Goal: Feedback & Contribution: Contribute content

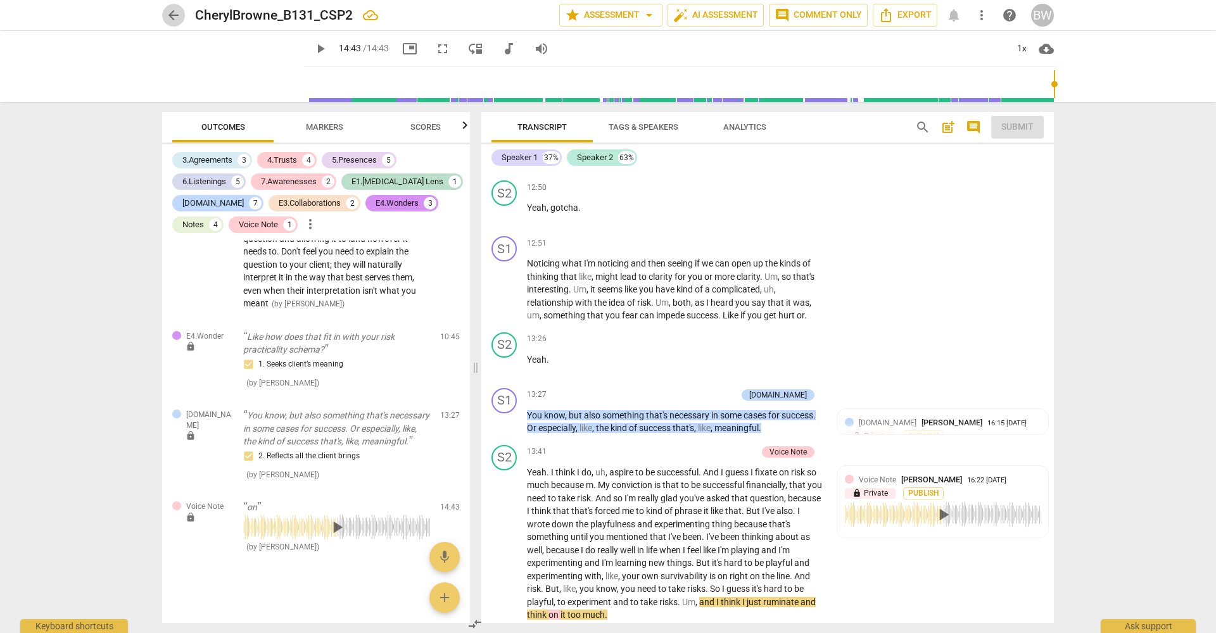
click at [174, 13] on span "arrow_back" at bounding box center [173, 15] width 15 height 15
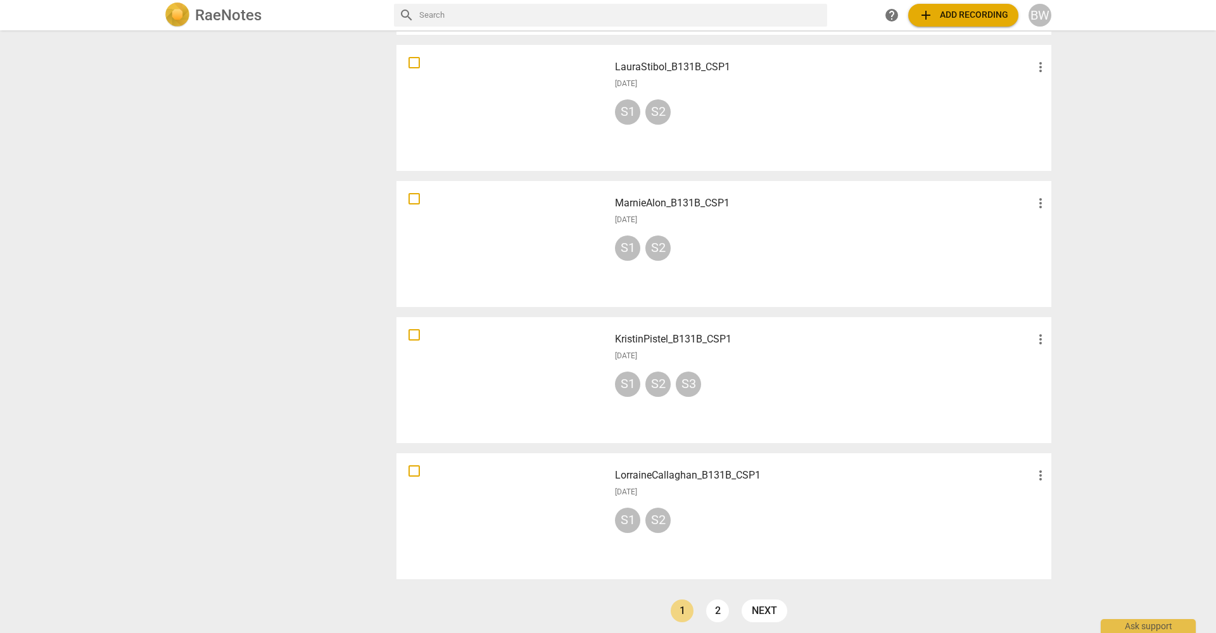
scroll to position [833, 0]
click at [516, 483] on div at bounding box center [503, 516] width 204 height 117
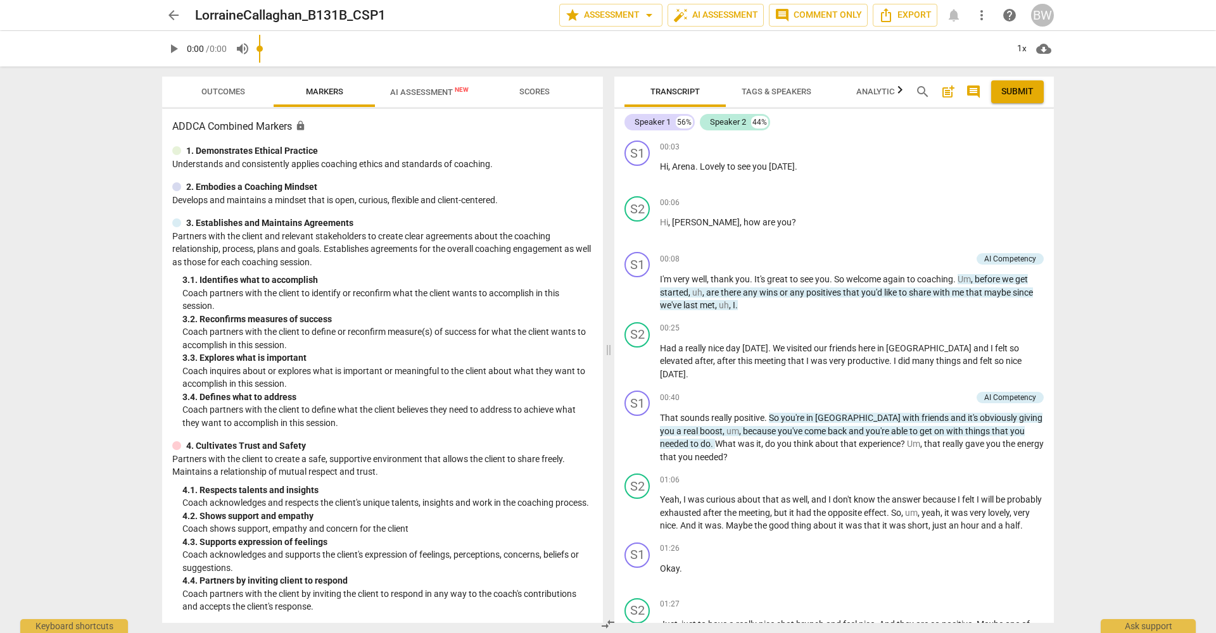
click at [231, 92] on span "Outcomes" at bounding box center [223, 92] width 44 height 10
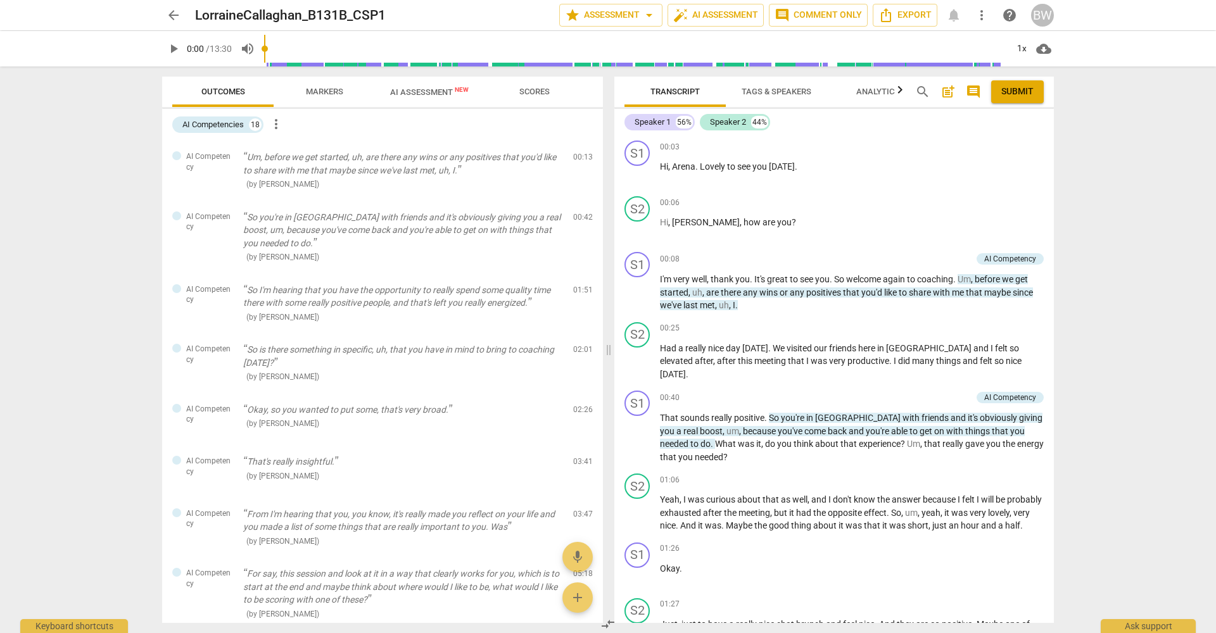
click at [799, 88] on span "Tags & Speakers" at bounding box center [777, 92] width 70 height 10
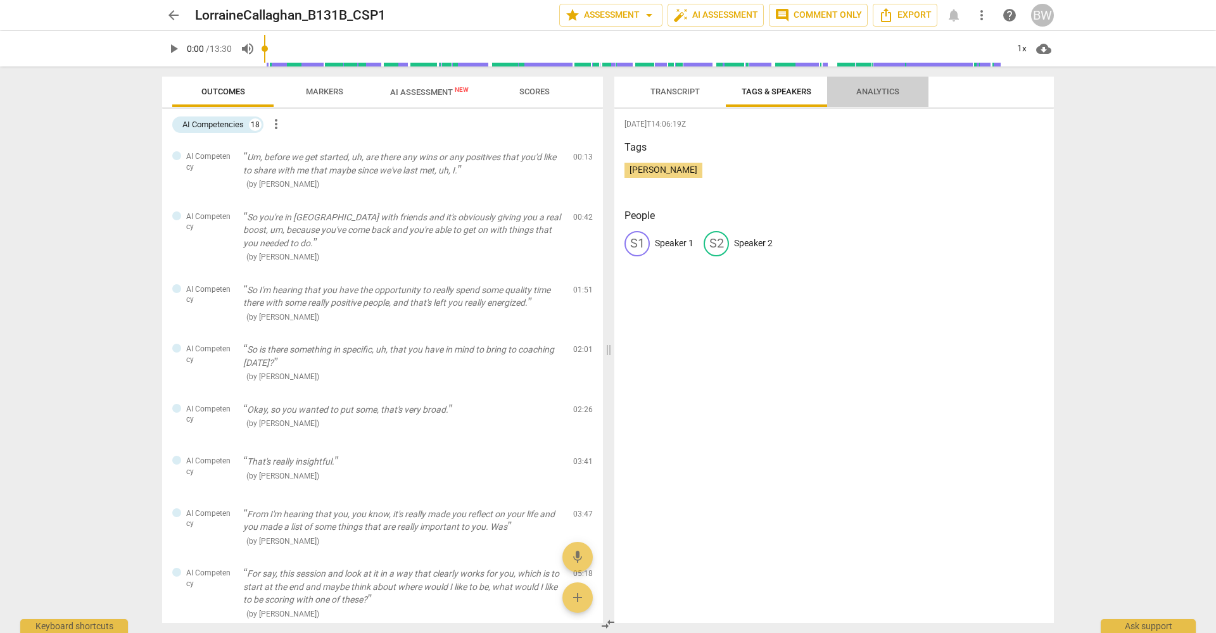
click at [860, 89] on span "Analytics" at bounding box center [877, 92] width 43 height 10
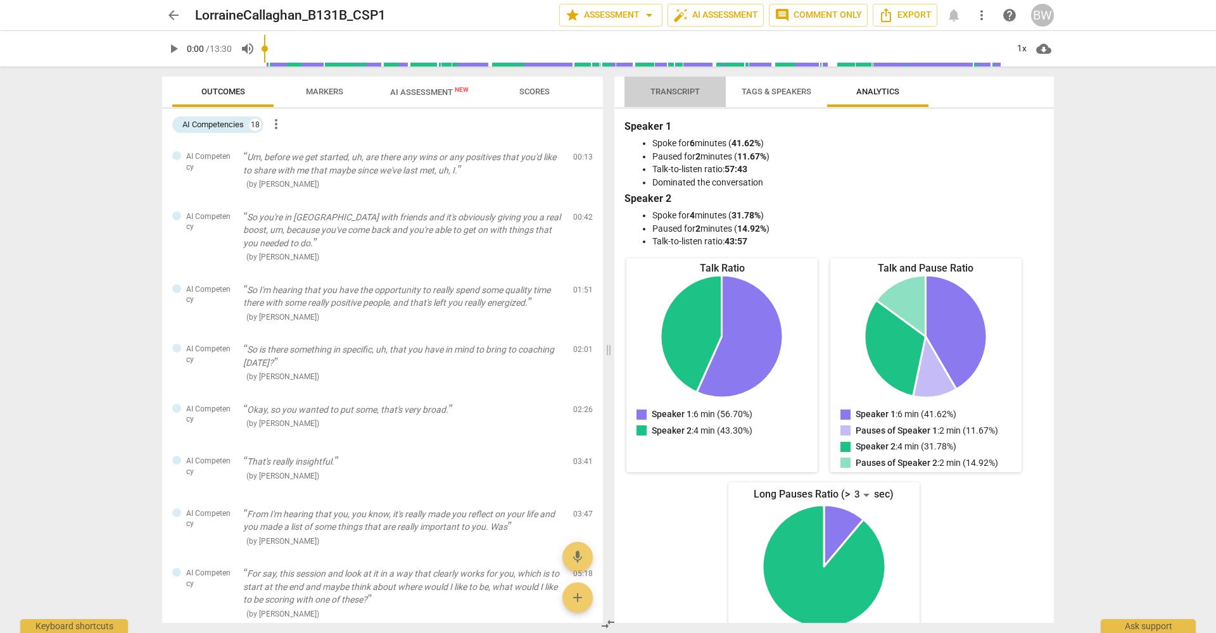
click at [684, 92] on span "Transcript" at bounding box center [674, 92] width 49 height 10
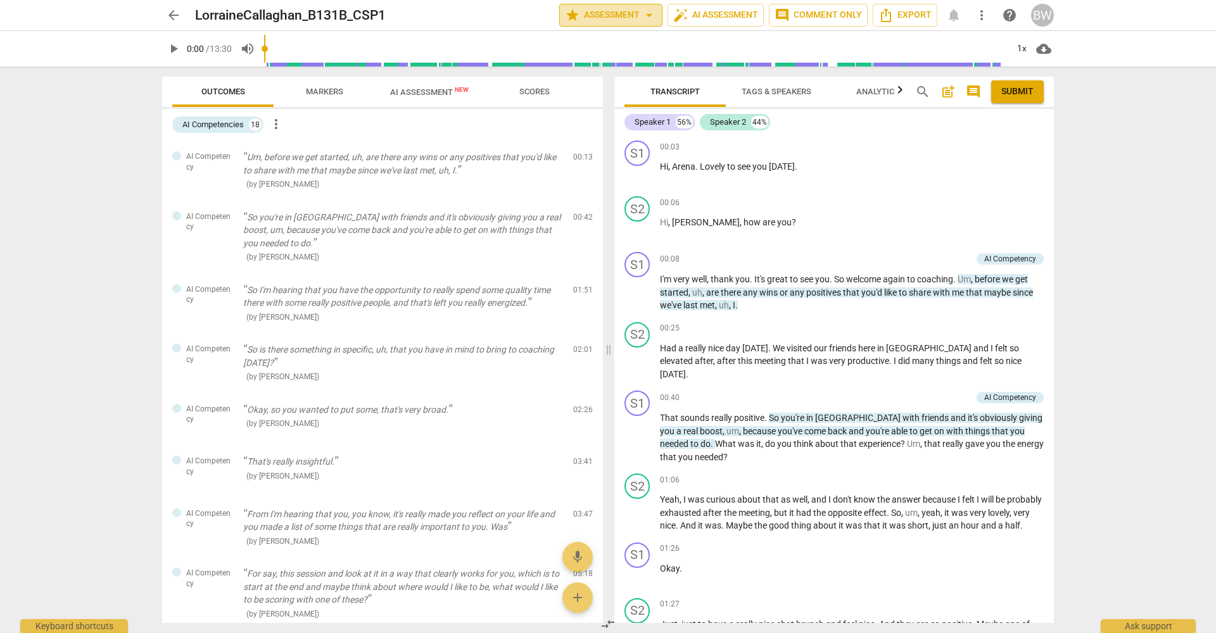
click at [647, 14] on span "arrow_drop_down" at bounding box center [649, 15] width 15 height 15
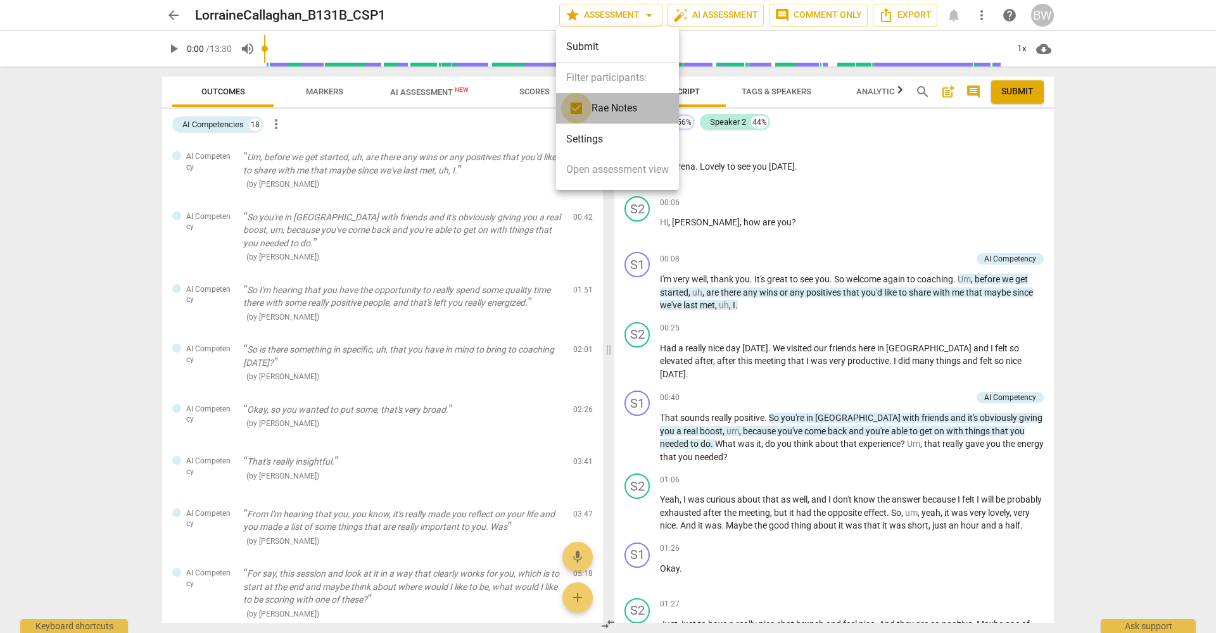
click at [577, 109] on input "checkbox" at bounding box center [576, 108] width 30 height 30
checkbox input "false"
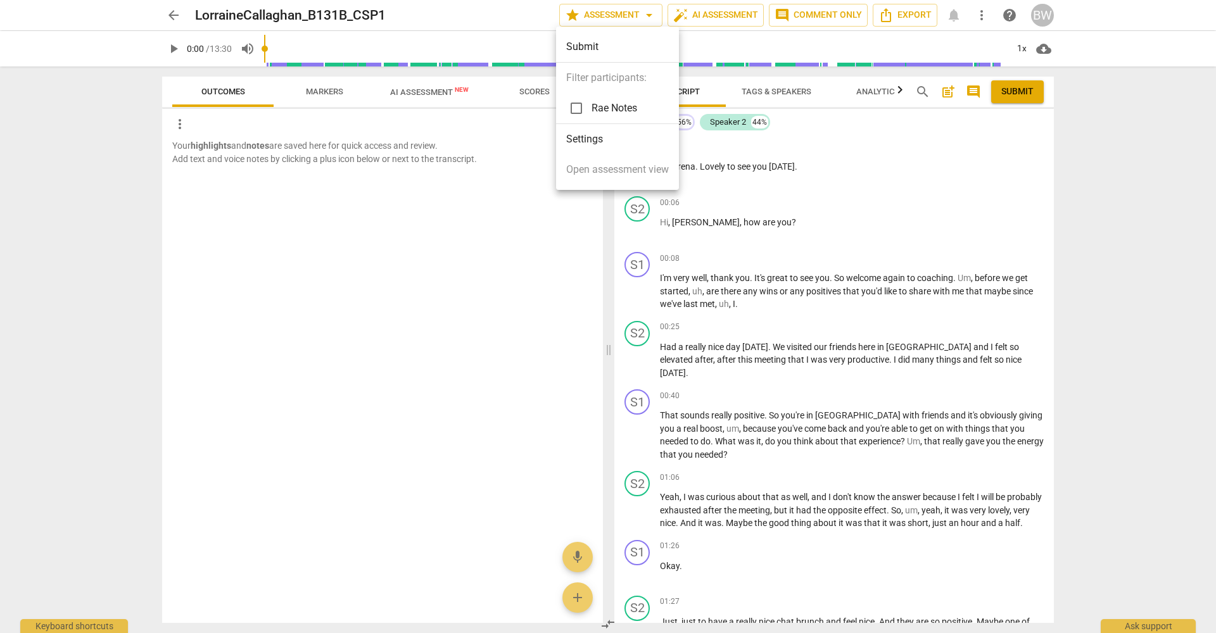
click at [884, 169] on div at bounding box center [608, 316] width 1216 height 633
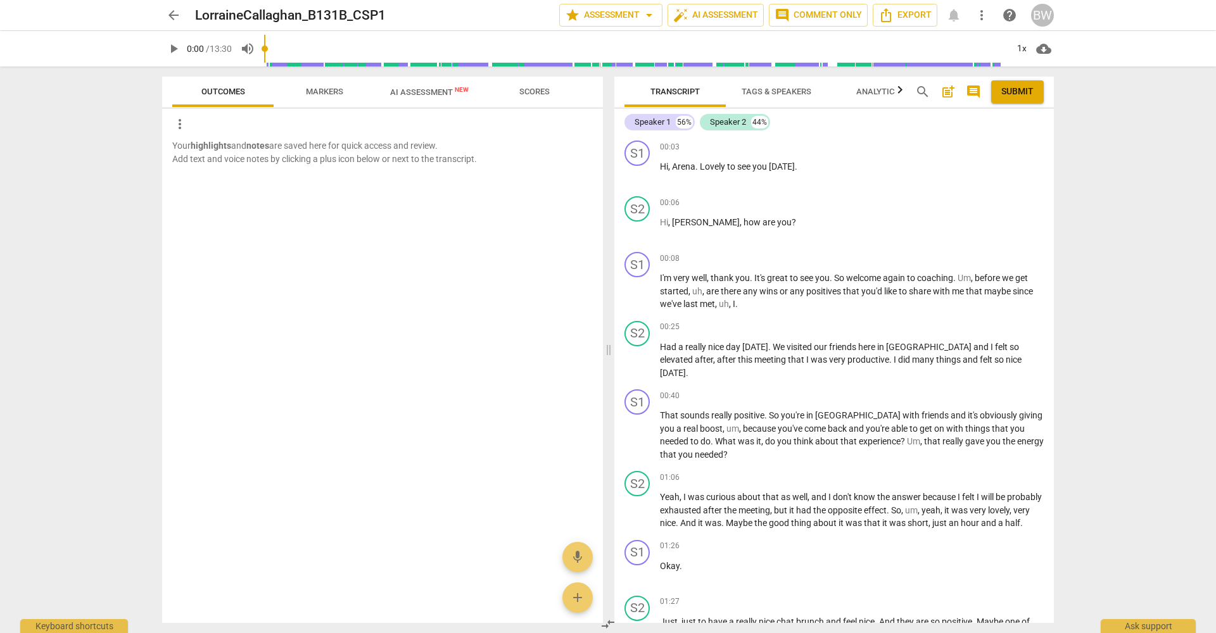
click at [794, 94] on span "Tags & Speakers" at bounding box center [777, 92] width 70 height 10
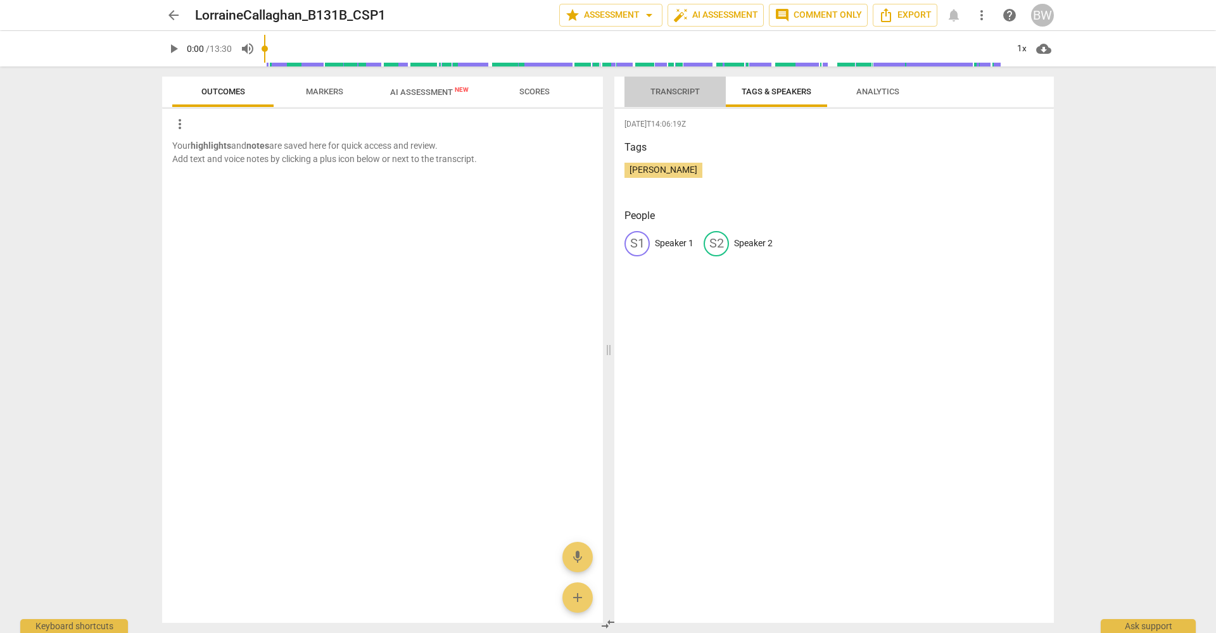
click at [671, 92] on span "Transcript" at bounding box center [674, 92] width 49 height 10
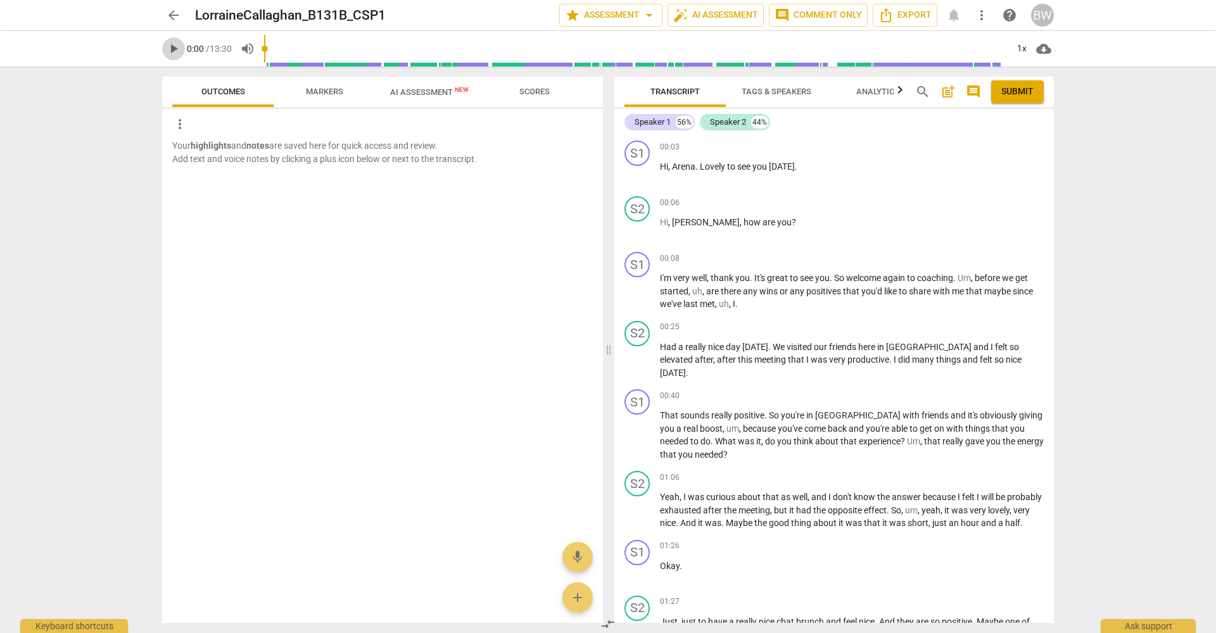
click at [173, 49] on span "play_arrow" at bounding box center [173, 48] width 15 height 15
type input "13"
click at [1011, 148] on p "Add competency" at bounding box center [1014, 147] width 60 height 11
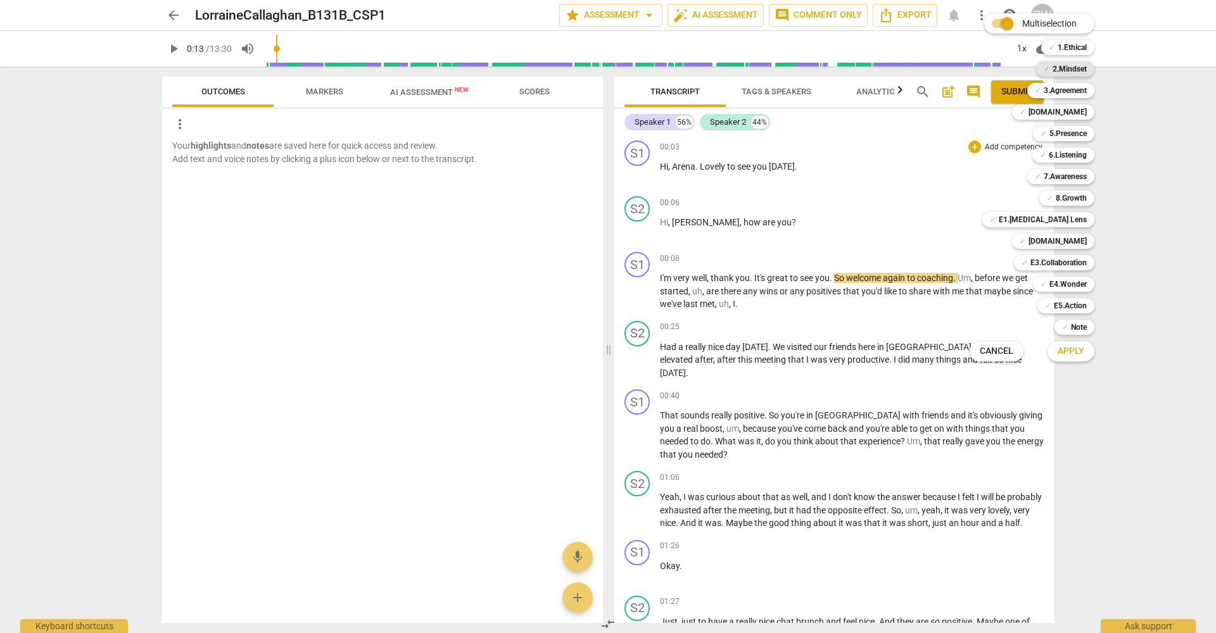
click at [1063, 72] on b "2.Mindset" at bounding box center [1070, 68] width 34 height 15
click at [1077, 113] on b "[DOMAIN_NAME]" at bounding box center [1058, 112] width 58 height 15
click at [1072, 344] on button "Apply" at bounding box center [1071, 351] width 47 height 23
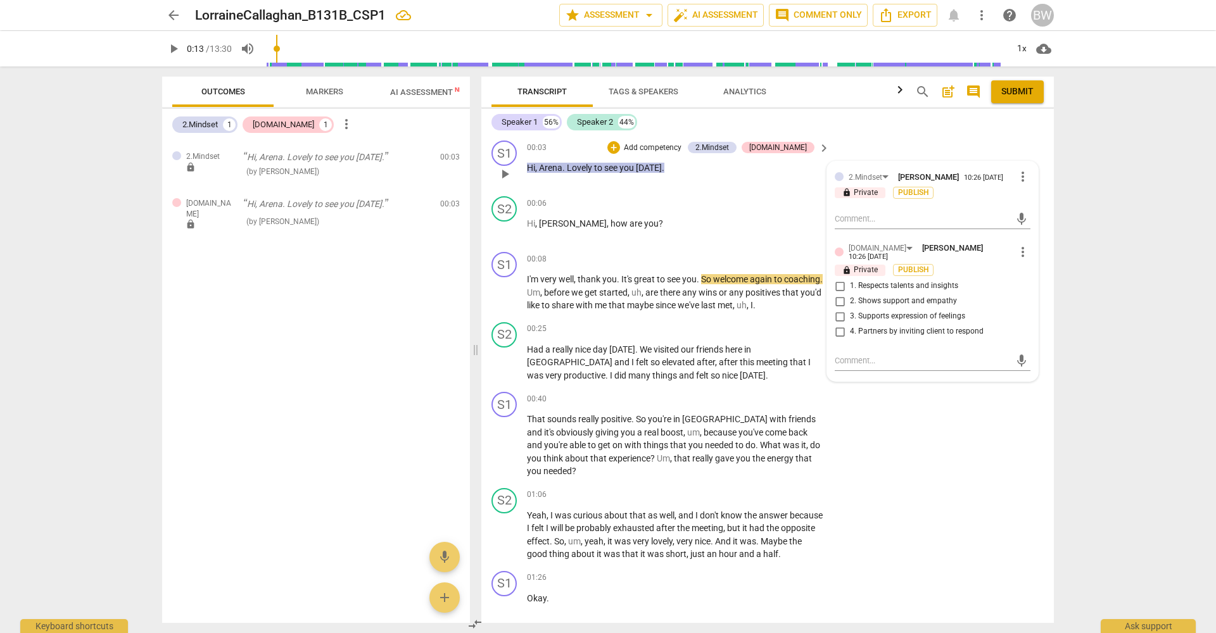
click at [946, 331] on span "4. Partners by inviting client to respond" at bounding box center [917, 331] width 134 height 11
click at [850, 331] on input "4. Partners by inviting client to respond" at bounding box center [840, 331] width 20 height 15
checkbox input "true"
click at [840, 303] on input "2. Shows support and empathy" at bounding box center [840, 301] width 20 height 15
checkbox input "true"
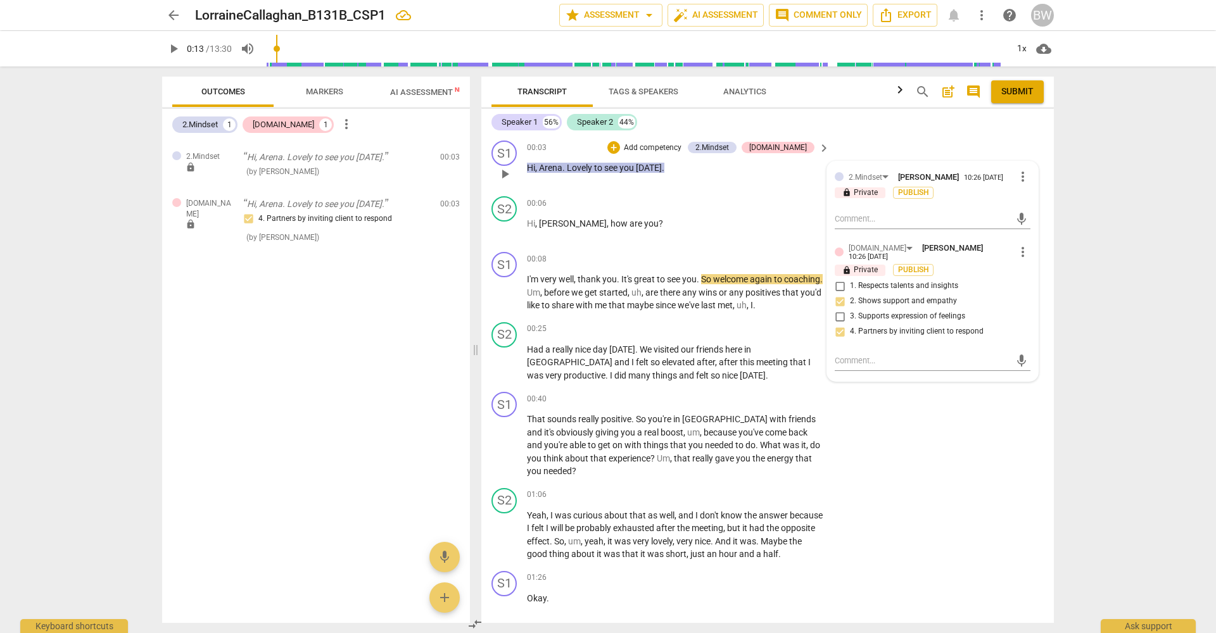
click at [836, 335] on input "4. Partners by inviting client to respond" at bounding box center [840, 331] width 20 height 15
click at [839, 333] on input "4. Partners by inviting client to respond" at bounding box center [840, 331] width 20 height 15
checkbox input "false"
click at [927, 439] on div "S1 play_arrow pause 00:40 + Add competency keyboard_arrow_right That sounds rea…" at bounding box center [767, 435] width 573 height 96
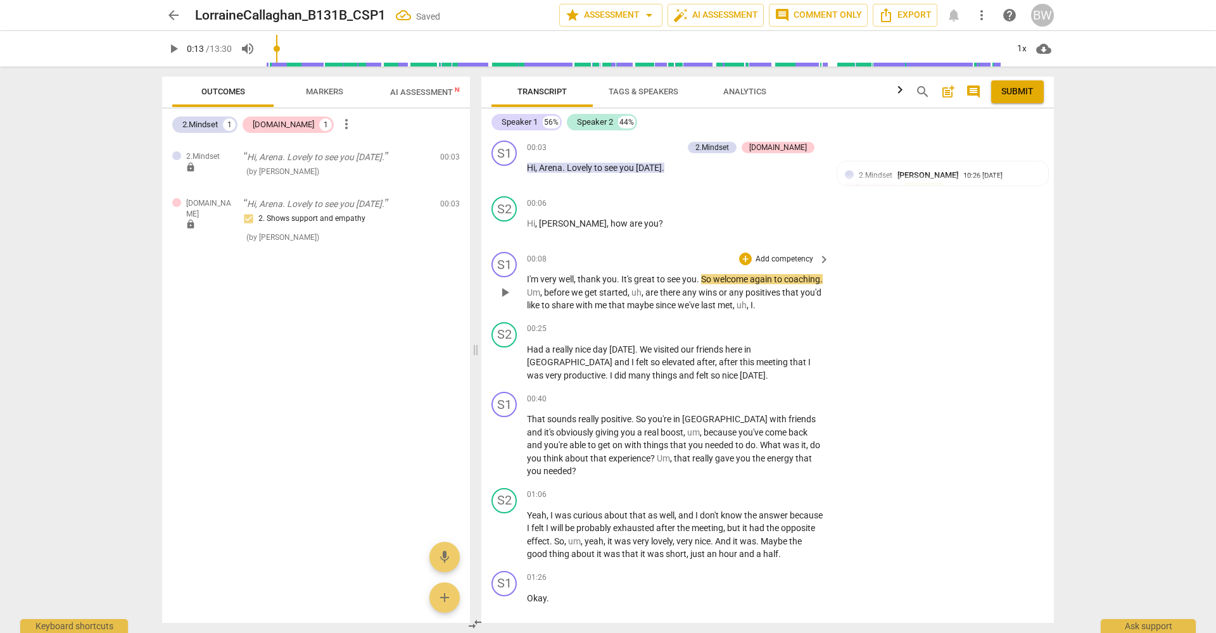
click at [780, 258] on p "Add competency" at bounding box center [784, 259] width 60 height 11
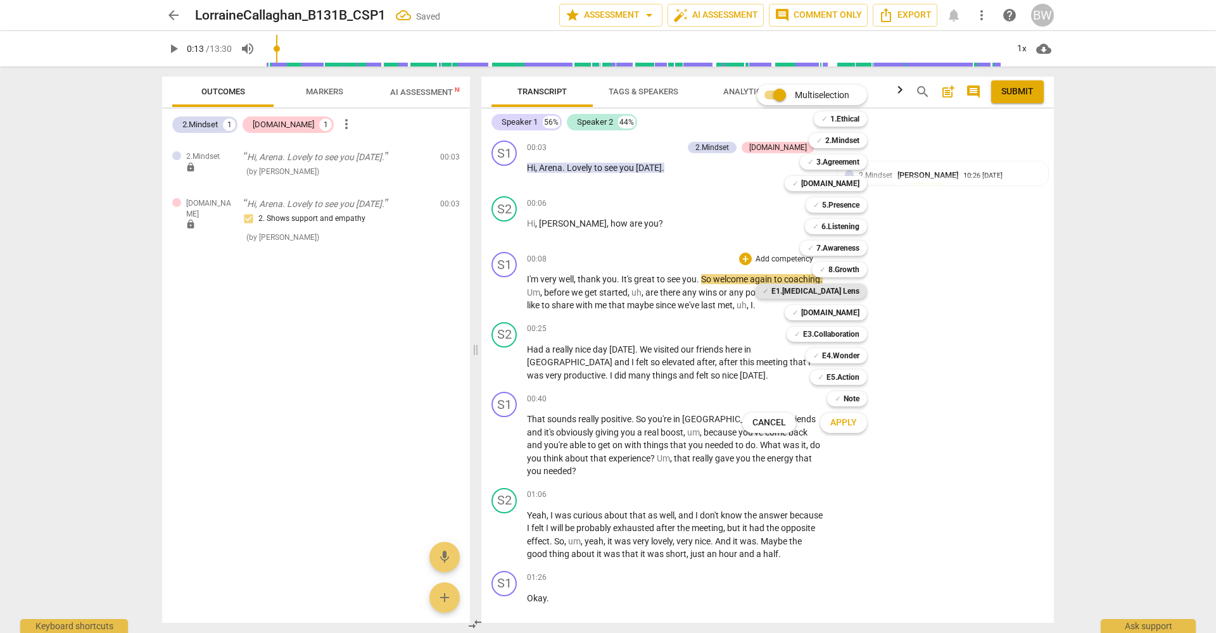
click at [835, 293] on b "E1.[MEDICAL_DATA] Lens" at bounding box center [815, 291] width 88 height 15
click at [844, 182] on b "[DOMAIN_NAME]" at bounding box center [830, 183] width 58 height 15
click at [853, 419] on span "Apply" at bounding box center [843, 423] width 27 height 13
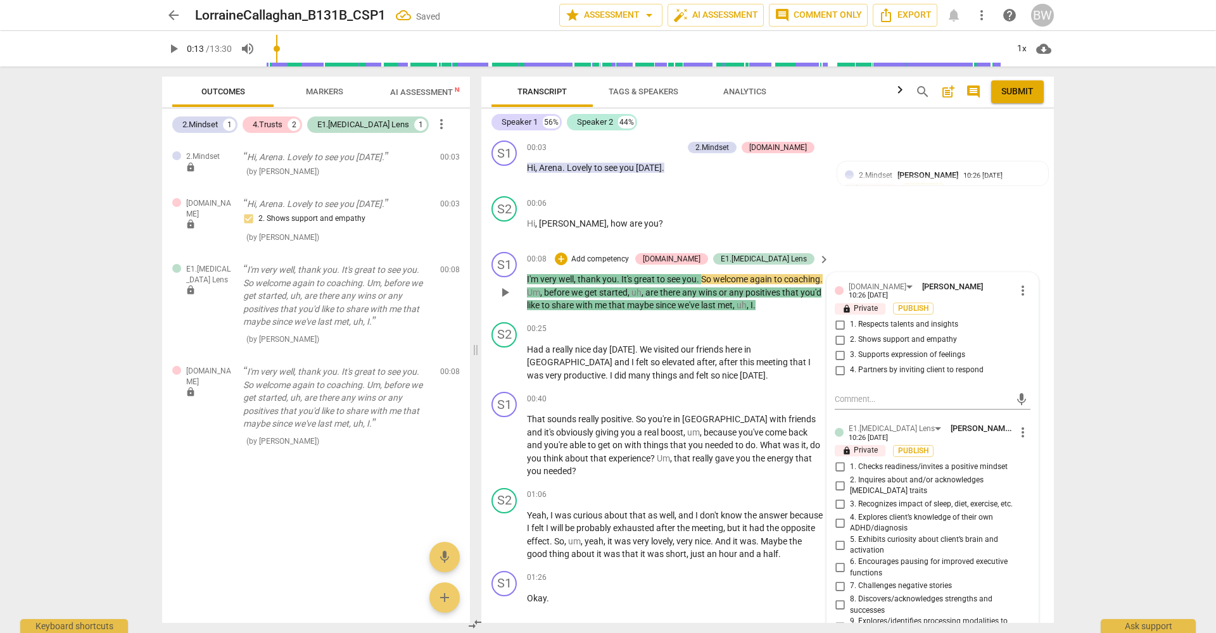
click at [937, 365] on span "4. Partners by inviting client to respond" at bounding box center [917, 370] width 134 height 11
click at [850, 365] on input "4. Partners by inviting client to respond" at bounding box center [840, 370] width 20 height 15
checkbox input "true"
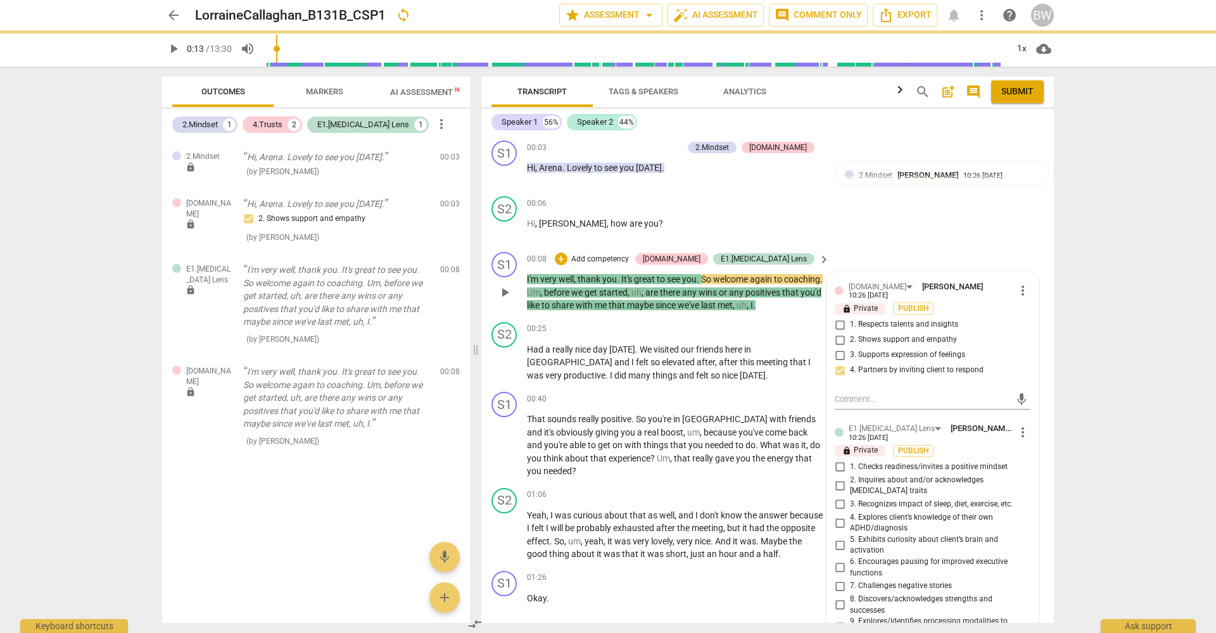
drag, startPoint x: 967, startPoint y: 462, endPoint x: 997, endPoint y: 460, distance: 29.8
click at [967, 462] on span "1. Checks readiness/invites a positive mindset" at bounding box center [929, 467] width 158 height 11
click at [850, 462] on input "1. Checks readiness/invites a positive mindset" at bounding box center [840, 467] width 20 height 15
checkbox input "true"
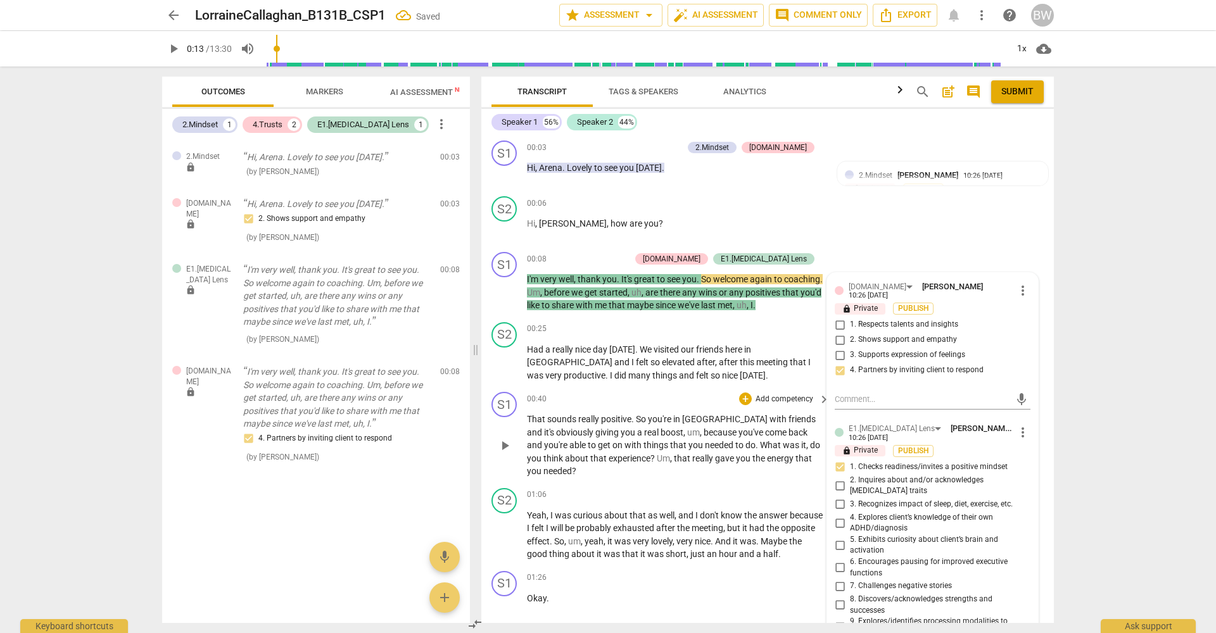
click at [1043, 456] on div "S1 play_arrow pause 00:40 + Add competency keyboard_arrow_right That sounds rea…" at bounding box center [767, 435] width 573 height 96
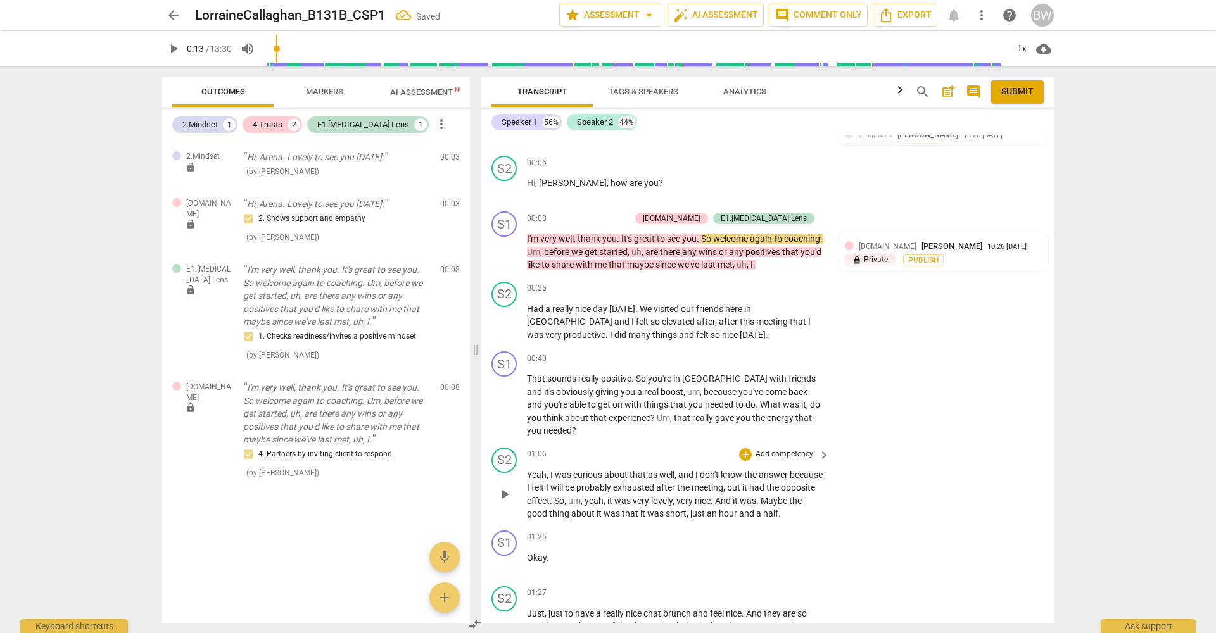
scroll to position [41, 0]
type input "61"
click at [803, 364] on p "Add competency" at bounding box center [784, 358] width 60 height 11
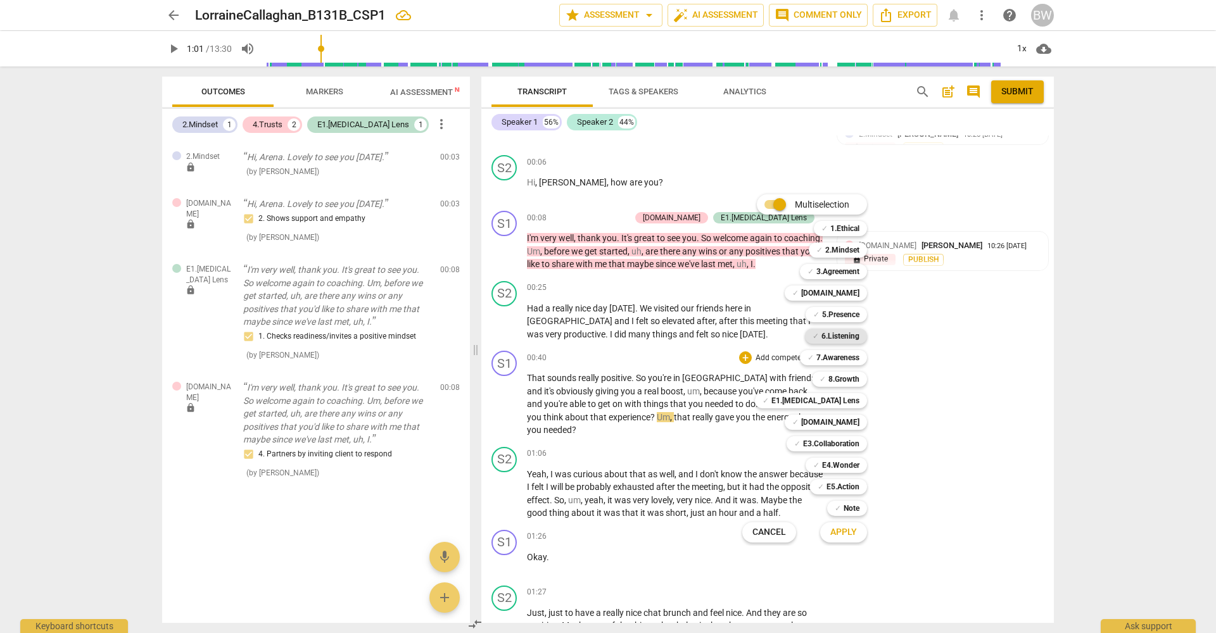
drag, startPoint x: 846, startPoint y: 314, endPoint x: 846, endPoint y: 330, distance: 16.5
click at [846, 317] on b "5.Presence" at bounding box center [840, 314] width 37 height 15
click at [846, 336] on b "6.Listening" at bounding box center [840, 336] width 38 height 15
click at [846, 421] on b "[DOMAIN_NAME]" at bounding box center [830, 422] width 58 height 15
click at [849, 535] on span "Apply" at bounding box center [843, 532] width 27 height 13
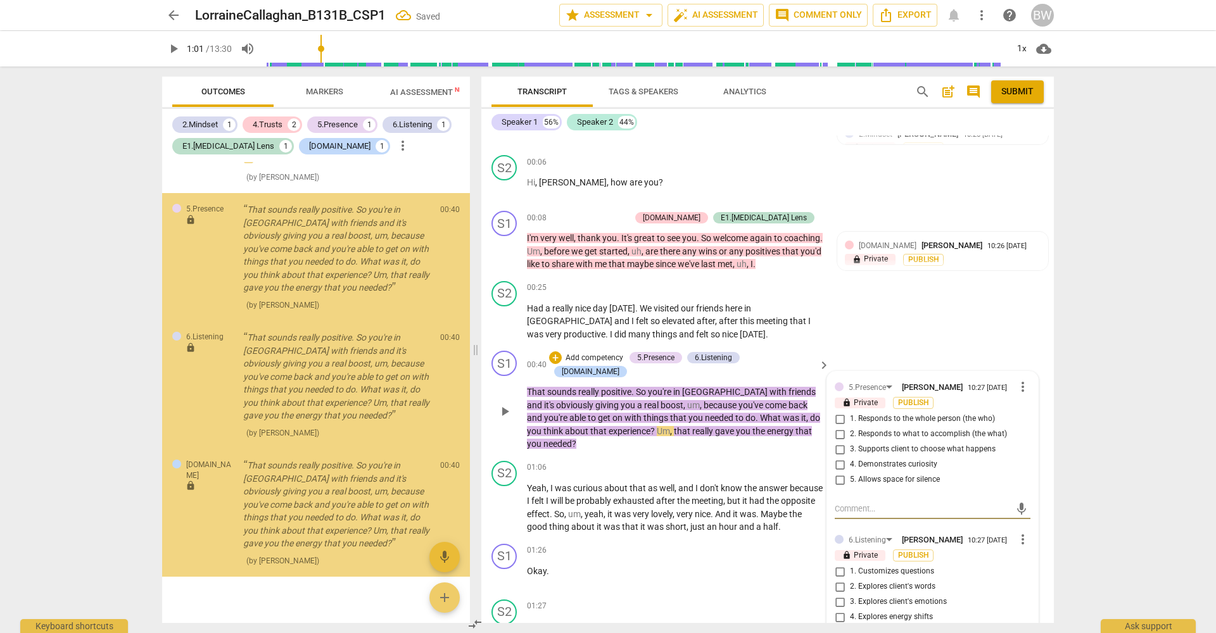
scroll to position [322, 0]
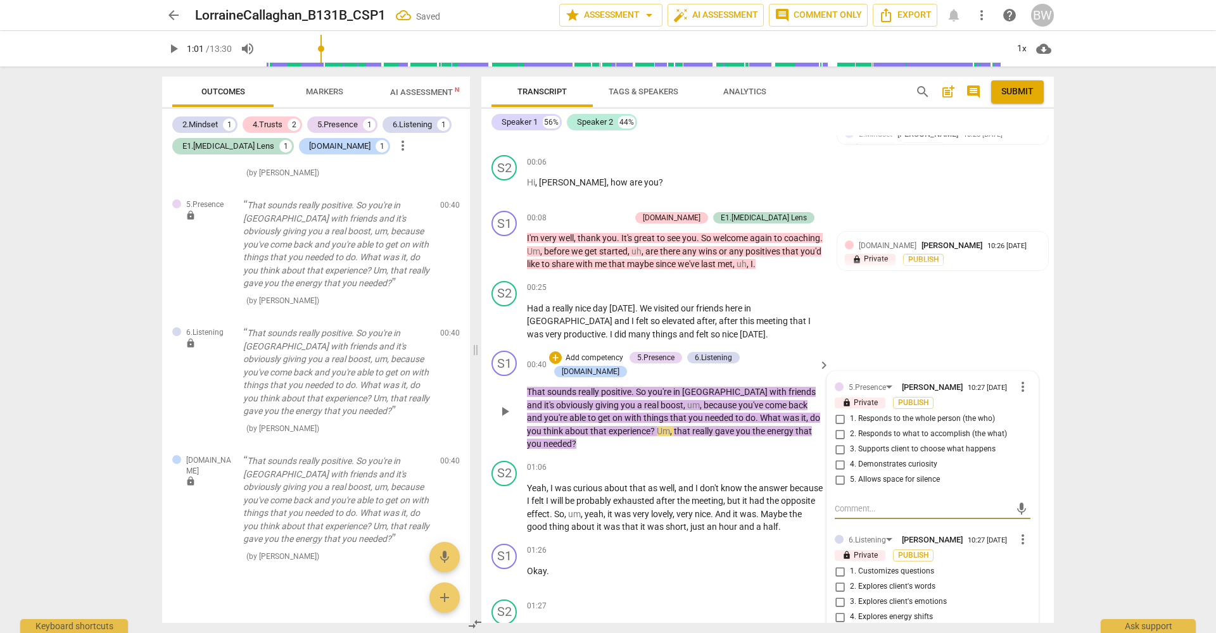
click at [852, 425] on span "1. Responds to the whole person (the who)" at bounding box center [922, 419] width 145 height 11
click at [850, 427] on input "1. Responds to the whole person (the who)" at bounding box center [840, 419] width 20 height 15
checkbox input "true"
click at [891, 471] on span "4. Demonstrates curiosity" at bounding box center [893, 464] width 87 height 11
click at [850, 473] on input "4. Demonstrates curiosity" at bounding box center [840, 464] width 20 height 15
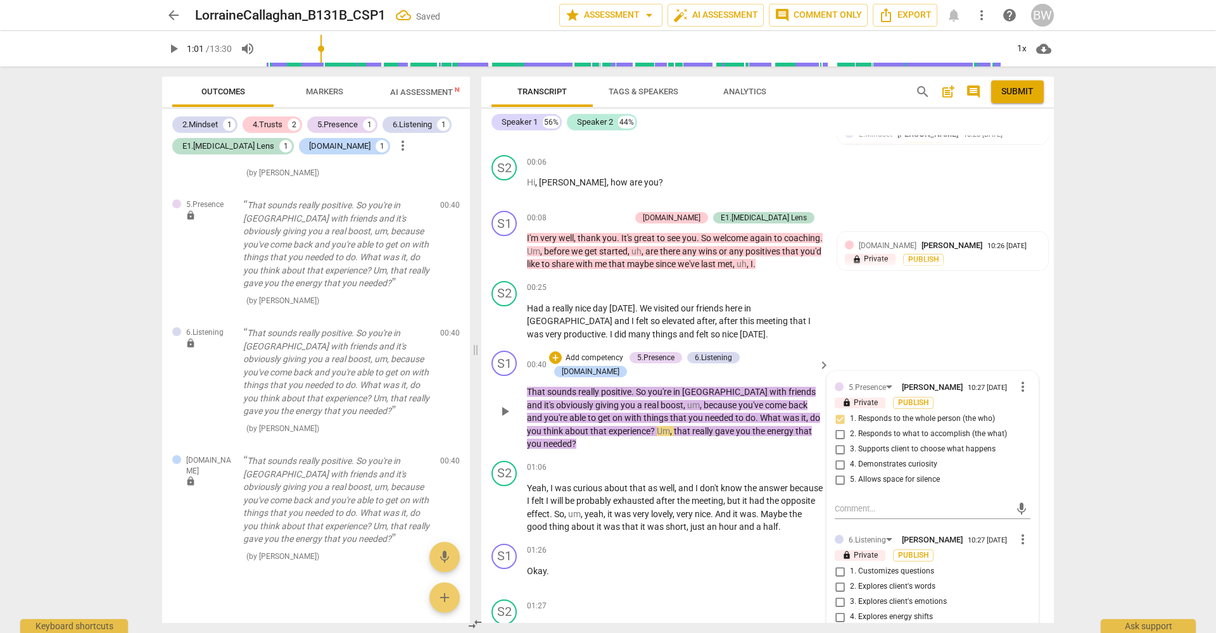
checkbox input "true"
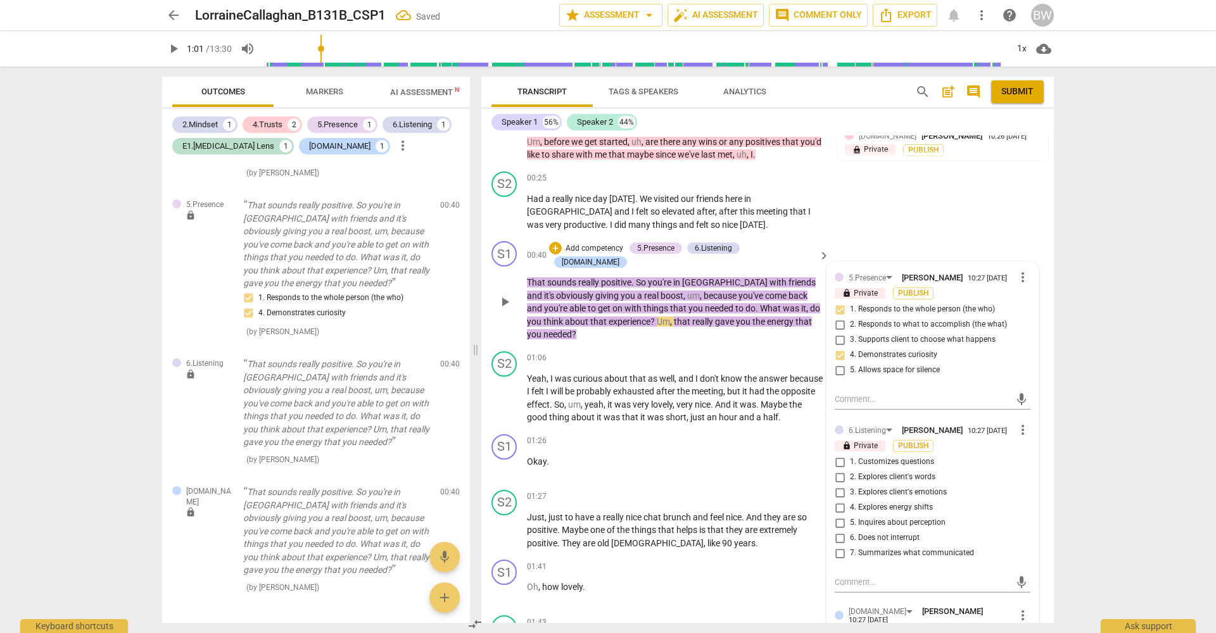
scroll to position [153, 0]
click at [884, 557] on span "7. Summarizes what communicated" at bounding box center [912, 551] width 124 height 11
click at [850, 559] on input "7. Summarizes what communicated" at bounding box center [840, 551] width 20 height 15
checkbox input "true"
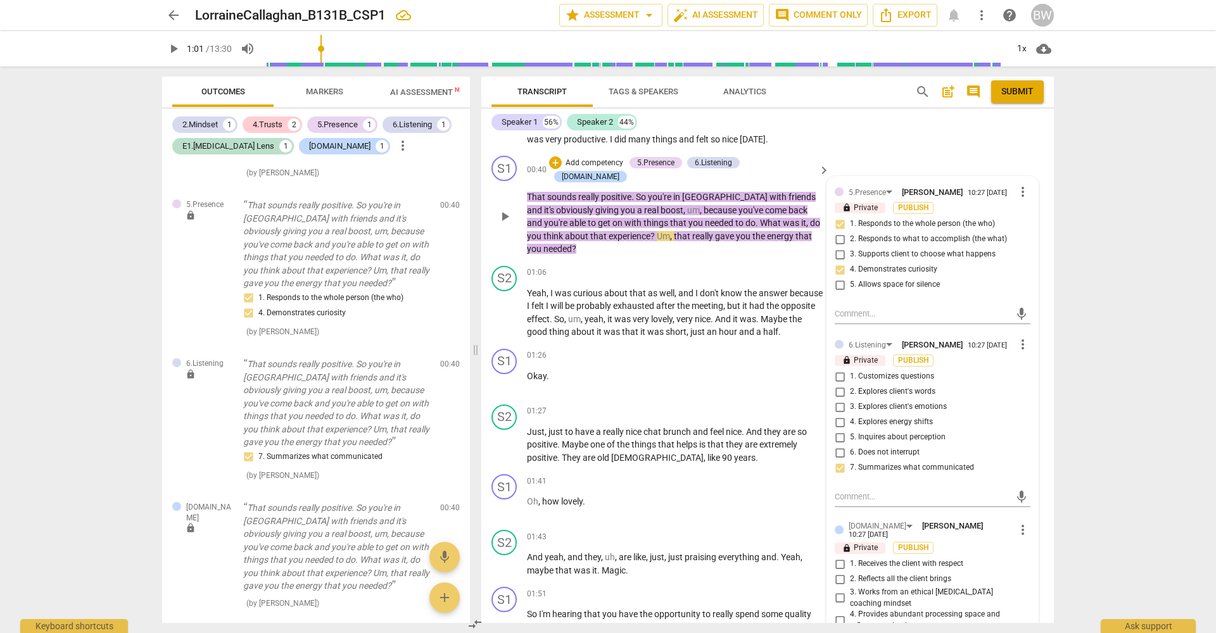
scroll to position [237, 0]
click at [912, 382] on span "1. Customizes questions" at bounding box center [892, 376] width 84 height 11
click at [850, 384] on input "1. Customizes questions" at bounding box center [840, 376] width 20 height 15
checkbox input "true"
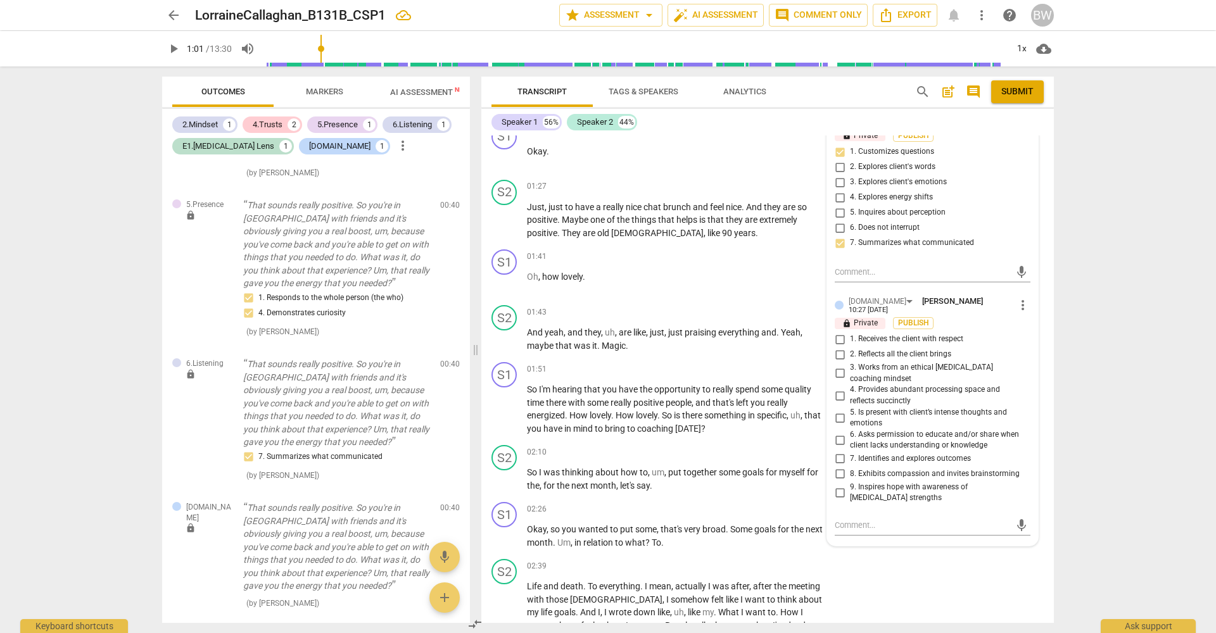
scroll to position [467, 0]
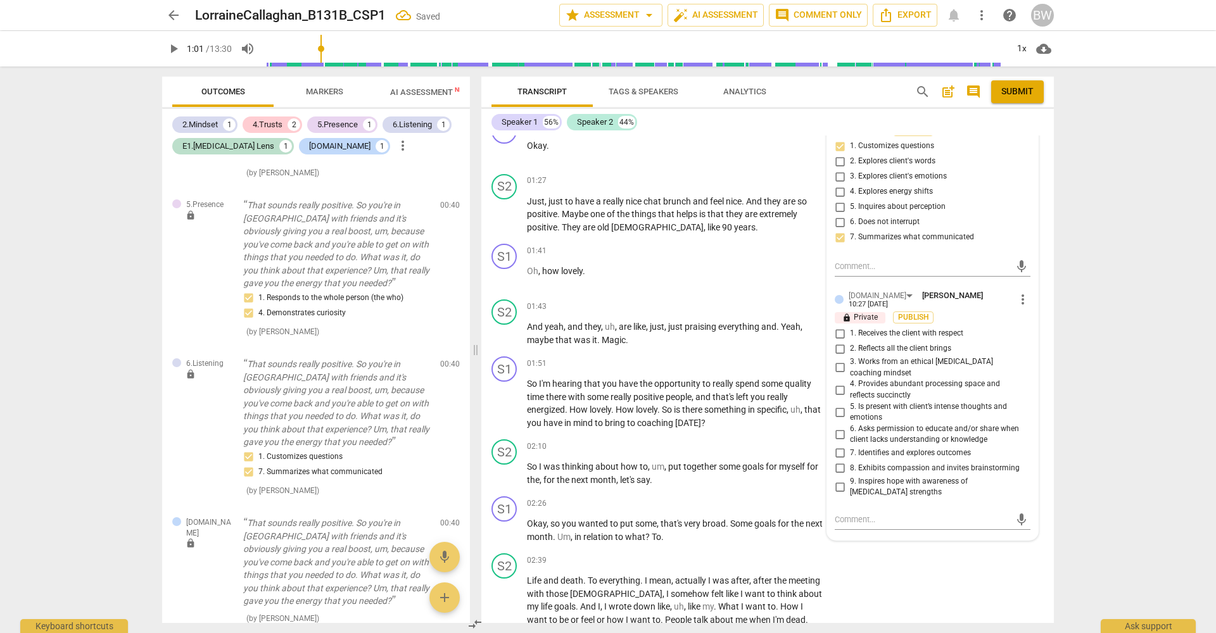
drag, startPoint x: 862, startPoint y: 367, endPoint x: 882, endPoint y: 367, distance: 19.6
click at [862, 355] on span "2. Reflects all the client brings" at bounding box center [900, 348] width 101 height 11
click at [850, 357] on input "2. Reflects all the client brings" at bounding box center [840, 348] width 20 height 15
checkbox input "true"
drag, startPoint x: 1047, startPoint y: 350, endPoint x: 1040, endPoint y: 350, distance: 7.0
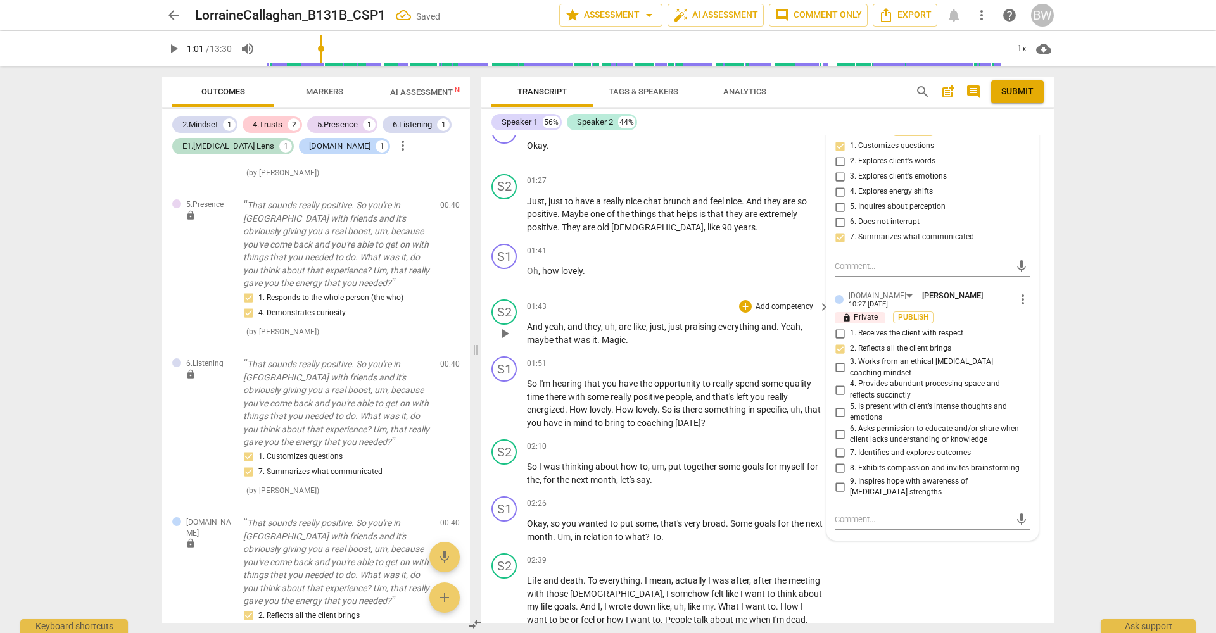
click at [1047, 350] on div "S2 play_arrow pause 01:43 + Add competency keyboard_arrow_right And yeah , and …" at bounding box center [767, 323] width 573 height 57
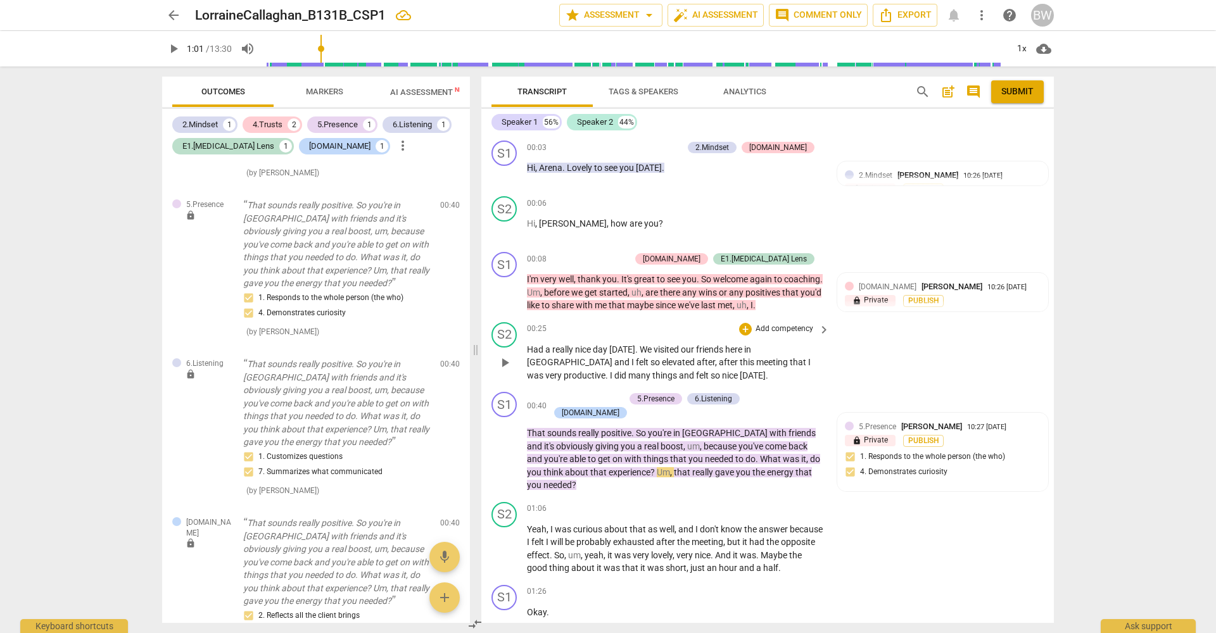
scroll to position [0, 0]
click at [683, 146] on p "Add competency" at bounding box center [653, 148] width 60 height 11
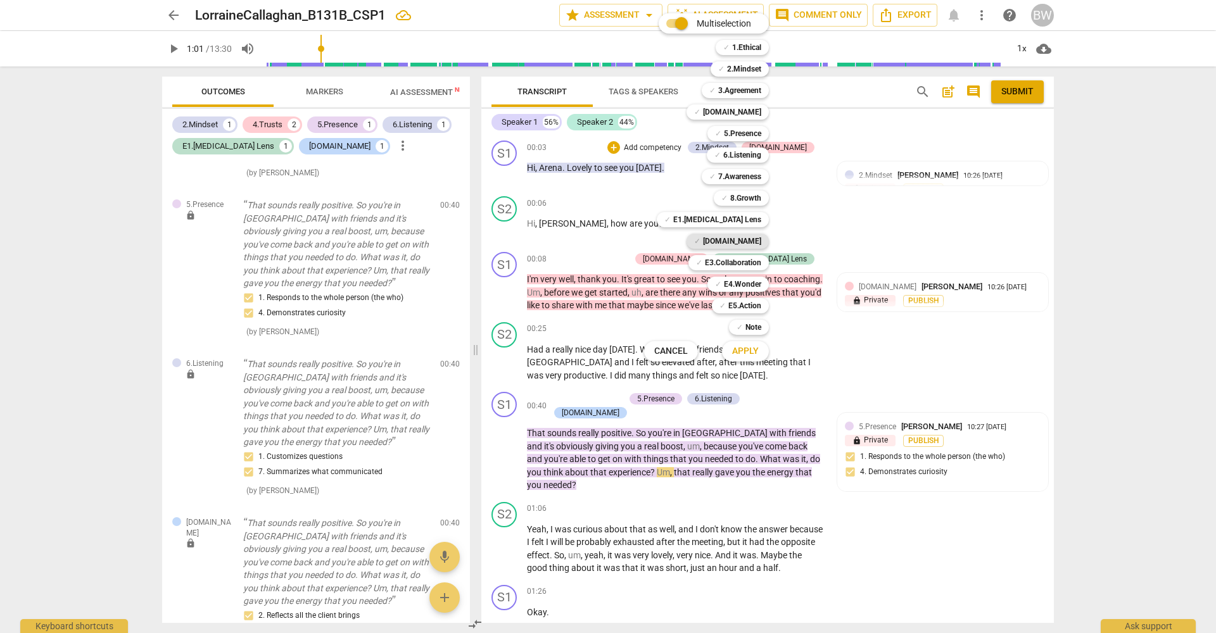
click at [752, 243] on b "[DOMAIN_NAME]" at bounding box center [732, 241] width 58 height 15
click at [744, 354] on span "Apply" at bounding box center [745, 351] width 27 height 13
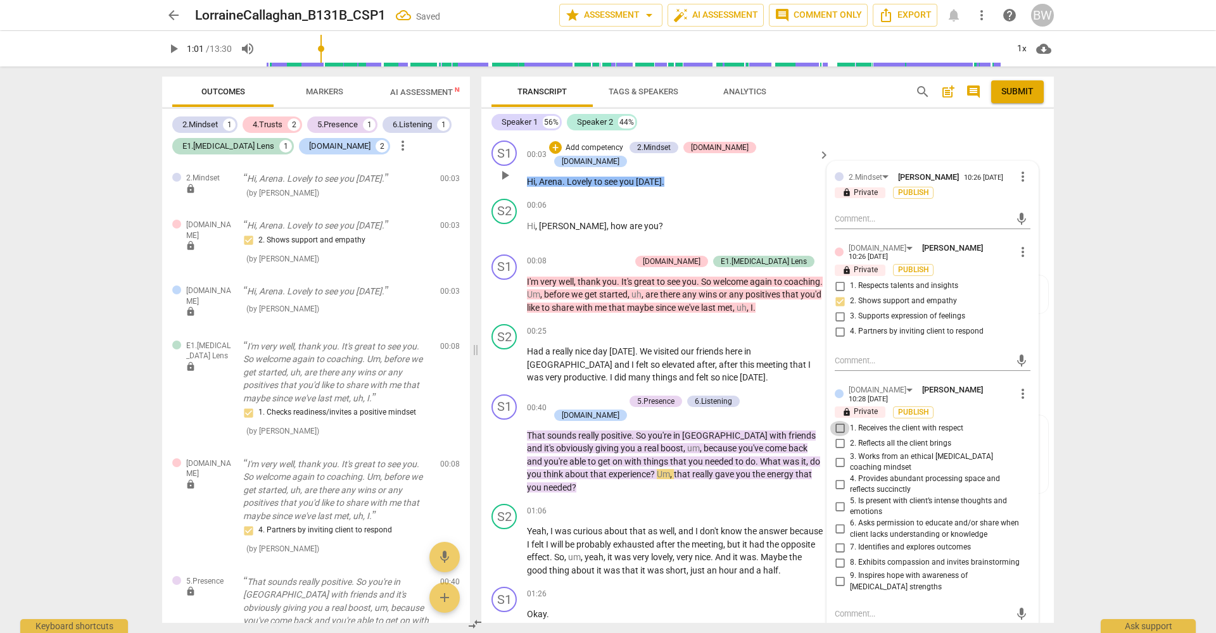
drag, startPoint x: 839, startPoint y: 426, endPoint x: 884, endPoint y: 430, distance: 45.1
click at [839, 426] on input "1. Receives the client with respect" at bounding box center [840, 428] width 20 height 15
checkbox input "true"
click at [1042, 434] on div "5.Presence [PERSON_NAME] 10:27 [DATE] lock Private Publish 1. Responds to the w…" at bounding box center [942, 518] width 211 height 207
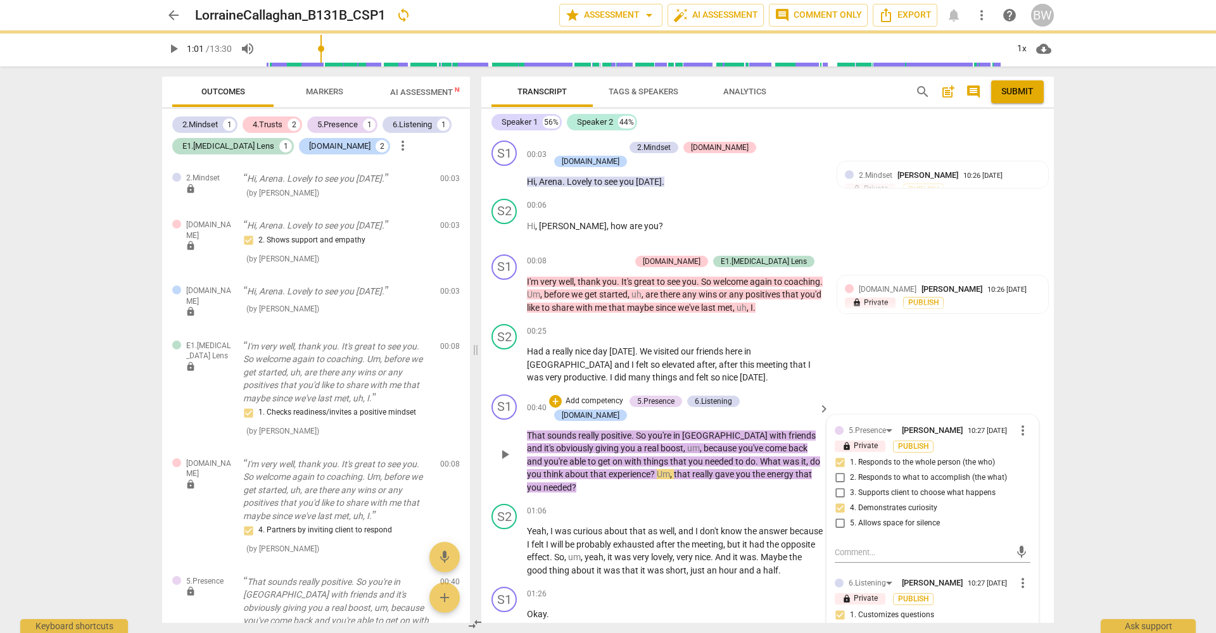
click at [1046, 412] on div "S1 play_arrow pause 00:40 + Add competency 5.Presence 6.Listening [DOMAIN_NAME]…" at bounding box center [767, 445] width 573 height 110
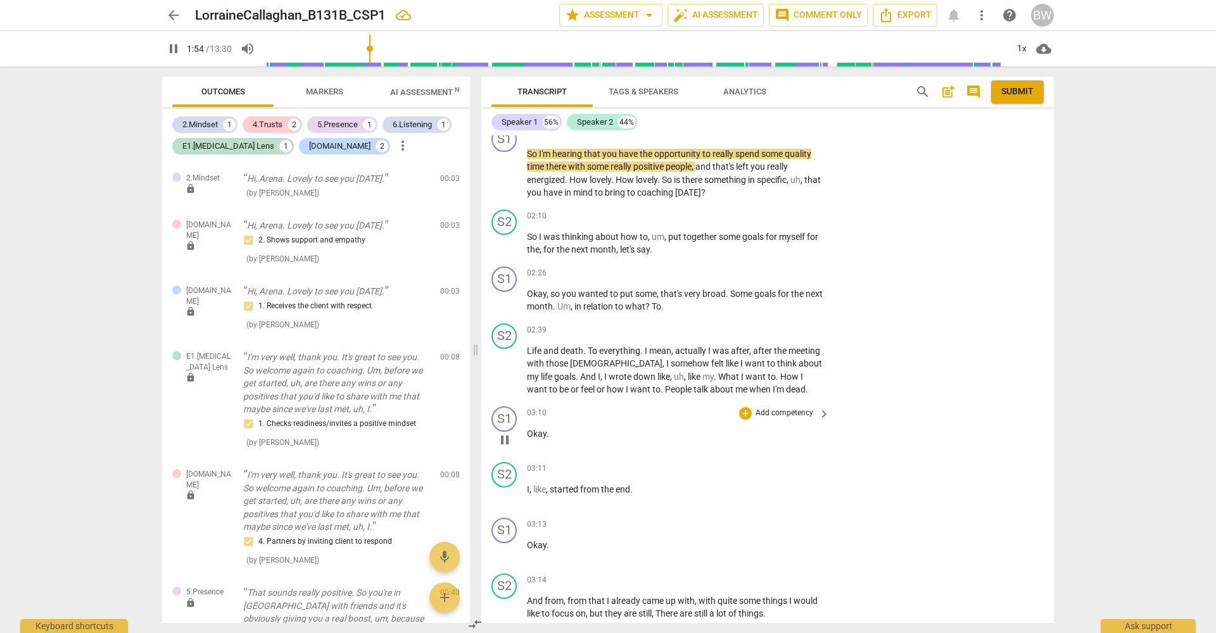
scroll to position [695, 0]
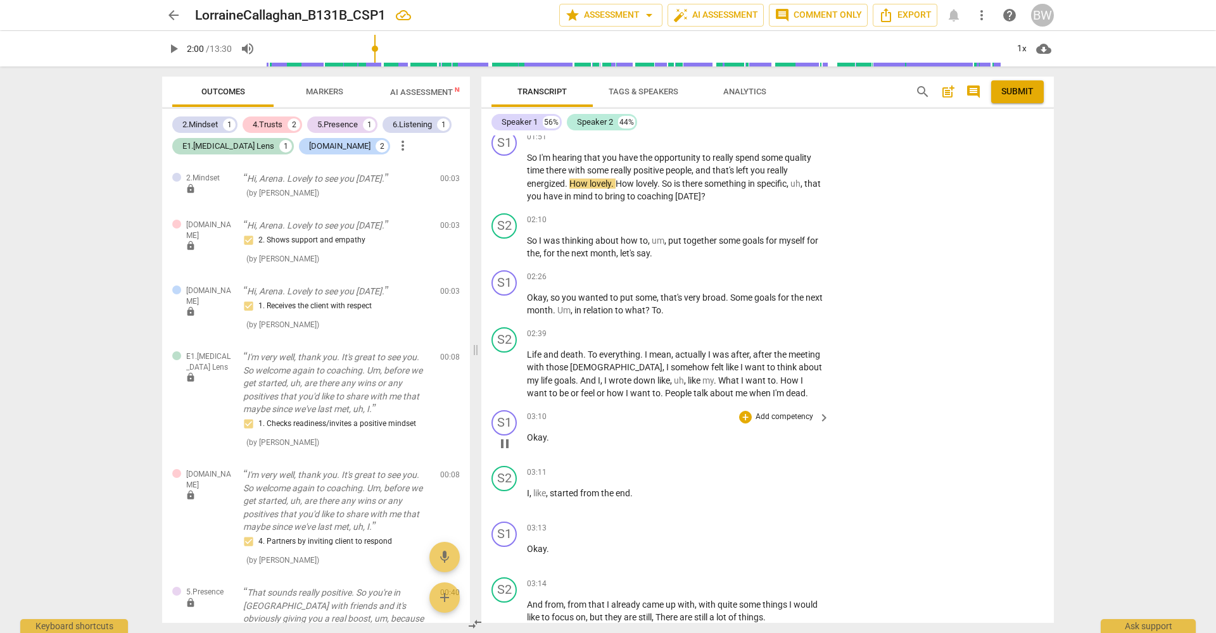
type input "120"
click at [790, 141] on p "Add competency" at bounding box center [784, 137] width 60 height 11
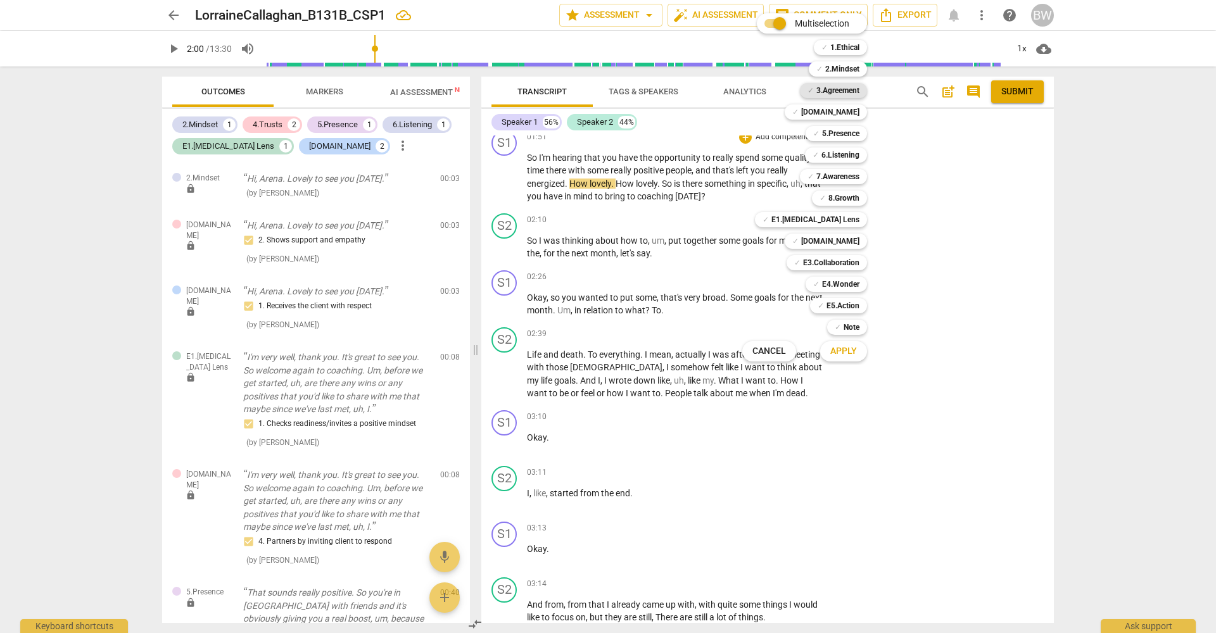
click at [853, 87] on b "3.Agreement" at bounding box center [837, 90] width 43 height 15
click at [858, 113] on b "[DOMAIN_NAME]" at bounding box center [830, 112] width 58 height 15
click at [846, 158] on b "6.Listening" at bounding box center [840, 155] width 38 height 15
click at [846, 238] on b "[DOMAIN_NAME]" at bounding box center [830, 241] width 58 height 15
click at [852, 357] on span "Apply" at bounding box center [843, 351] width 27 height 13
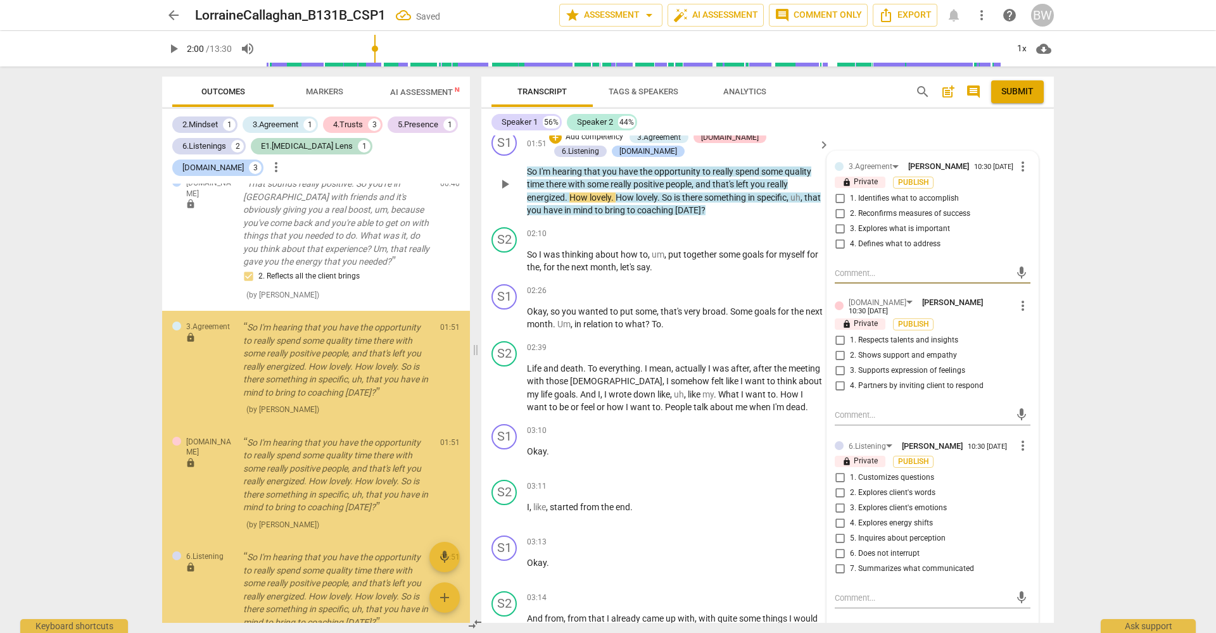
scroll to position [916, 0]
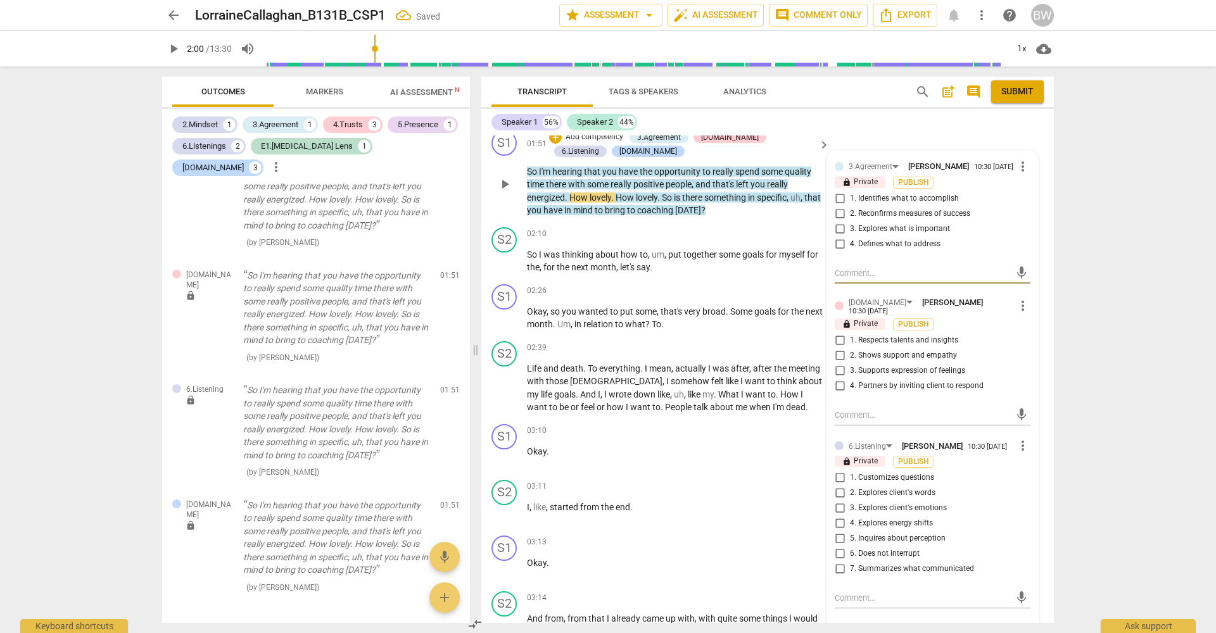
click at [865, 204] on span "1. Identifies what to accomplish" at bounding box center [904, 198] width 109 height 11
click at [850, 204] on input "1. Identifies what to accomplish" at bounding box center [840, 198] width 20 height 15
checkbox input "true"
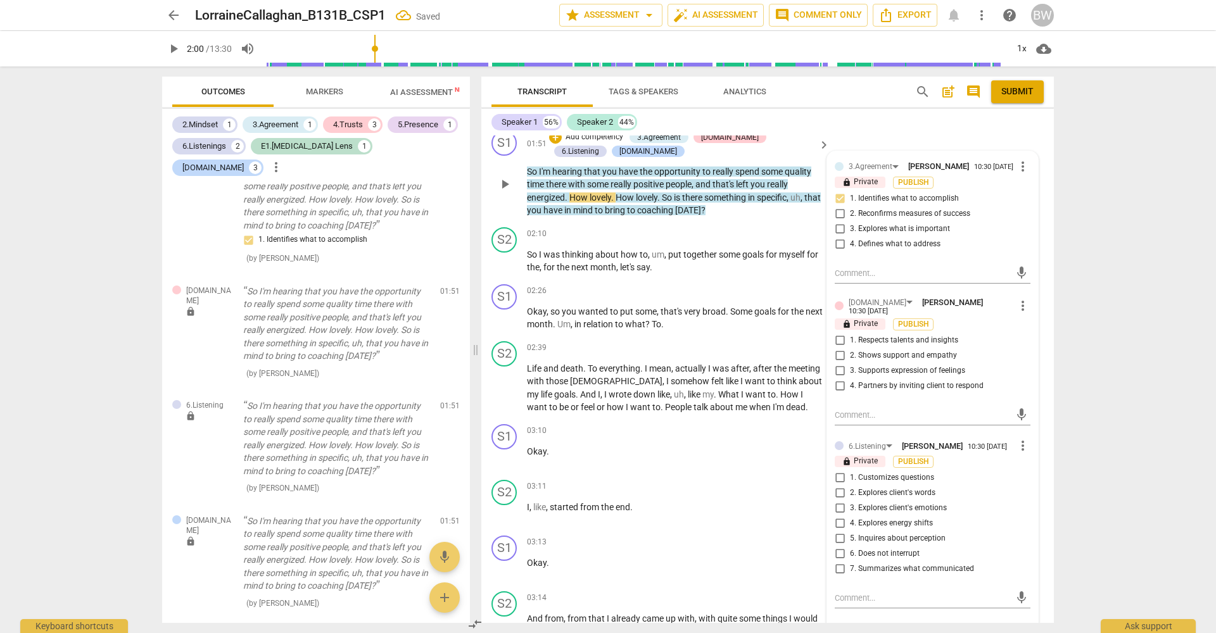
click at [937, 345] on span "1. Respects talents and insights" at bounding box center [904, 340] width 108 height 11
click at [850, 345] on input "1. Respects talents and insights" at bounding box center [840, 340] width 20 height 15
checkbox input "true"
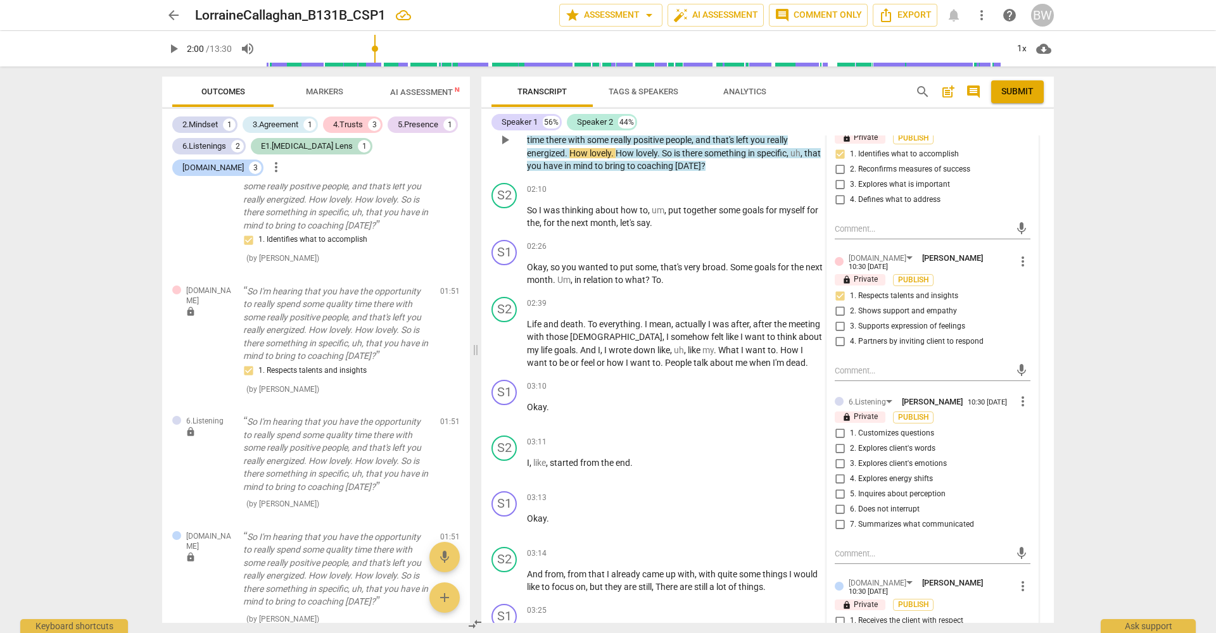
scroll to position [744, 0]
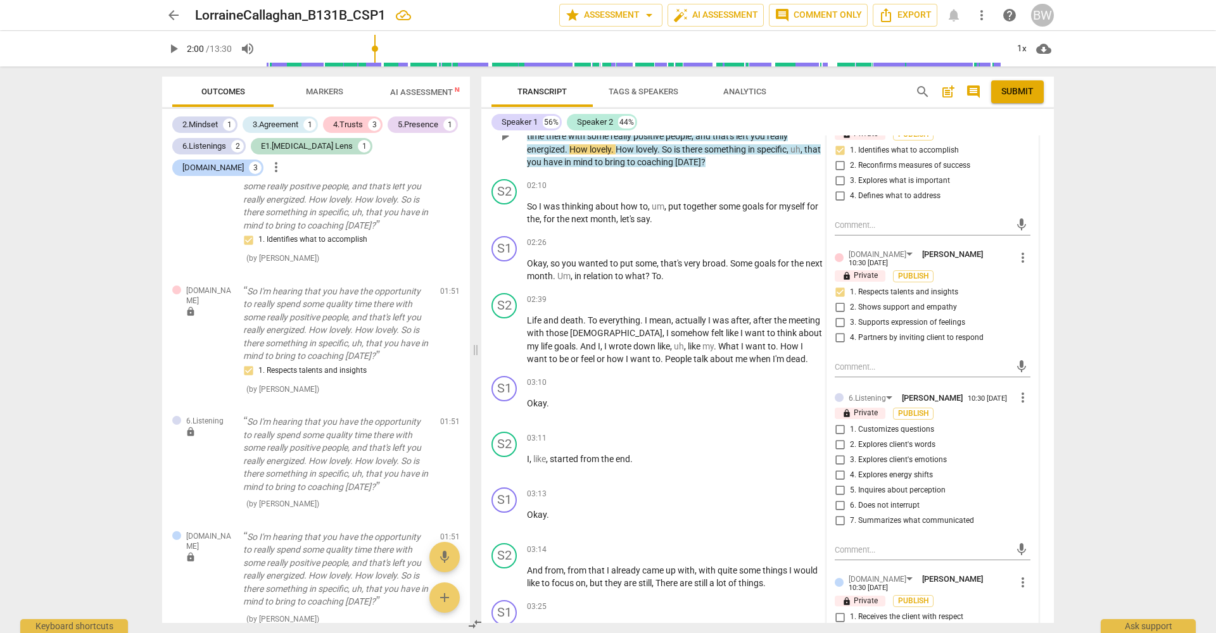
click at [901, 527] on span "7. Summarizes what communicated" at bounding box center [912, 521] width 124 height 11
click at [850, 529] on input "7. Summarizes what communicated" at bounding box center [840, 521] width 20 height 15
checkbox input "true"
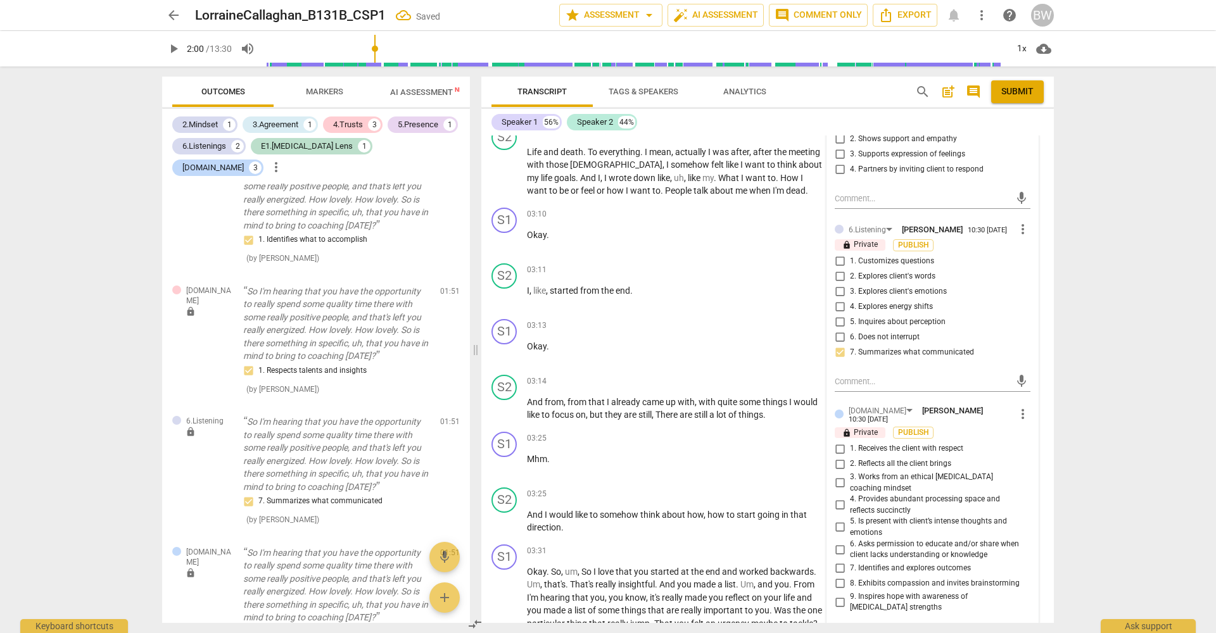
scroll to position [949, 0]
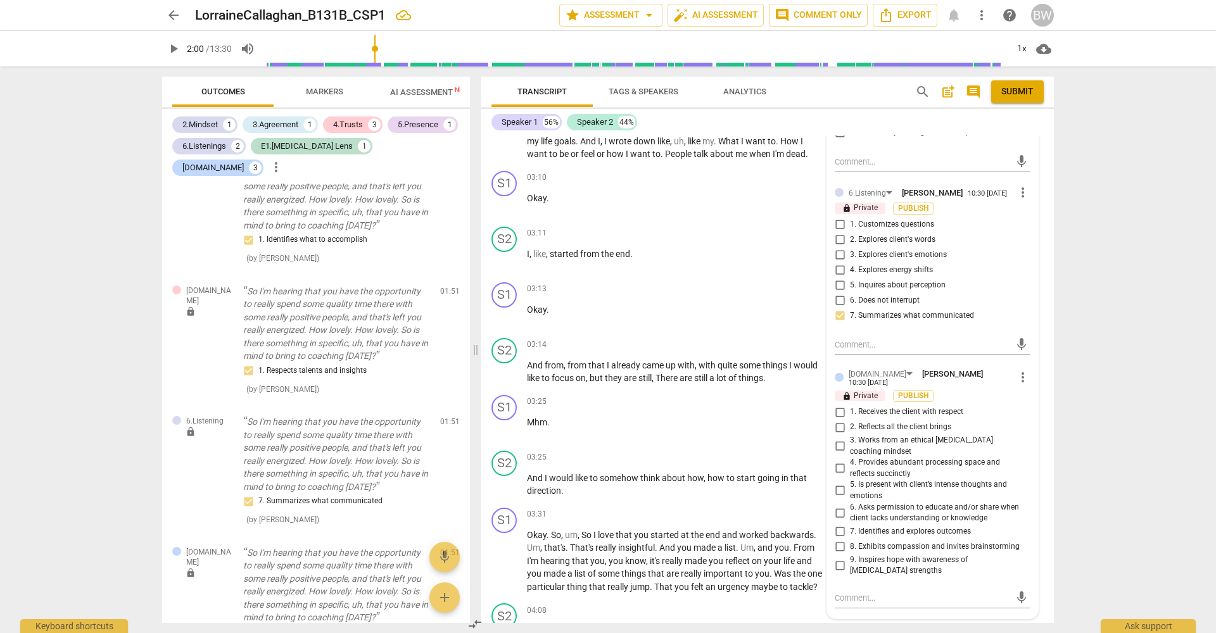
click at [840, 468] on input "4. Provides abundant processing space and reflects succinctly" at bounding box center [840, 468] width 20 height 15
checkbox input "true"
click at [838, 526] on input "7. Identifies and explores outcomes" at bounding box center [840, 531] width 20 height 15
checkbox input "true"
click at [1046, 503] on div "S1 play_arrow pause 03:31 + Add competency keyboard_arrow_right Okay . So , um …" at bounding box center [767, 551] width 573 height 96
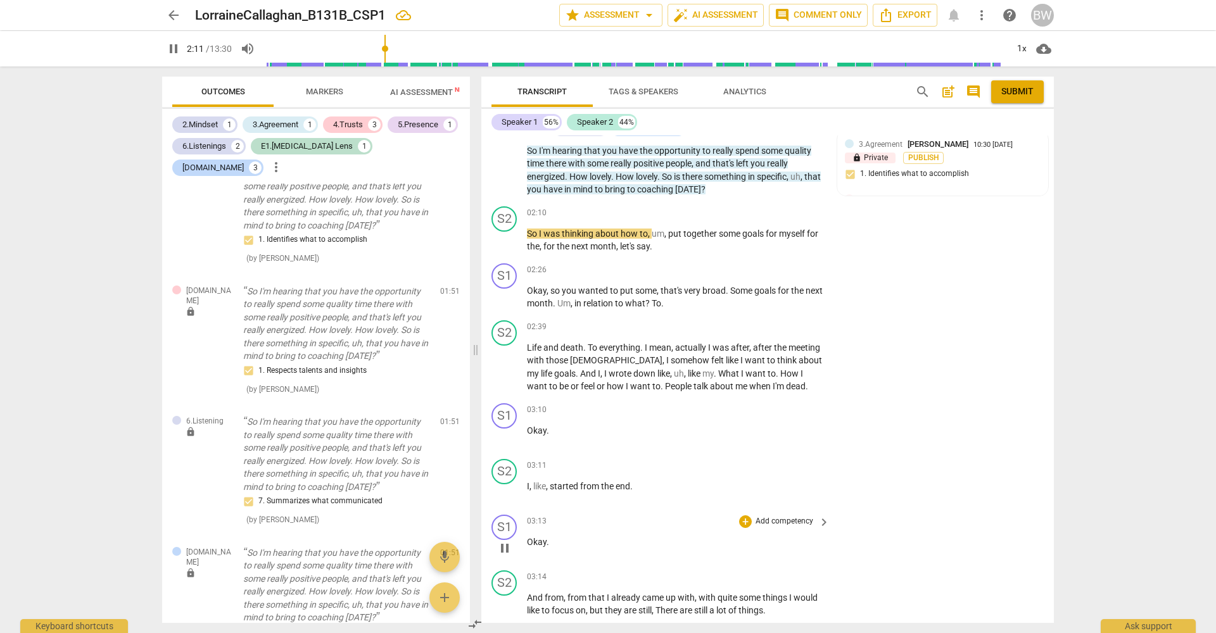
scroll to position [719, 0]
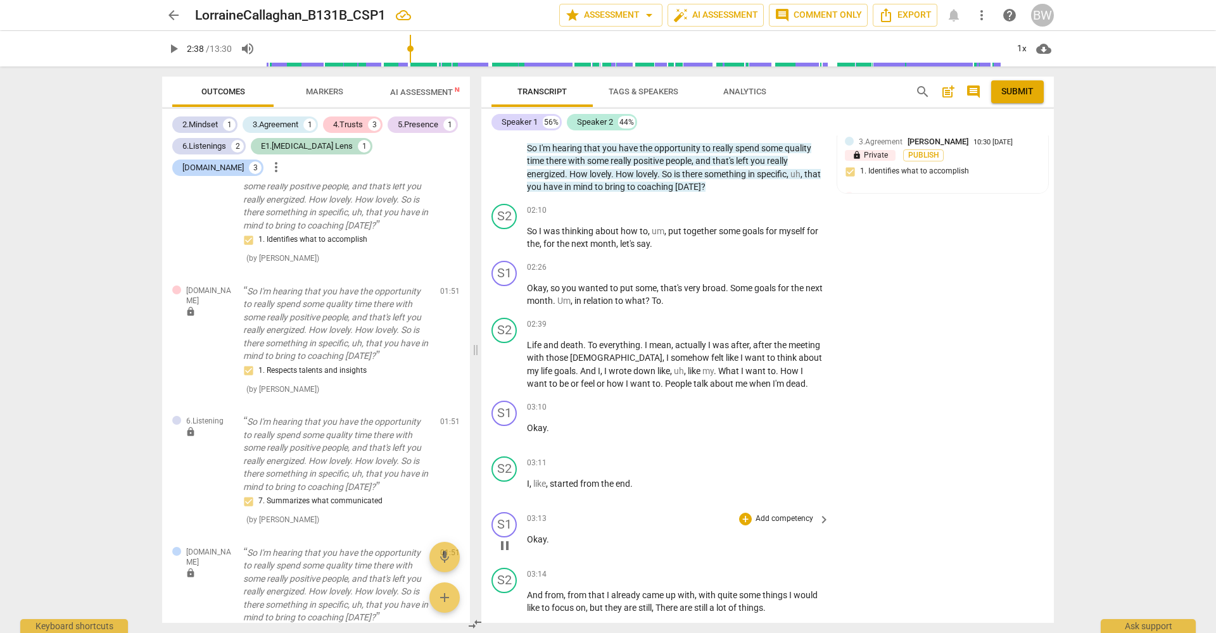
type input "159"
click at [778, 269] on p "Add competency" at bounding box center [784, 267] width 60 height 11
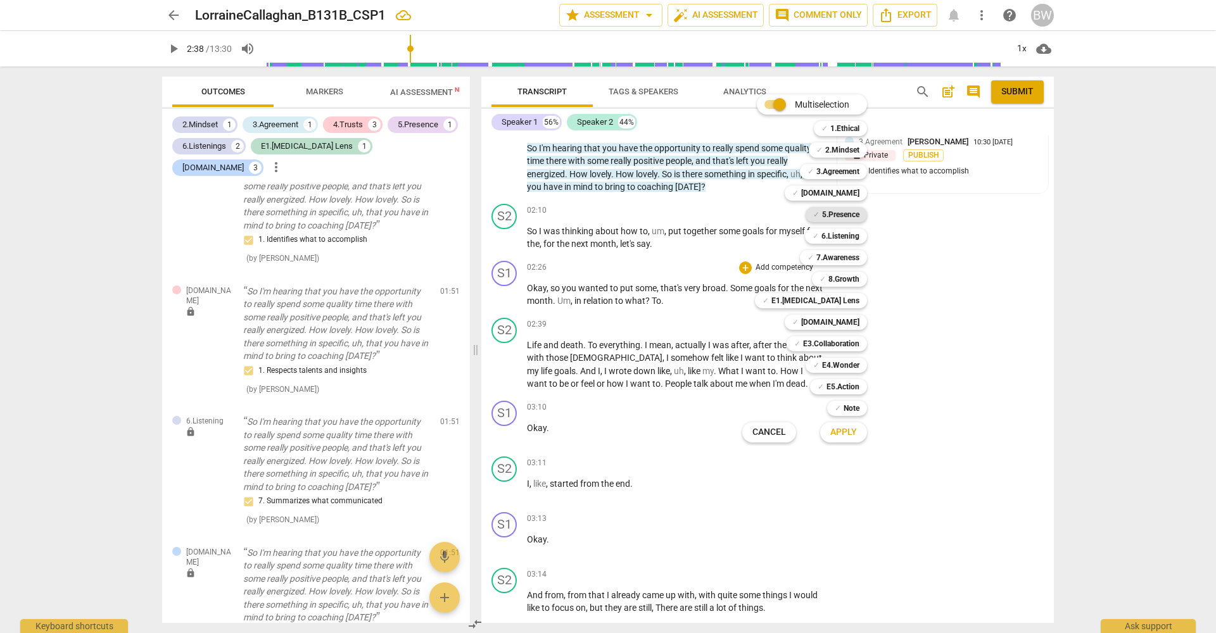
click at [853, 212] on b "5.Presence" at bounding box center [840, 214] width 37 height 15
click at [845, 212] on b "5.Presence" at bounding box center [840, 214] width 37 height 15
click at [844, 236] on b "6.Listening" at bounding box center [840, 236] width 38 height 15
drag, startPoint x: 847, startPoint y: 317, endPoint x: 853, endPoint y: 384, distance: 66.7
click at [847, 317] on b "[DOMAIN_NAME]" at bounding box center [830, 322] width 58 height 15
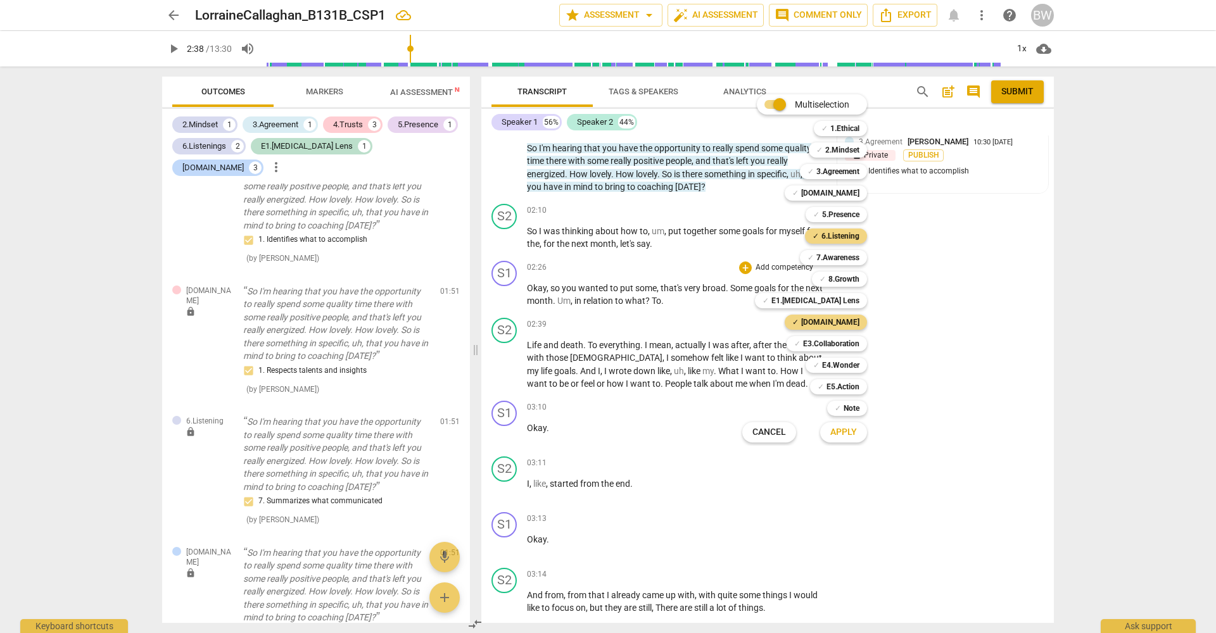
click at [854, 433] on span "Apply" at bounding box center [843, 432] width 27 height 13
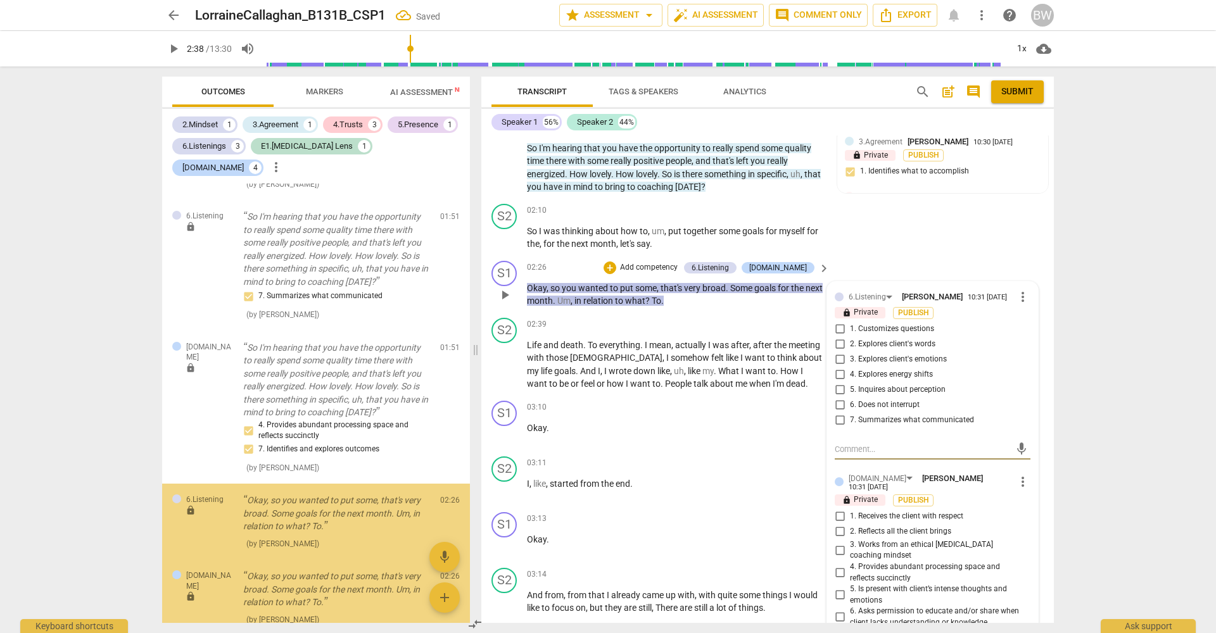
scroll to position [1150, 0]
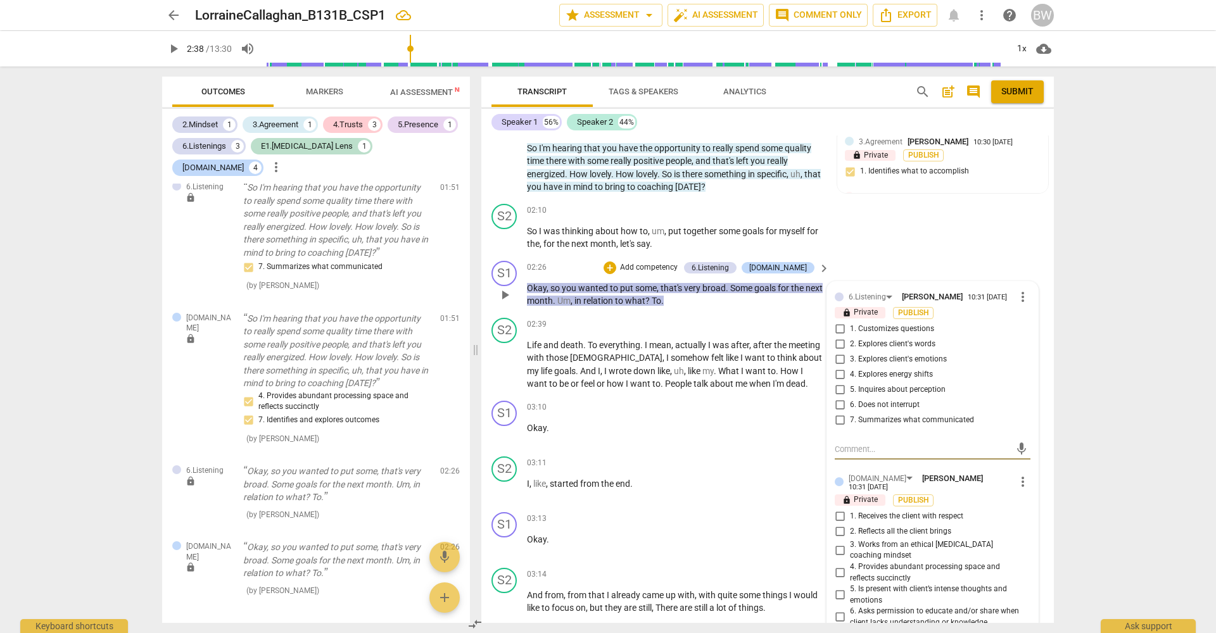
click at [930, 348] on span "2. Explores client's words" at bounding box center [893, 344] width 86 height 11
click at [850, 348] on input "2. Explores client's words" at bounding box center [840, 344] width 20 height 15
click at [842, 349] on input "2. Explores client's words" at bounding box center [840, 344] width 20 height 15
click at [844, 348] on input "2. Explores client's words" at bounding box center [840, 344] width 20 height 15
checkbox input "false"
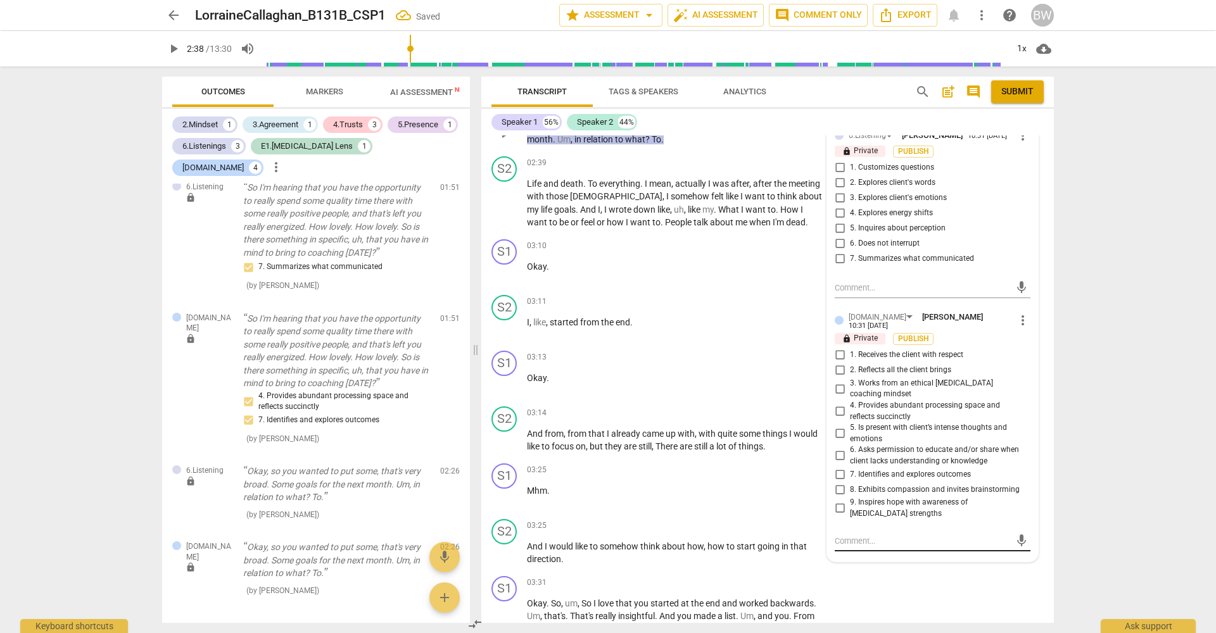
scroll to position [882, 0]
click at [840, 469] on input "7. Identifies and explores outcomes" at bounding box center [840, 473] width 20 height 15
checkbox input "true"
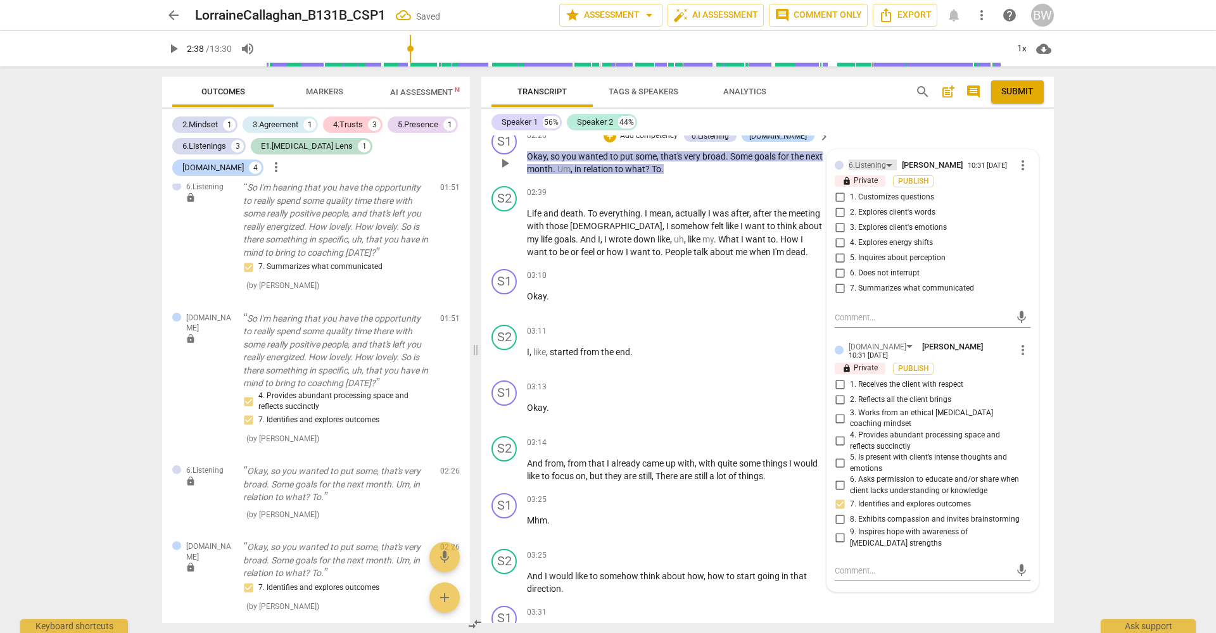
click at [884, 164] on div "6.Listening" at bounding box center [873, 165] width 48 height 11
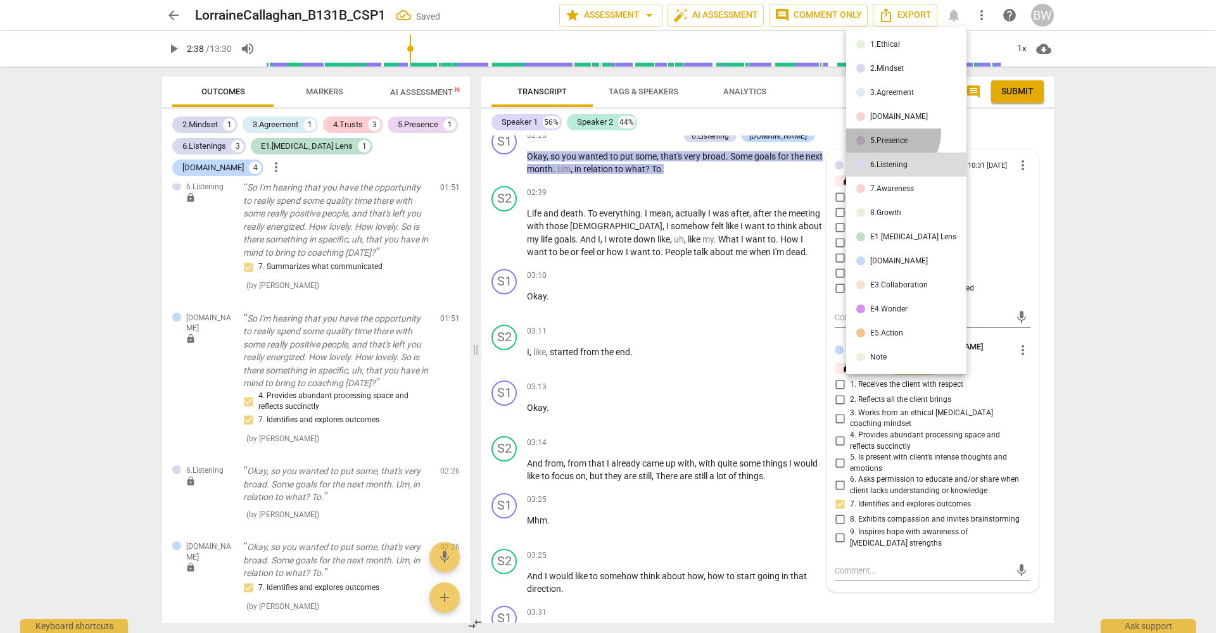
click at [888, 132] on li "5.Presence" at bounding box center [906, 141] width 120 height 24
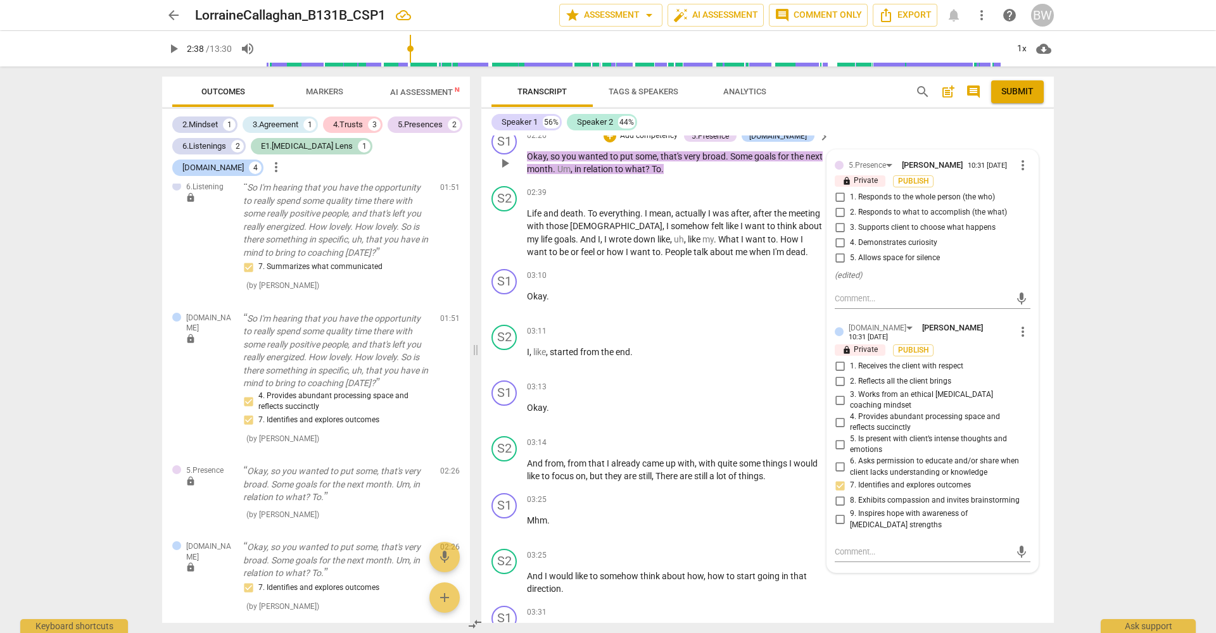
click at [911, 215] on span "2. Responds to what to accomplish (the what)" at bounding box center [928, 212] width 157 height 11
click at [850, 215] on input "2. Responds to what to accomplish (the what)" at bounding box center [840, 212] width 20 height 15
checkbox input "true"
click at [1043, 220] on div "S2 play_arrow pause 02:39 + Add competency keyboard_arrow_right Life and death …" at bounding box center [767, 222] width 573 height 83
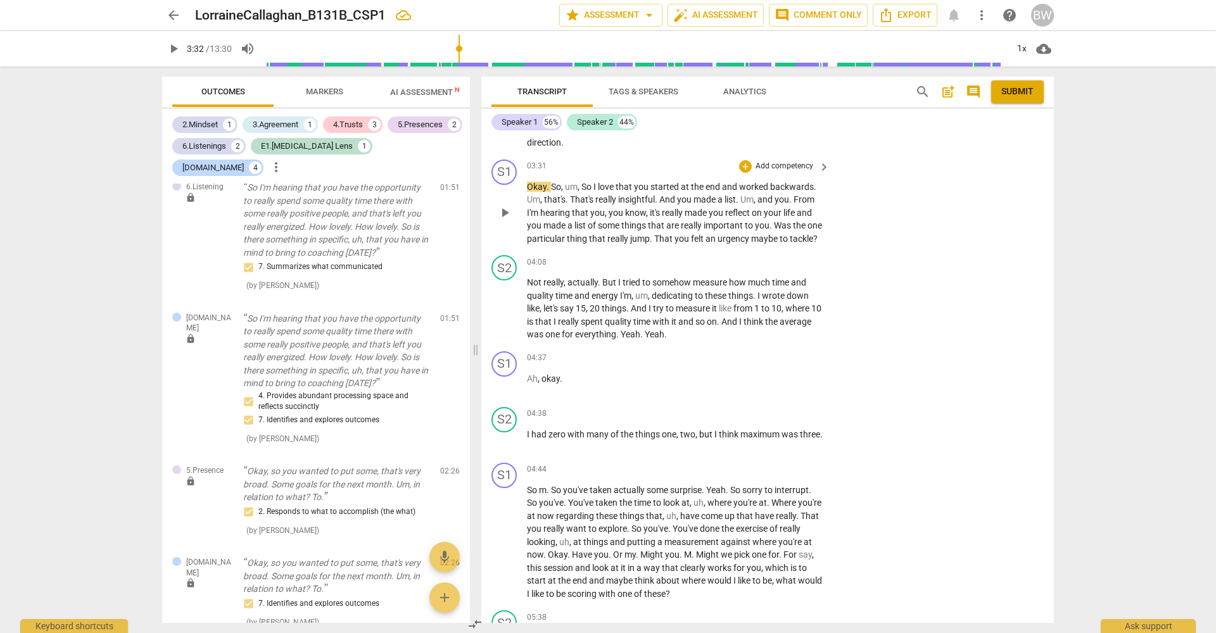
scroll to position [1300, 0]
type input "249"
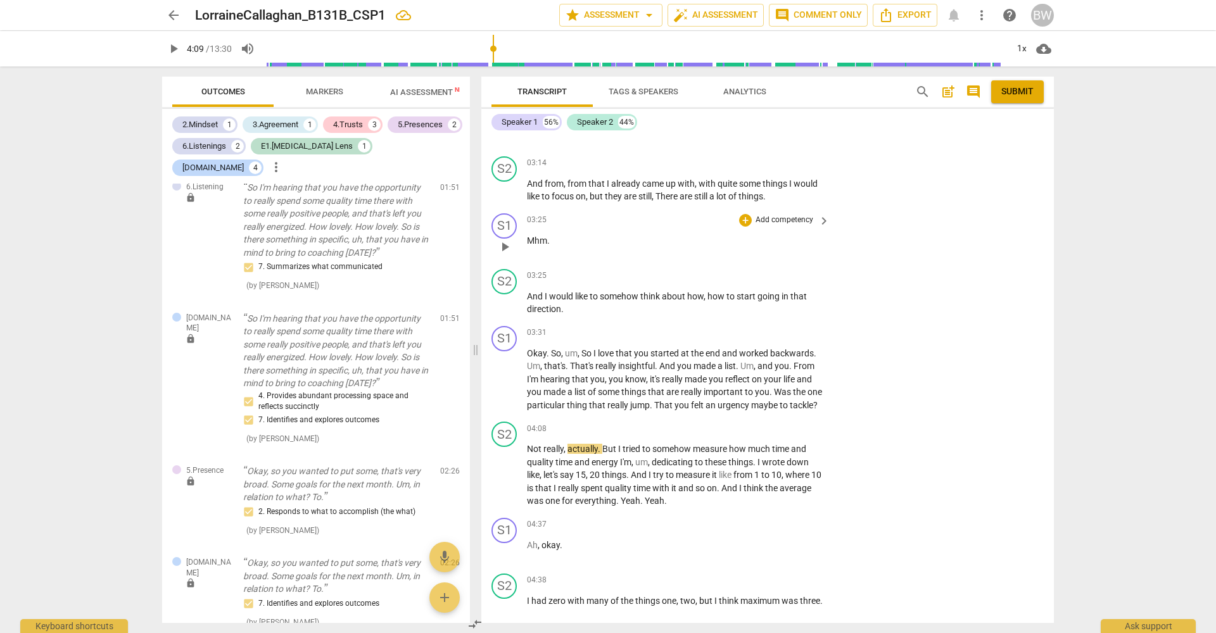
scroll to position [1129, 0]
click at [783, 329] on p "Add competency" at bounding box center [784, 334] width 60 height 11
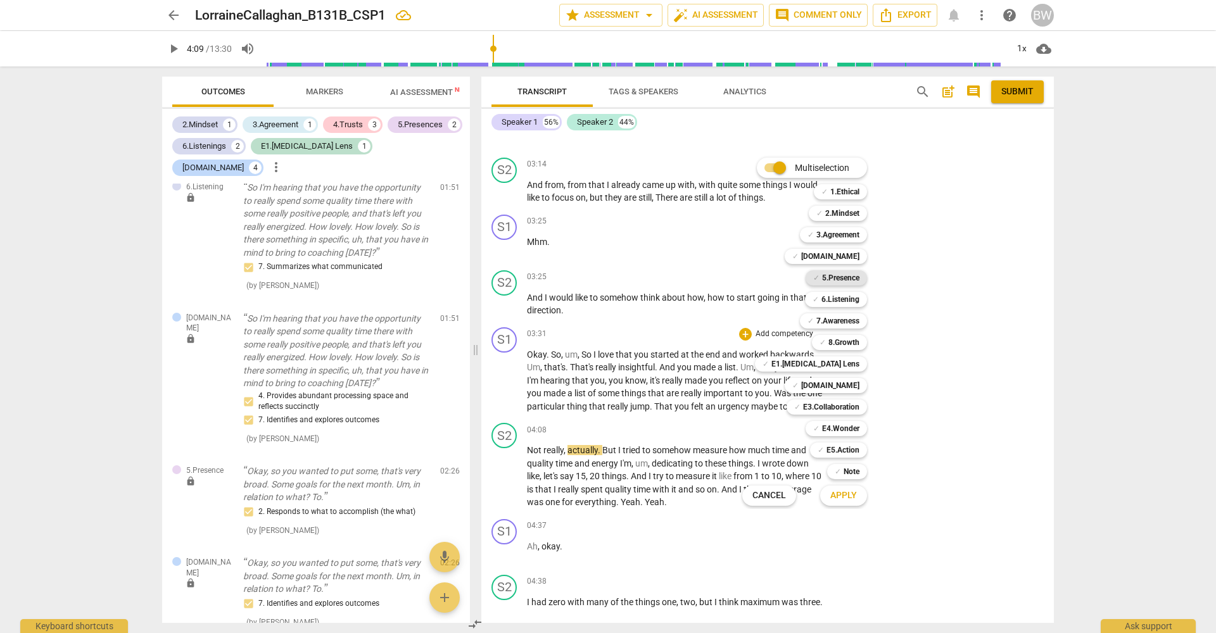
click at [856, 276] on b "5.Presence" at bounding box center [840, 277] width 37 height 15
click at [847, 300] on b "6.Listening" at bounding box center [840, 299] width 38 height 15
click at [843, 384] on b "[DOMAIN_NAME]" at bounding box center [830, 385] width 58 height 15
drag, startPoint x: 848, startPoint y: 478, endPoint x: 848, endPoint y: 495, distance: 17.1
click at [847, 479] on b "Note" at bounding box center [852, 471] width 16 height 15
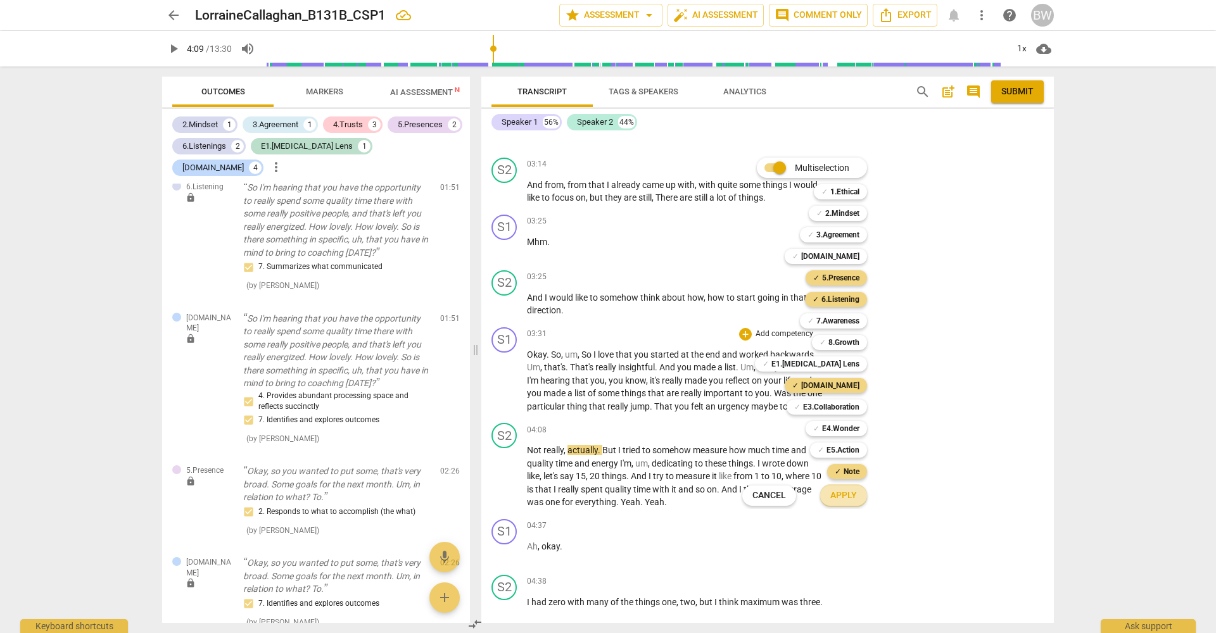
click at [848, 502] on span "Apply" at bounding box center [843, 496] width 27 height 13
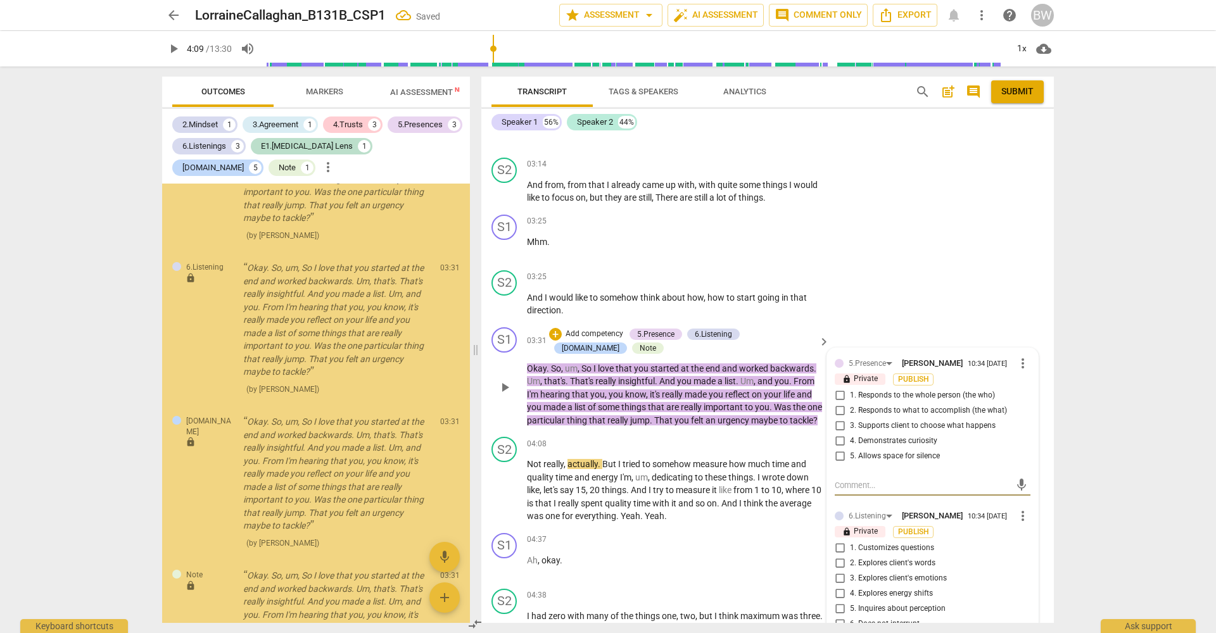
scroll to position [1803, 0]
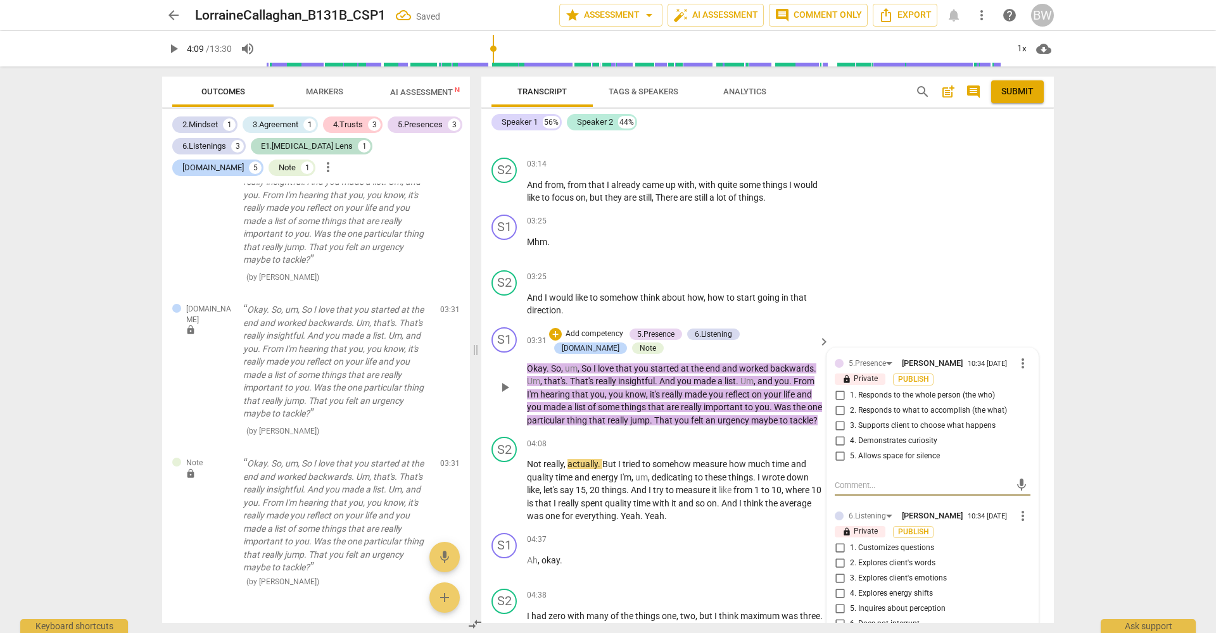
click at [925, 415] on span "2. Responds to what to accomplish (the what)" at bounding box center [928, 410] width 157 height 11
click at [850, 415] on input "2. Responds to what to accomplish (the what)" at bounding box center [840, 410] width 20 height 15
checkbox input "true"
click at [950, 424] on span "3. Supports client to choose what happens" at bounding box center [923, 426] width 146 height 11
click at [850, 424] on input "3. Supports client to choose what happens" at bounding box center [840, 426] width 20 height 15
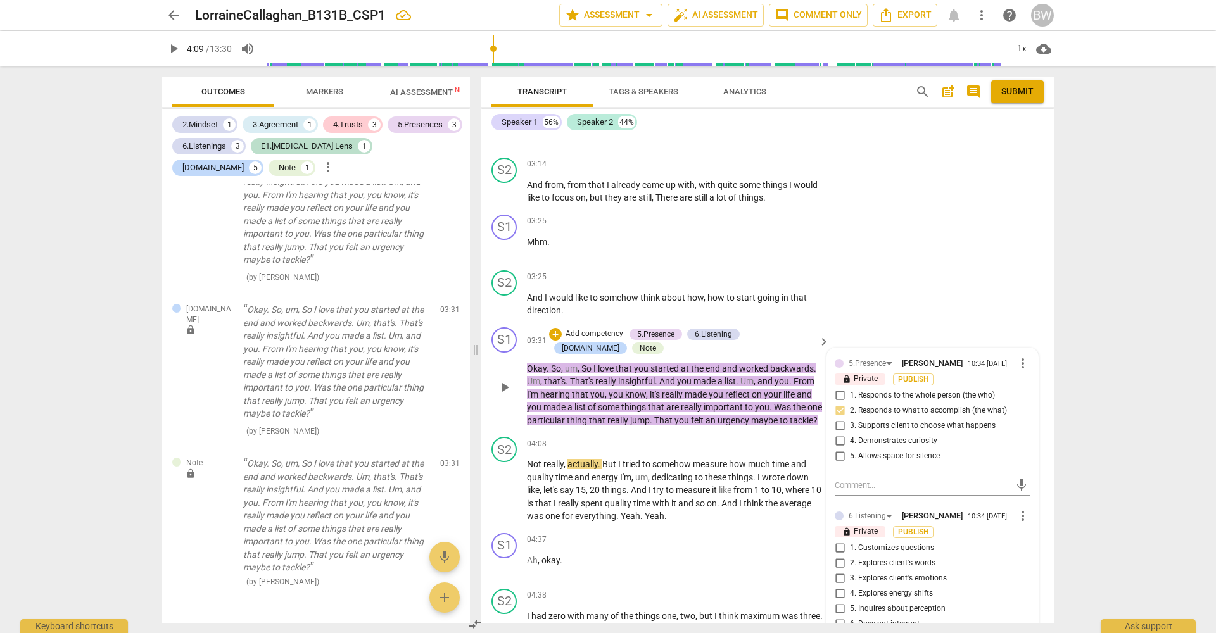
checkbox input "true"
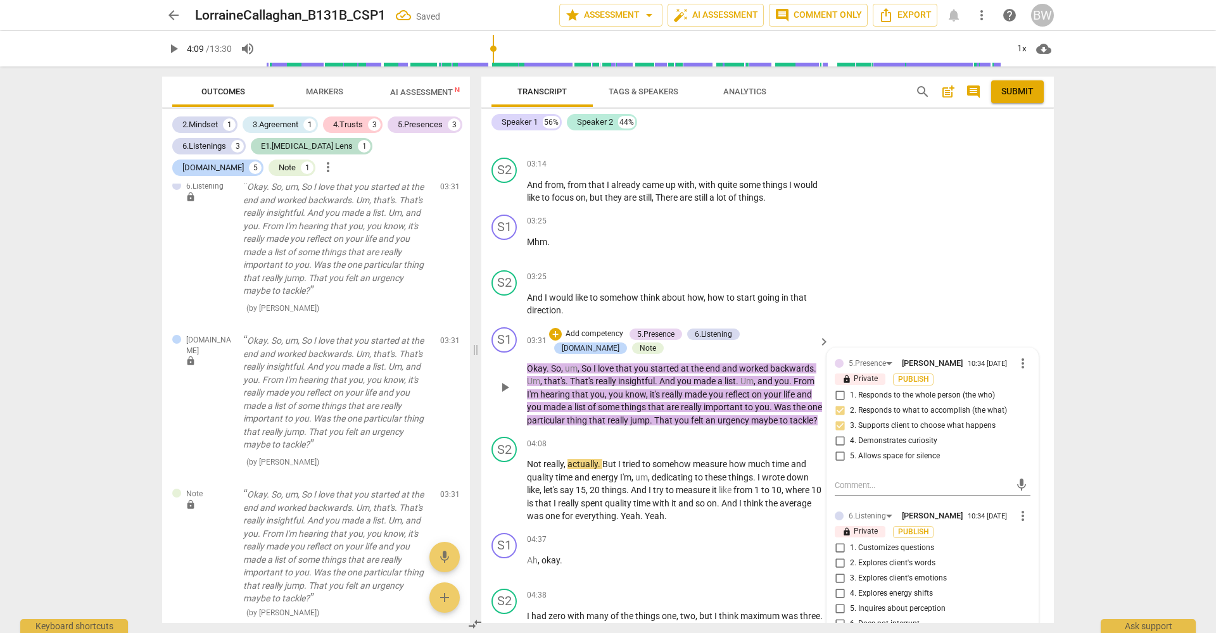
click at [915, 443] on span "4. Demonstrates curiosity" at bounding box center [893, 441] width 87 height 11
click at [850, 443] on input "4. Demonstrates curiosity" at bounding box center [840, 441] width 20 height 15
checkbox input "true"
click at [936, 408] on span "2. Responds to what to accomplish (the what)" at bounding box center [928, 410] width 157 height 11
click at [850, 408] on input "2. Responds to what to accomplish (the what)" at bounding box center [840, 410] width 20 height 15
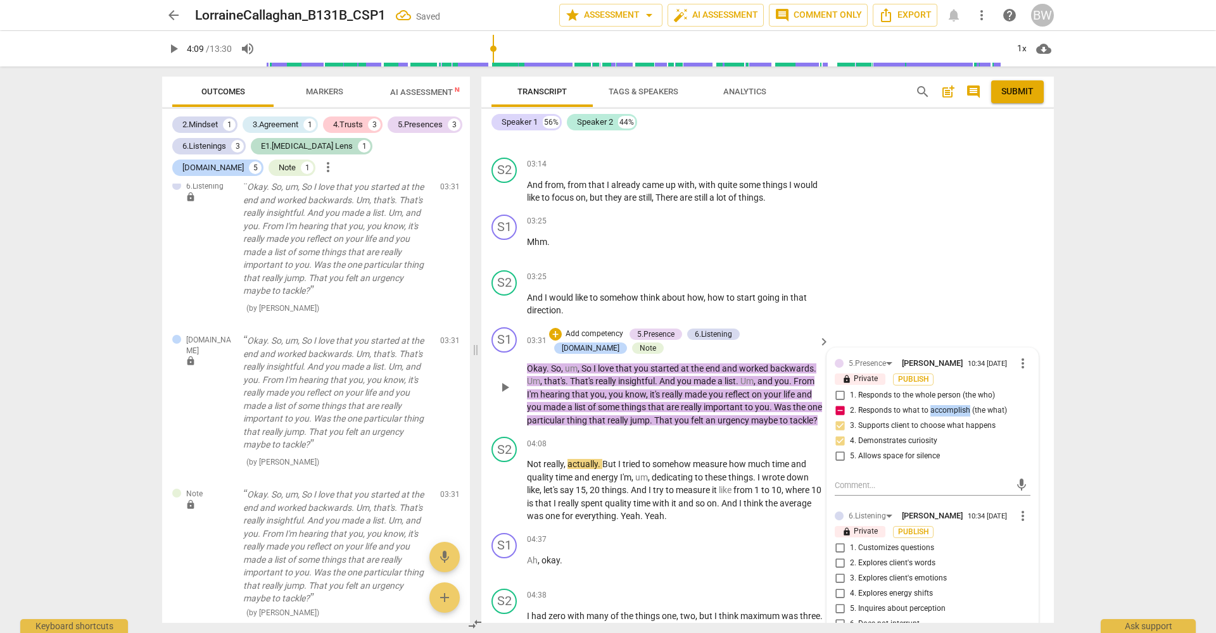
click at [936, 408] on span "2. Responds to what to accomplish (the what)" at bounding box center [928, 410] width 157 height 11
click at [850, 408] on input "2. Responds to what to accomplish (the what)" at bounding box center [840, 410] width 20 height 15
checkbox input "false"
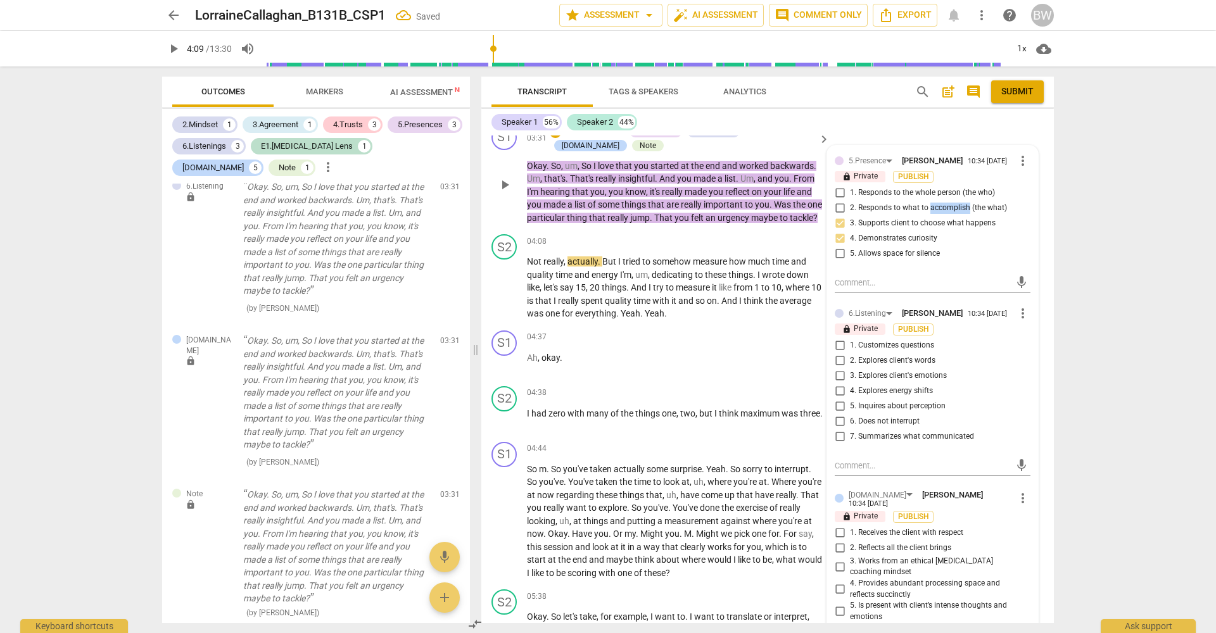
scroll to position [1333, 0]
click at [862, 442] on span "7. Summarizes what communicated" at bounding box center [912, 436] width 124 height 11
click at [850, 442] on input "7. Summarizes what communicated" at bounding box center [840, 436] width 20 height 15
checkbox input "true"
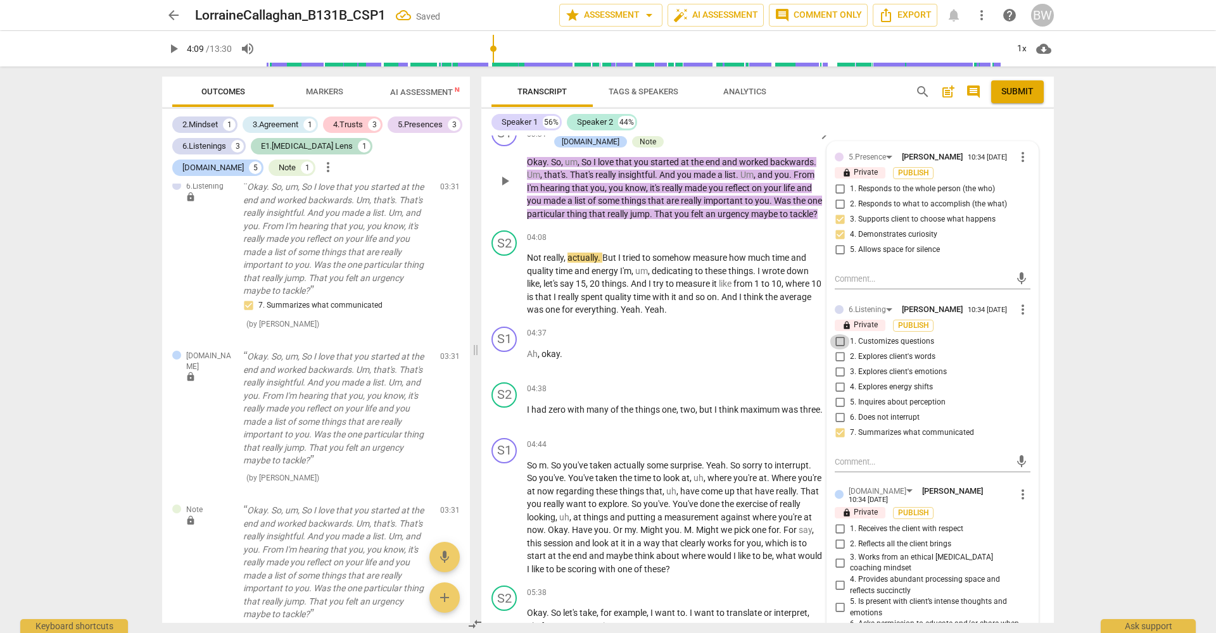
click at [846, 346] on input "1. Customizes questions" at bounding box center [840, 341] width 20 height 15
checkbox input "true"
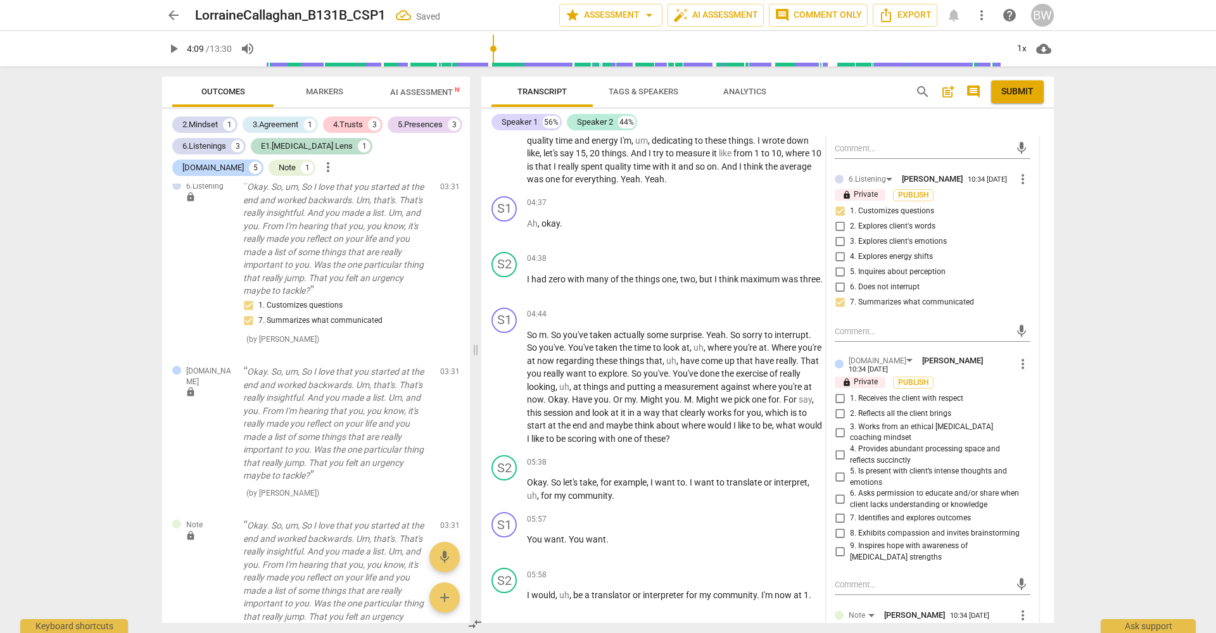
scroll to position [1468, 0]
click at [873, 512] on span "7. Identifies and explores outcomes" at bounding box center [910, 517] width 121 height 11
click at [850, 511] on input "7. Identifies and explores outcomes" at bounding box center [840, 516] width 20 height 15
checkbox input "true"
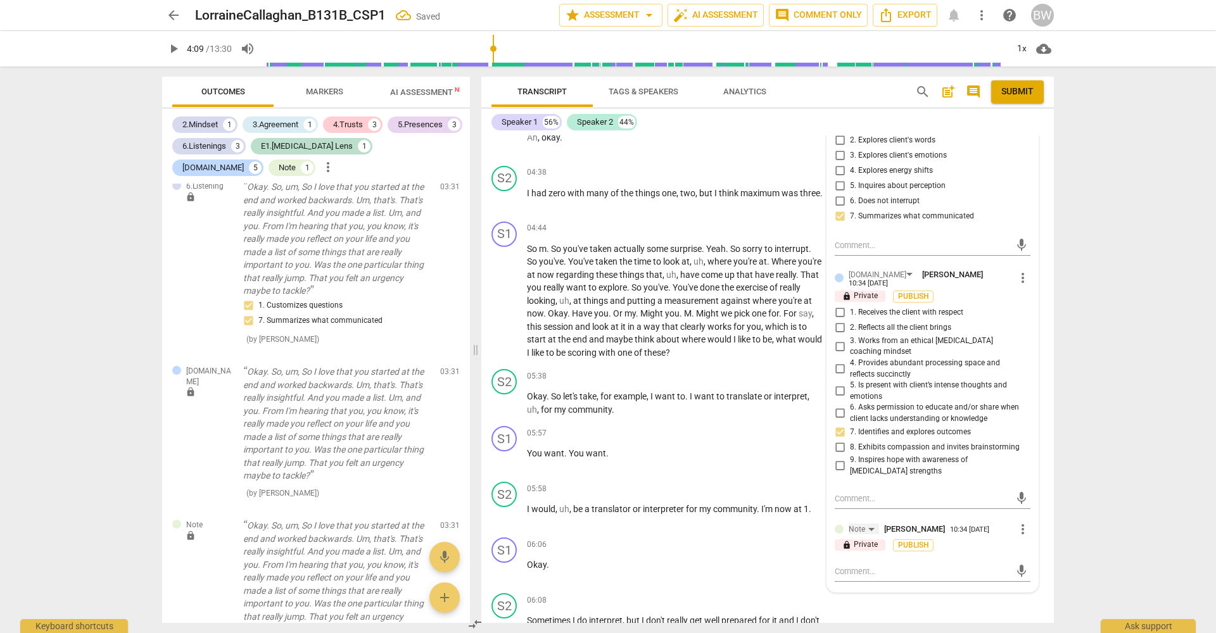
scroll to position [1554, 0]
click at [875, 564] on textarea at bounding box center [922, 570] width 175 height 12
type textarea "R"
type textarea "Re"
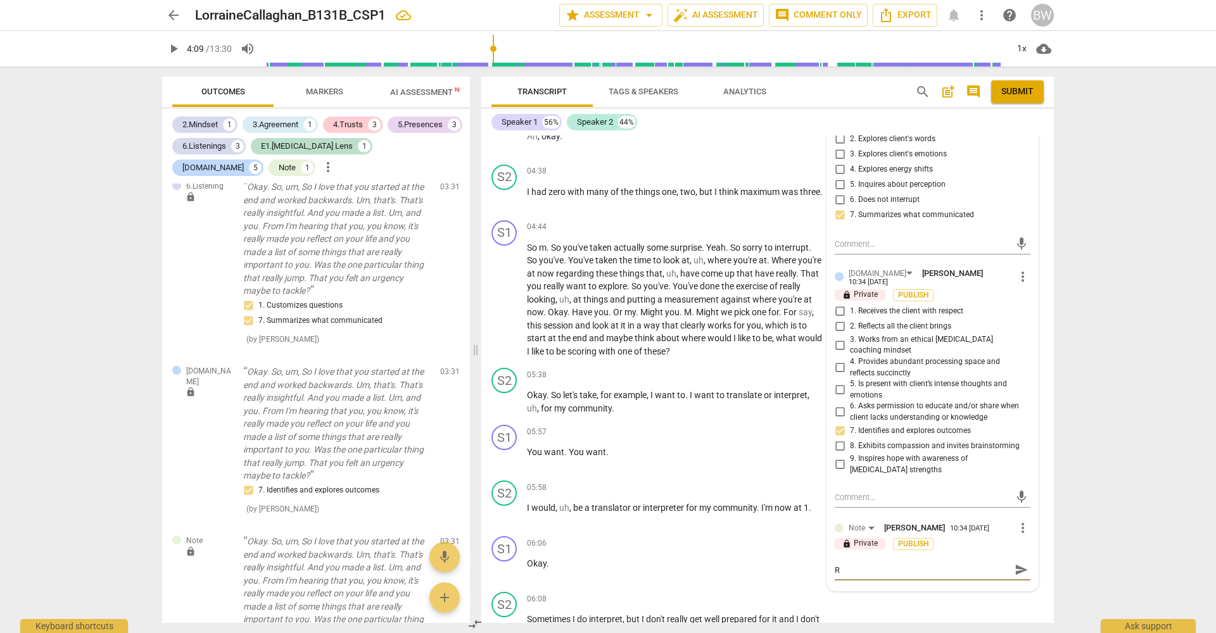
type textarea "Re"
type textarea "Rea"
type textarea "Real"
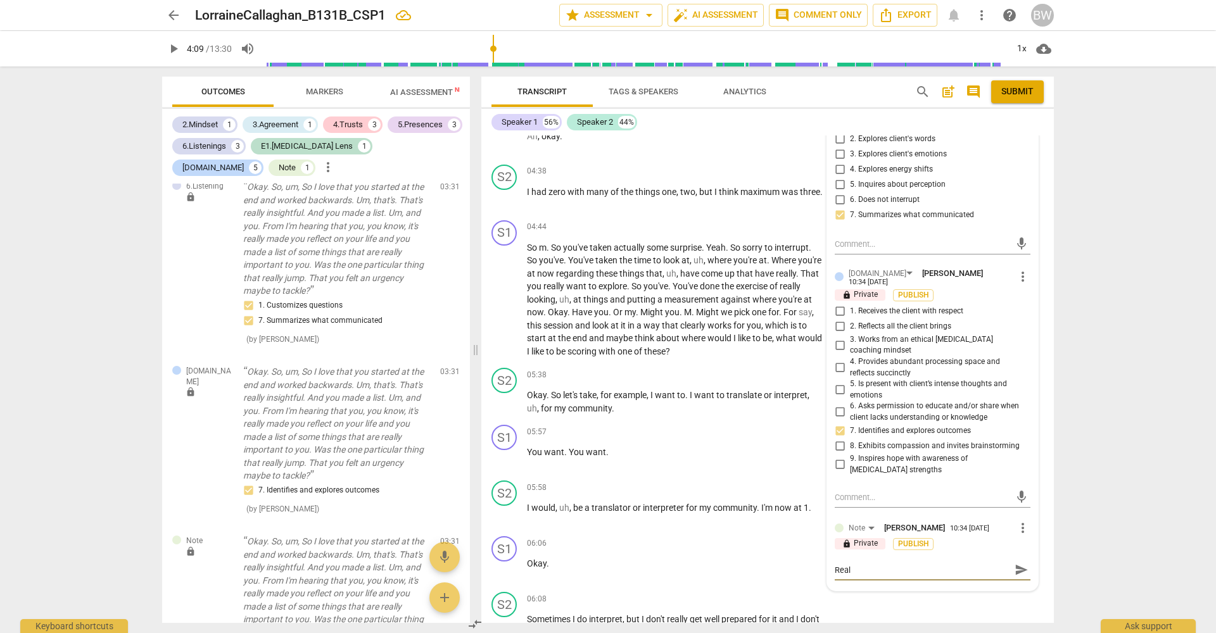
type textarea "Reall"
type textarea "Really"
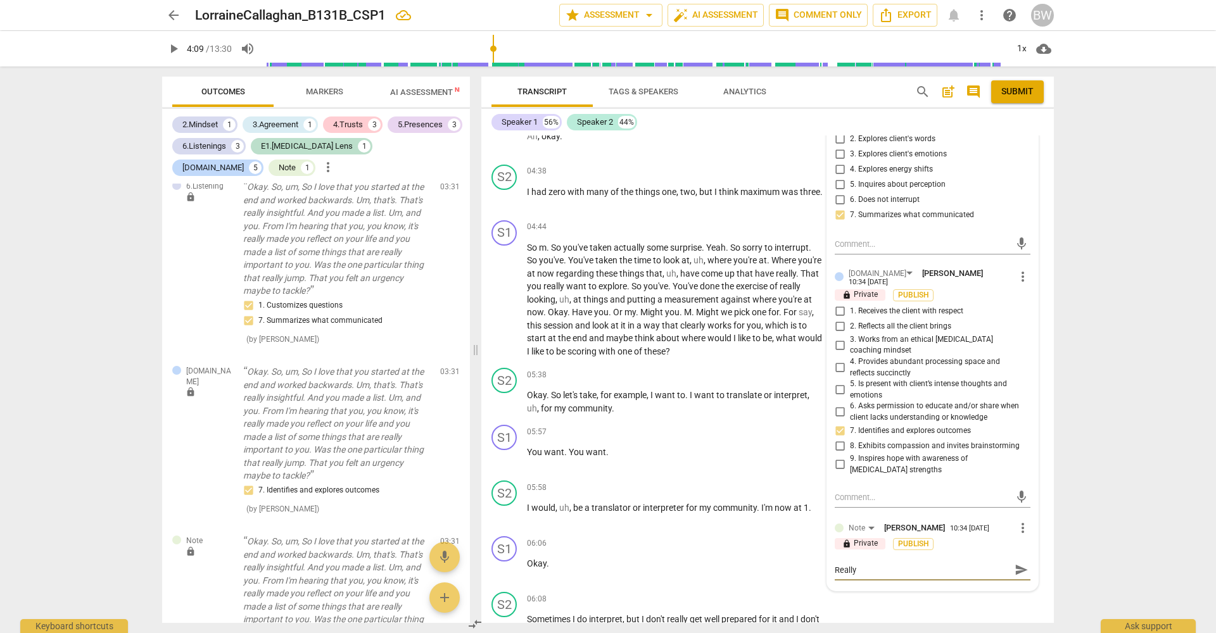
type textarea "Really"
type textarea "Really n"
type textarea "Really ni"
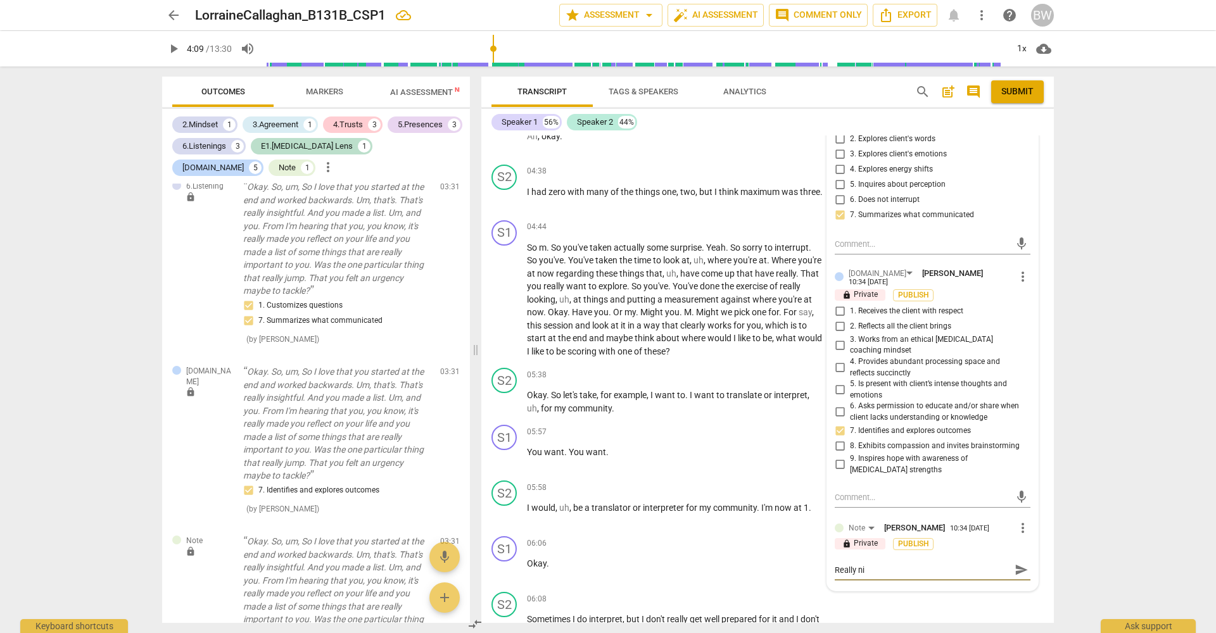
type textarea "Really nic"
type textarea "Really nice"
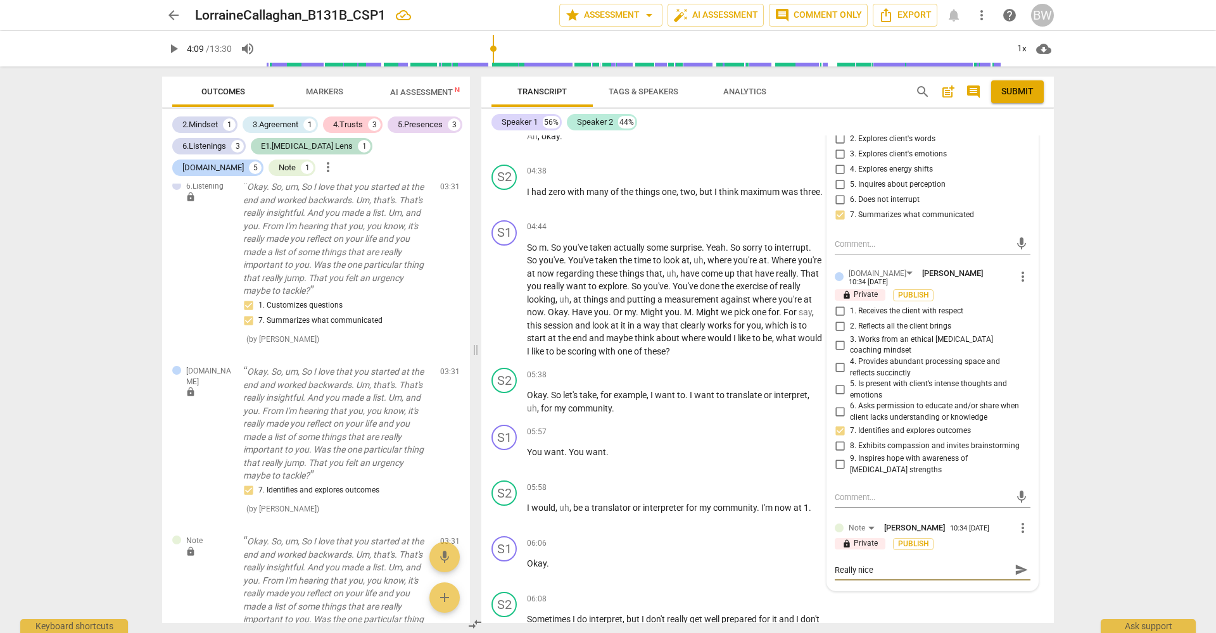
type textarea "Really nice"
type textarea "Really nice w"
type textarea "Really nice wo"
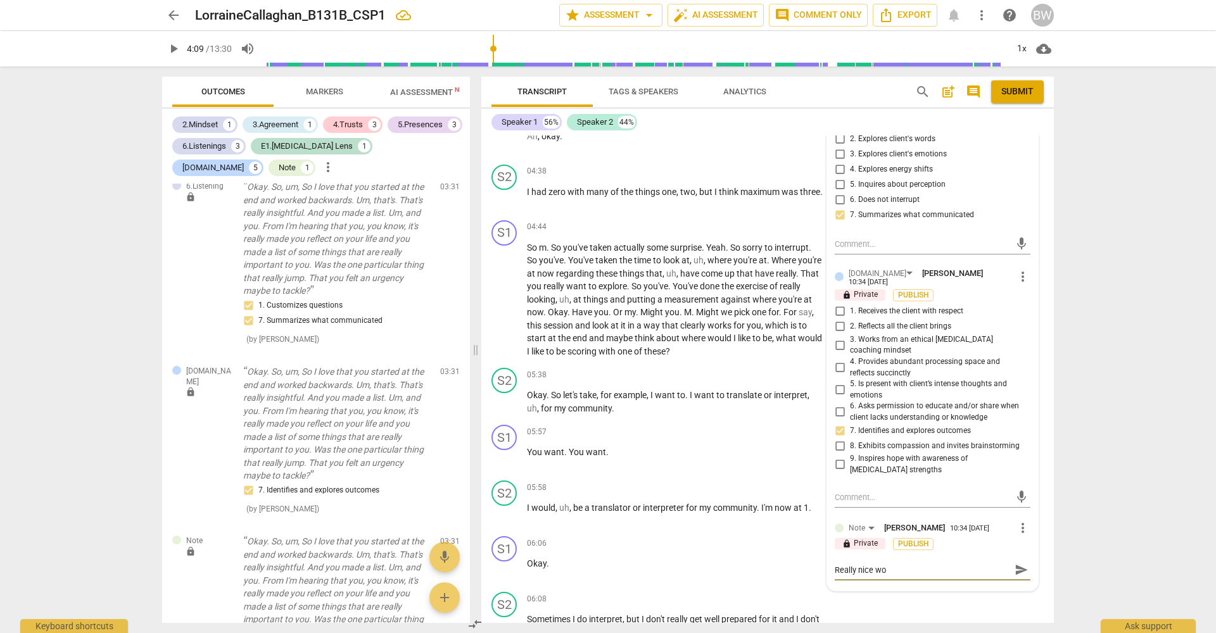
type textarea "Really nice wor"
type textarea "Really nice work"
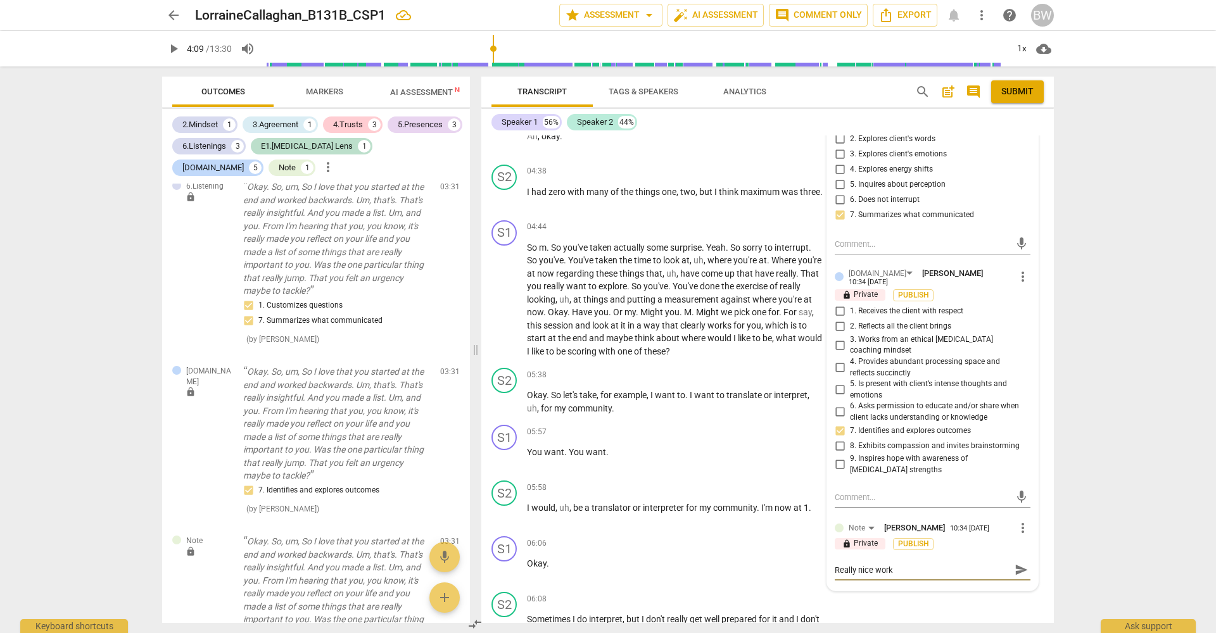
type textarea "Really nice work"
type textarea "Really nice work i"
type textarea "Really nice work in"
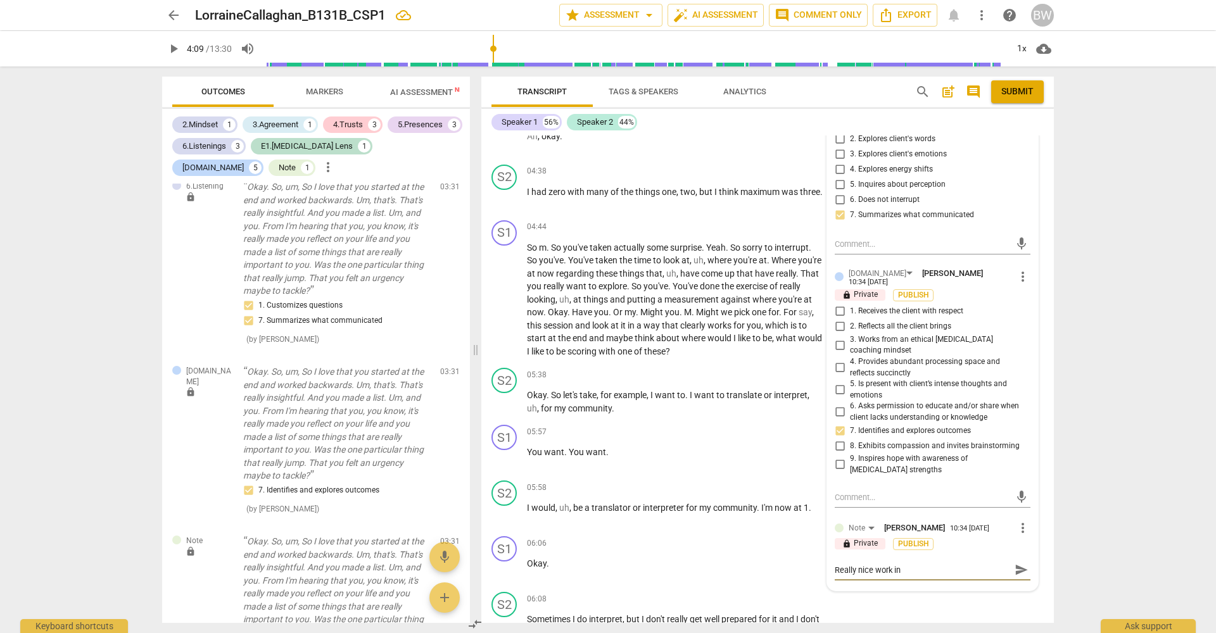
type textarea "Really nice work in"
type textarea "Really nice work in s"
type textarea "Really nice work in st"
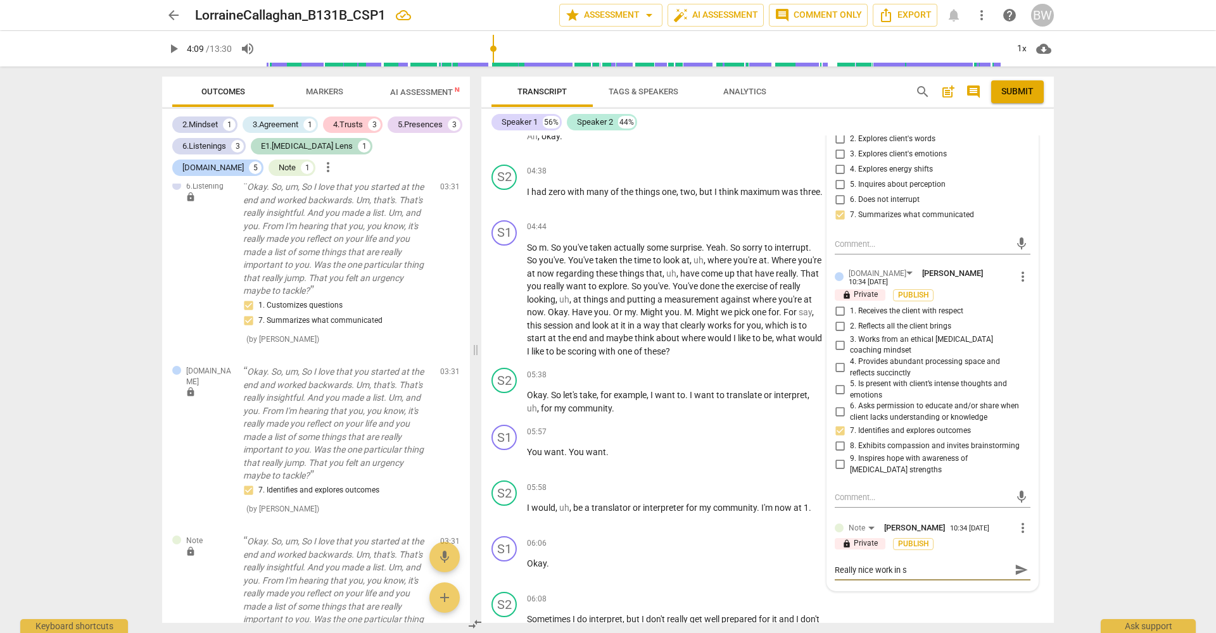
type textarea "Really nice work in st"
type textarea "Really nice work in sti"
type textarea "Really nice work in stic"
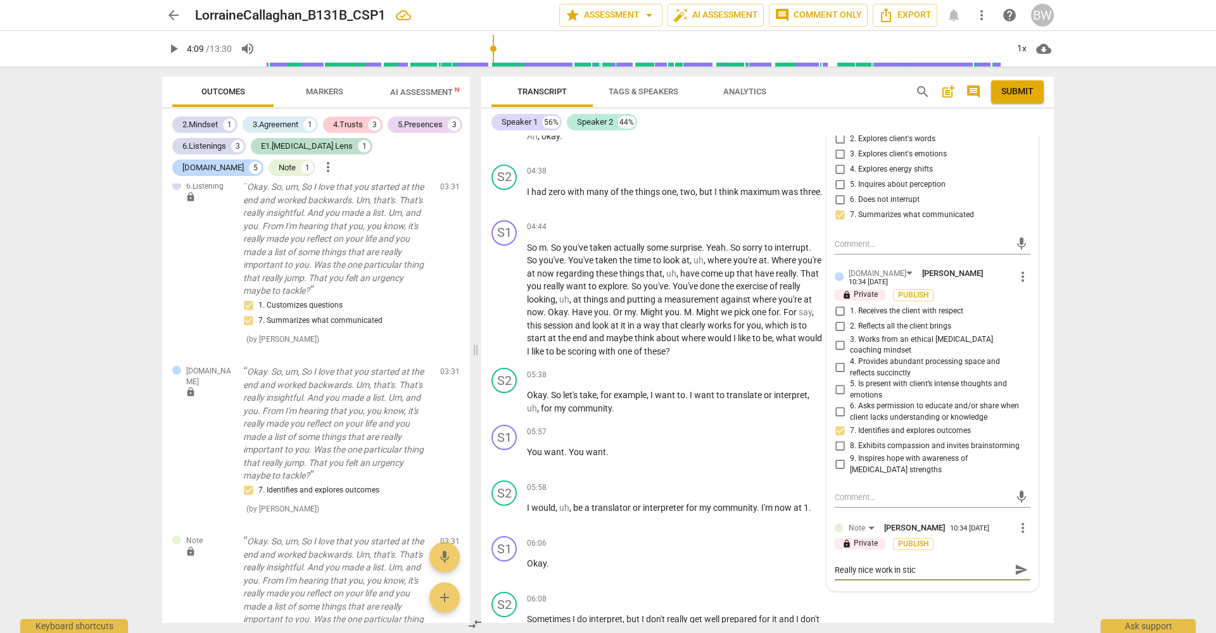
type textarea "Really nice work in stick"
type textarea "Really nice work in sticki"
type textarea "Really nice work in stickin"
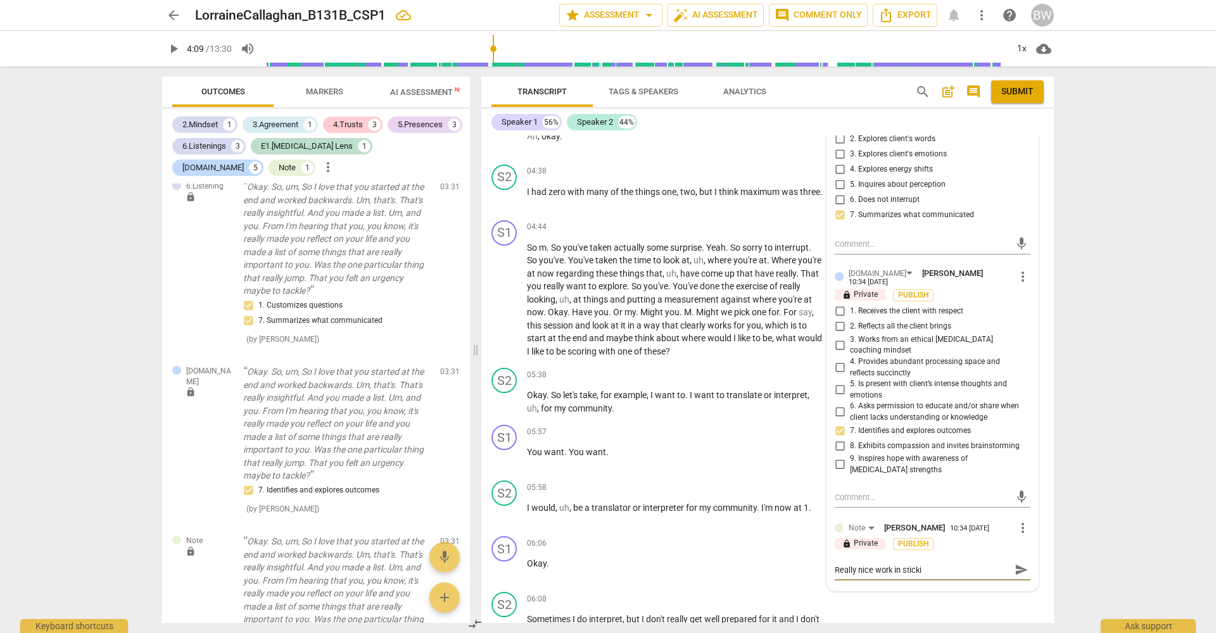
type textarea "Really nice work in stickin"
type textarea "Really nice work in sticking"
type textarea "Really nice work in stickin"
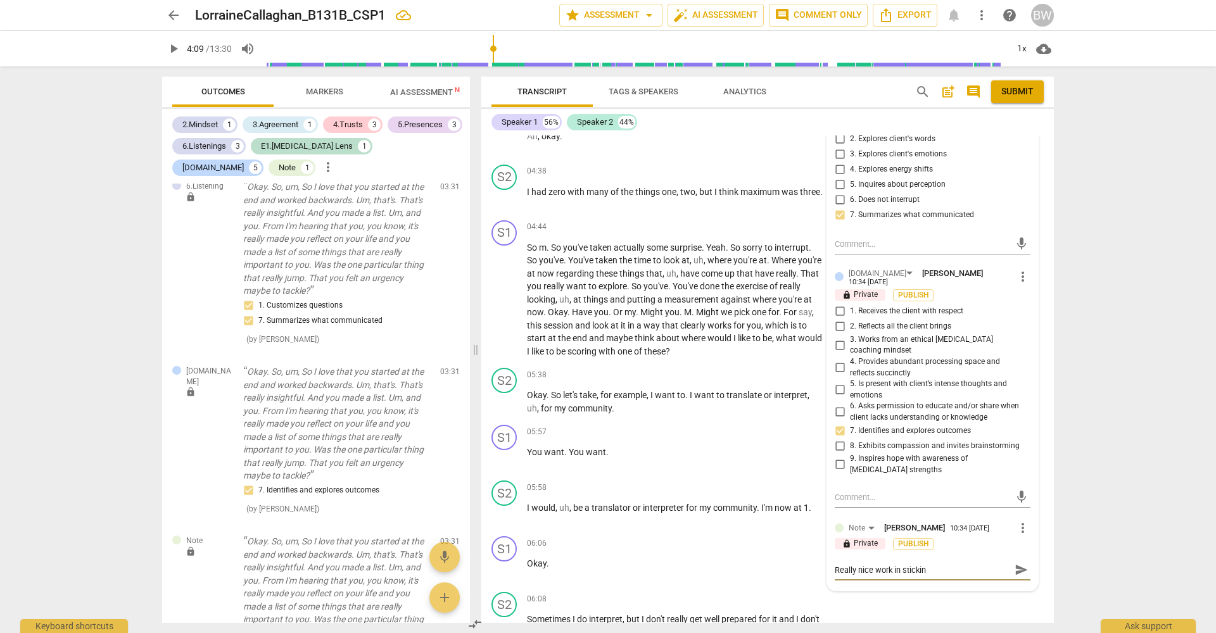
type textarea "Really nice work in sticki"
type textarea "Really nice work in stick"
type textarea "Really nice work in stic"
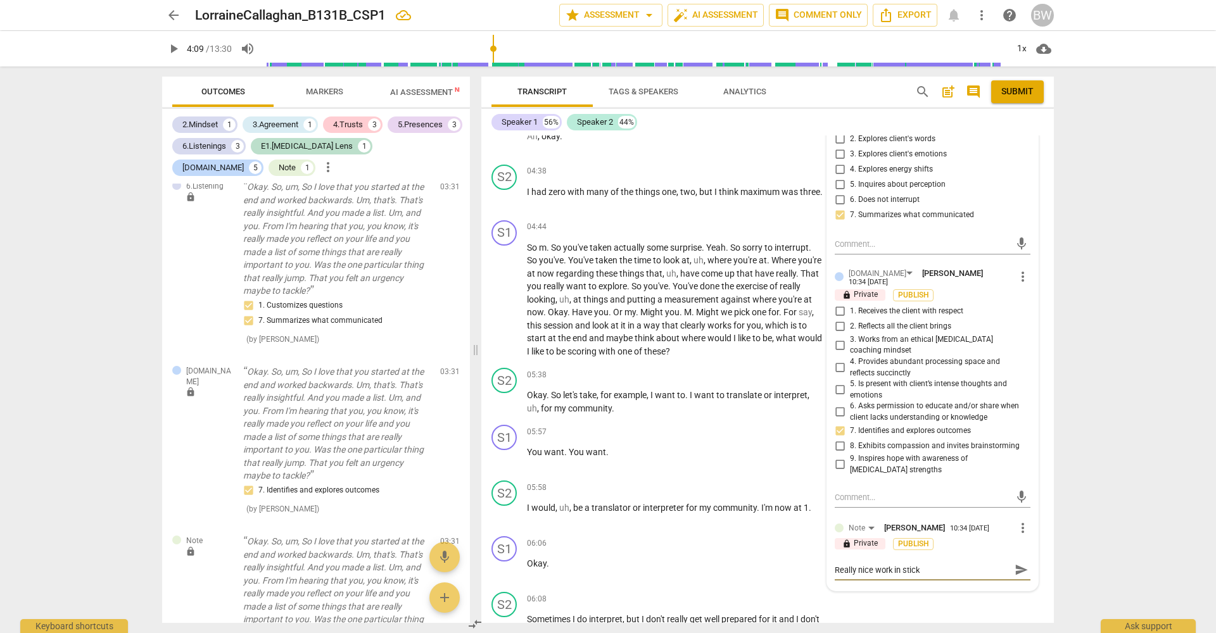
type textarea "Really nice work in stic"
type textarea "Really nice work in sti"
type textarea "Really nice work in st"
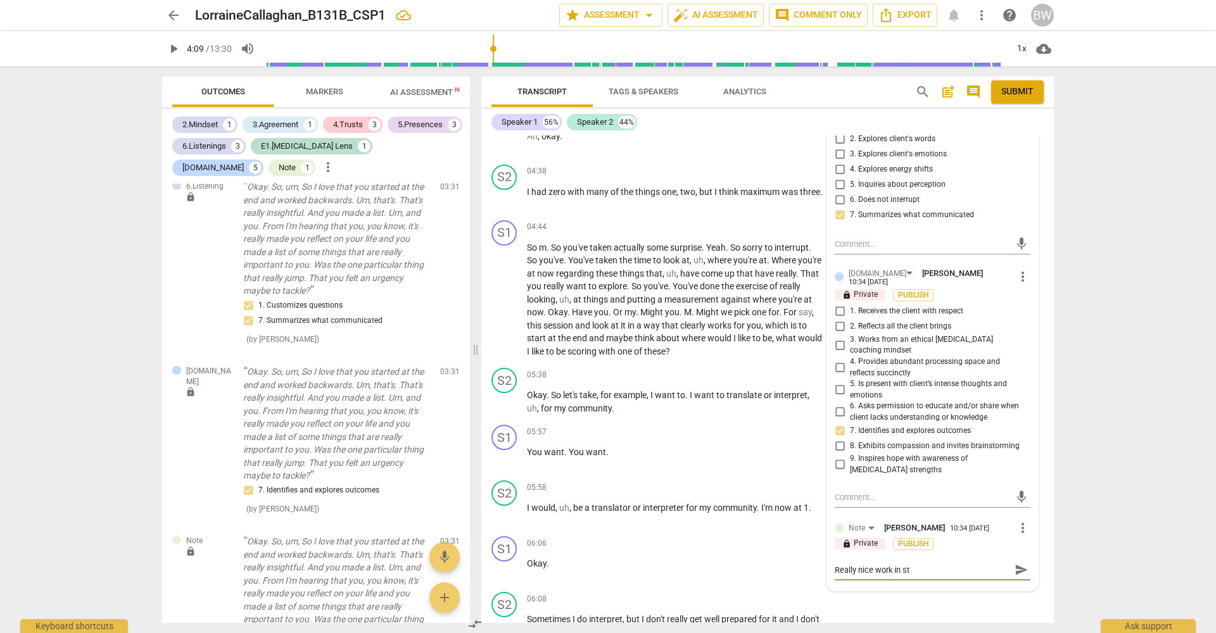
type textarea "Really nice work in s"
type textarea "Really nice work in"
type textarea "Really nice work in h"
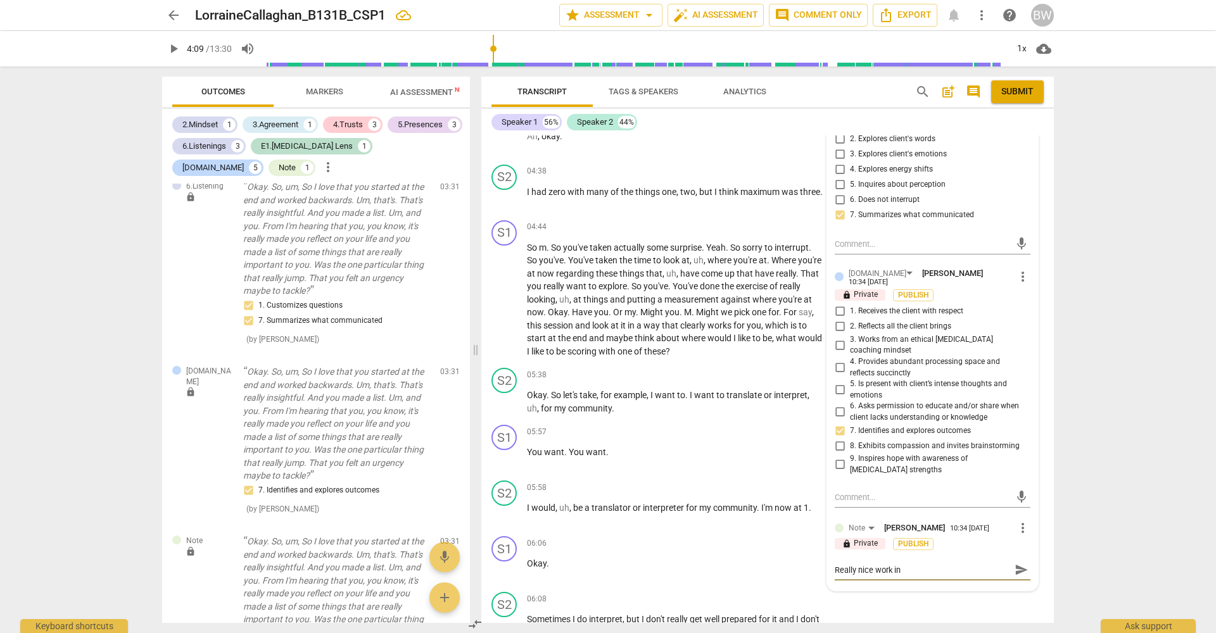
type textarea "Really nice work in h"
type textarea "Really nice work in ho"
type textarea "Really nice work in [GEOGRAPHIC_DATA]"
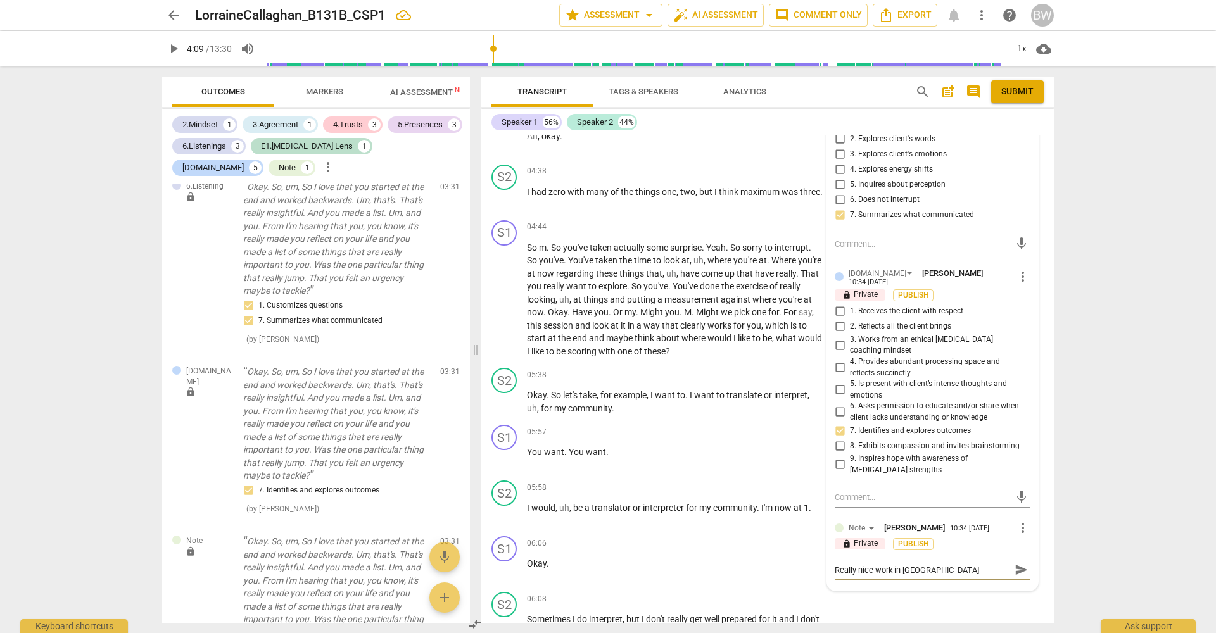
type textarea "Really nice work in hold"
type textarea "Really nice work in holdi"
type textarea "Really nice work in holdin"
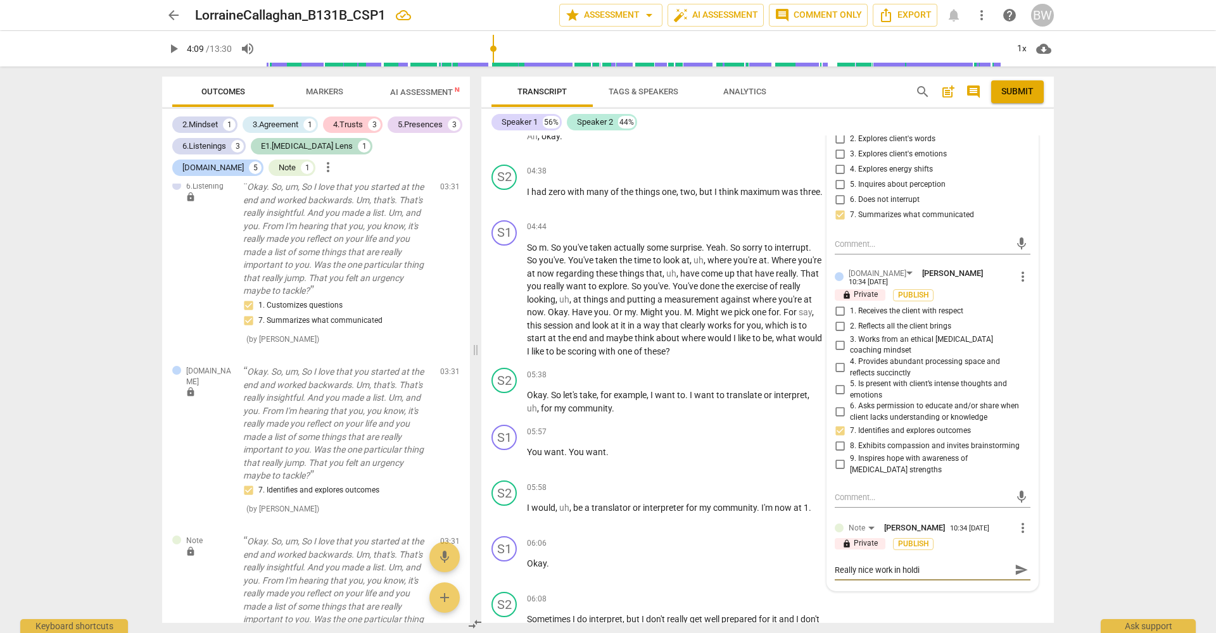
type textarea "Really nice work in holdin"
type textarea "Really nice work in holding"
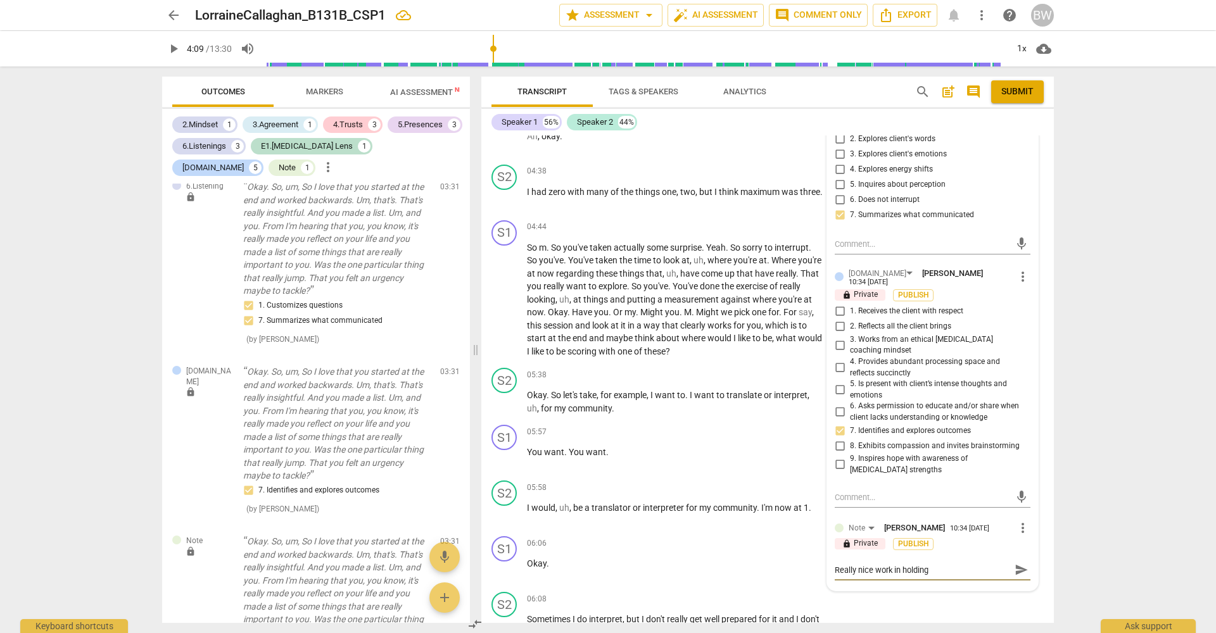
type textarea "Really nice work in holding f"
type textarea "Really nice work in holding fa"
type textarea "Really nice work in holding fas"
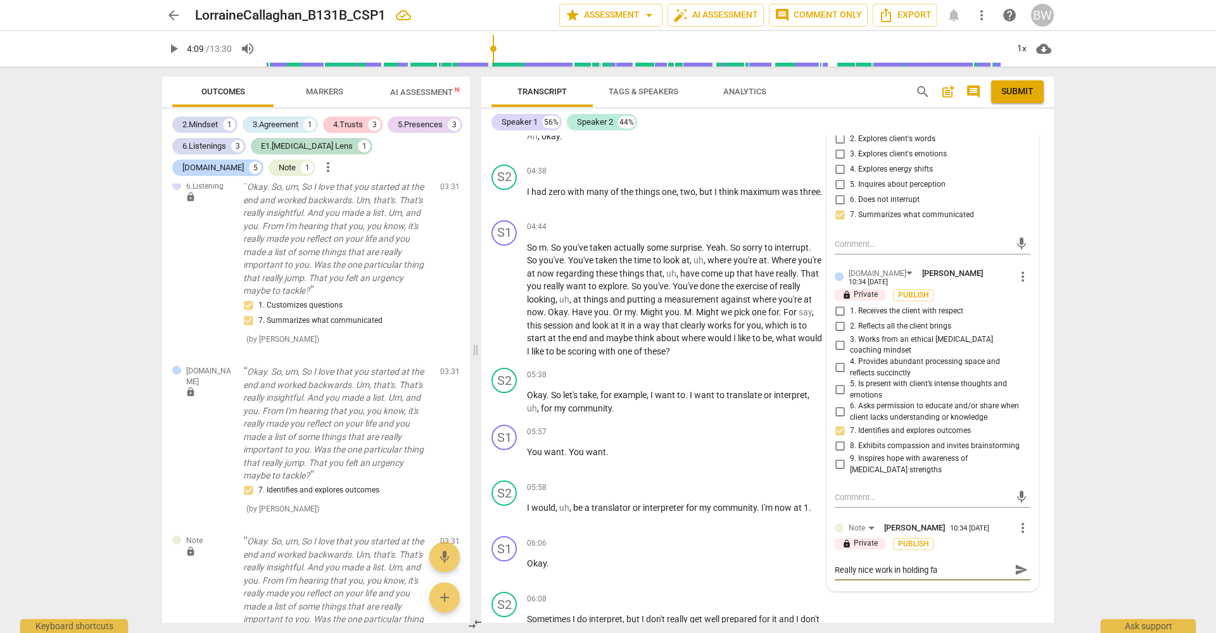
type textarea "Really nice work in holding fas"
type textarea "Really nice work in holding fast"
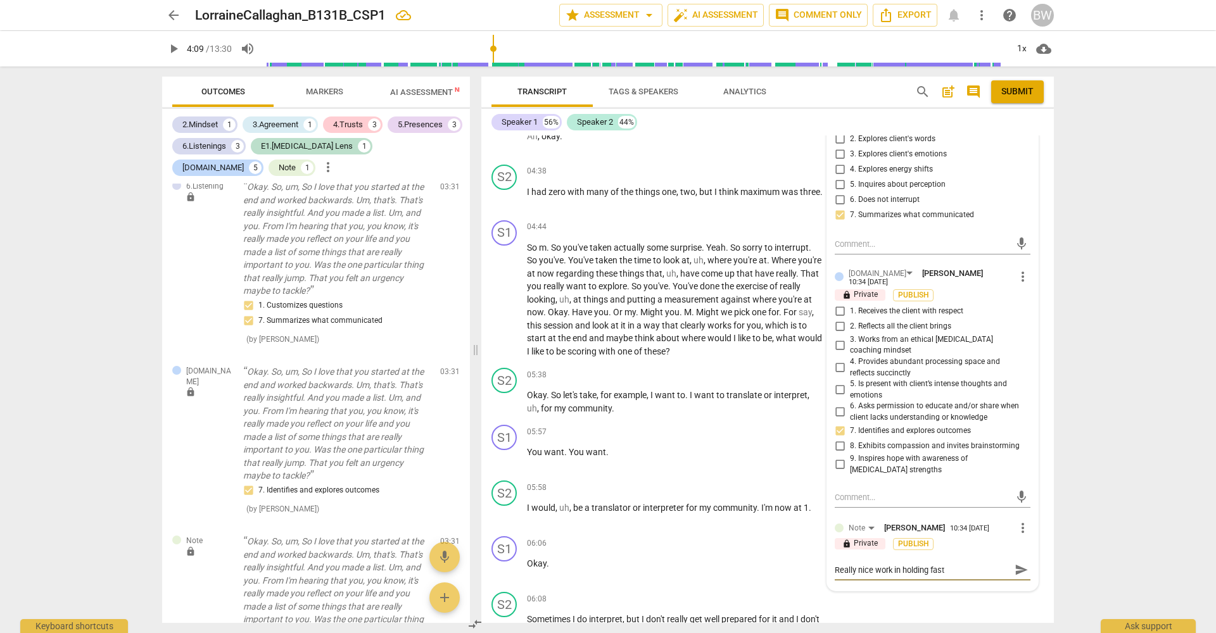
type textarea "Really nice work in holding fast i"
type textarea "Really nice work in holding fast in"
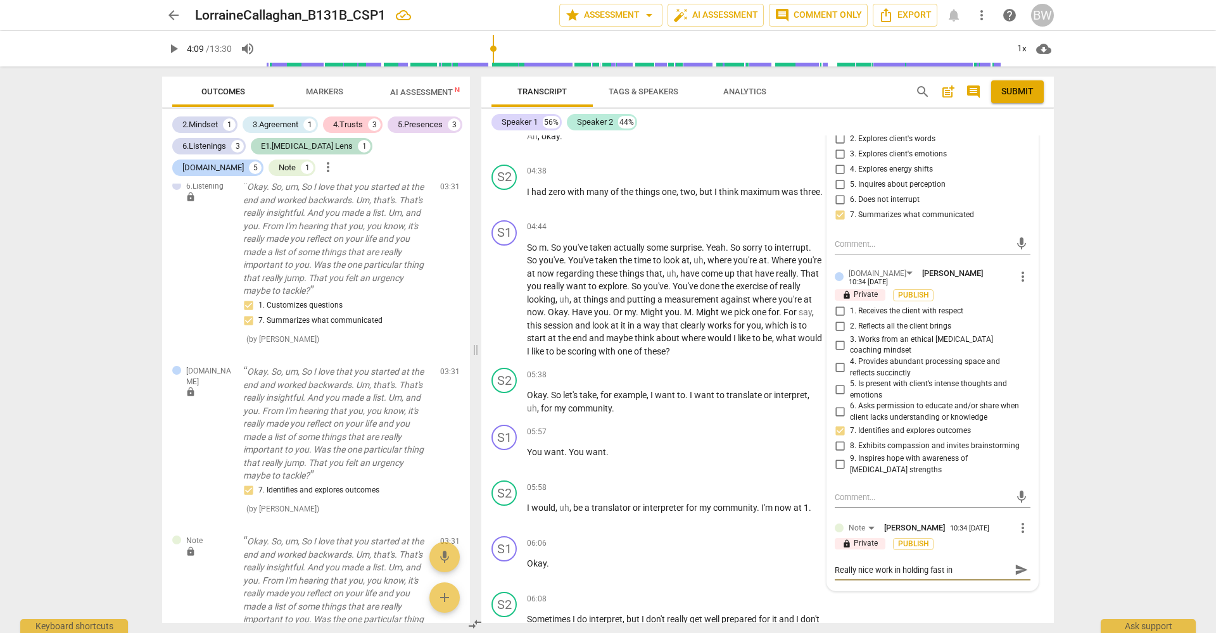
type textarea "Really nice work in holding fast in"
type textarea "Really nice work in holding fast in n"
type textarea "Really nice work in holding fast in na"
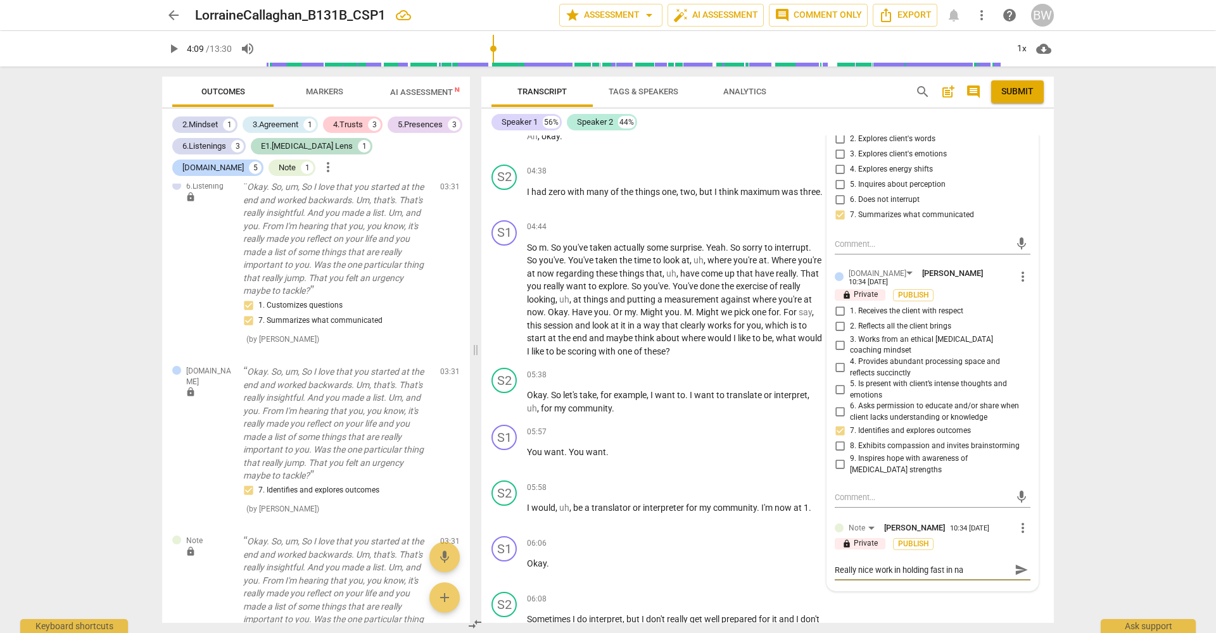
type textarea "Really nice work in holding fast in nar"
type textarea "Really nice work in holding fast in narr"
type textarea "Really nice work in holding fast in [GEOGRAPHIC_DATA]"
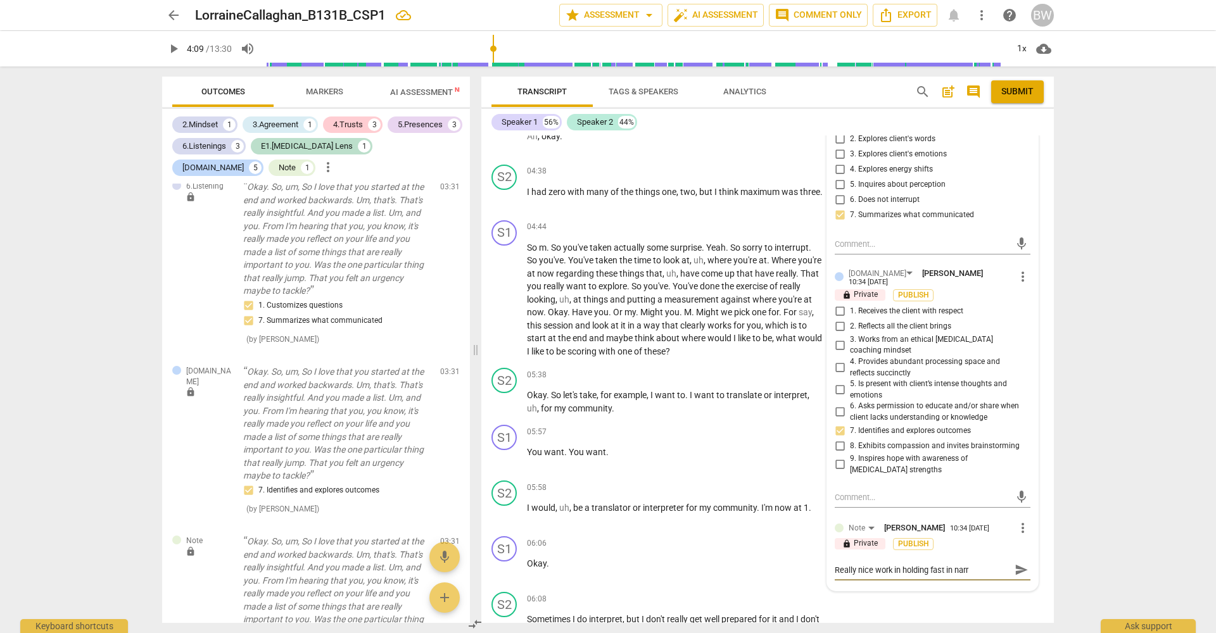
type textarea "Really nice work in holding fast in [GEOGRAPHIC_DATA]"
type textarea "Really nice work in holding fast in narrow"
type textarea "Really nice work in holding fast in narrowi"
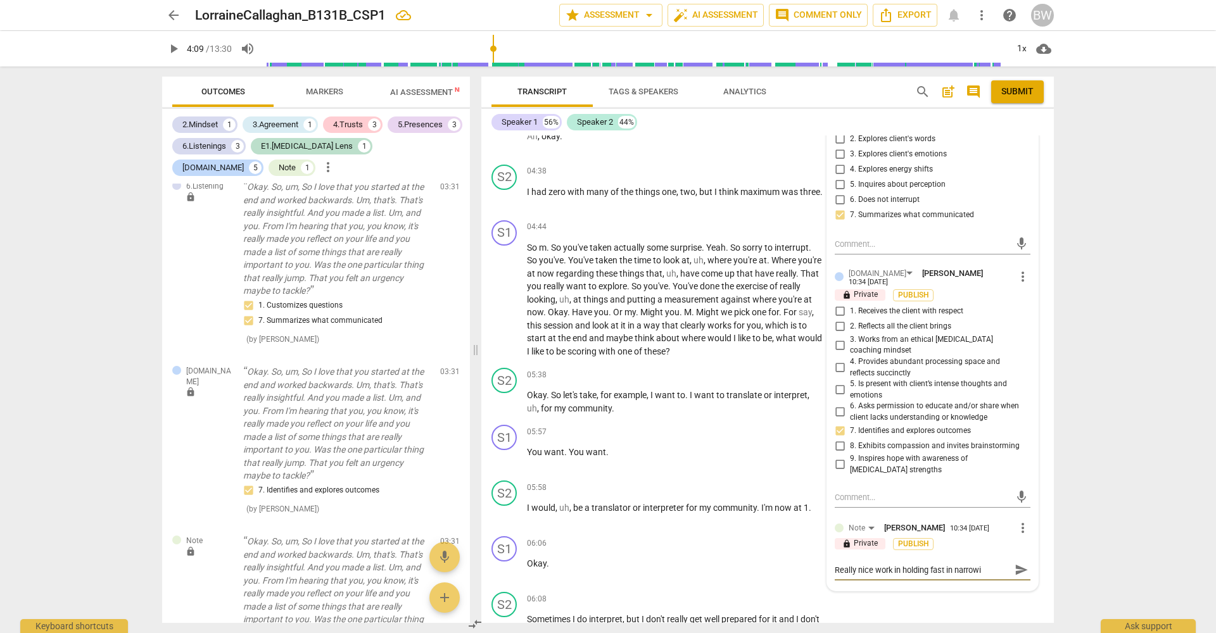
type textarea "Really nice work in holding fast in narrowin"
type textarea "Really nice work in holding fast in narrowing"
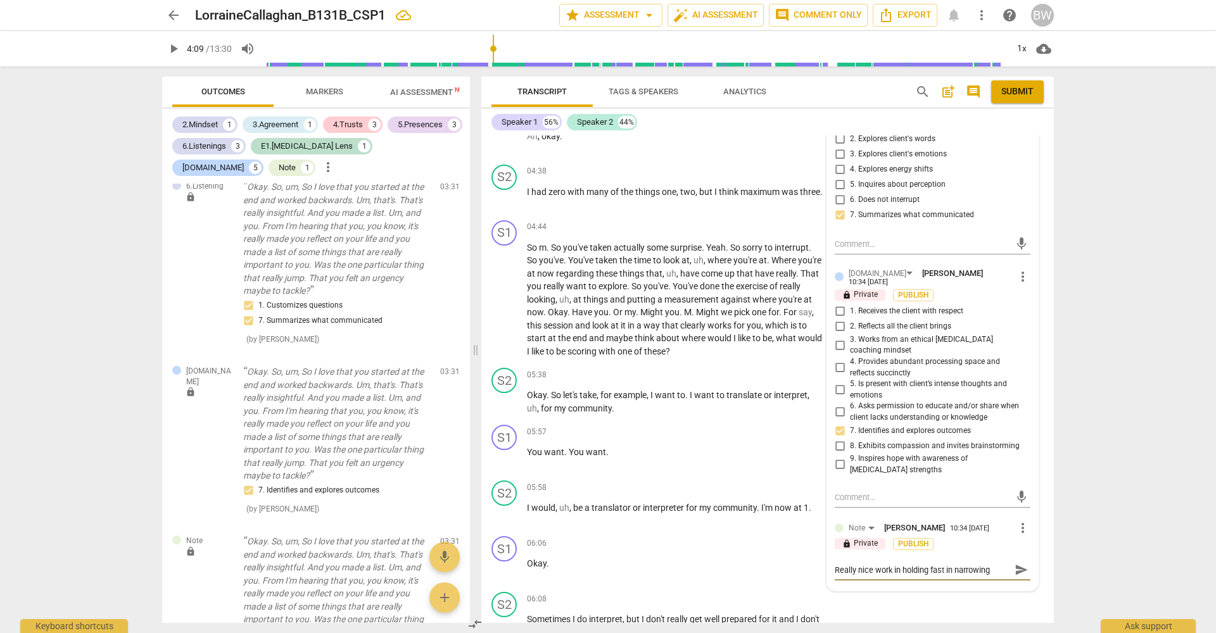
type textarea "Really nice work in holding fast in narrowing"
type textarea "Really nice work in holding fast in narrowing d"
type textarea "Really nice work in holding fast in narrowing do"
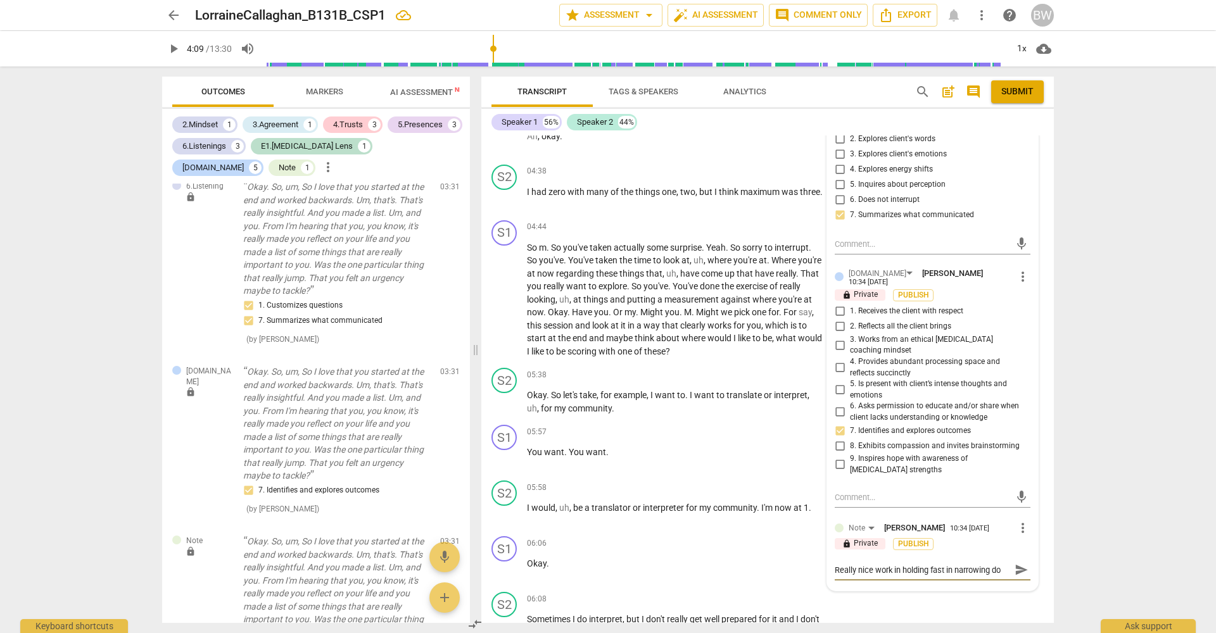
scroll to position [11, 0]
type textarea "Really nice work in holding fast in narrowing doi"
type textarea "Really nice work in holding fast in narrowing do"
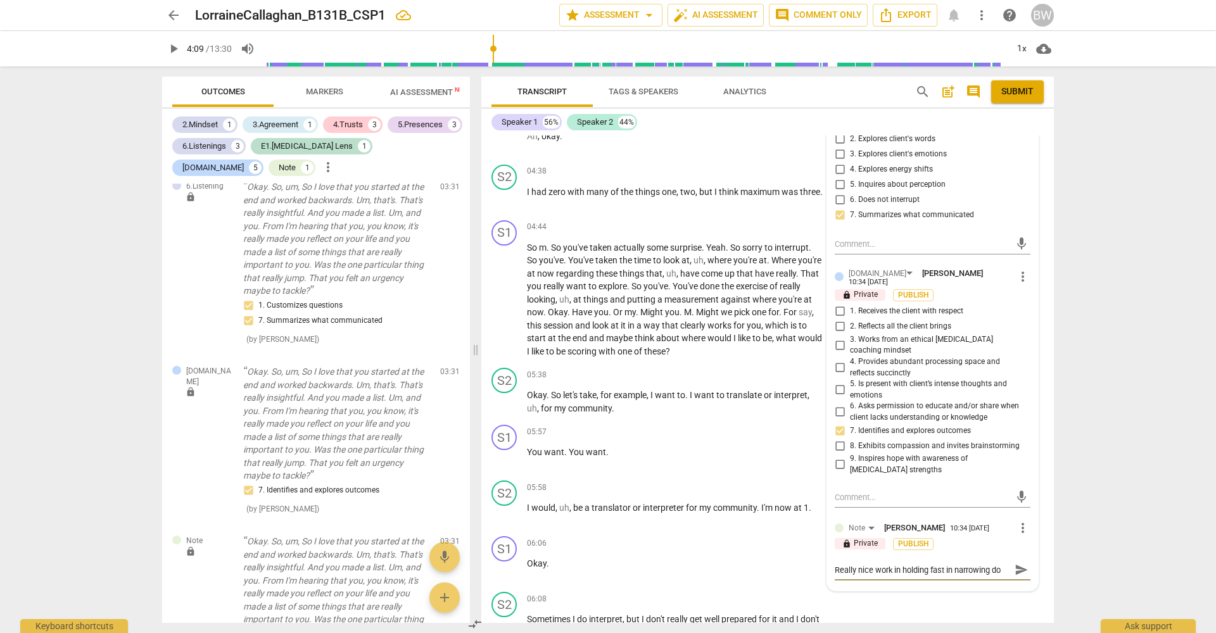
type textarea "Really nice work in holding fast in narrowing dow"
type textarea "Really nice work in holding fast in narrowing down"
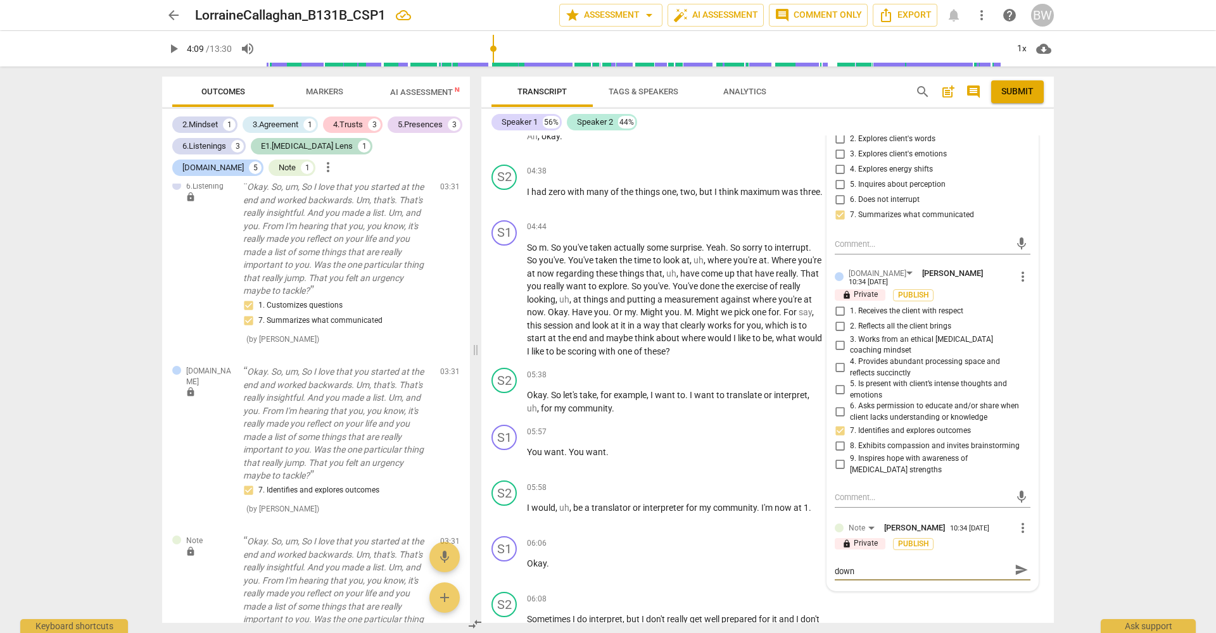
type textarea "Really nice work in holding fast in narrowing down"
type textarea "Really nice work in holding fast in narrowing down t"
type textarea "Really nice work in holding fast in narrowing down th"
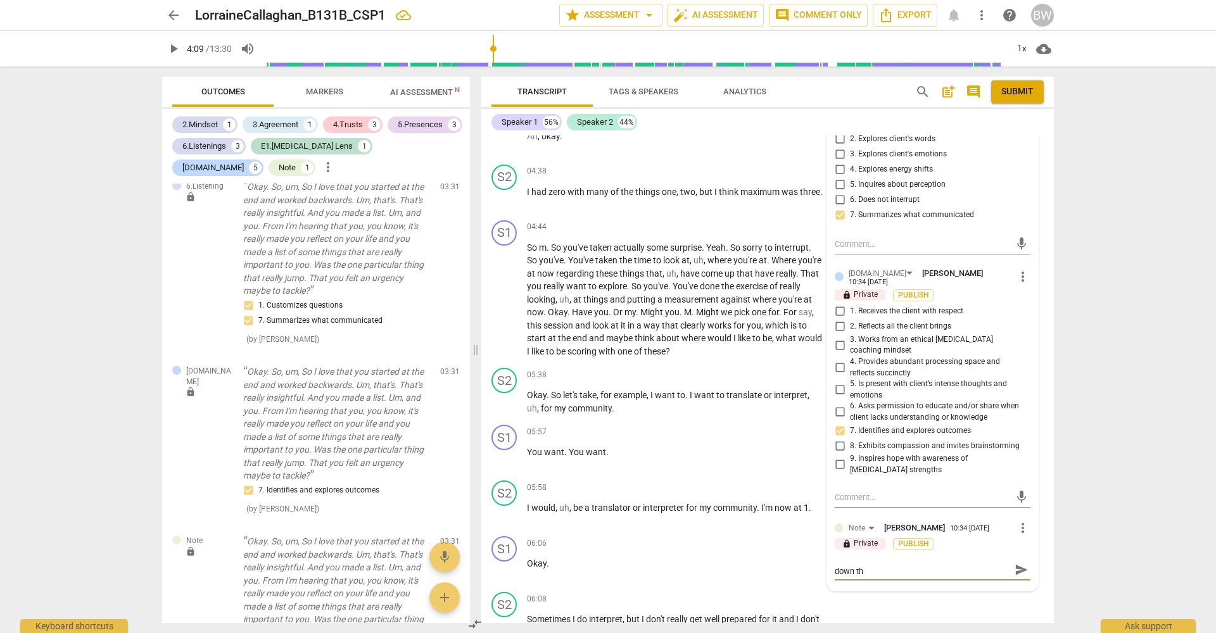
type textarea "Really nice work in holding fast in narrowing down the"
type textarea "Really nice work in holding fast in narrowing down the a"
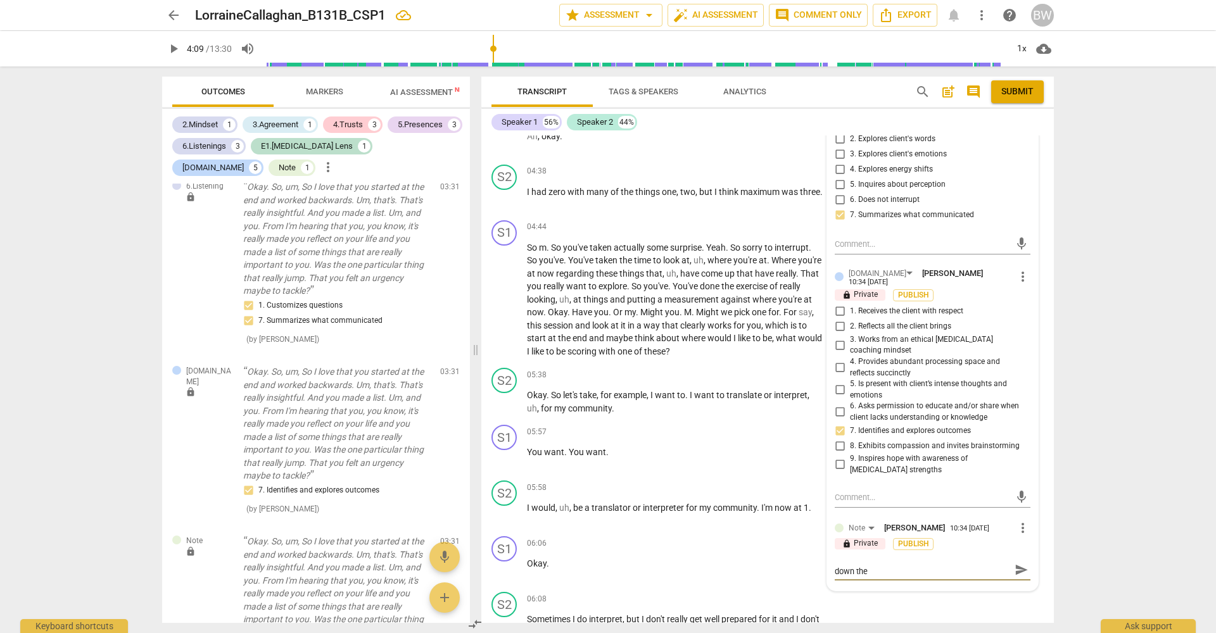
type textarea "Really nice work in holding fast in narrowing down the a"
type textarea "Really nice work in holding fast in narrowing down the ag"
type textarea "Really nice work in holding fast in narrowing down the age"
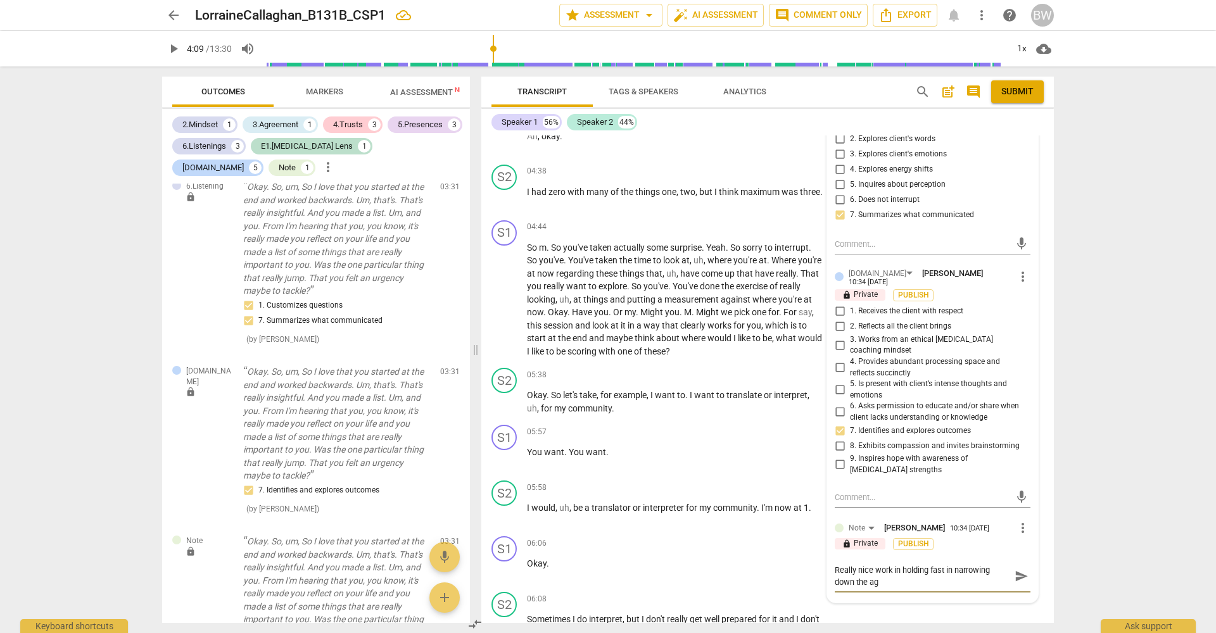
type textarea "Really nice work in holding fast in narrowing down the age"
type textarea "Really nice work in holding fast in narrowing down the agen"
type textarea "Really nice work in holding fast in narrowing down the agend"
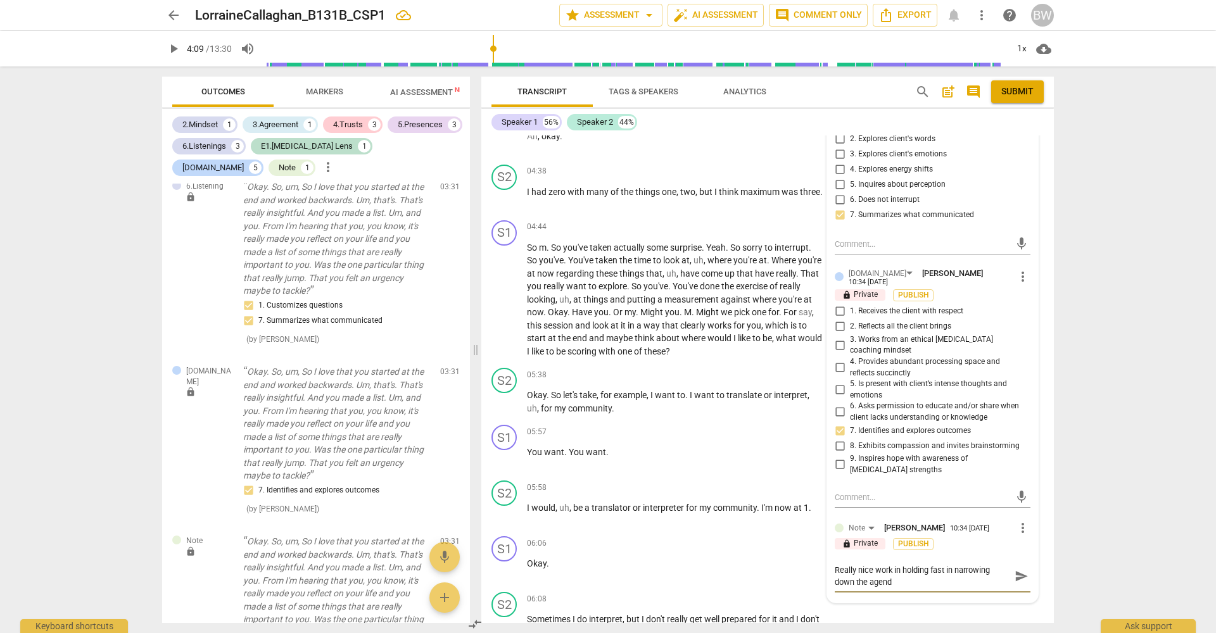
type textarea "Really nice work in holding fast in narrowing down the agenda"
type textarea "Really nice work in holding fast in narrowing down the agenda."
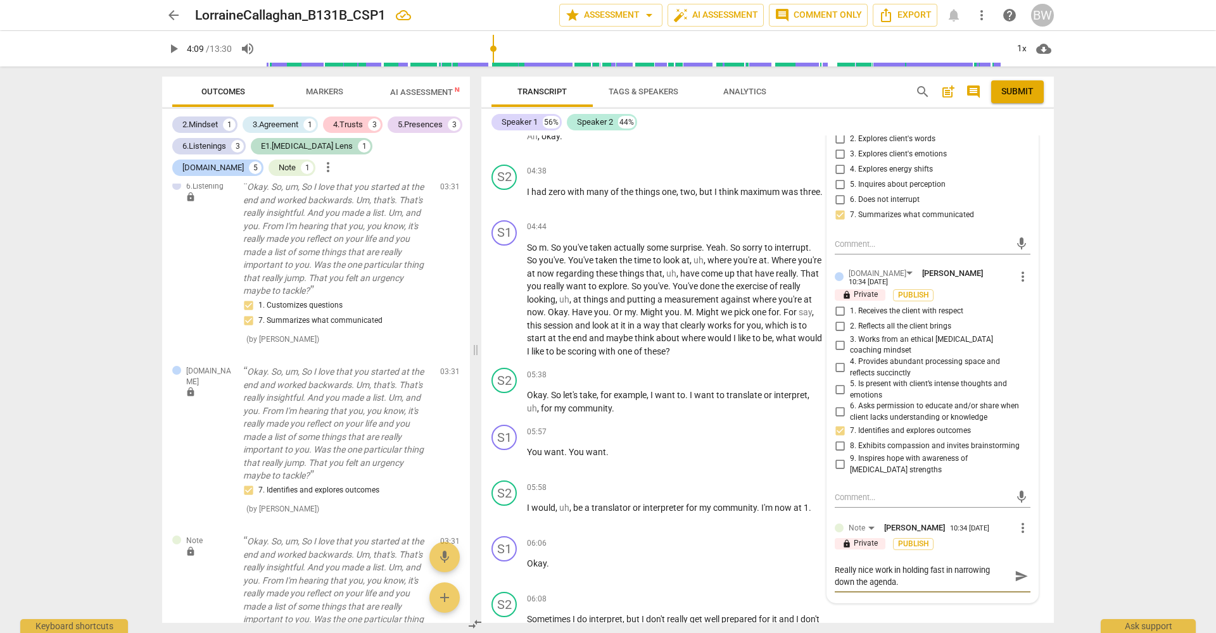
type textarea "Really nice work in holding fast in narrowing down the agenda."
type textarea "Really nice work in holding fast in narrowing down the agenda. A"
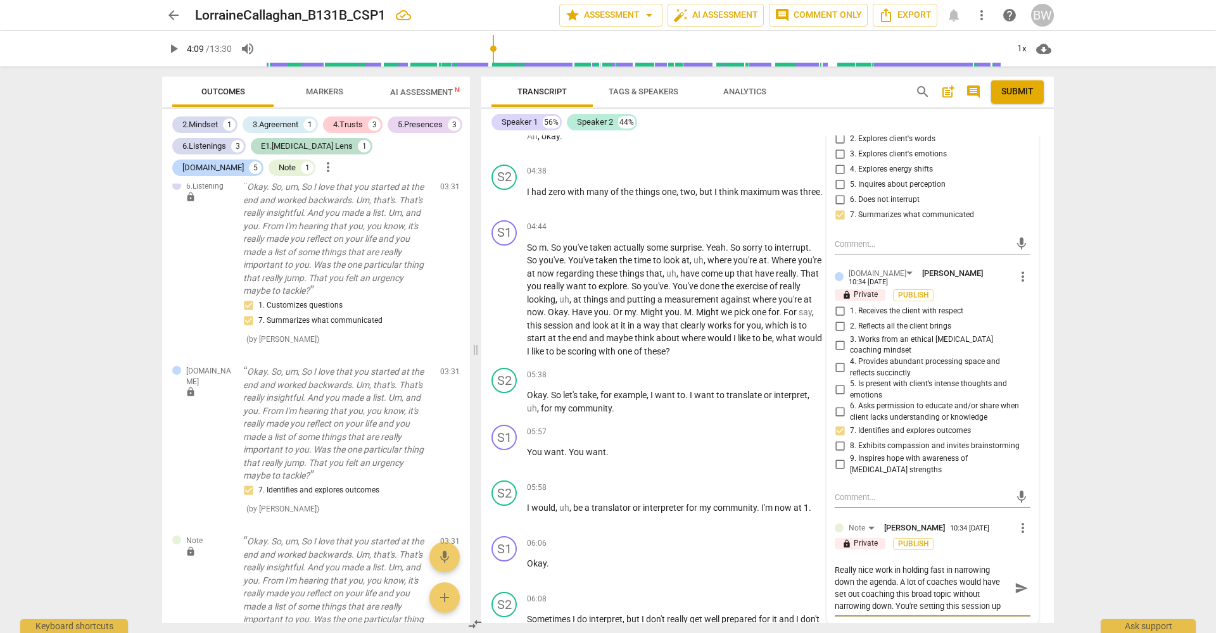
click at [942, 598] on textarea "Really nice work in holding fast in narrowing down the agenda. A lot of coaches…" at bounding box center [922, 588] width 175 height 48
click at [950, 596] on textarea "Really nice work in holding fast in narrowing down the agenda. A lot of coaches…" at bounding box center [922, 588] width 175 height 48
click at [1015, 587] on span "send" at bounding box center [1022, 594] width 14 height 14
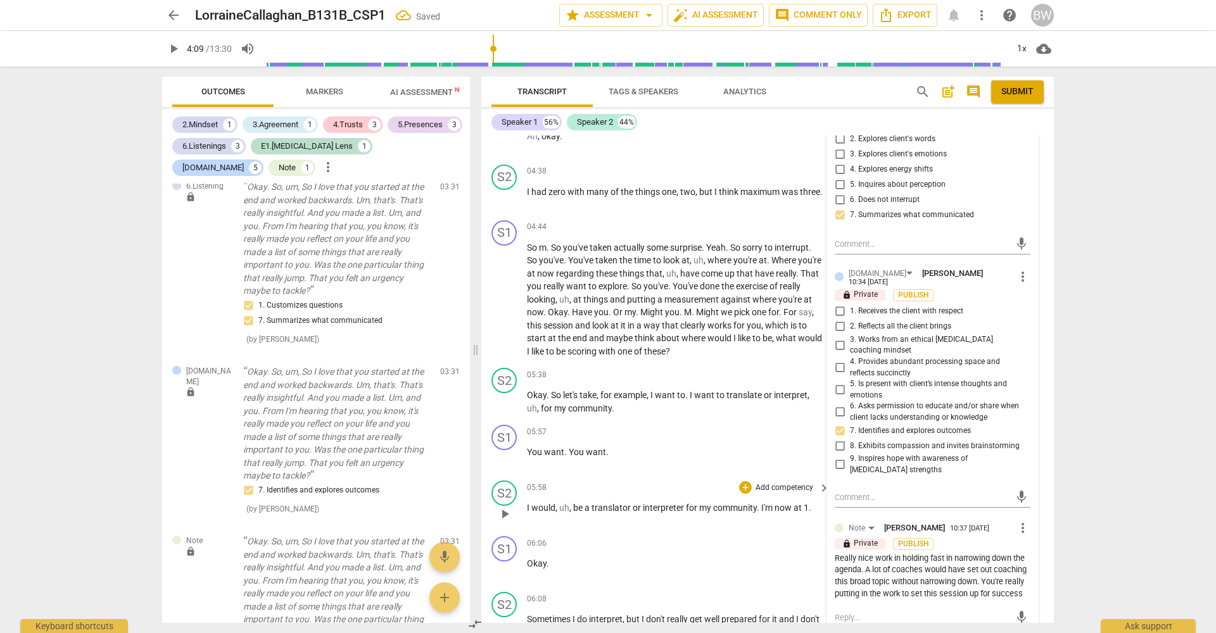
click at [1043, 528] on div "S2 play_arrow pause 05:58 + Add competency keyboard_arrow_right I would , uh , …" at bounding box center [767, 504] width 573 height 56
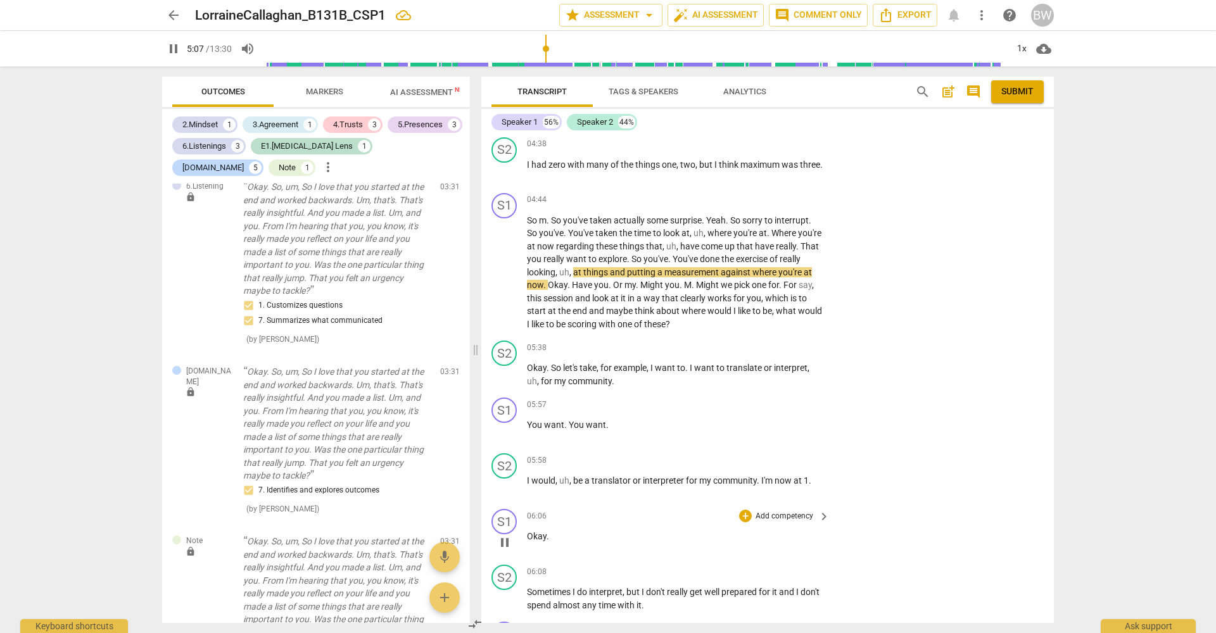
scroll to position [1582, 0]
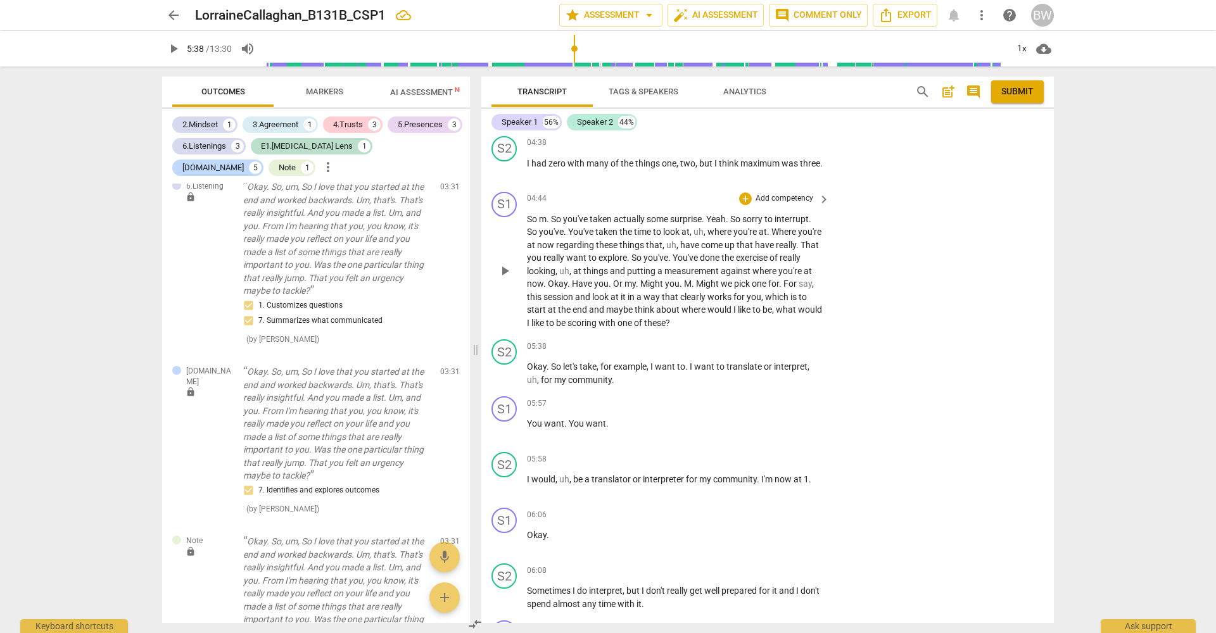
click at [799, 203] on p "Add competency" at bounding box center [784, 198] width 60 height 11
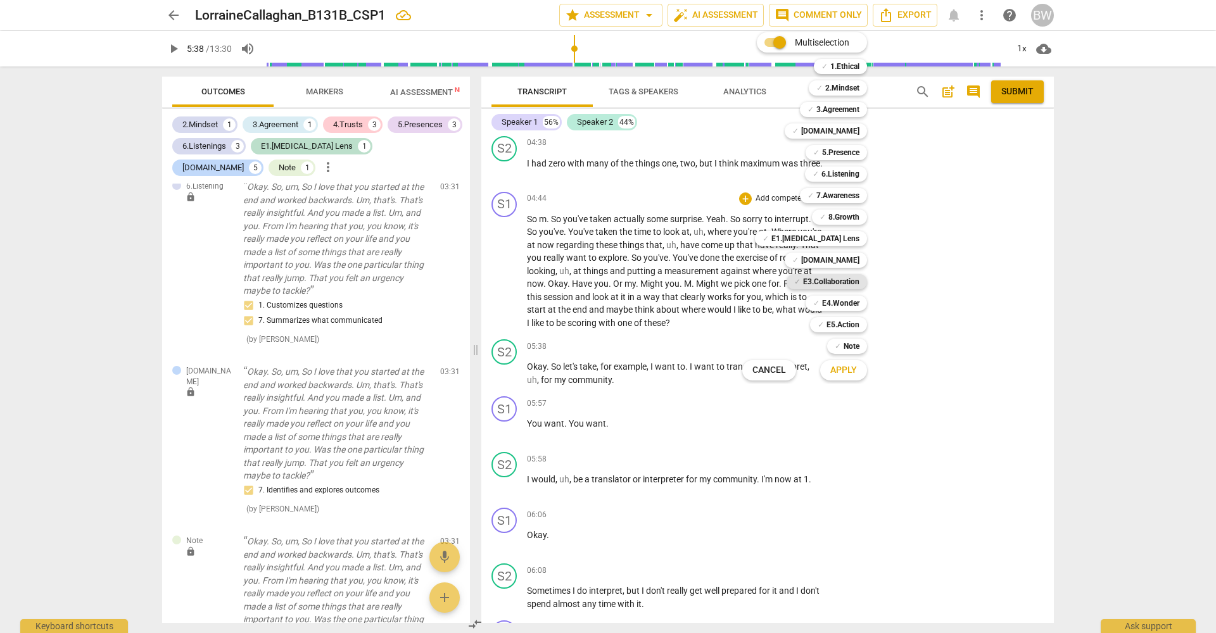
click at [854, 280] on b "E3.Collaboration" at bounding box center [831, 281] width 56 height 15
click at [854, 262] on b "[DOMAIN_NAME]" at bounding box center [830, 260] width 58 height 15
click at [847, 108] on b "3.Agreement" at bounding box center [837, 109] width 43 height 15
click at [851, 155] on b "5.Presence" at bounding box center [840, 152] width 37 height 15
click at [849, 372] on span "Apply" at bounding box center [843, 370] width 27 height 13
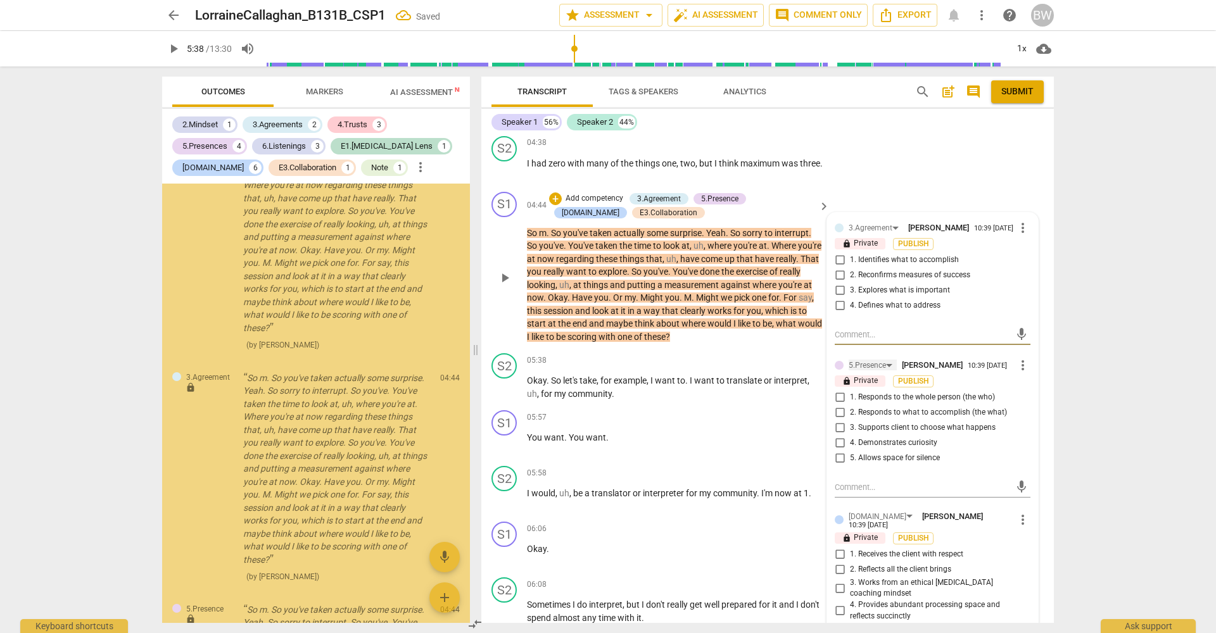
scroll to position [2851, 0]
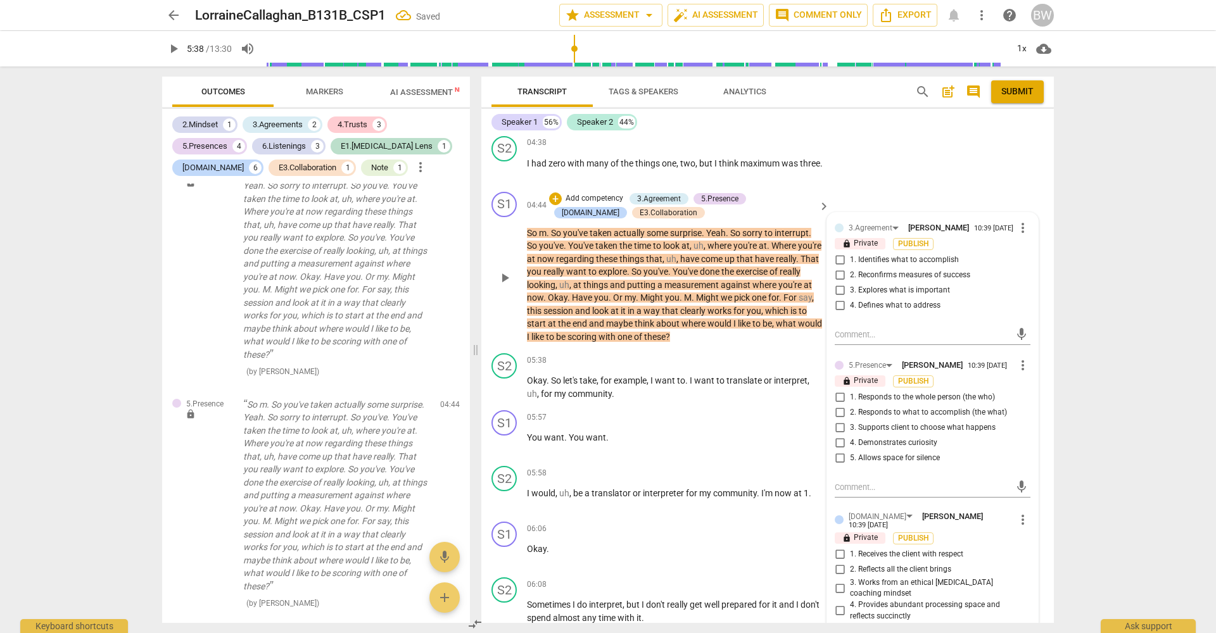
drag, startPoint x: 897, startPoint y: 272, endPoint x: 905, endPoint y: 275, distance: 8.2
click at [897, 266] on span "1. Identifies what to accomplish" at bounding box center [904, 260] width 109 height 11
click at [850, 268] on input "1. Identifies what to accomplish" at bounding box center [840, 260] width 20 height 15
click at [984, 419] on span "2. Responds to what to accomplish (the what)" at bounding box center [928, 412] width 157 height 11
click at [850, 421] on input "2. Responds to what to accomplish (the what)" at bounding box center [840, 412] width 20 height 15
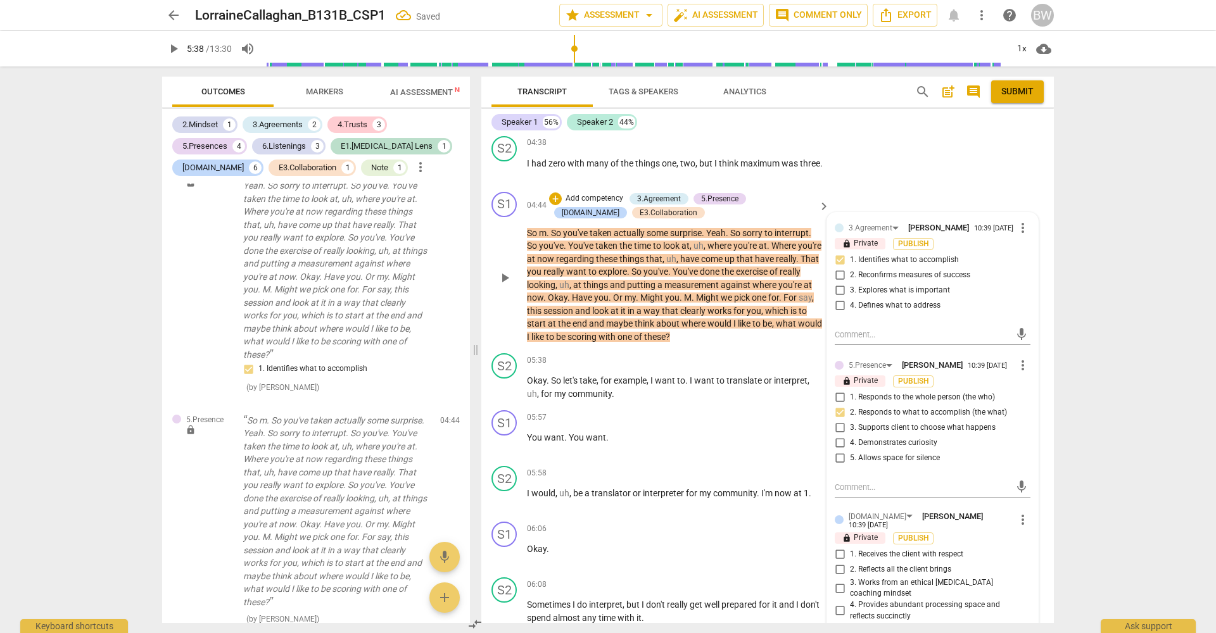
click at [984, 434] on span "3. Supports client to choose what happens" at bounding box center [923, 427] width 146 height 11
click at [850, 436] on input "3. Supports client to choose what happens" at bounding box center [840, 428] width 20 height 15
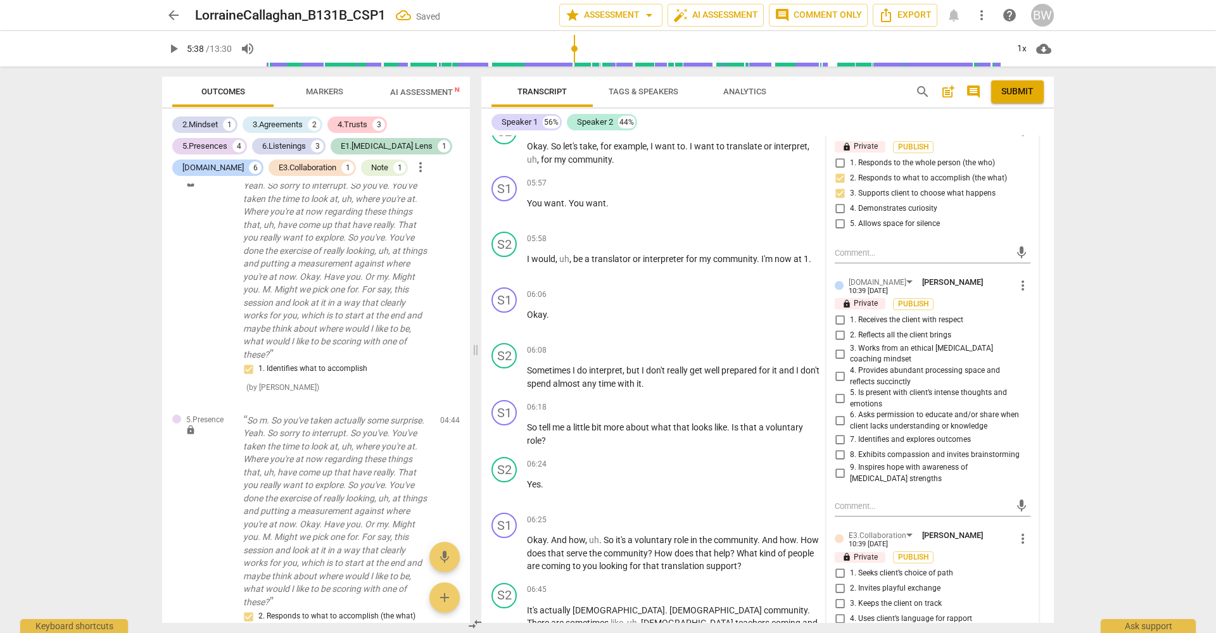
scroll to position [1817, 0]
click at [891, 443] on span "7. Identifies and explores outcomes" at bounding box center [910, 439] width 121 height 11
click at [850, 443] on input "7. Identifies and explores outcomes" at bounding box center [840, 438] width 20 height 15
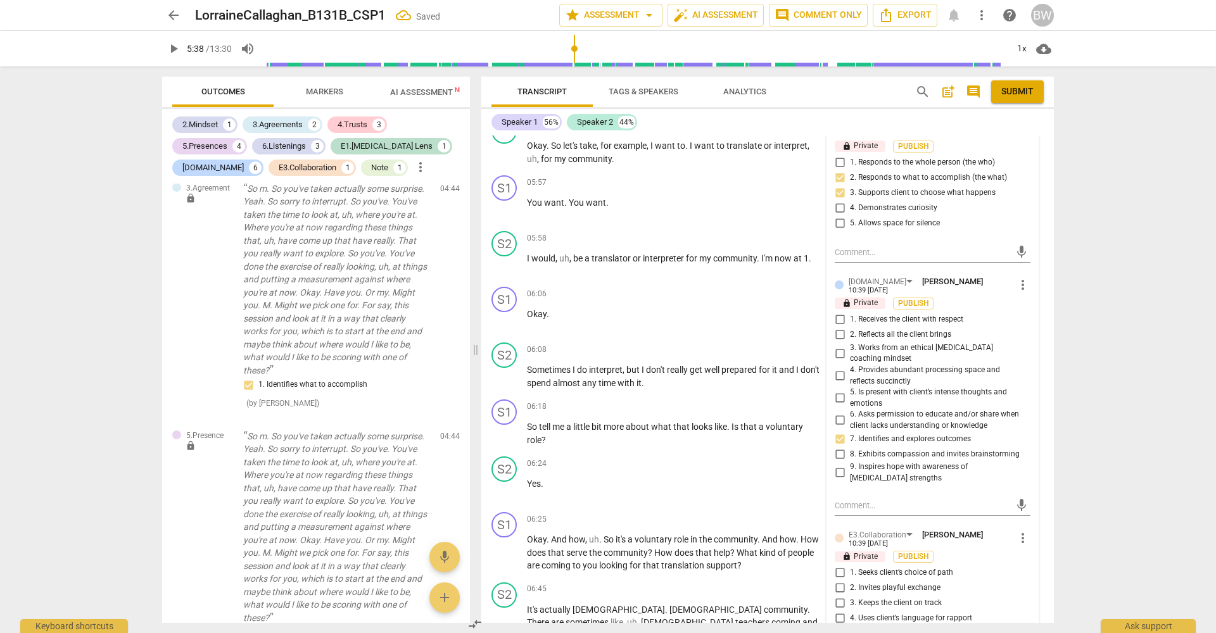
drag, startPoint x: 938, startPoint y: 345, endPoint x: 952, endPoint y: 347, distance: 14.1
click at [938, 341] on span "2. Reflects all the client brings" at bounding box center [900, 334] width 101 height 11
click at [850, 343] on input "2. Reflects all the client brings" at bounding box center [840, 334] width 20 height 15
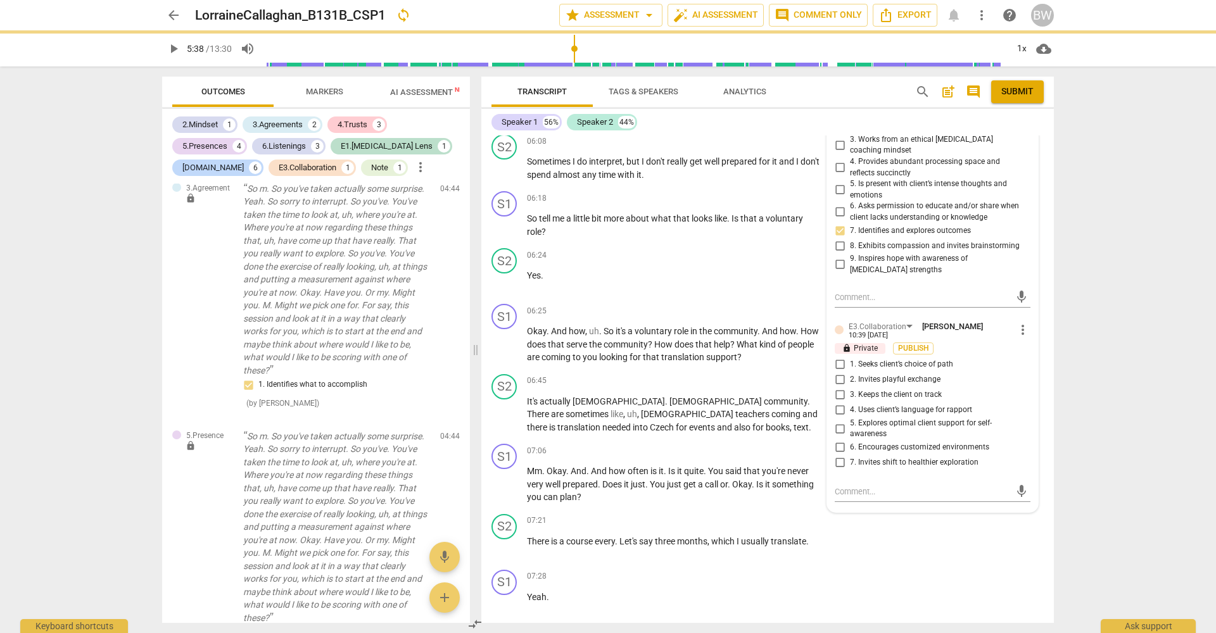
scroll to position [2027, 0]
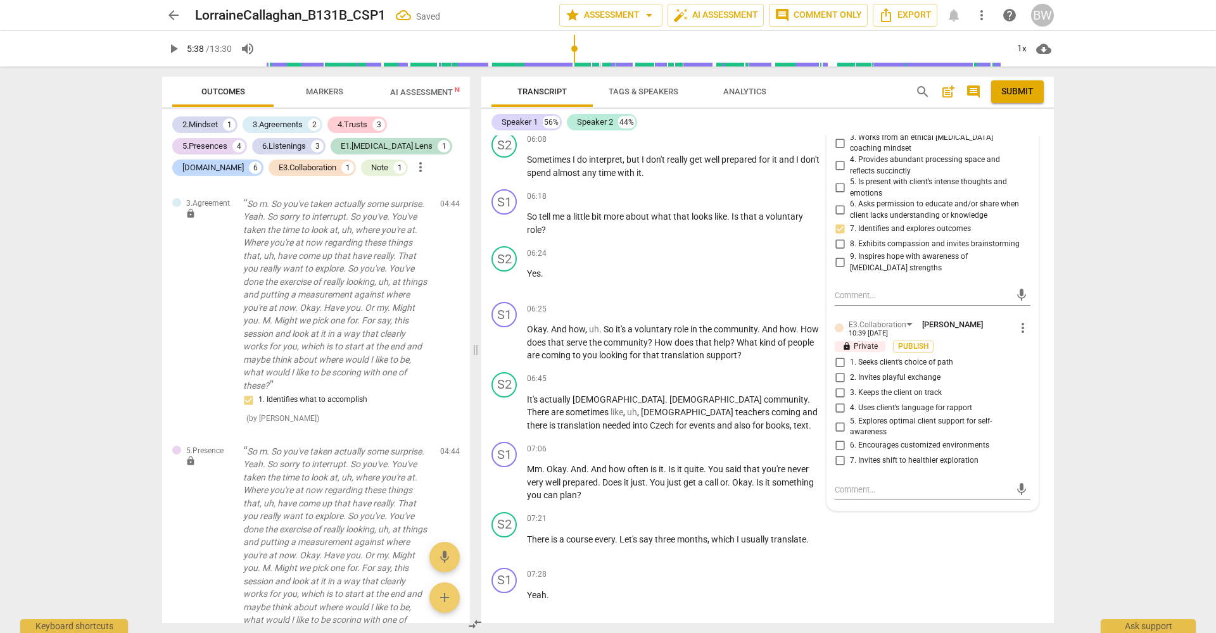
click at [940, 364] on span "1. Seeks client’s choice of path" at bounding box center [901, 362] width 103 height 11
click at [850, 364] on input "1. Seeks client’s choice of path" at bounding box center [840, 362] width 20 height 15
click at [1047, 486] on div "S1 play_arrow pause 07:06 + Add competency keyboard_arrow_right Mm . Okay . And…" at bounding box center [767, 472] width 573 height 70
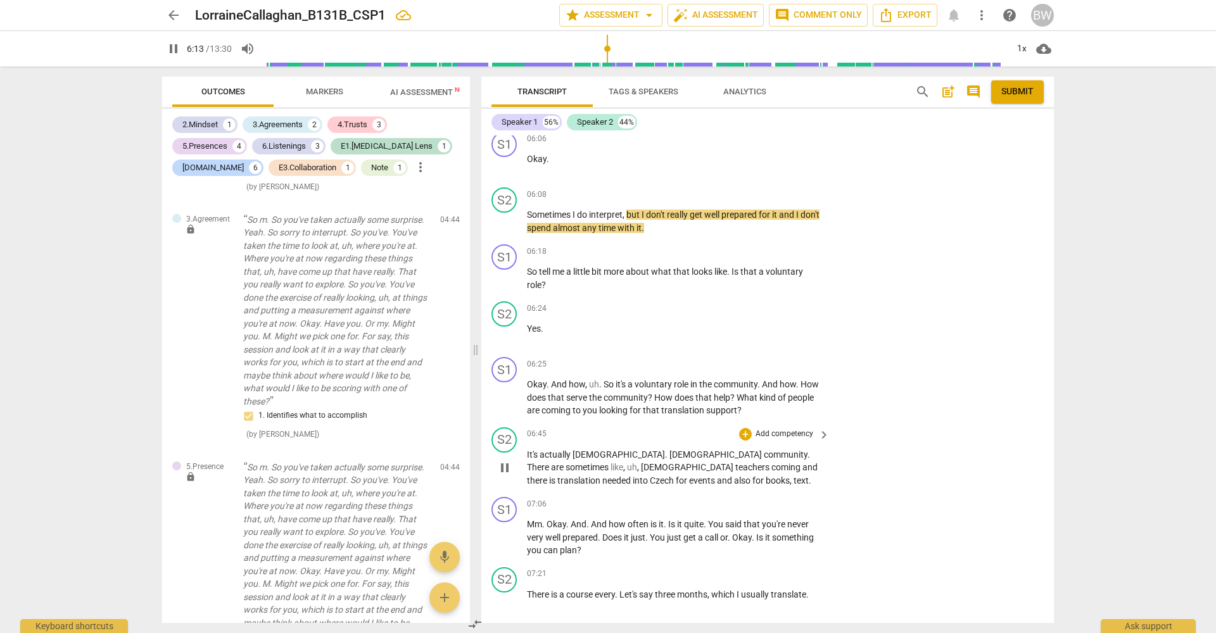
scroll to position [1973, 0]
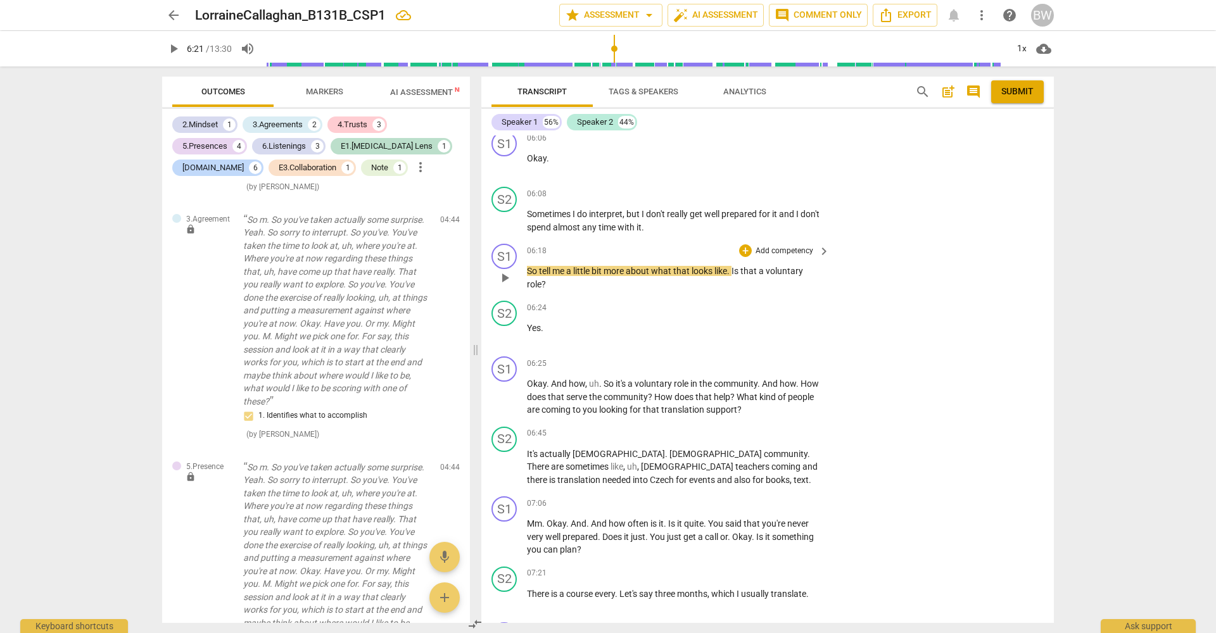
click at [776, 257] on p "Add competency" at bounding box center [784, 251] width 60 height 11
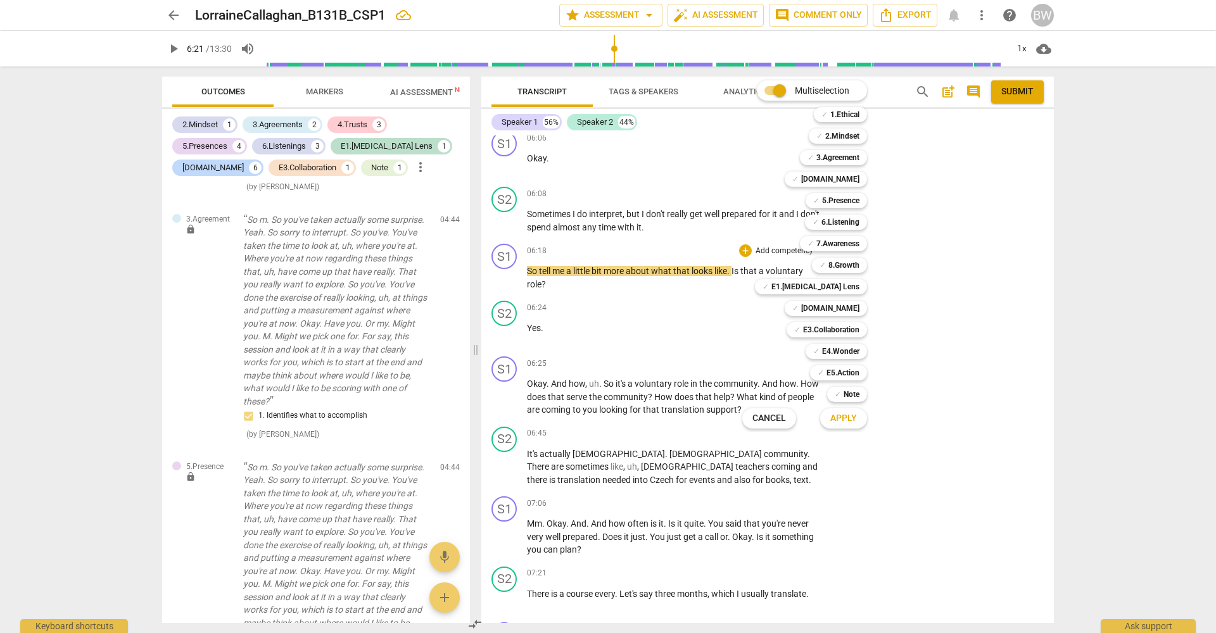
drag, startPoint x: 850, startPoint y: 219, endPoint x: 851, endPoint y: 213, distance: 6.4
click at [850, 219] on b "6.Listening" at bounding box center [840, 222] width 38 height 15
drag, startPoint x: 853, startPoint y: 181, endPoint x: 846, endPoint y: 199, distance: 18.8
click at [852, 181] on b "[DOMAIN_NAME]" at bounding box center [830, 179] width 58 height 15
click at [845, 208] on div "✓ 5.Presence 5" at bounding box center [844, 201] width 86 height 22
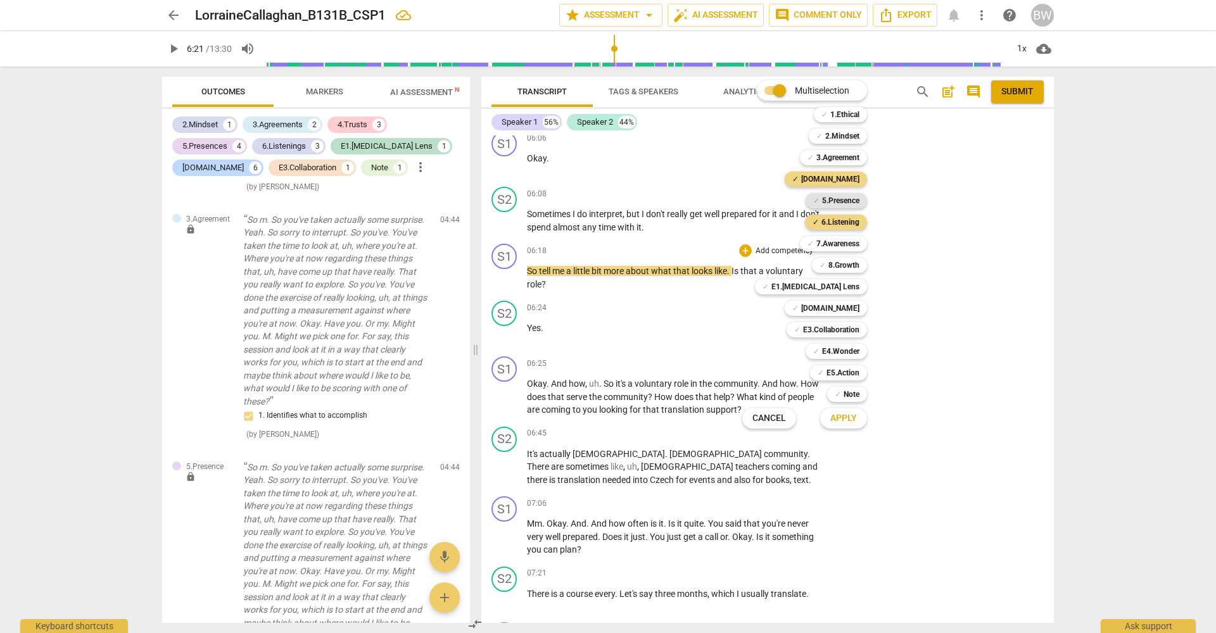
click at [847, 194] on b "5.Presence" at bounding box center [840, 200] width 37 height 15
click at [856, 309] on b "[DOMAIN_NAME]" at bounding box center [830, 308] width 58 height 15
click at [849, 330] on b "E3.Collaboration" at bounding box center [831, 329] width 56 height 15
drag, startPoint x: 850, startPoint y: 333, endPoint x: 842, endPoint y: 353, distance: 22.5
click at [850, 333] on b "E3.Collaboration" at bounding box center [831, 329] width 56 height 15
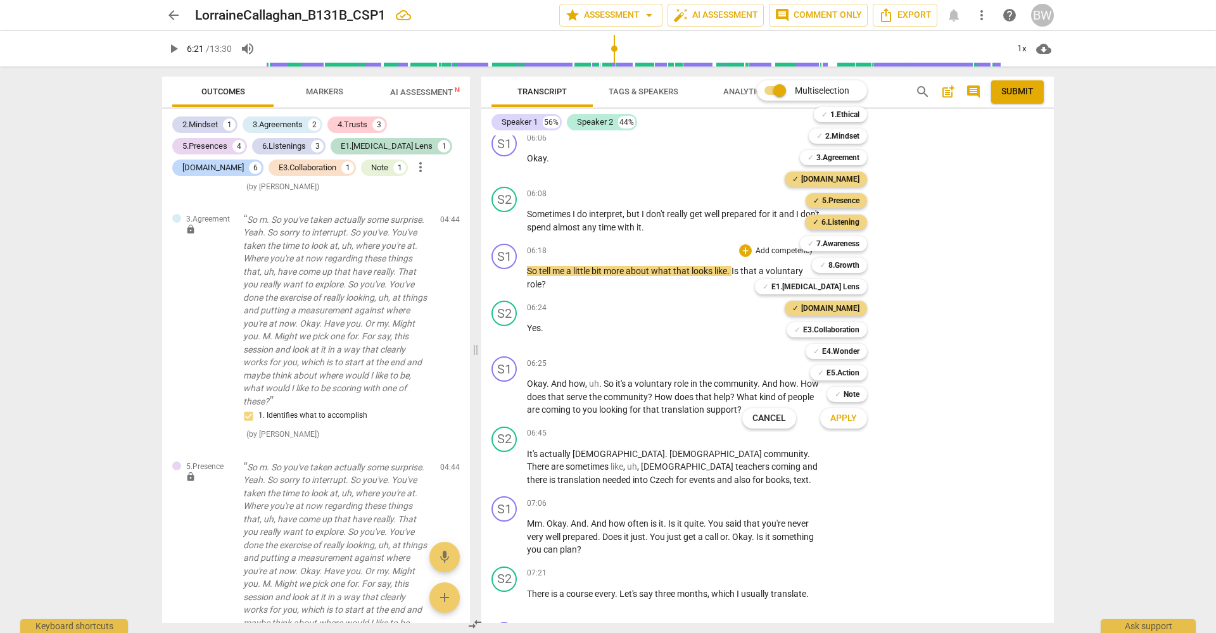
click at [852, 418] on span "Apply" at bounding box center [843, 418] width 27 height 13
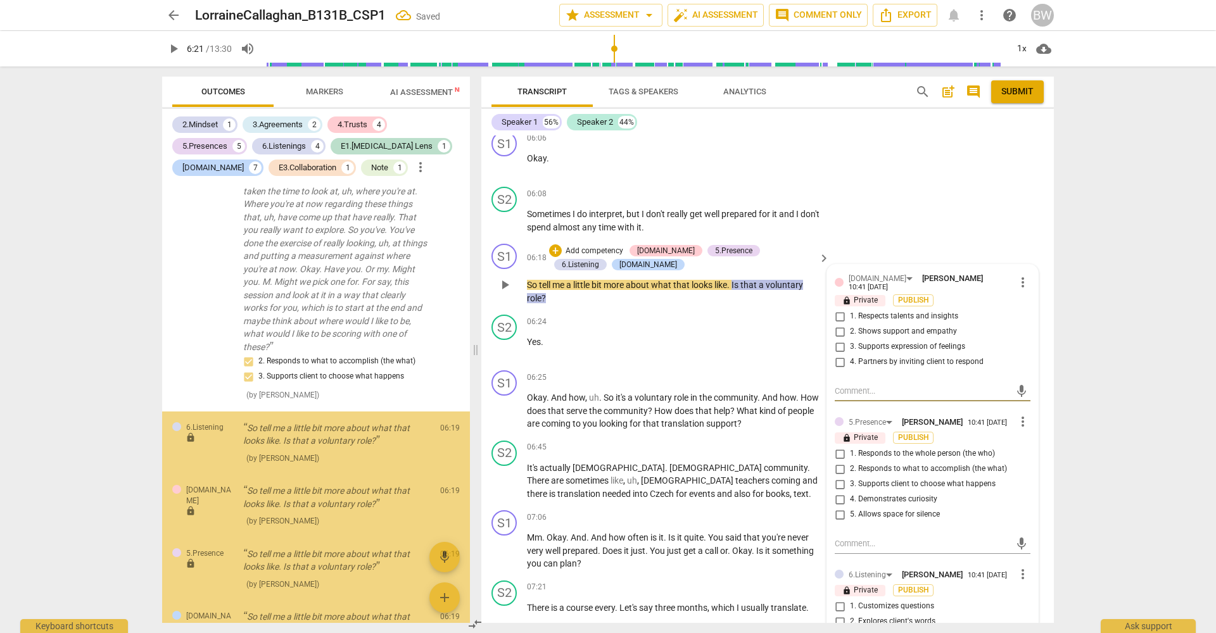
scroll to position [3193, 0]
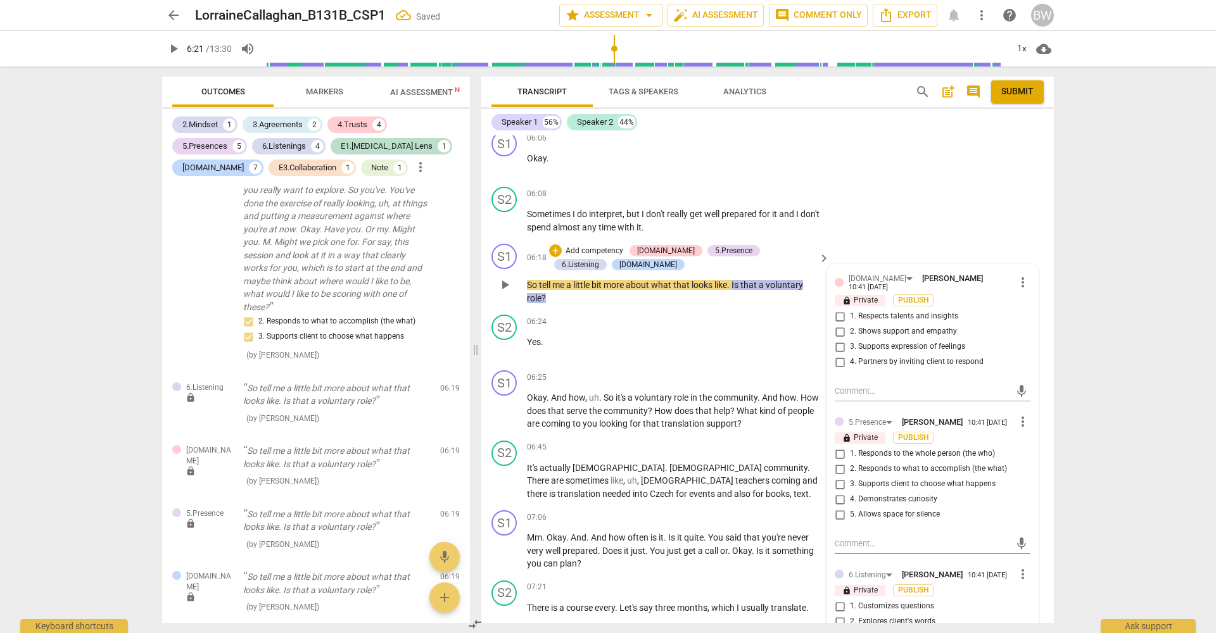
click at [855, 358] on span "4. Partners by inviting client to respond" at bounding box center [917, 362] width 134 height 11
click at [850, 358] on input "4. Partners by inviting client to respond" at bounding box center [840, 362] width 20 height 15
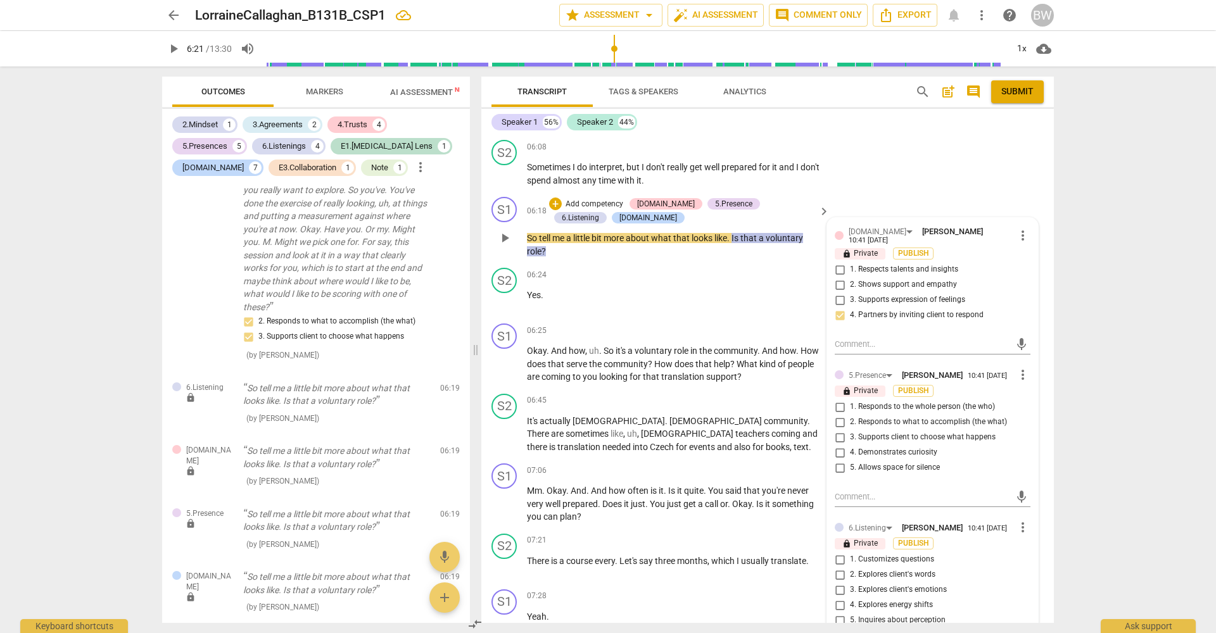
scroll to position [2020, 0]
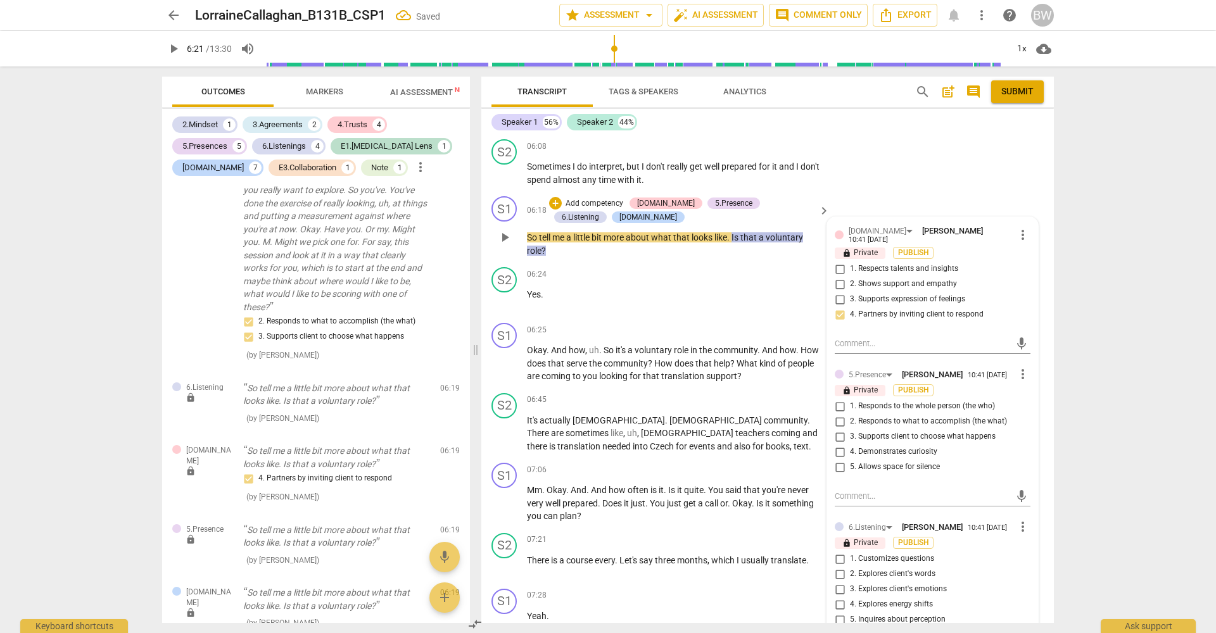
drag, startPoint x: 923, startPoint y: 455, endPoint x: 930, endPoint y: 454, distance: 7.0
click at [925, 455] on span "4. Demonstrates curiosity" at bounding box center [893, 452] width 87 height 11
click at [850, 455] on input "4. Demonstrates curiosity" at bounding box center [840, 452] width 20 height 15
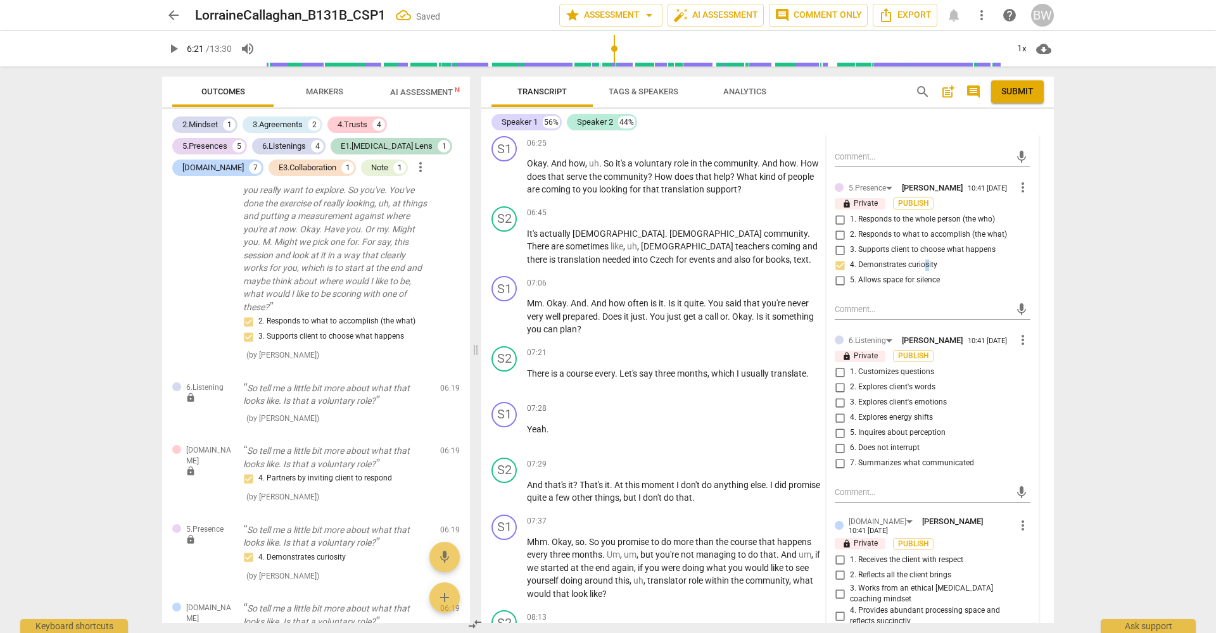
scroll to position [2208, 0]
click at [923, 436] on span "5. Inquires about perception" at bounding box center [898, 432] width 96 height 11
click at [850, 436] on input "5. Inquires about perception" at bounding box center [840, 432] width 20 height 15
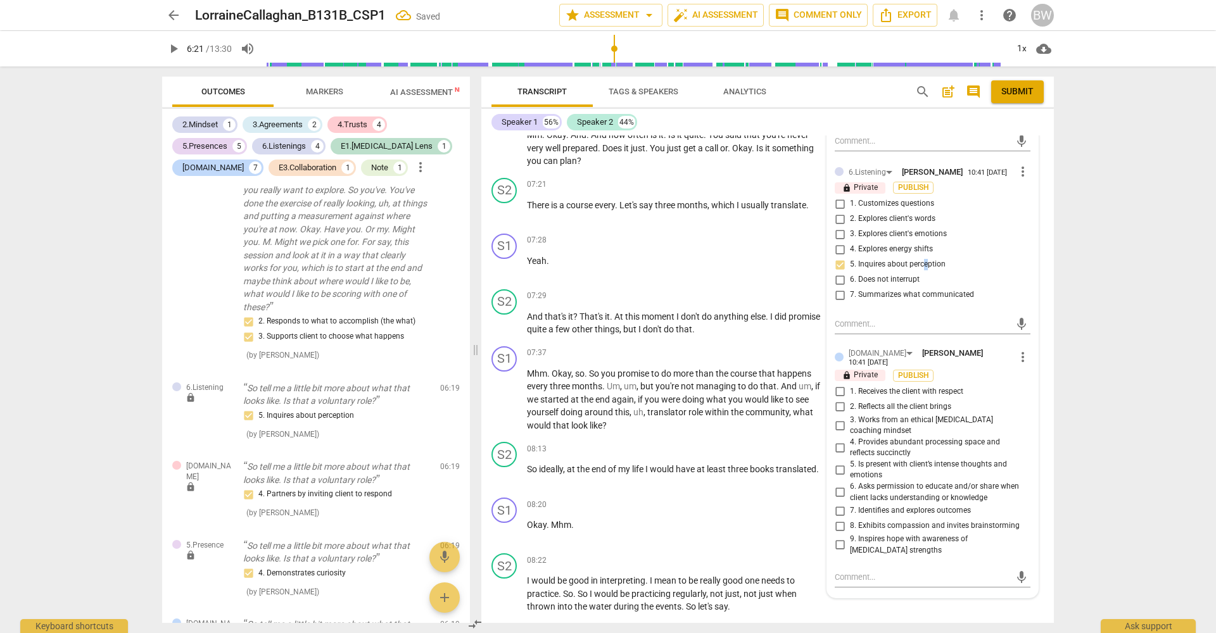
scroll to position [2378, 0]
click at [979, 519] on span "8. Exhibits compassion and invites brainstorming" at bounding box center [935, 524] width 170 height 11
click at [850, 519] on input "8. Exhibits compassion and invites brainstorming" at bounding box center [840, 524] width 20 height 15
click at [1041, 481] on div "S2 play_arrow pause 08:13 + Add competency keyboard_arrow_right So ideally , at…" at bounding box center [767, 463] width 573 height 56
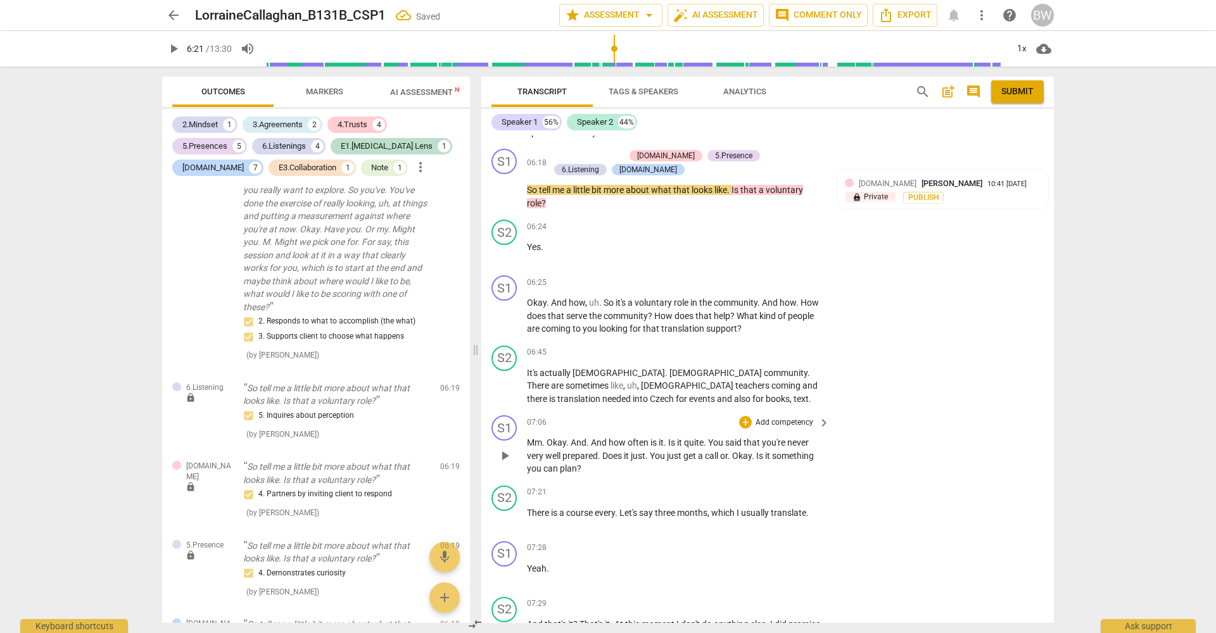
scroll to position [2027, 0]
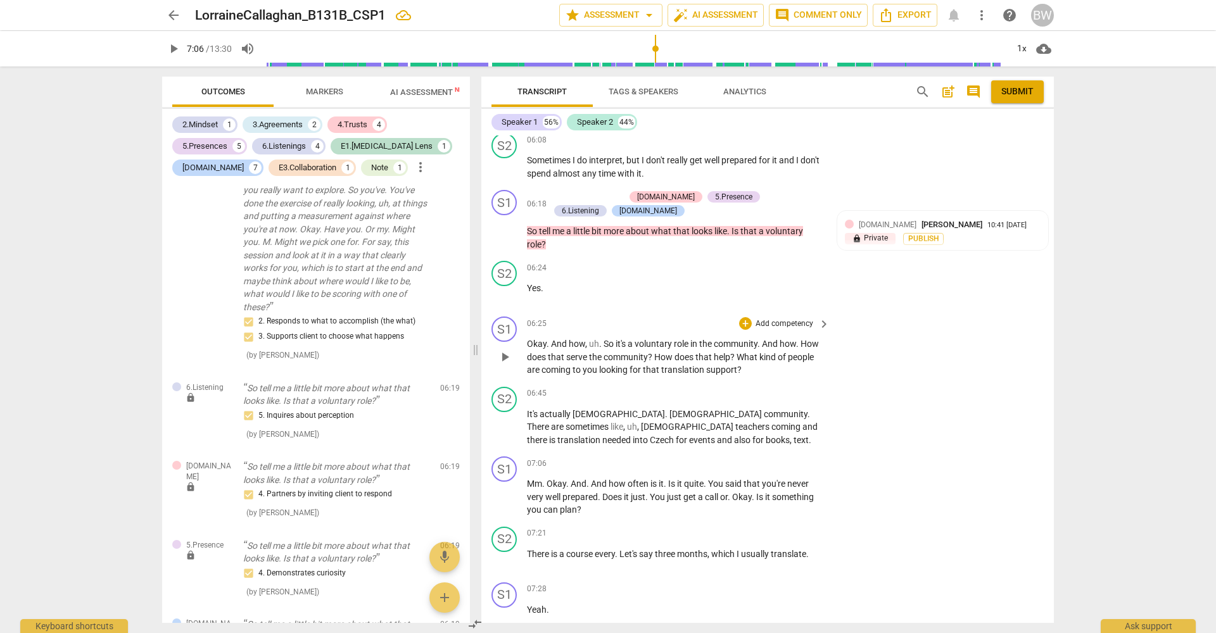
click at [799, 329] on p "Add competency" at bounding box center [784, 324] width 60 height 11
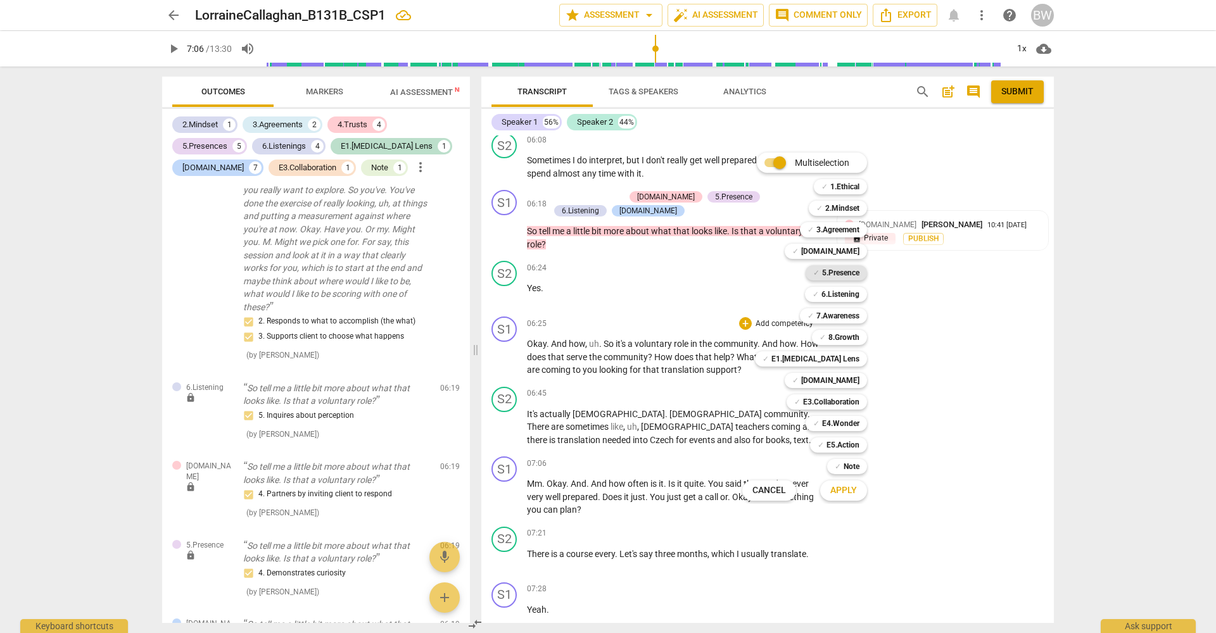
click at [848, 277] on b "5.Presence" at bounding box center [840, 272] width 37 height 15
click at [860, 493] on button "Apply" at bounding box center [843, 490] width 47 height 23
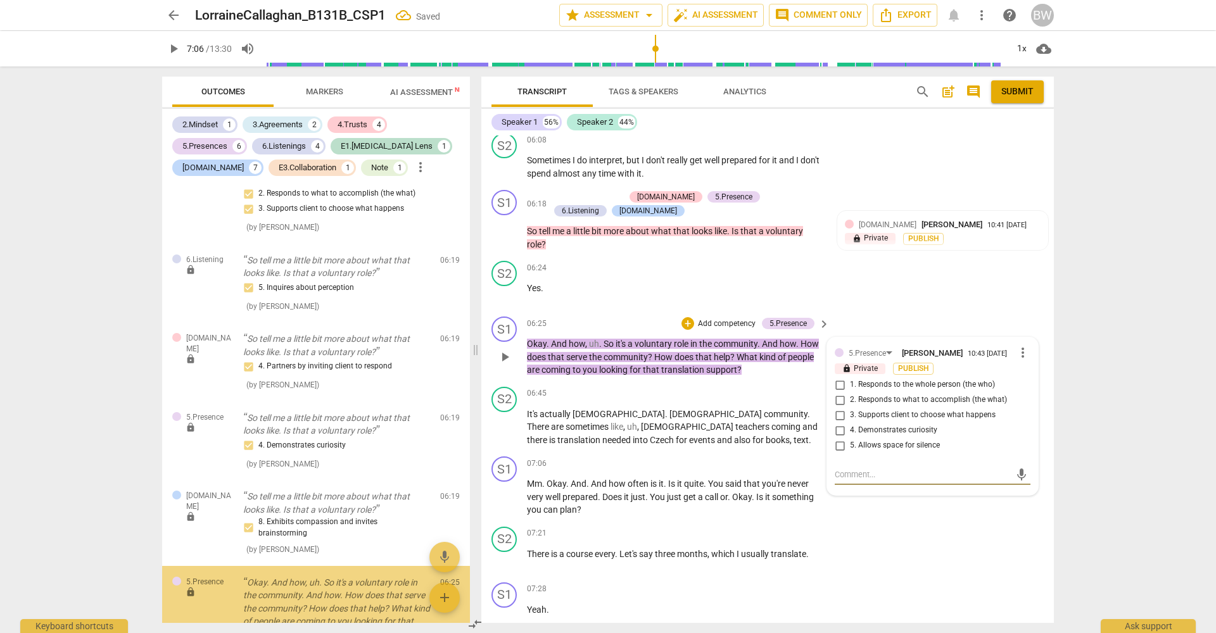
scroll to position [3363, 0]
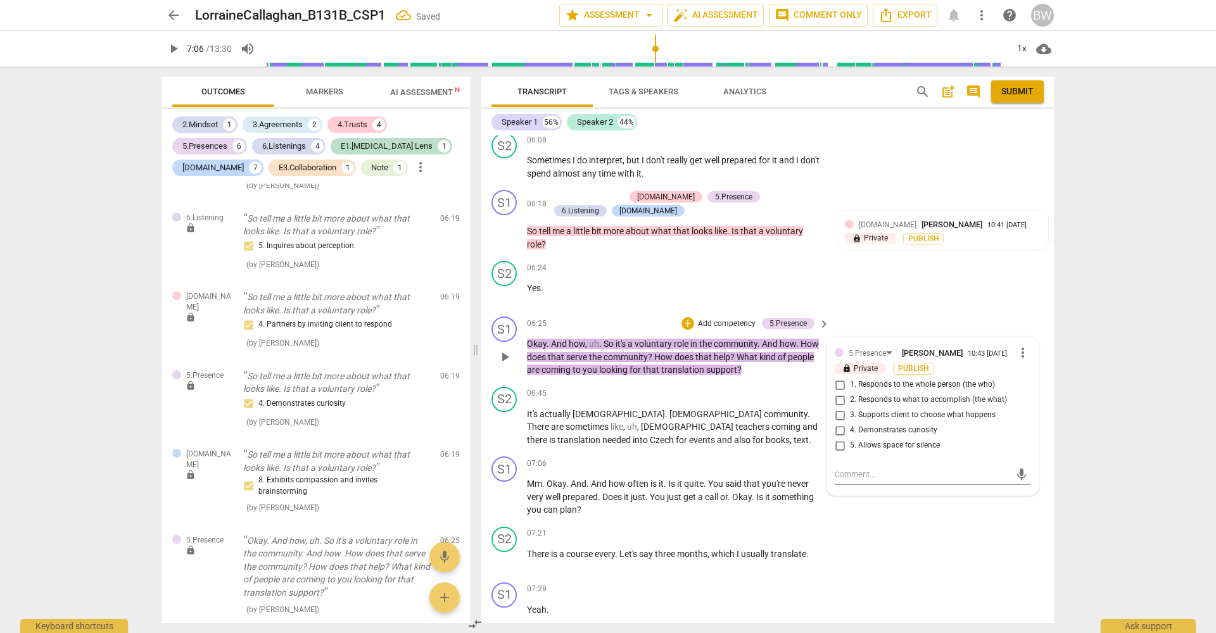
click at [897, 434] on span "4. Demonstrates curiosity" at bounding box center [893, 430] width 87 height 11
click at [850, 434] on input "4. Demonstrates curiosity" at bounding box center [840, 430] width 20 height 15
click at [919, 405] on span "2. Responds to what to accomplish (the what)" at bounding box center [928, 399] width 157 height 11
click at [850, 407] on input "2. Responds to what to accomplish (the what)" at bounding box center [840, 399] width 20 height 15
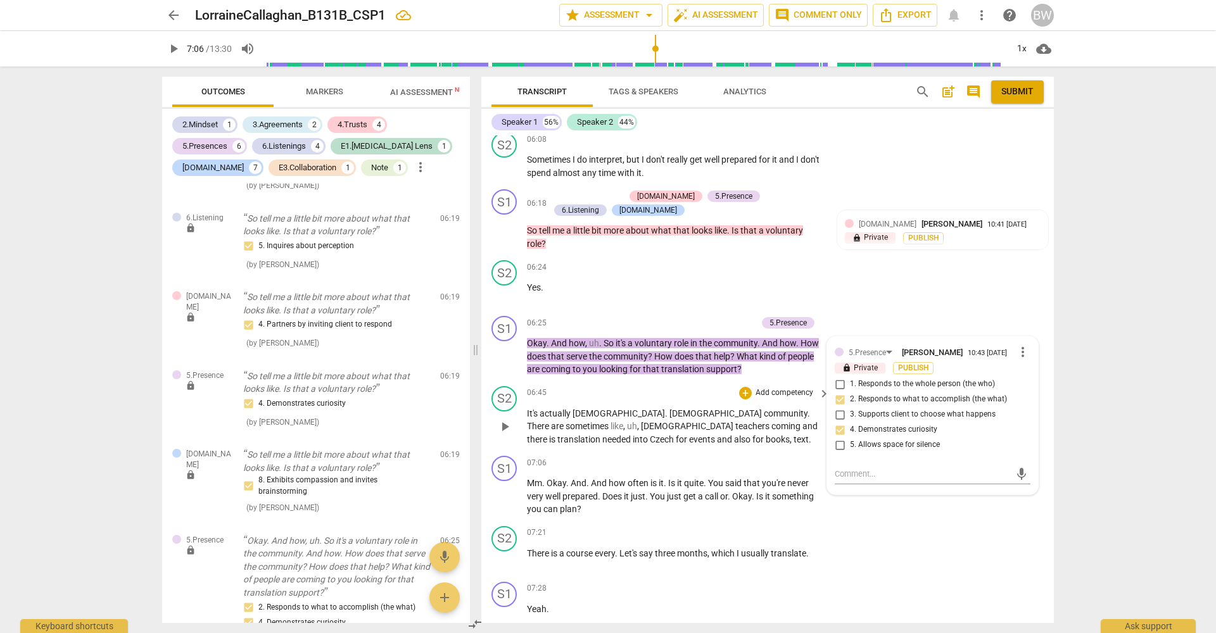
click at [1043, 426] on div "S2 play_arrow pause 06:45 + Add competency keyboard_arrow_right It's actually […" at bounding box center [767, 416] width 573 height 70
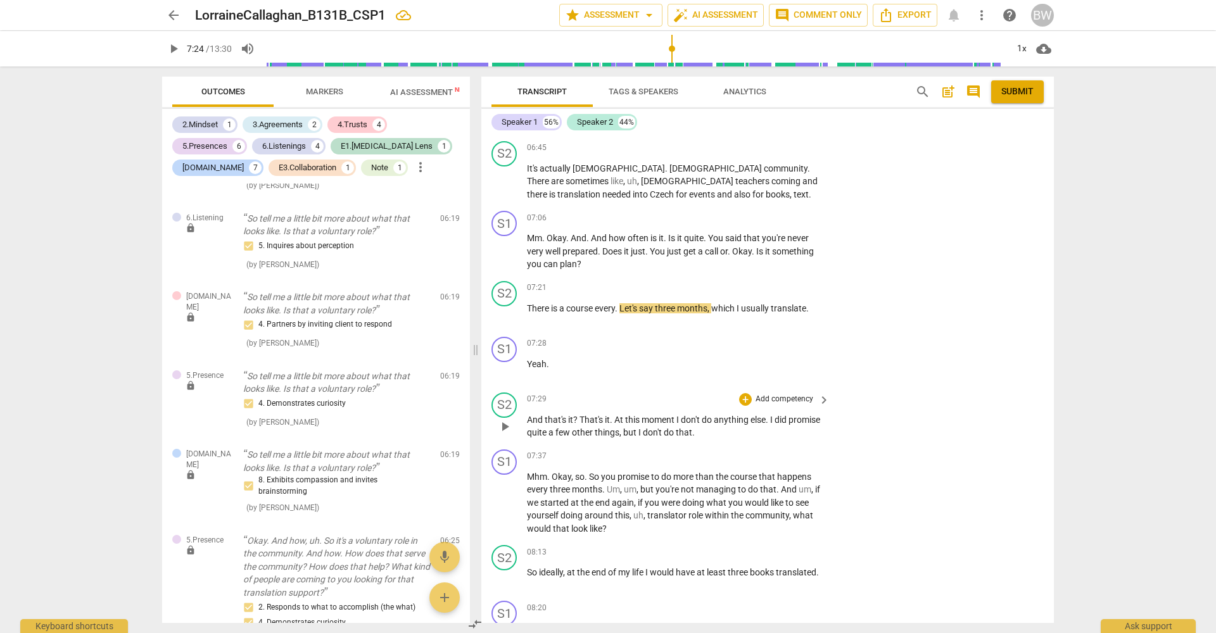
scroll to position [2273, 0]
click at [770, 216] on p "Add competency" at bounding box center [784, 217] width 60 height 11
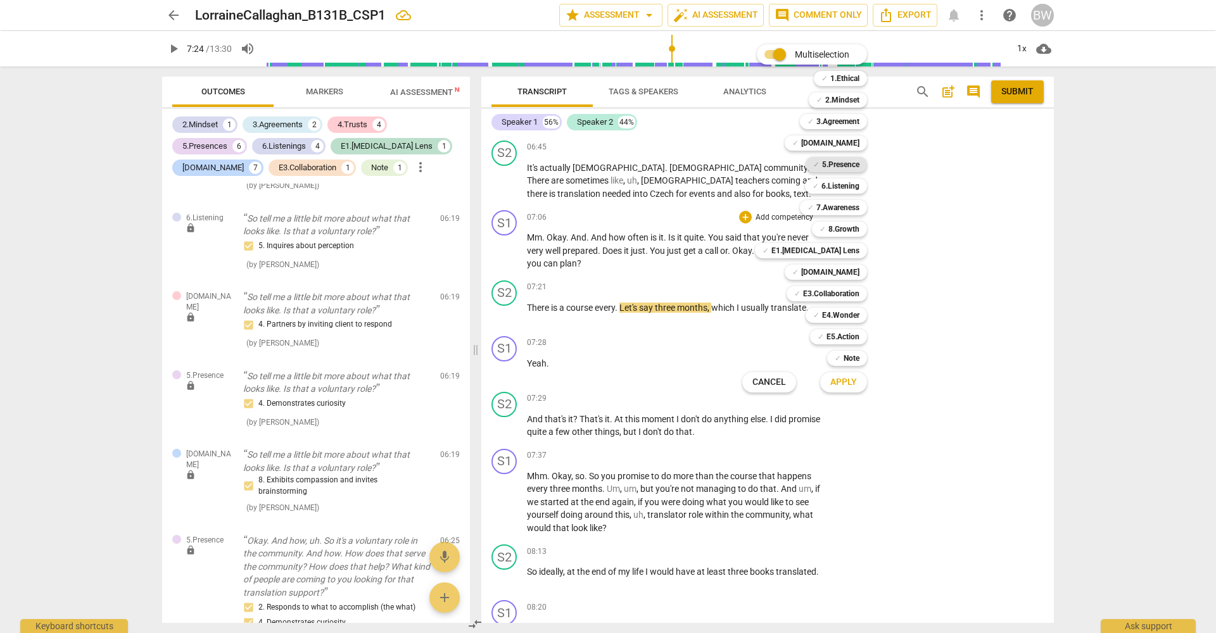
click at [840, 164] on b "5.Presence" at bounding box center [840, 164] width 37 height 15
click at [849, 385] on span "Apply" at bounding box center [843, 382] width 27 height 13
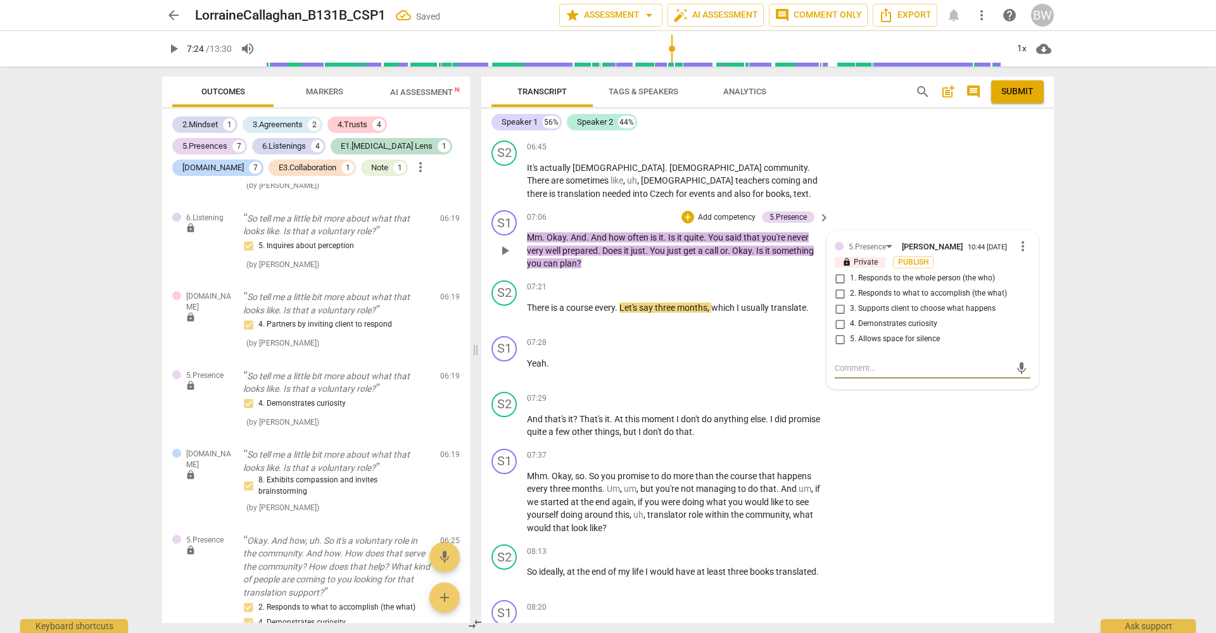
scroll to position [3482, 0]
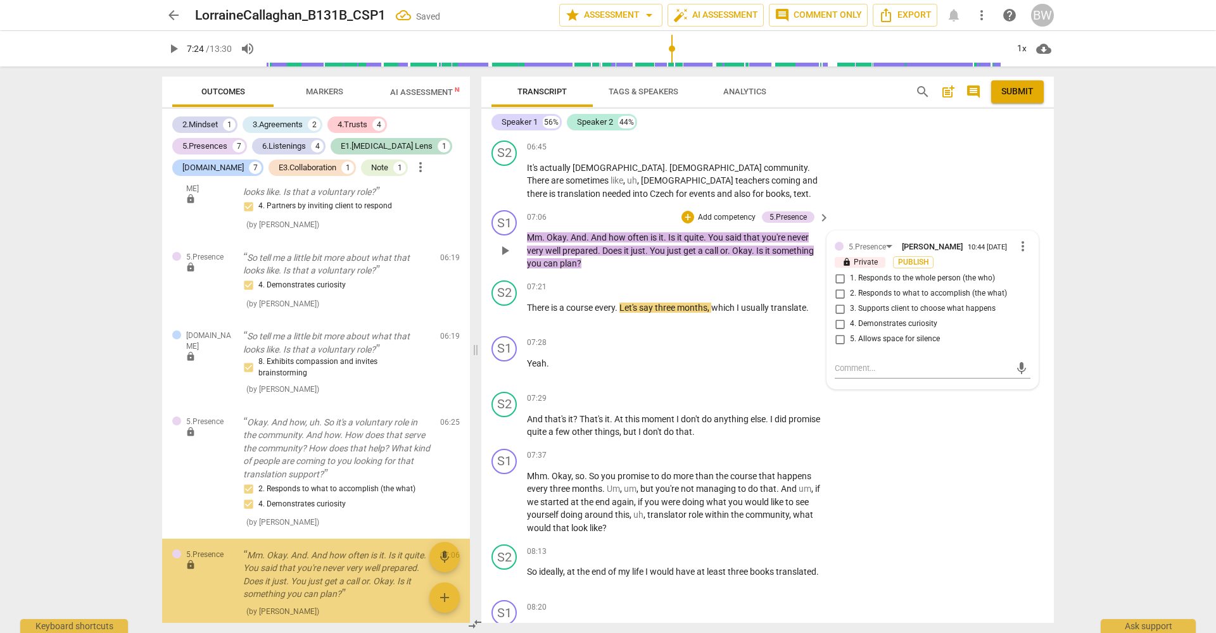
click at [882, 330] on span "4. Demonstrates curiosity" at bounding box center [893, 324] width 87 height 11
click at [850, 331] on input "4. Demonstrates curiosity" at bounding box center [840, 324] width 20 height 15
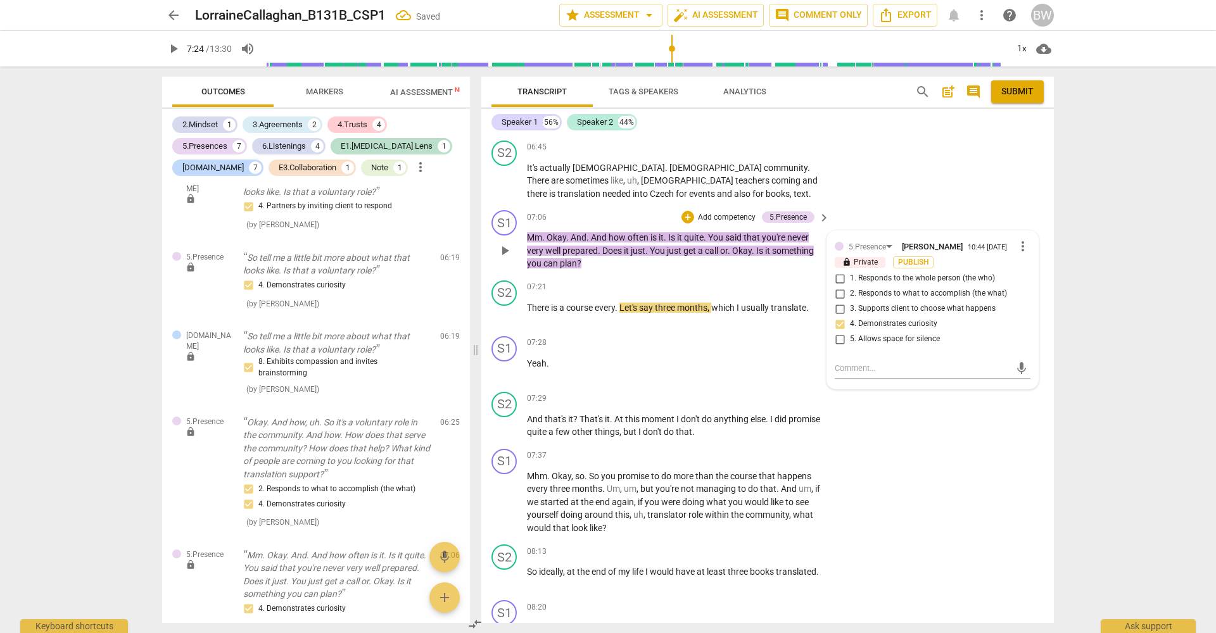
click at [719, 219] on p "Add competency" at bounding box center [727, 217] width 60 height 11
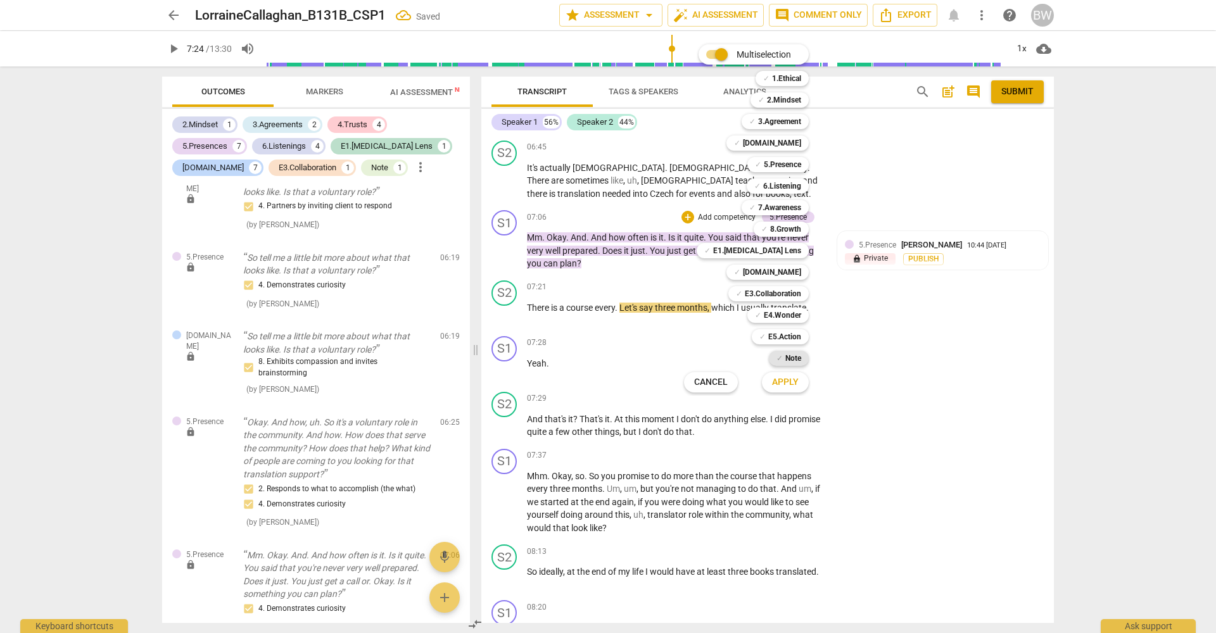
click at [792, 360] on b "Note" at bounding box center [793, 358] width 16 height 15
click at [801, 394] on div "Apply x" at bounding box center [792, 382] width 71 height 27
click at [796, 384] on span "Apply" at bounding box center [785, 382] width 27 height 13
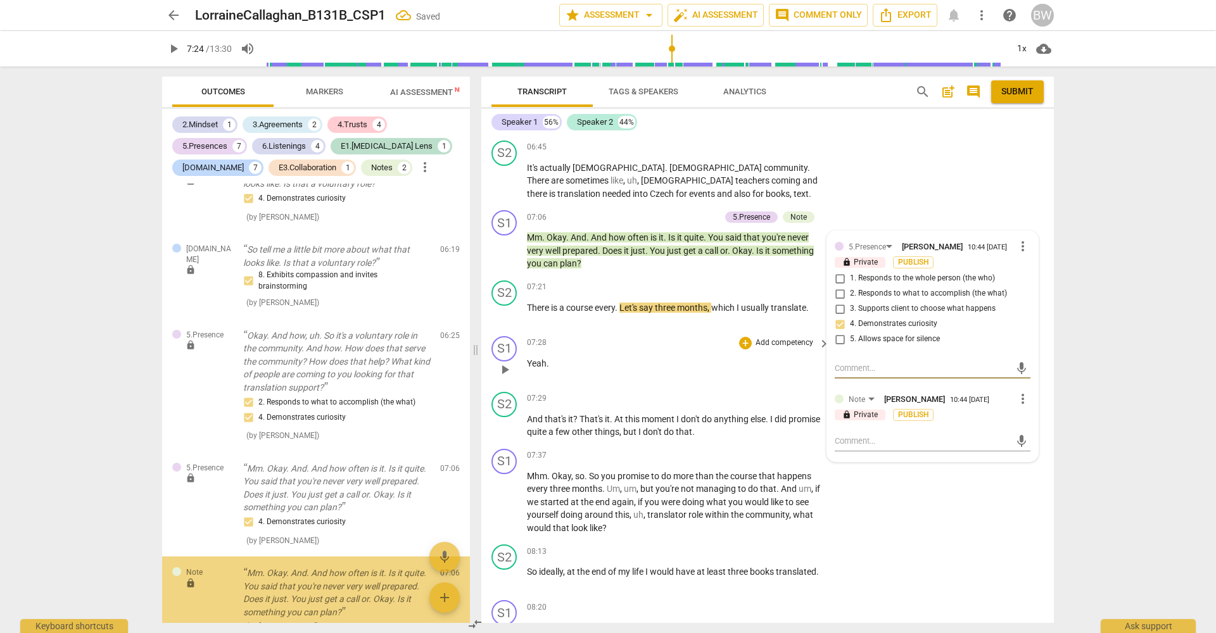
scroll to position [3582, 0]
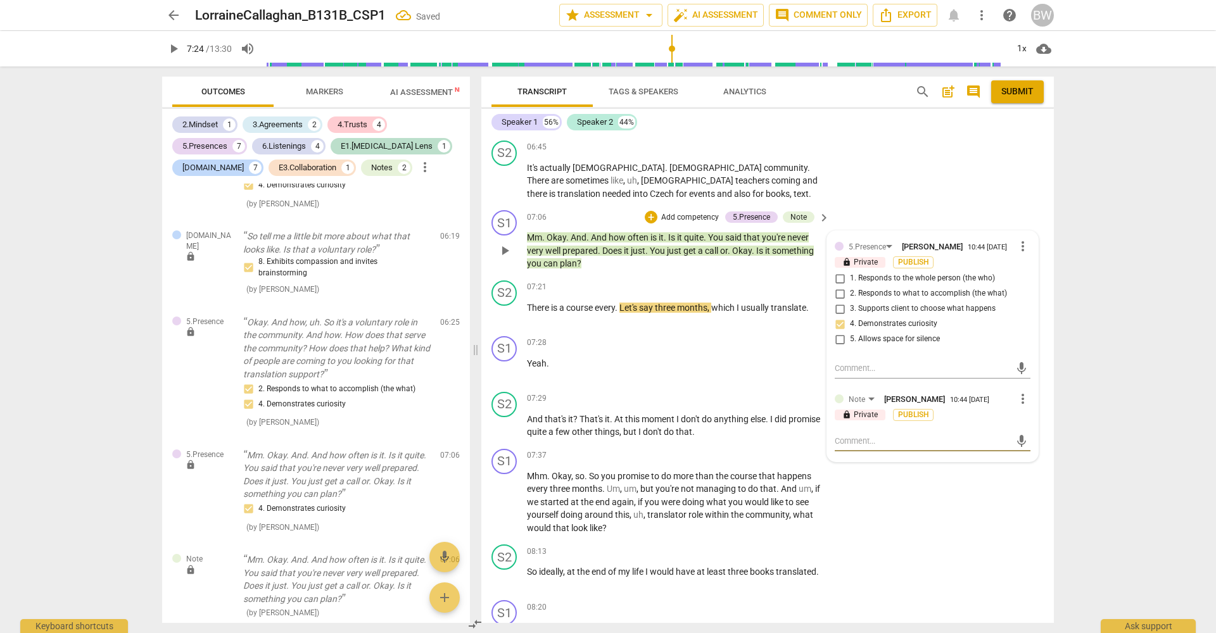
click at [857, 447] on textarea at bounding box center [922, 441] width 175 height 12
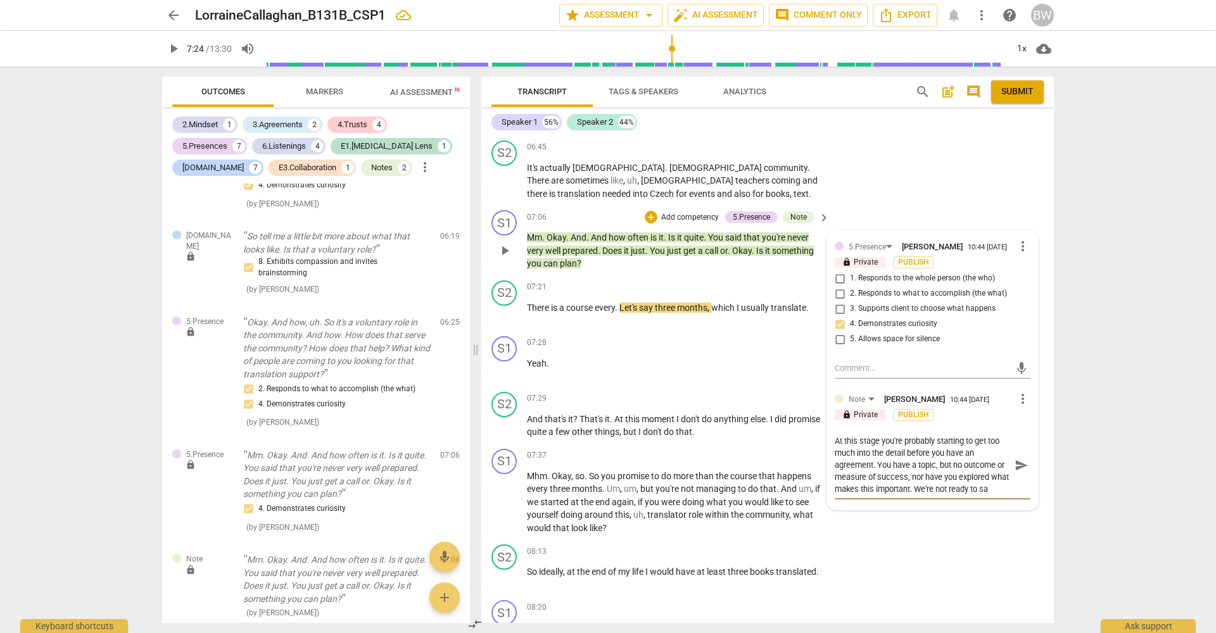
scroll to position [11, 0]
click at [1023, 471] on span "send" at bounding box center [1022, 466] width 14 height 14
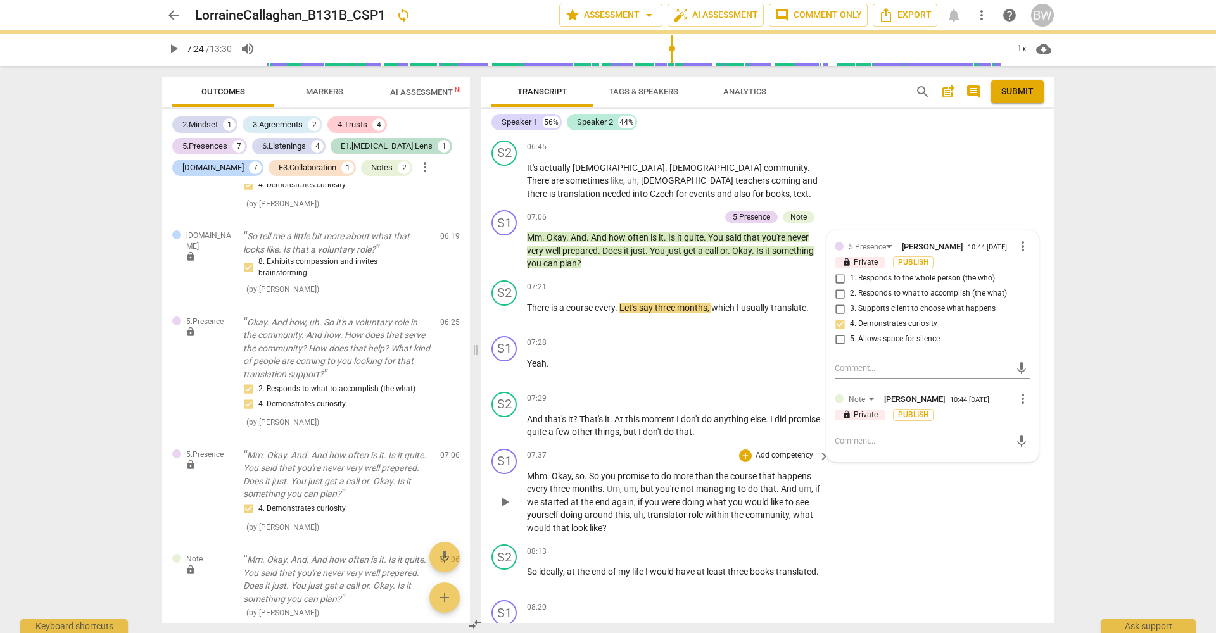
scroll to position [0, 0]
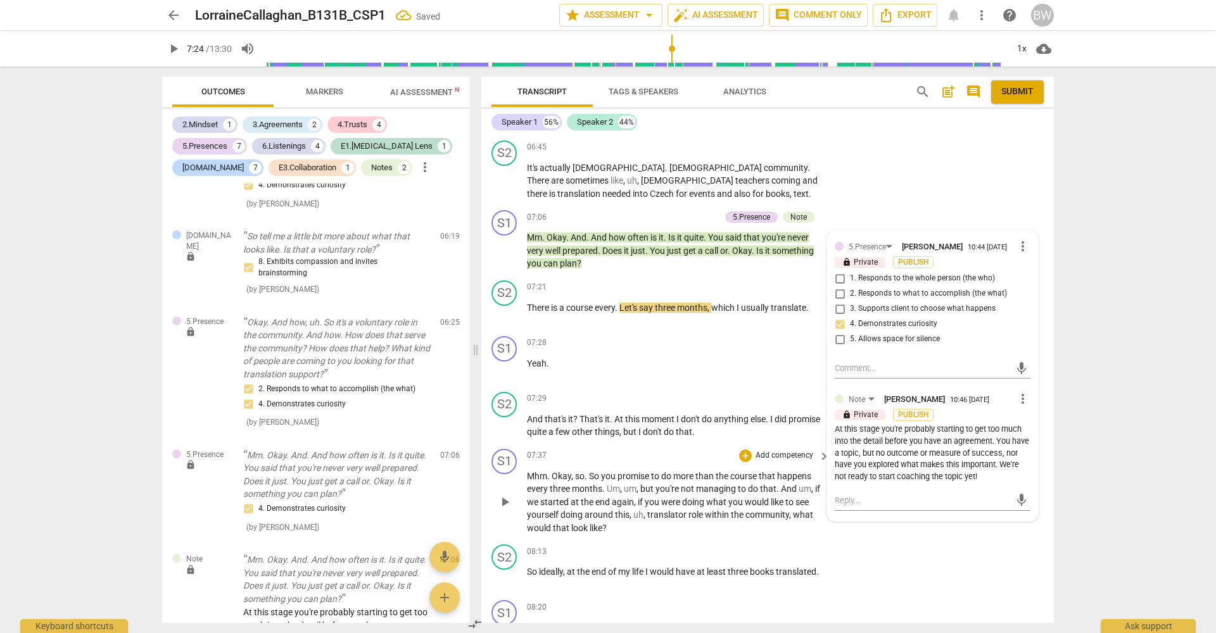
click at [1047, 460] on div "S1 play_arrow pause 07:37 + Add competency keyboard_arrow_right Mhm . Okay , so…" at bounding box center [767, 492] width 573 height 96
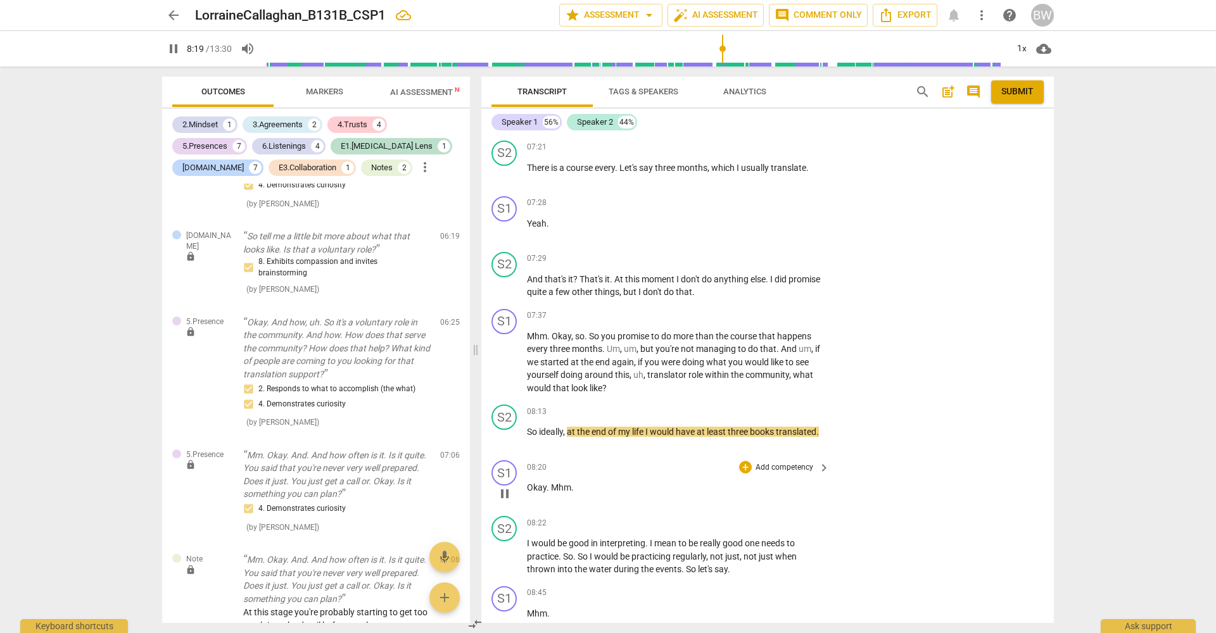
scroll to position [2415, 0]
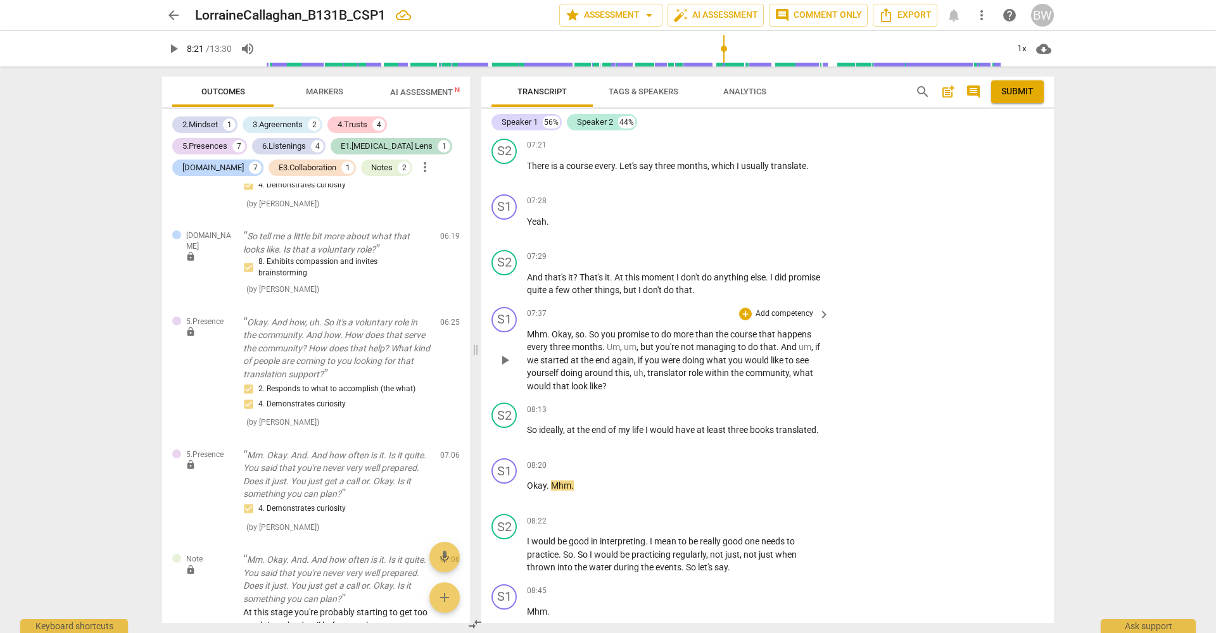
click at [800, 314] on p "Add competency" at bounding box center [784, 313] width 60 height 11
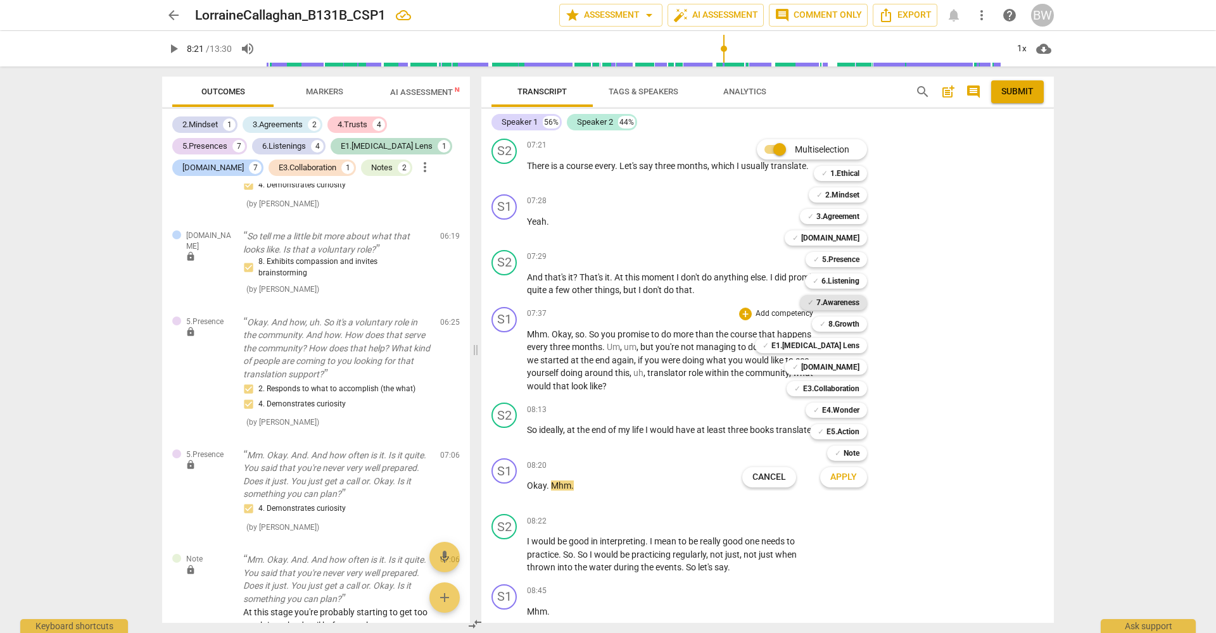
click at [842, 299] on b "7.Awareness" at bounding box center [837, 302] width 43 height 15
click at [849, 281] on b "6.Listening" at bounding box center [840, 281] width 38 height 15
click at [842, 361] on b "[DOMAIN_NAME]" at bounding box center [830, 367] width 58 height 15
click at [857, 480] on button "Apply" at bounding box center [843, 477] width 47 height 23
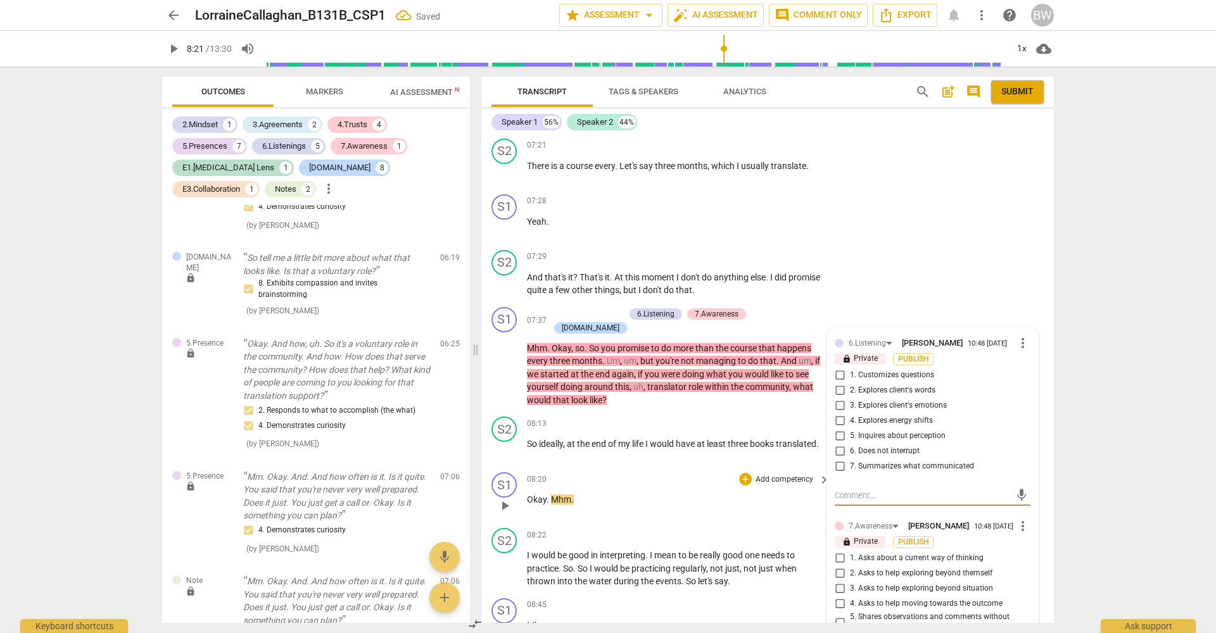
scroll to position [4081, 0]
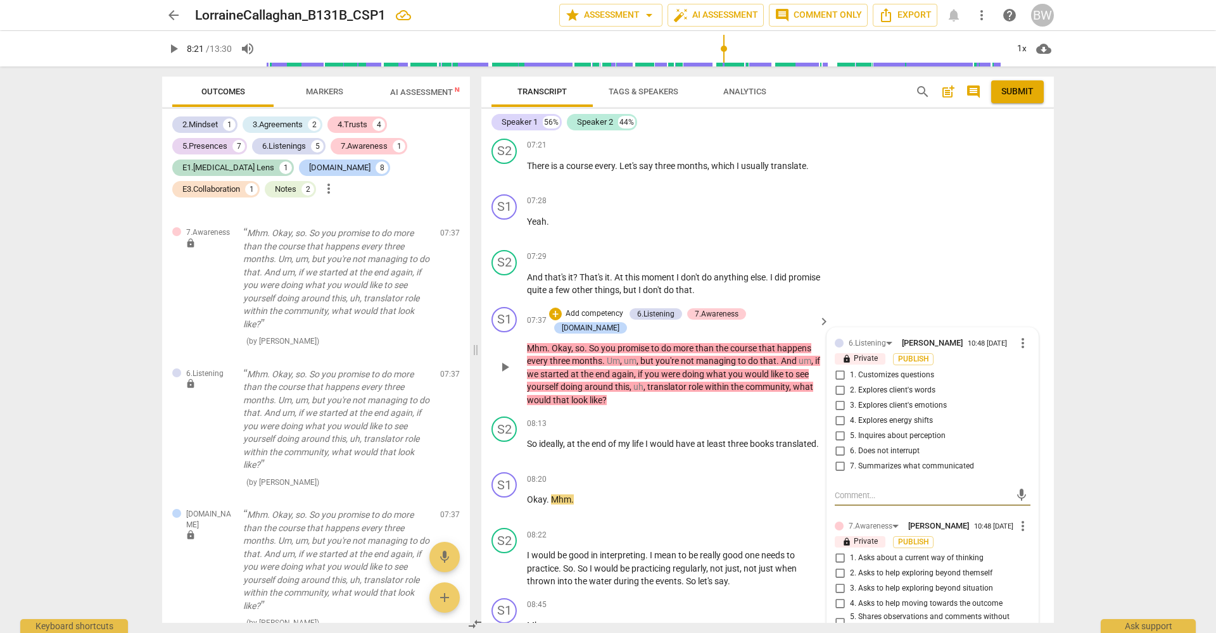
click at [941, 469] on span "7. Summarizes what communicated" at bounding box center [912, 466] width 124 height 11
click at [850, 469] on input "7. Summarizes what communicated" at bounding box center [840, 466] width 20 height 15
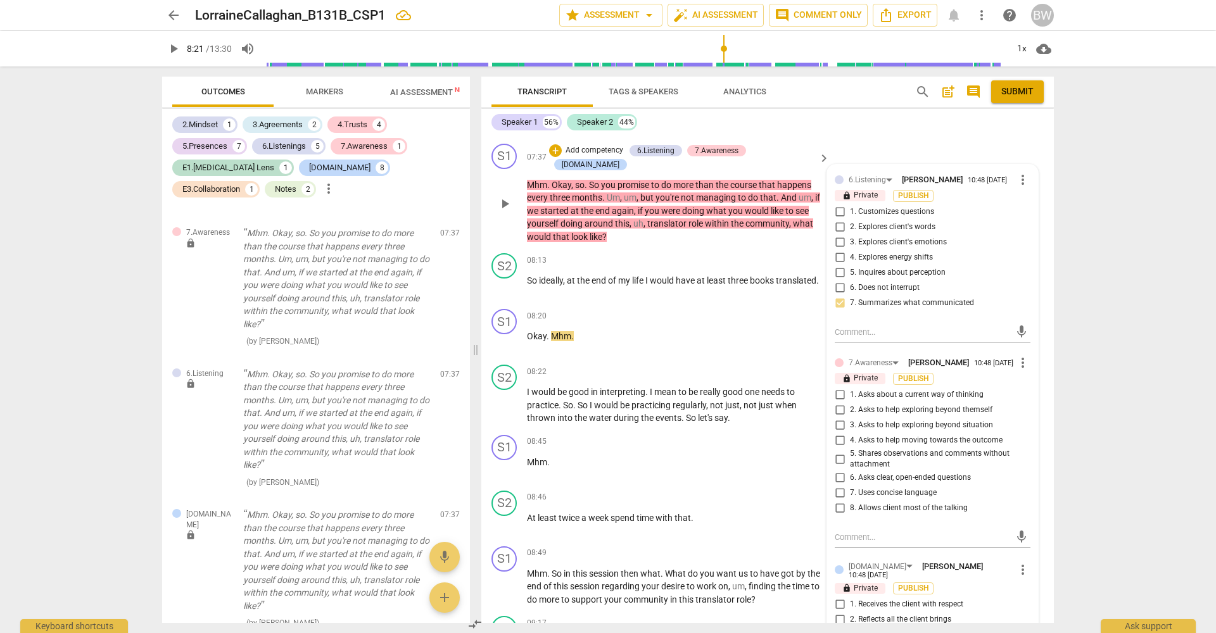
scroll to position [2579, 0]
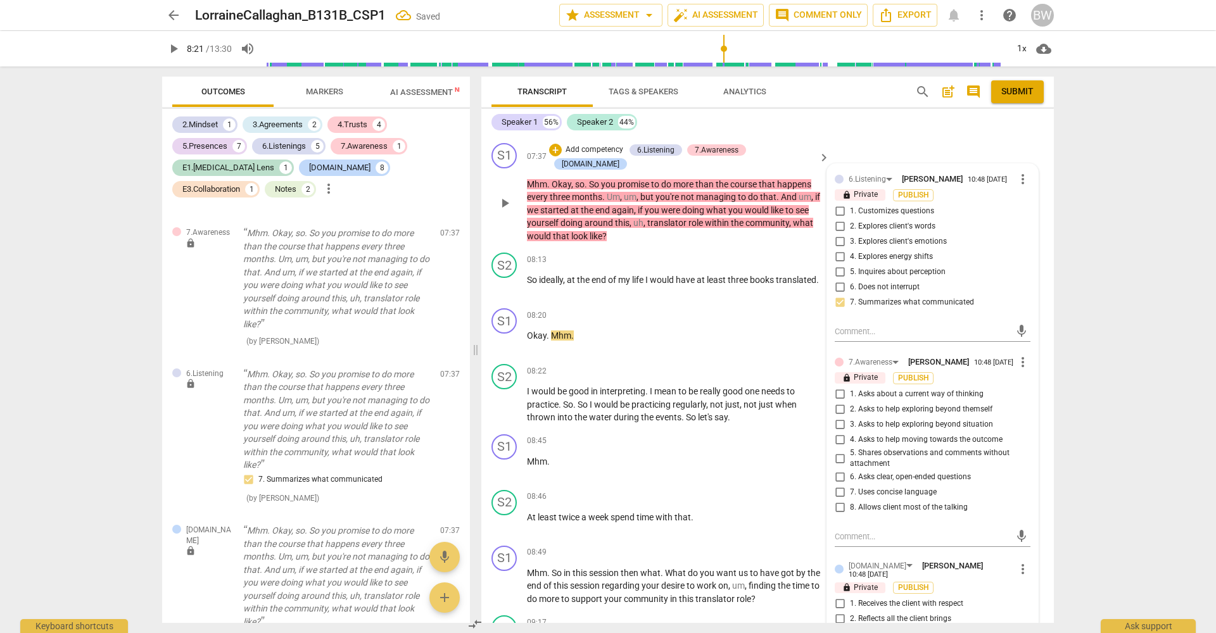
click at [940, 398] on span "1. Asks about a current way of thinking" at bounding box center [917, 394] width 134 height 11
click at [850, 398] on input "1. Asks about a current way of thinking" at bounding box center [840, 394] width 20 height 15
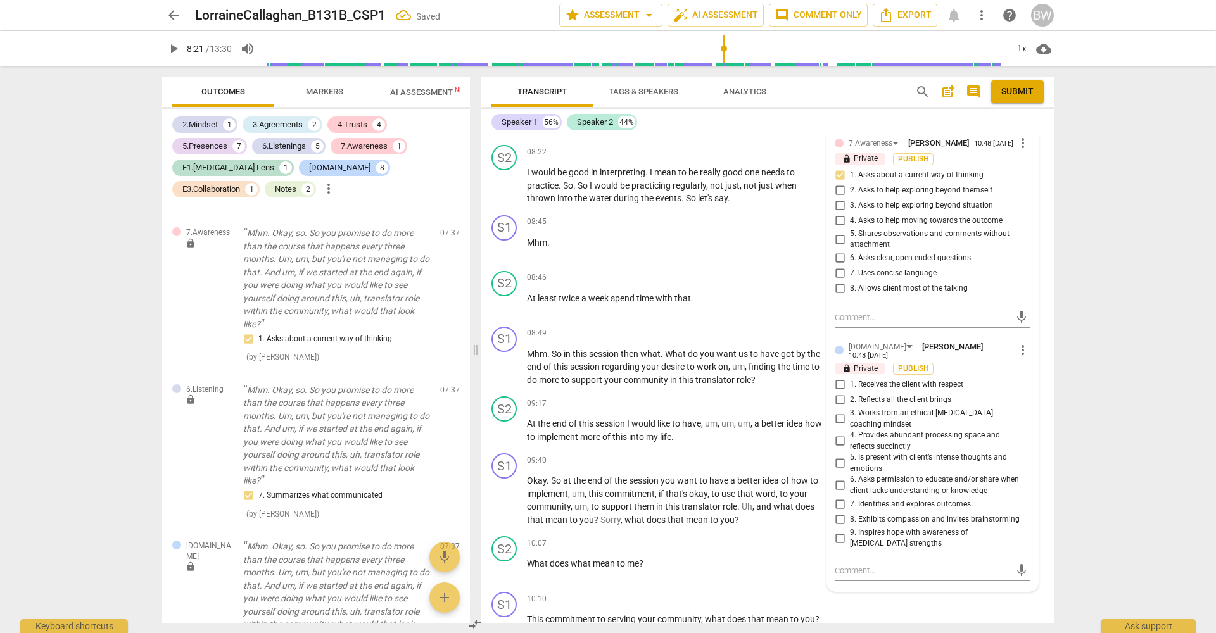
scroll to position [2799, 0]
click at [856, 500] on span "7. Identifies and explores outcomes" at bounding box center [910, 503] width 121 height 11
click at [850, 500] on input "7. Identifies and explores outcomes" at bounding box center [840, 504] width 20 height 15
click at [1041, 488] on div "S1 play_arrow pause 09:40 + Add competency keyboard_arrow_right Okay . So at th…" at bounding box center [767, 489] width 573 height 83
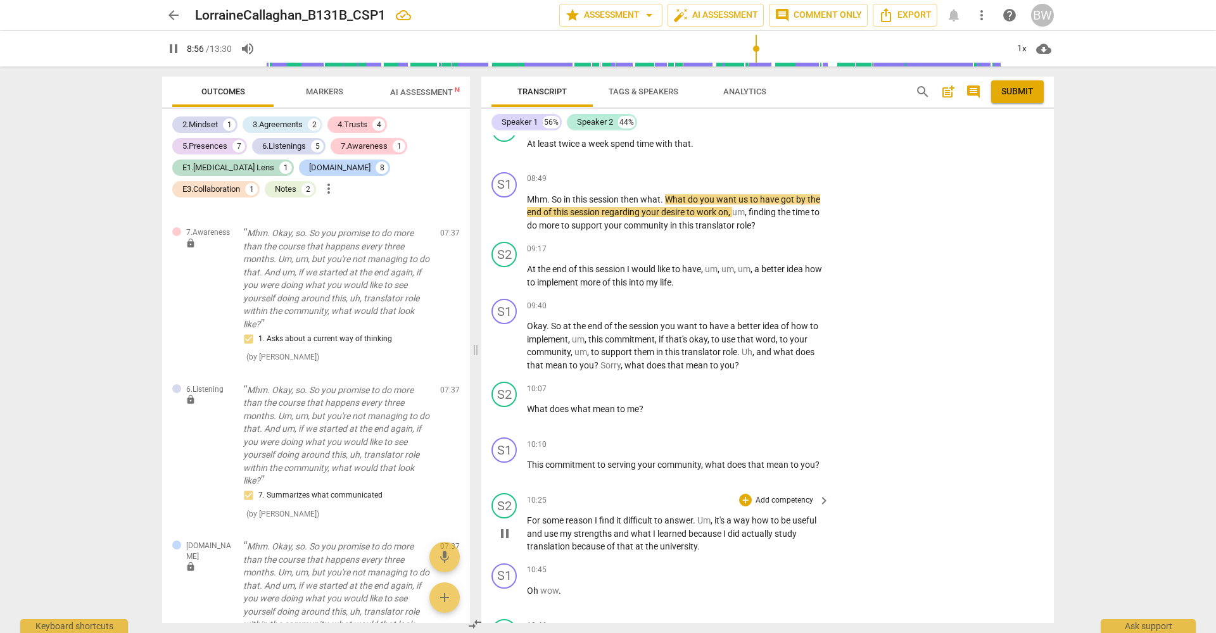
scroll to position [2957, 0]
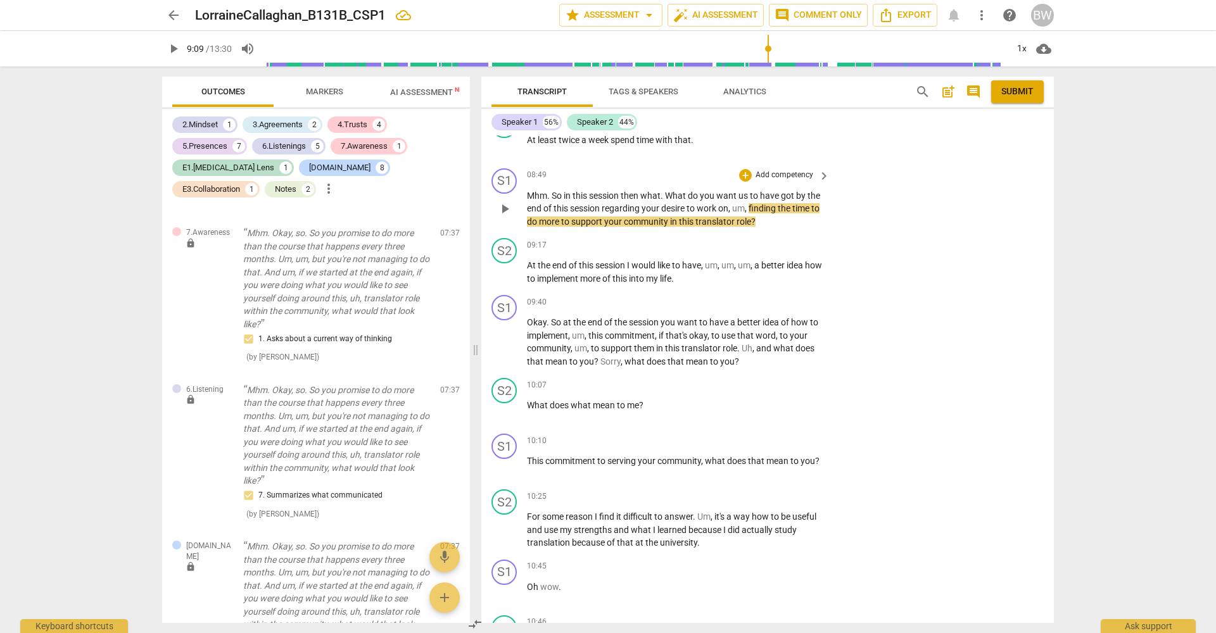
click at [793, 170] on p "Add competency" at bounding box center [784, 175] width 60 height 11
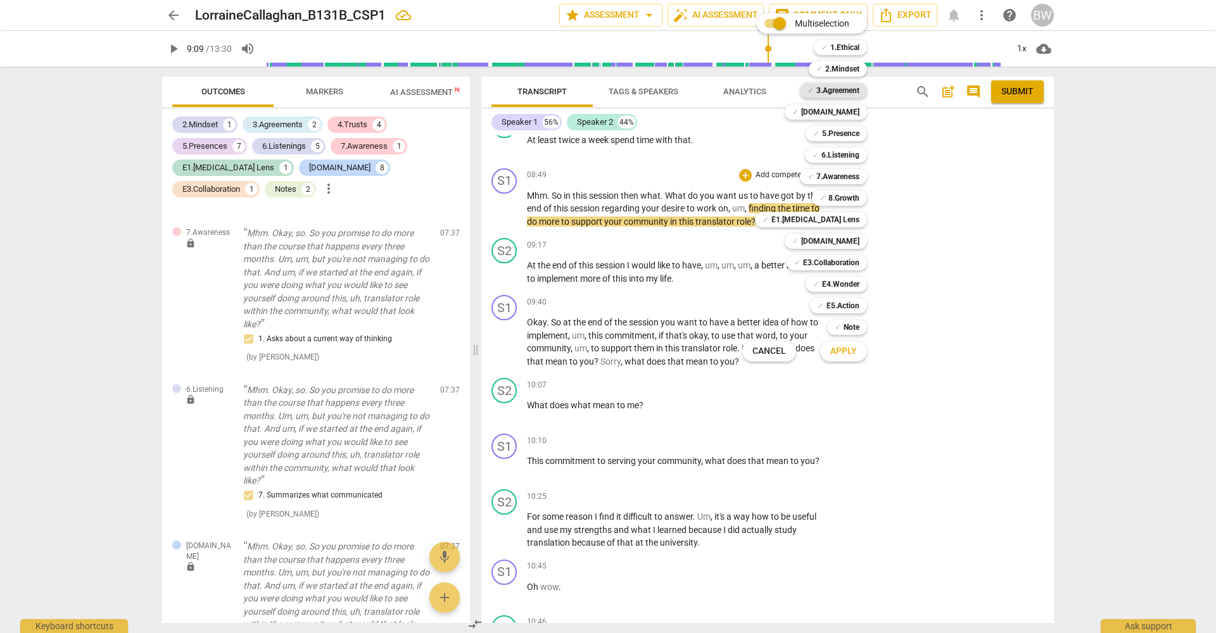
click at [847, 89] on b "3.Agreement" at bounding box center [837, 90] width 43 height 15
click at [849, 242] on b "[DOMAIN_NAME]" at bounding box center [830, 241] width 58 height 15
click at [848, 353] on span "Apply" at bounding box center [843, 351] width 27 height 13
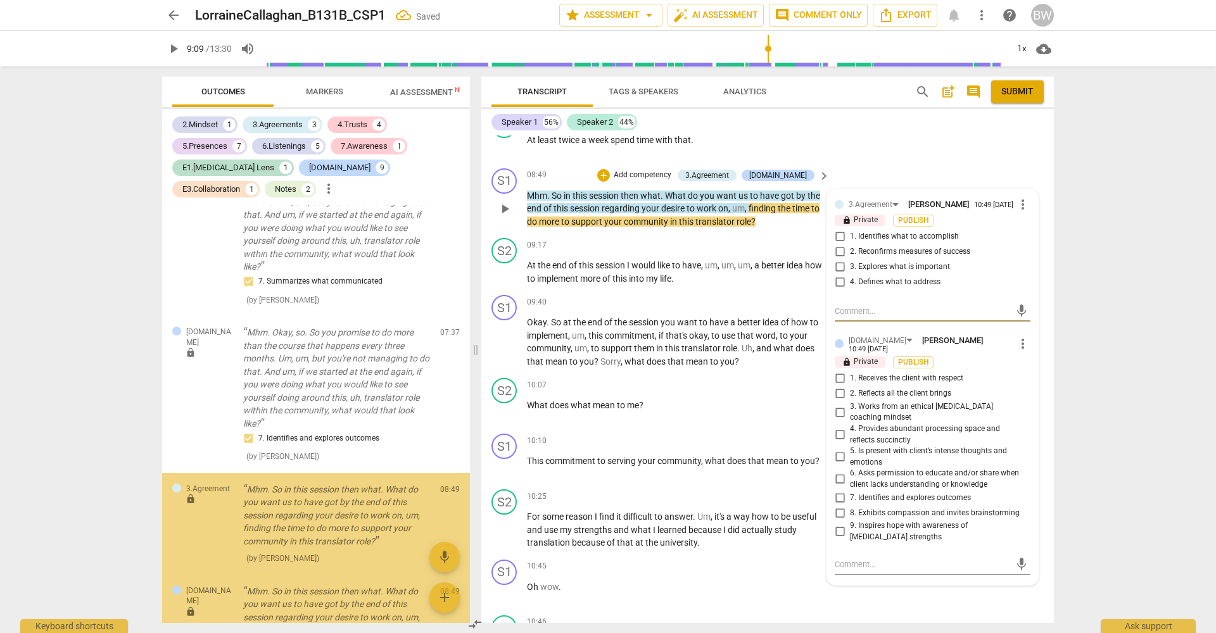
scroll to position [4329, 0]
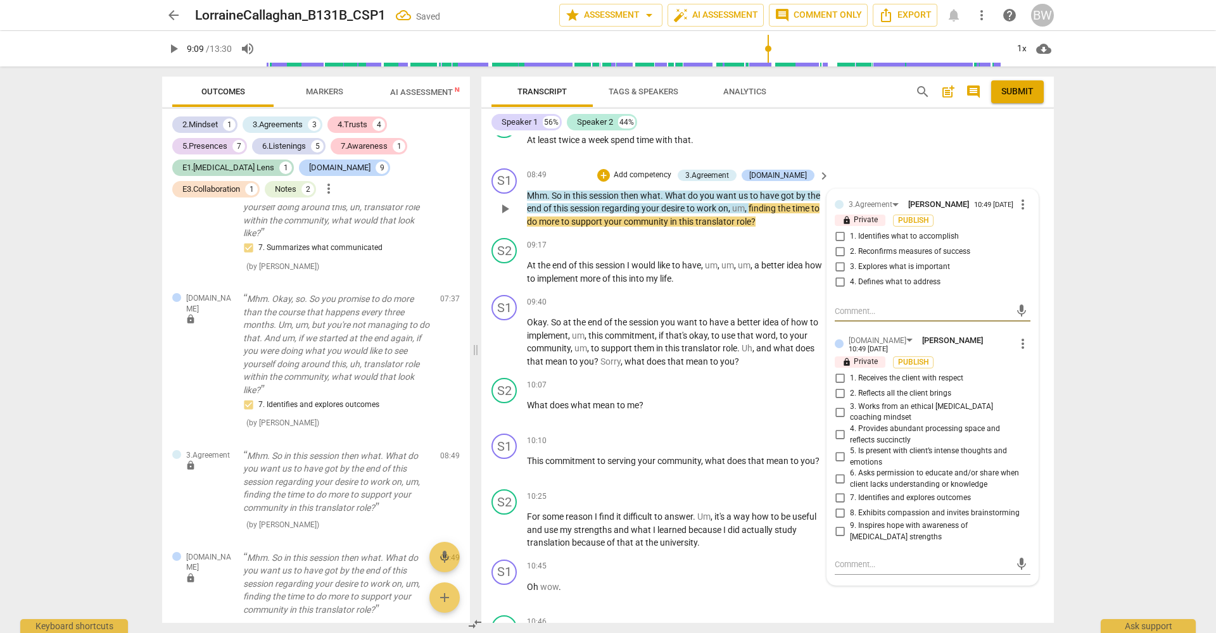
click at [866, 231] on span "1. Identifies what to accomplish" at bounding box center [904, 236] width 109 height 11
click at [850, 229] on input "1. Identifies what to accomplish" at bounding box center [840, 236] width 20 height 15
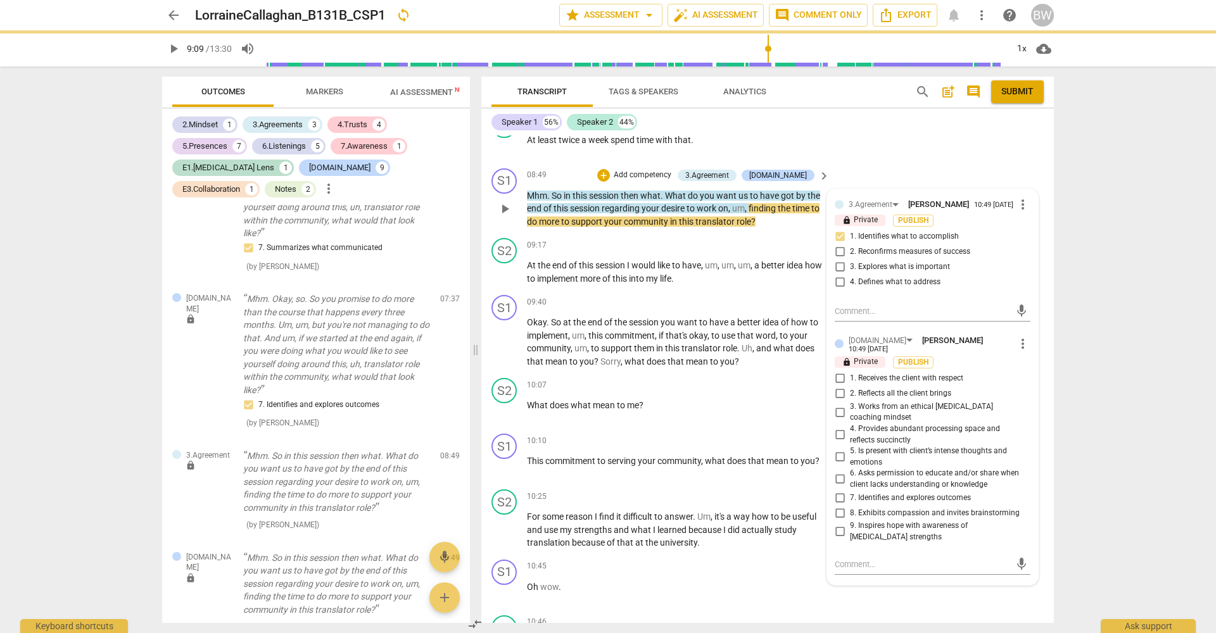
click at [928, 493] on span "7. Identifies and explores outcomes" at bounding box center [910, 498] width 121 height 11
click at [850, 490] on input "7. Identifies and explores outcomes" at bounding box center [840, 497] width 20 height 15
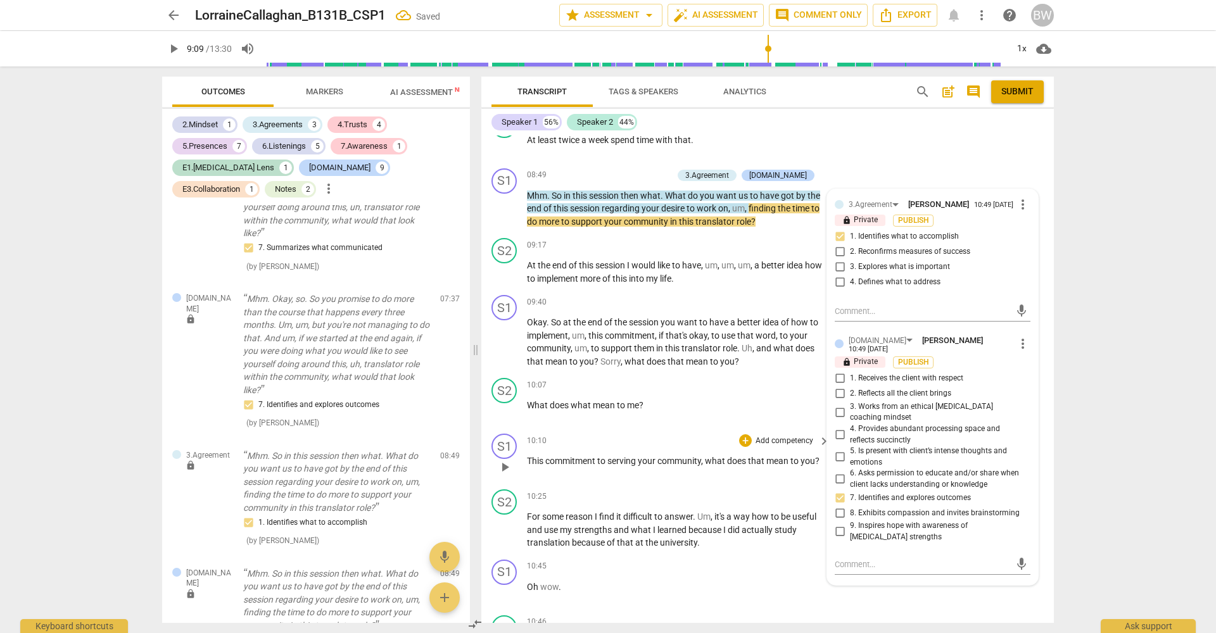
click at [1038, 465] on div "S1 play_arrow pause 10:10 + Add competency keyboard_arrow_right This commitment…" at bounding box center [767, 457] width 573 height 56
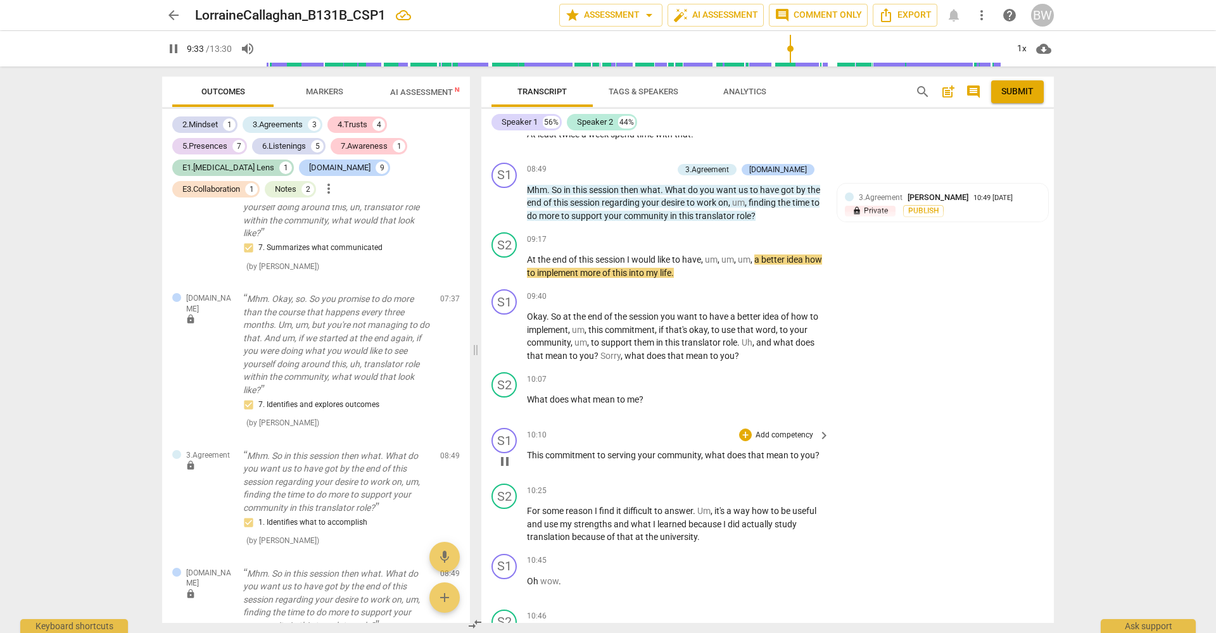
scroll to position [2965, 0]
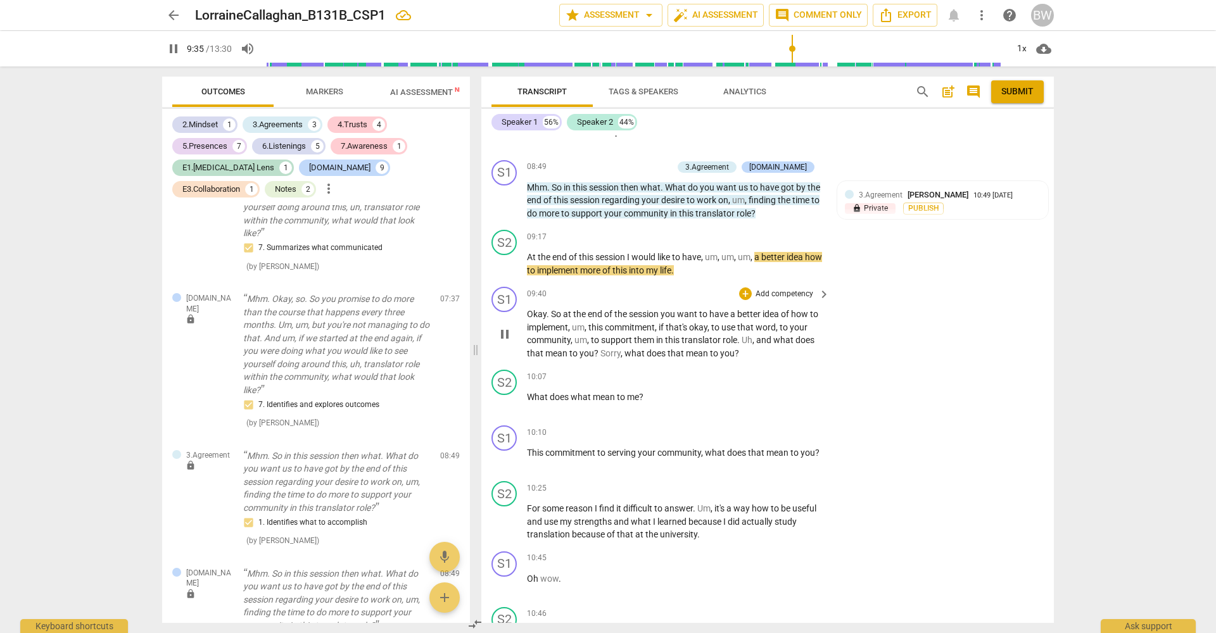
click at [799, 289] on p "Add competency" at bounding box center [784, 294] width 60 height 11
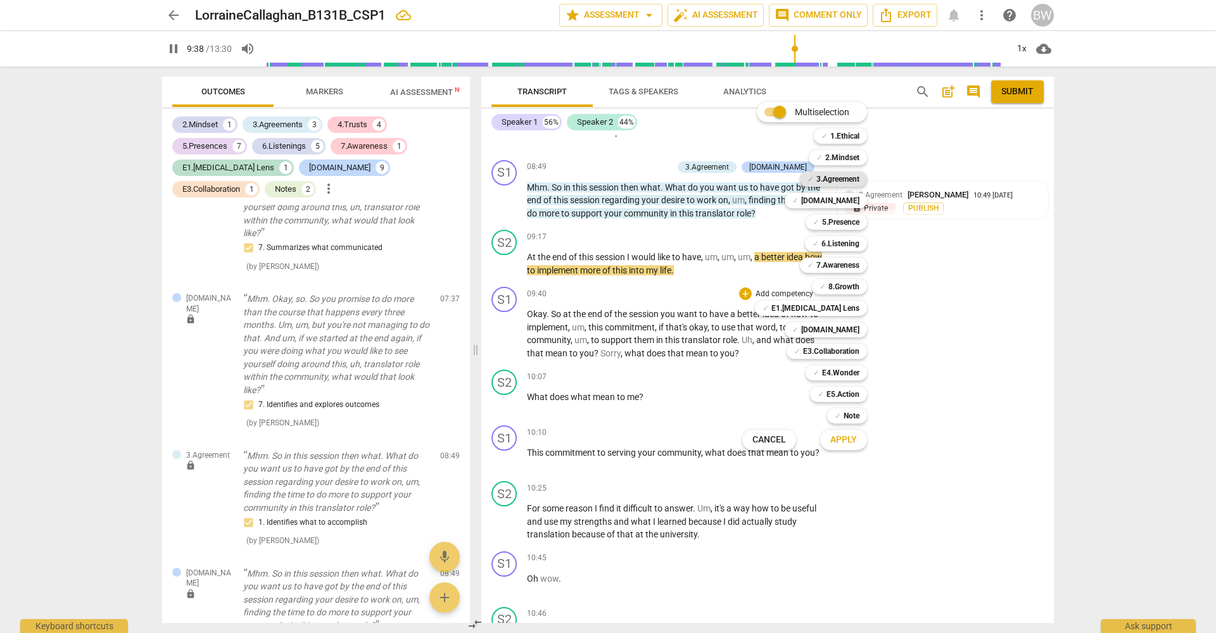
click at [832, 181] on b "3.Agreement" at bounding box center [837, 179] width 43 height 15
click at [835, 450] on button "Apply" at bounding box center [843, 440] width 47 height 23
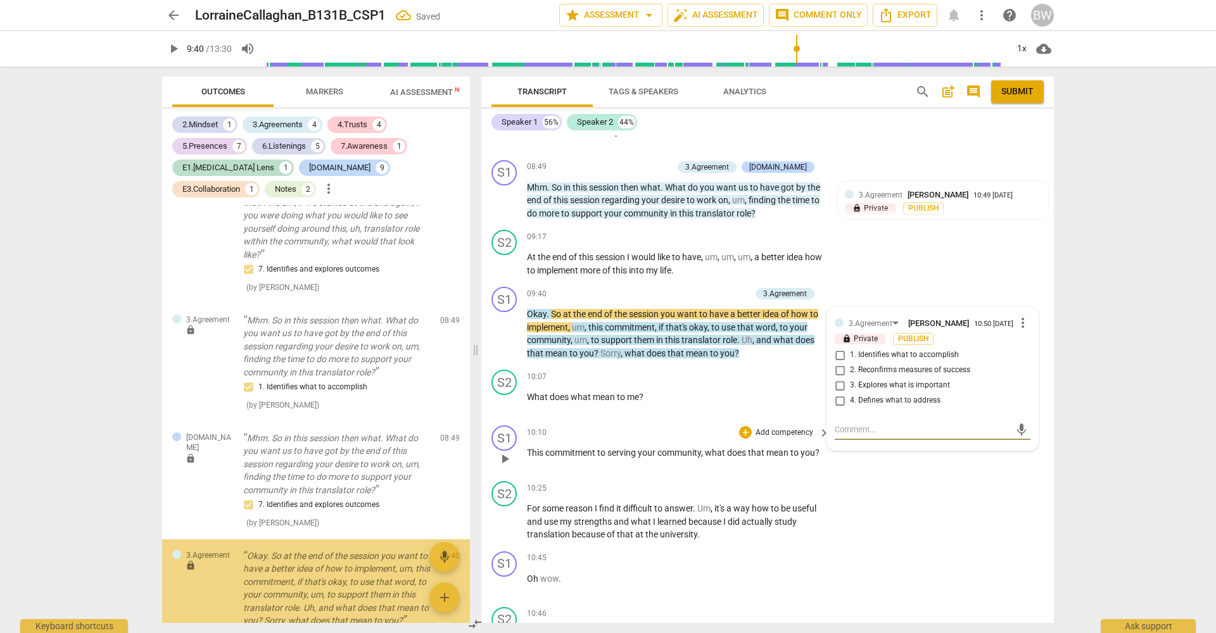
scroll to position [4486, 0]
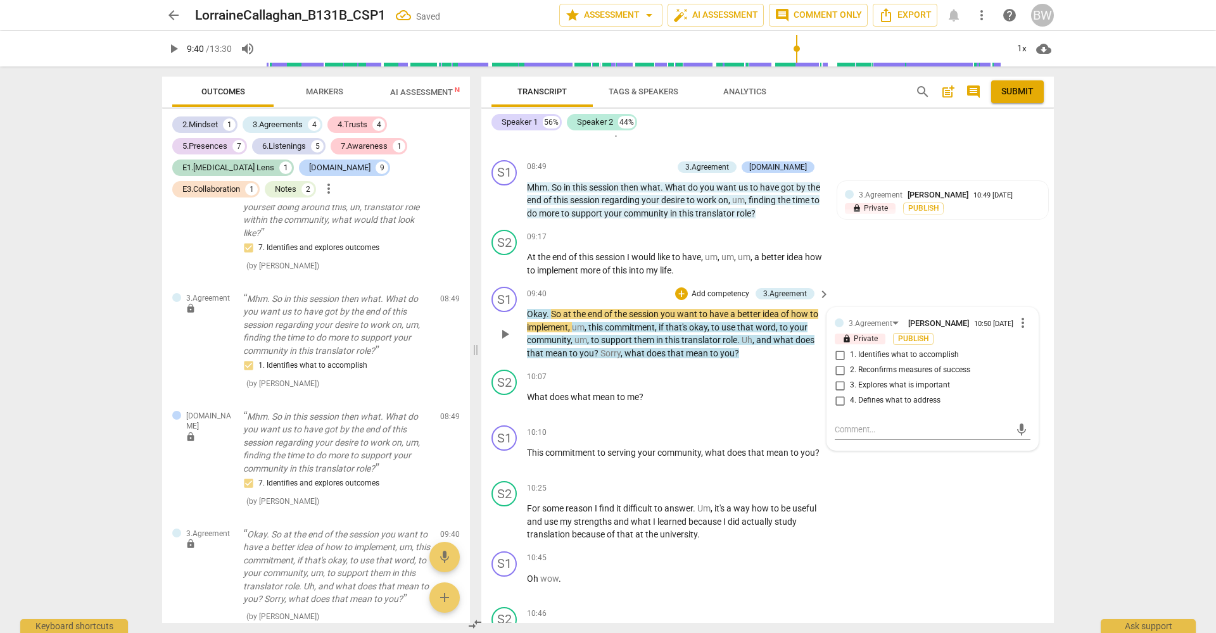
click at [880, 380] on span "3. Explores what is important" at bounding box center [900, 385] width 100 height 11
click at [850, 378] on input "3. Explores what is important" at bounding box center [840, 385] width 20 height 15
click at [1040, 291] on div "S1 play_arrow pause 09:40 + Add competency 3.Agreement keyboard_arrow_right Oka…" at bounding box center [767, 323] width 573 height 83
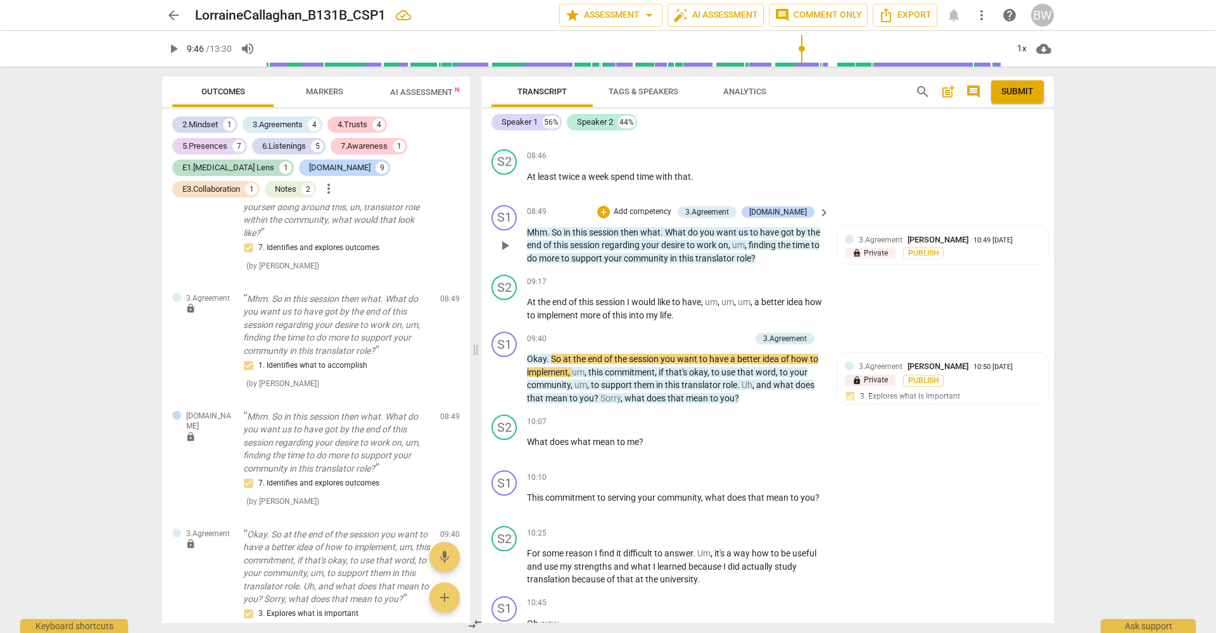
scroll to position [2911, 0]
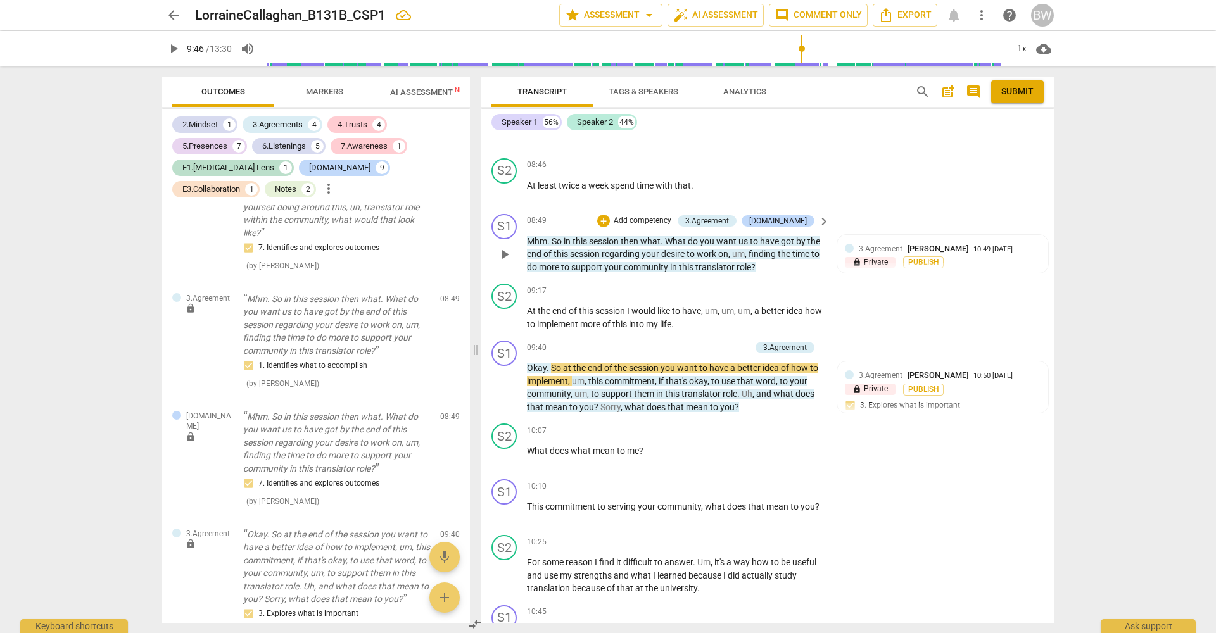
click at [666, 215] on p "Add competency" at bounding box center [642, 220] width 60 height 11
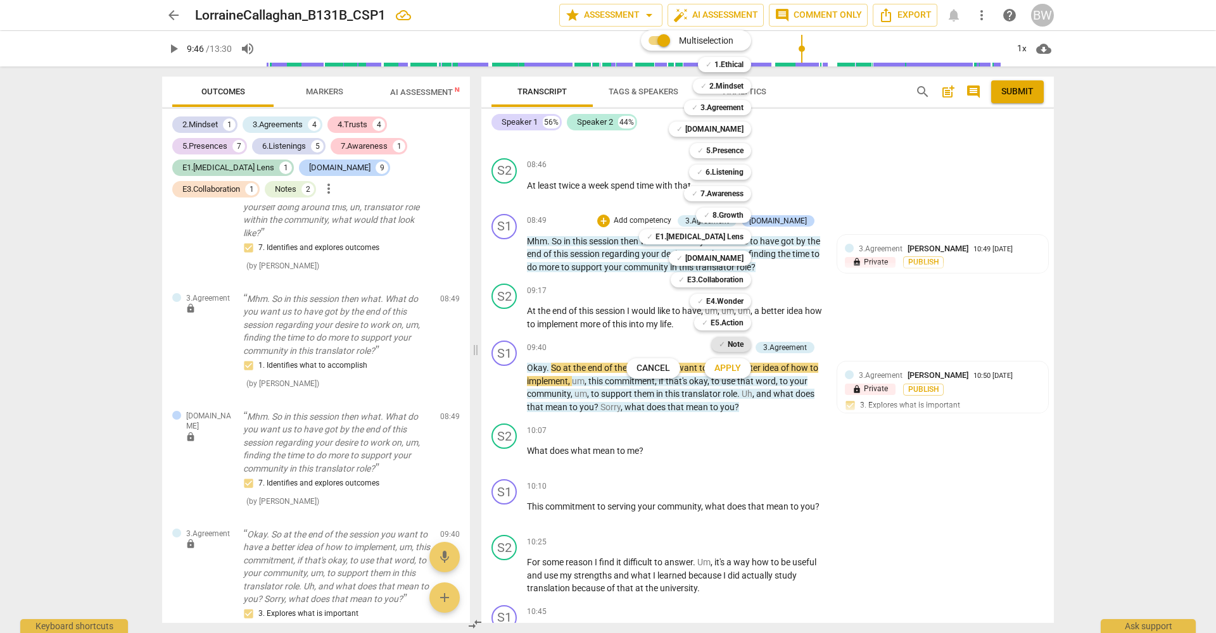
click at [728, 350] on b "Note" at bounding box center [736, 344] width 16 height 15
click at [725, 374] on span "Apply" at bounding box center [727, 368] width 27 height 13
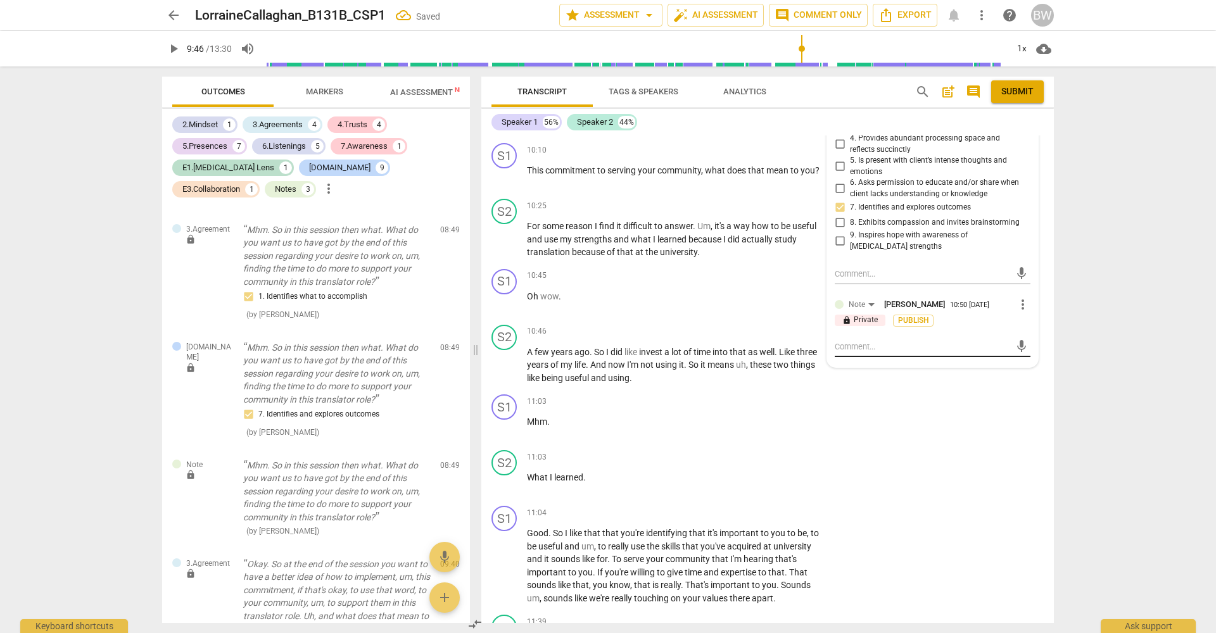
scroll to position [3249, 0]
click at [885, 335] on div "mic" at bounding box center [933, 345] width 196 height 20
click at [887, 339] on textarea at bounding box center [922, 345] width 175 height 12
click at [1018, 344] on span "send" at bounding box center [1022, 351] width 14 height 14
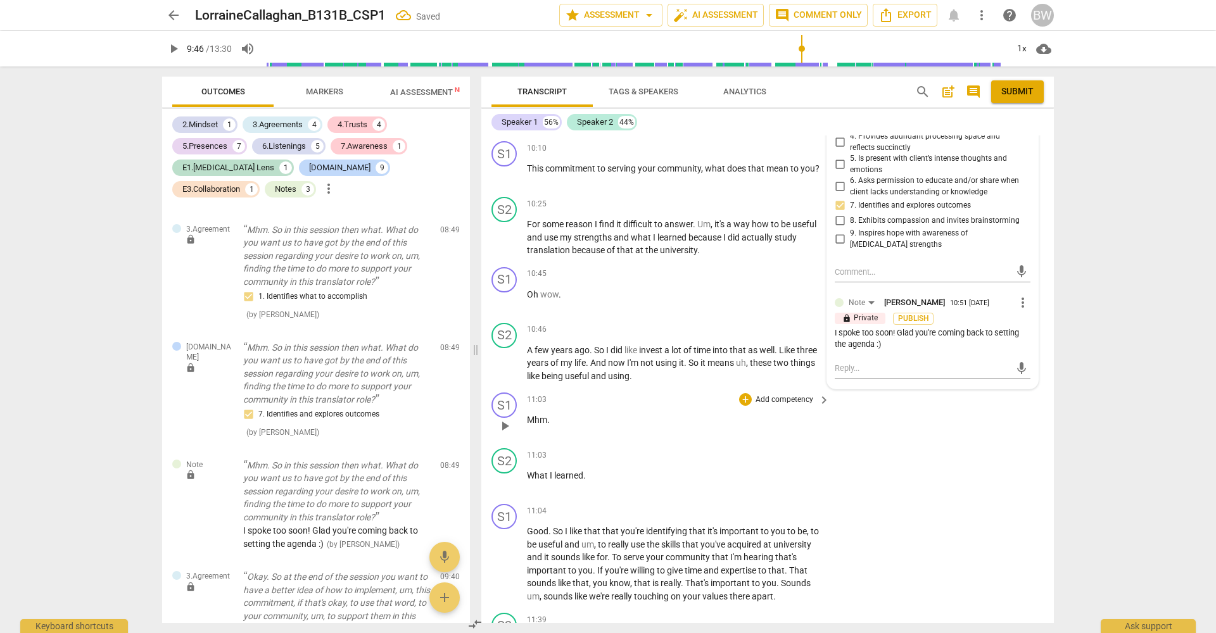
click at [1034, 388] on div "S1 play_arrow pause 11:03 + Add competency keyboard_arrow_right Mhm ." at bounding box center [767, 416] width 573 height 56
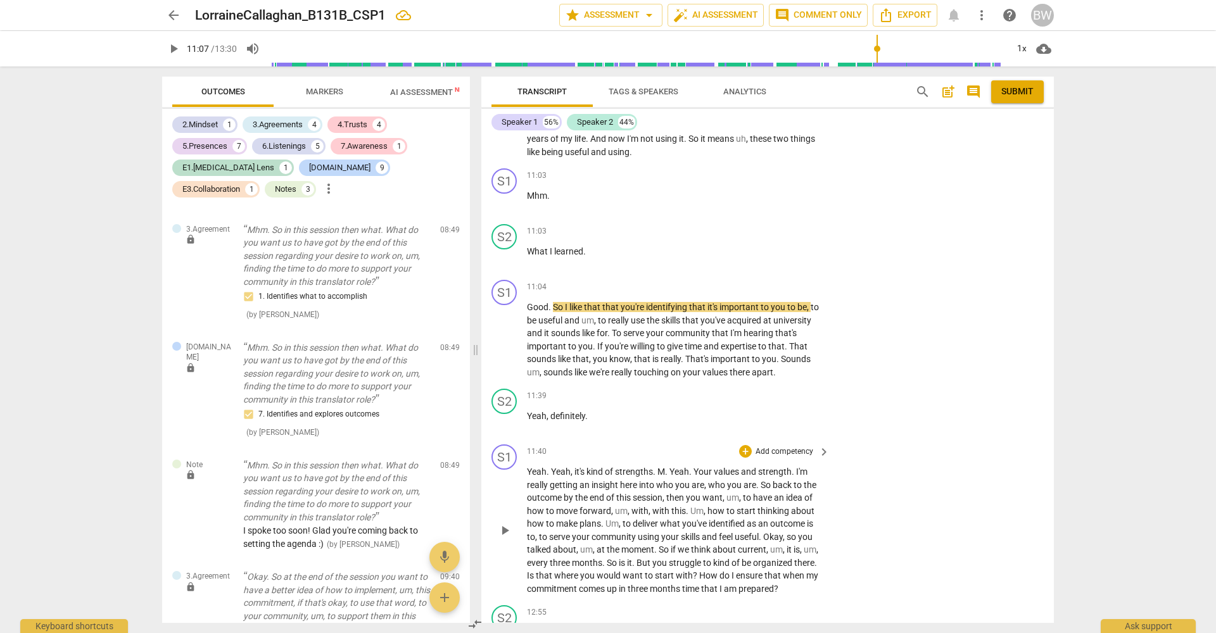
scroll to position [3474, 0]
click at [799, 274] on div "S1 play_arrow pause 11:04 + Add competency keyboard_arrow_right Good . So I lik…" at bounding box center [767, 328] width 573 height 109
click at [802, 281] on p "Add competency" at bounding box center [784, 286] width 60 height 11
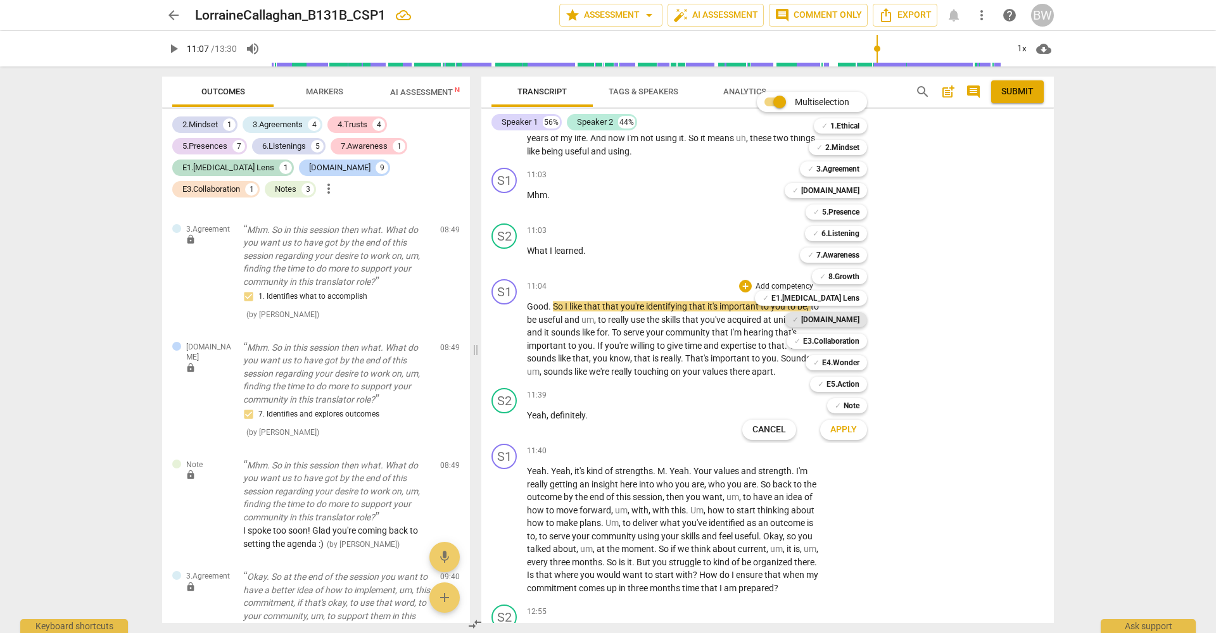
click at [846, 312] on b "[DOMAIN_NAME]" at bounding box center [830, 319] width 58 height 15
click at [853, 191] on b "[DOMAIN_NAME]" at bounding box center [830, 190] width 58 height 15
click at [854, 212] on b "5.Presence" at bounding box center [840, 212] width 37 height 15
click at [858, 238] on b "6.Listening" at bounding box center [840, 233] width 38 height 15
click at [853, 431] on span "Apply" at bounding box center [843, 430] width 27 height 13
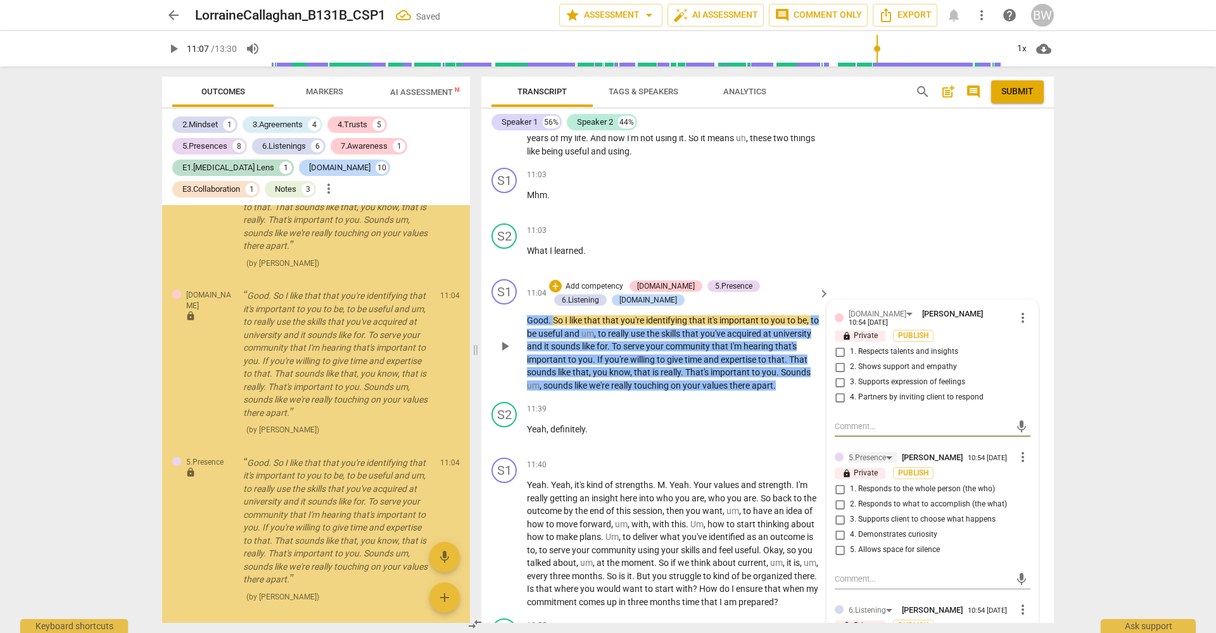
scroll to position [5265, 0]
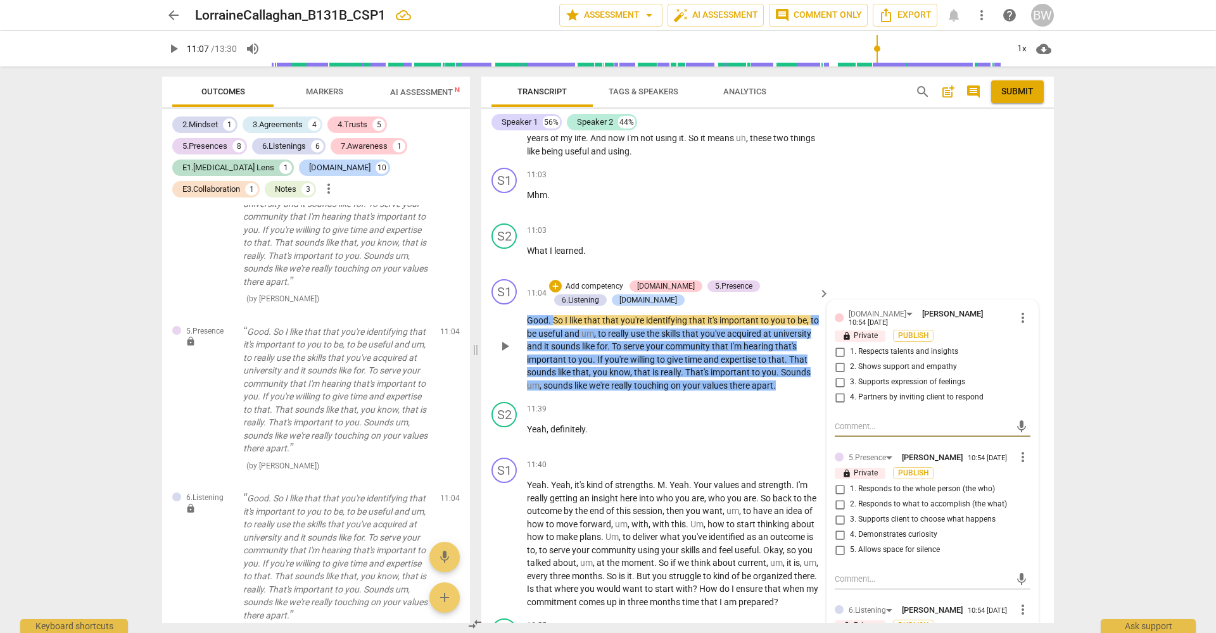
click at [839, 345] on input "1. Respects talents and insights" at bounding box center [840, 352] width 20 height 15
click at [866, 362] on span "2. Shows support and empathy" at bounding box center [903, 367] width 107 height 11
click at [850, 360] on input "2. Shows support and empathy" at bounding box center [840, 367] width 20 height 15
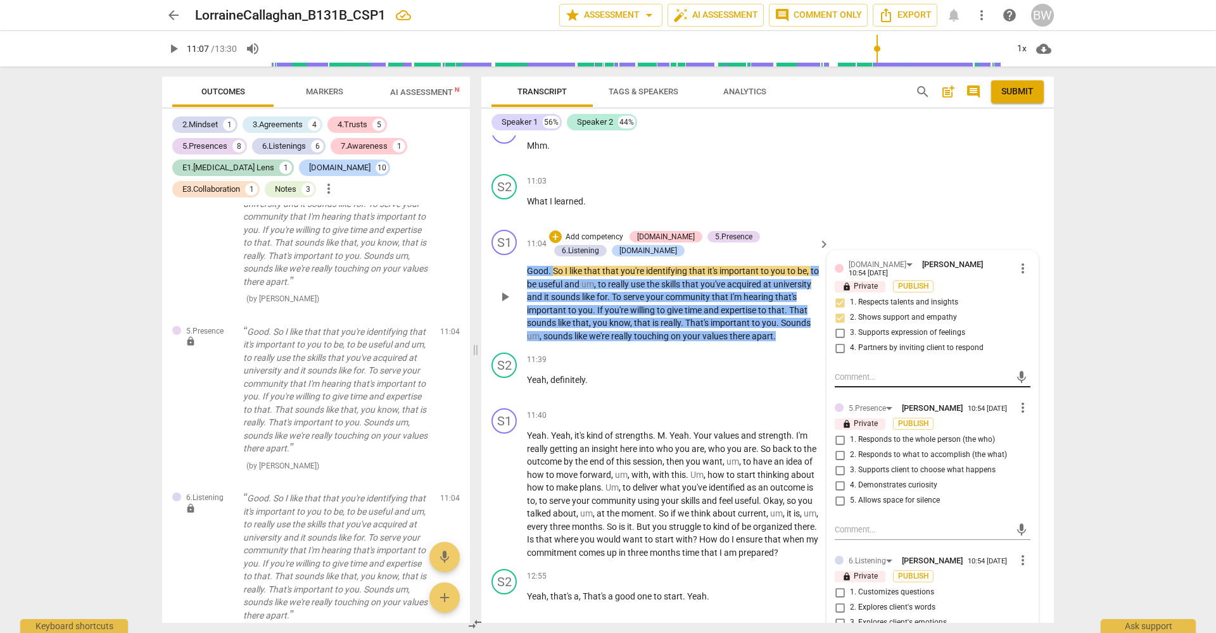
scroll to position [3525, 0]
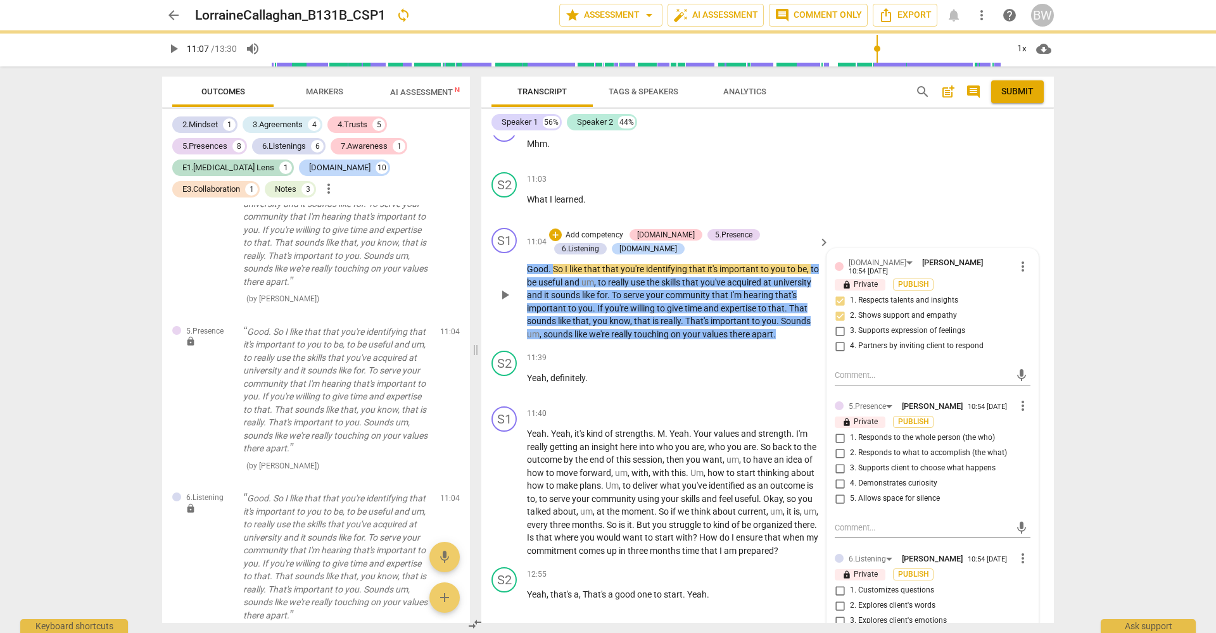
click at [892, 433] on span "1. Responds to the whole person (the who)" at bounding box center [922, 438] width 145 height 11
click at [850, 431] on input "1. Responds to the whole person (the who)" at bounding box center [840, 438] width 20 height 15
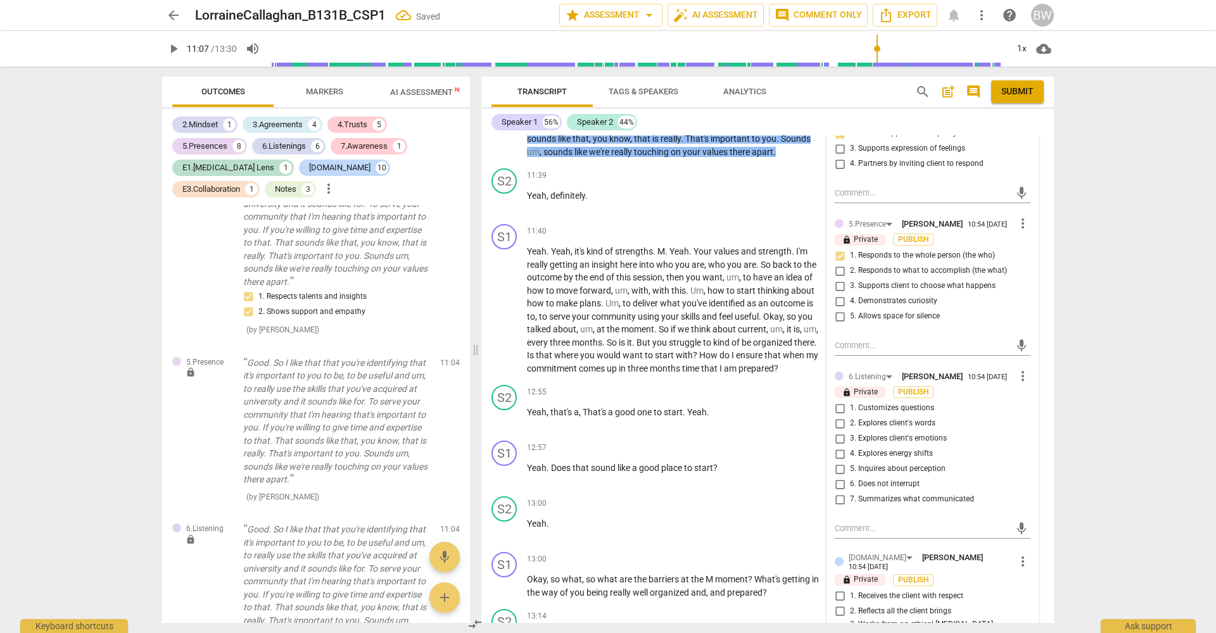
scroll to position [3708, 0]
click at [905, 463] on span "5. Inquires about perception" at bounding box center [898, 468] width 96 height 11
click at [850, 461] on input "5. Inquires about perception" at bounding box center [840, 468] width 20 height 15
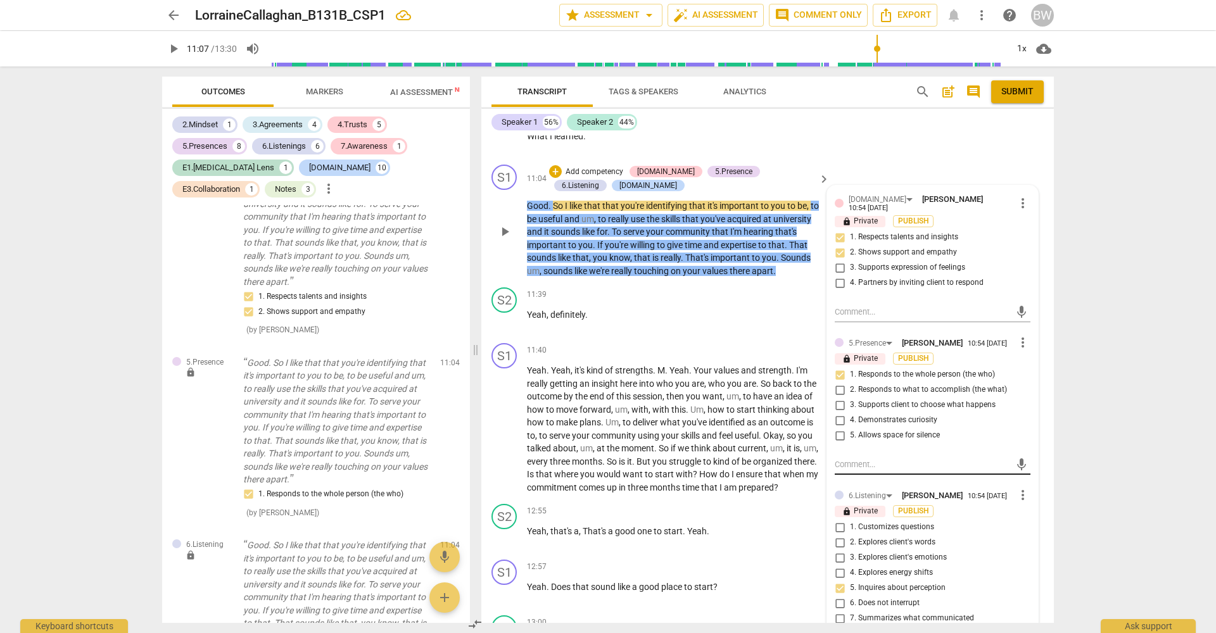
scroll to position [3591, 0]
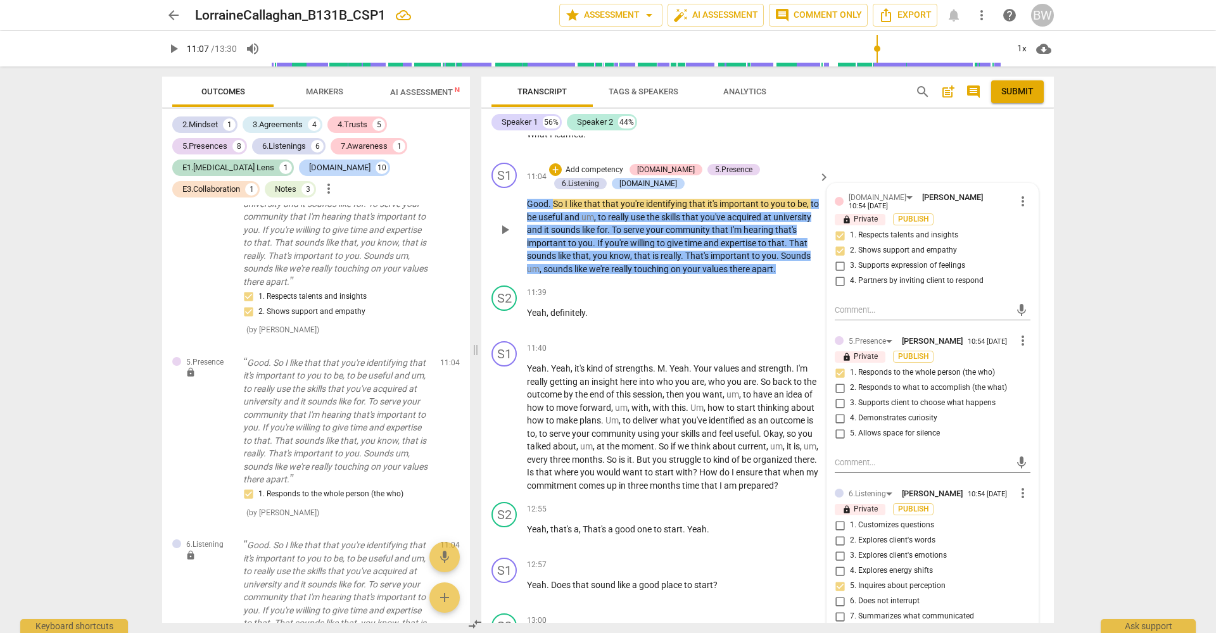
drag, startPoint x: 930, startPoint y: 538, endPoint x: 929, endPoint y: 549, distance: 10.8
click at [930, 550] on span "3. Explores client's emotions" at bounding box center [898, 555] width 97 height 11
click at [850, 549] on input "3. Explores client's emotions" at bounding box center [840, 556] width 20 height 15
click at [927, 581] on span "5. Inquires about perception" at bounding box center [898, 586] width 96 height 11
click at [850, 579] on input "5. Inquires about perception" at bounding box center [840, 586] width 20 height 15
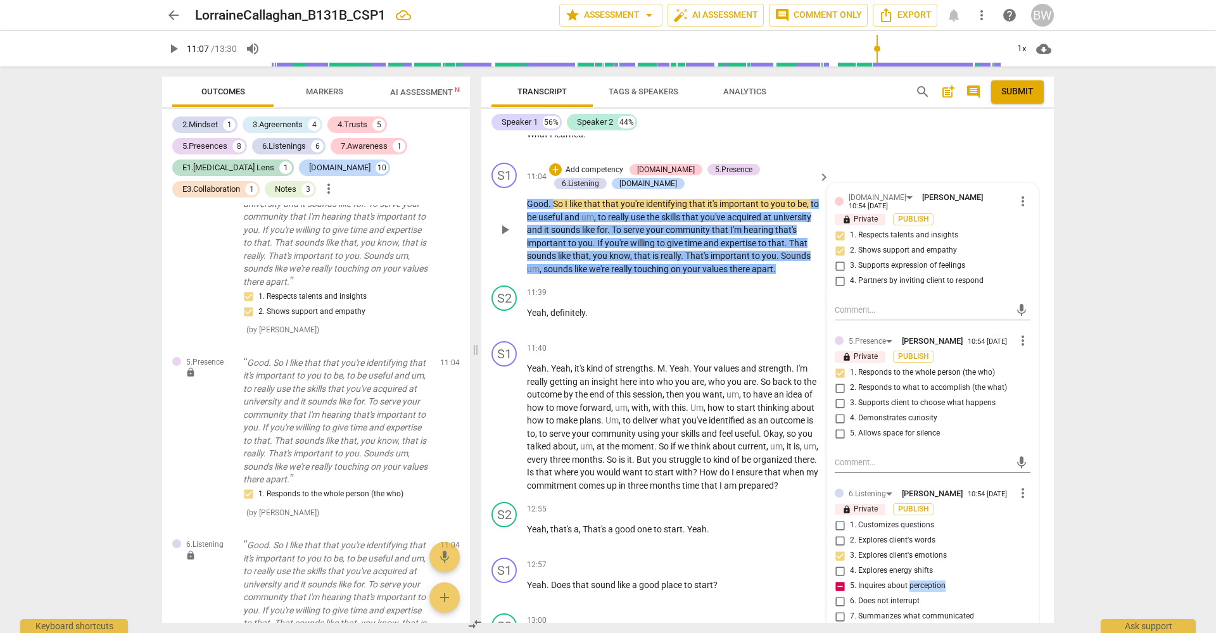
click at [927, 581] on span "5. Inquires about perception" at bounding box center [898, 586] width 96 height 11
click at [850, 579] on input "5. Inquires about perception" at bounding box center [840, 586] width 20 height 15
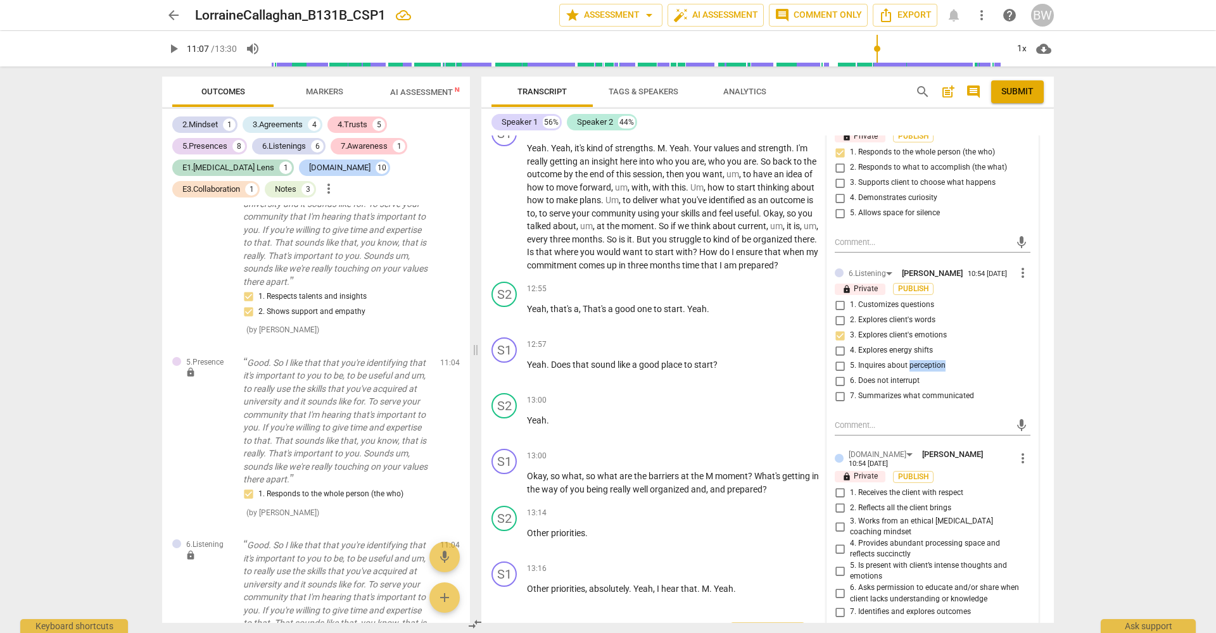
scroll to position [3817, 0]
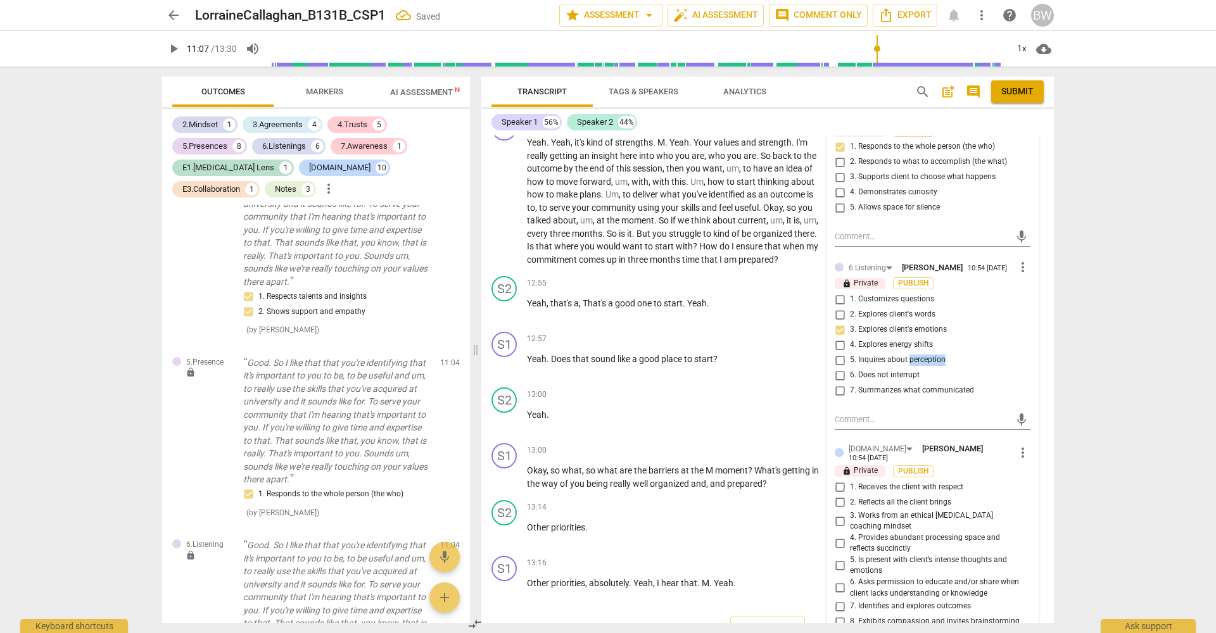
click at [832, 536] on input "4. Provides abundant processing space and reflects succinctly" at bounding box center [840, 543] width 20 height 15
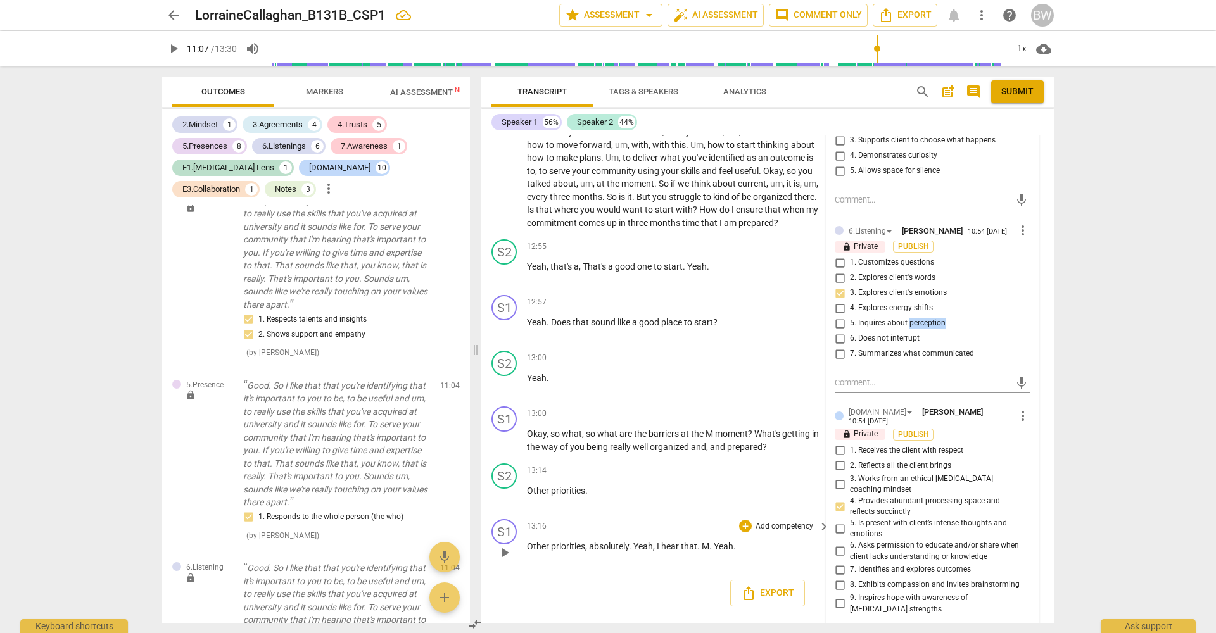
scroll to position [0, 1]
click at [1042, 528] on div "S1 play_arrow pause 13:16 + Add competency keyboard_arrow_right Other prioritie…" at bounding box center [767, 542] width 573 height 56
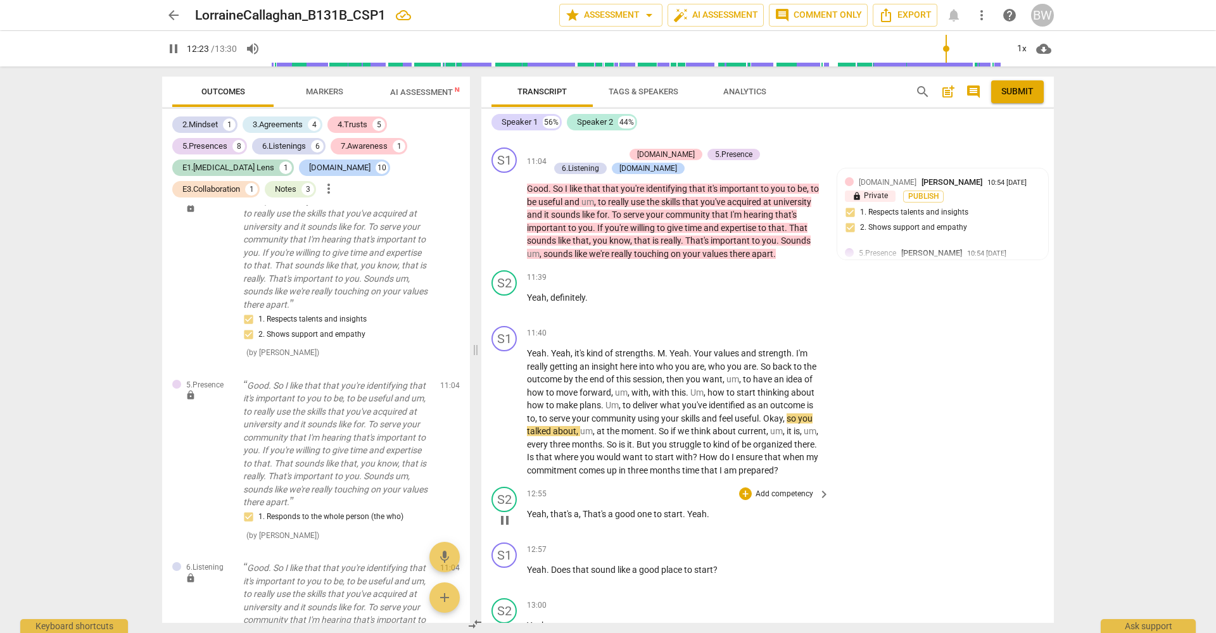
scroll to position [3602, 0]
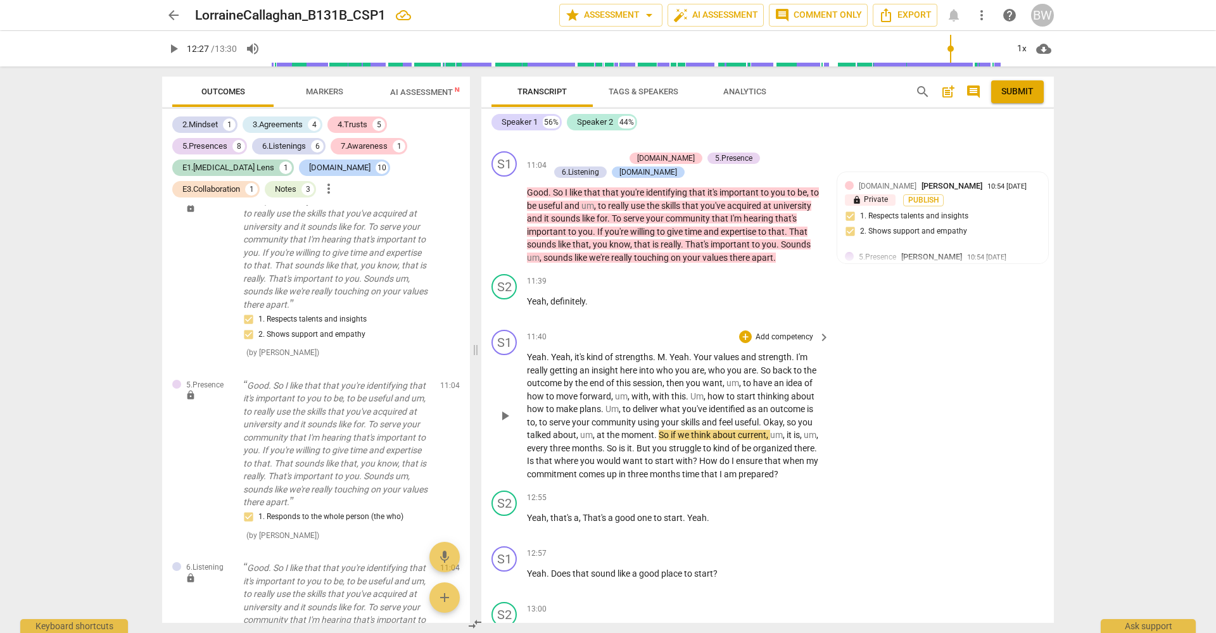
click at [789, 332] on p "Add competency" at bounding box center [784, 337] width 60 height 11
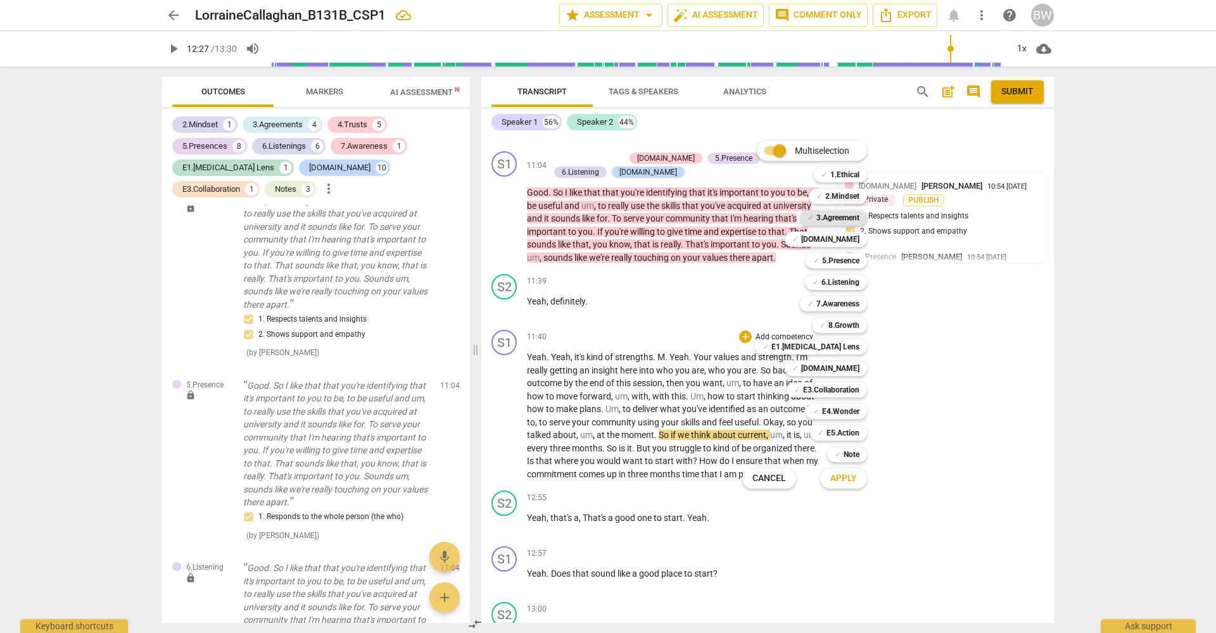
click at [849, 220] on b "3.Agreement" at bounding box center [837, 217] width 43 height 15
click at [857, 478] on button "Apply" at bounding box center [843, 478] width 47 height 23
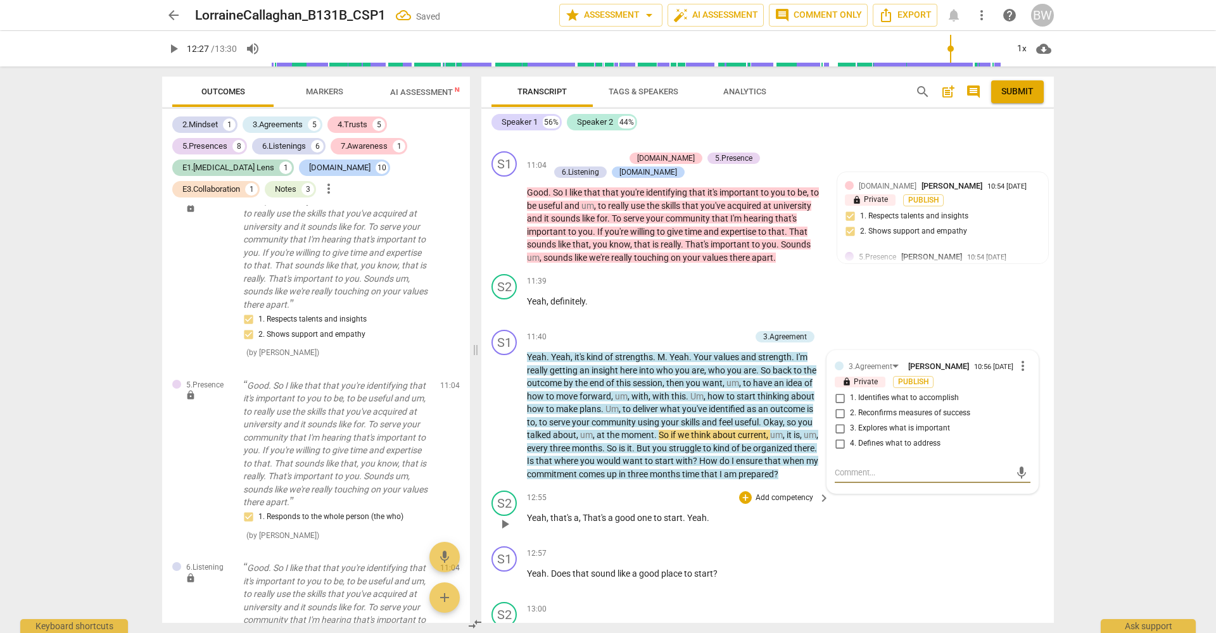
scroll to position [5602, 0]
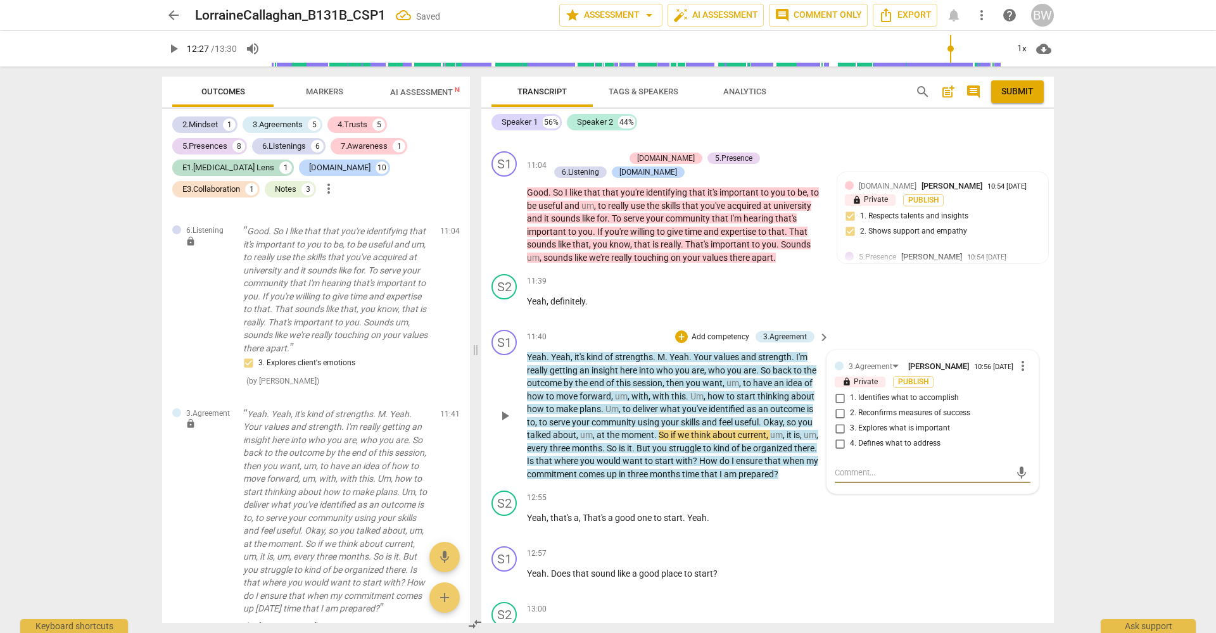
click at [869, 408] on span "2. Reconfirms measures of success" at bounding box center [910, 413] width 120 height 11
click at [850, 406] on input "2. Reconfirms measures of success" at bounding box center [840, 413] width 20 height 15
click at [1022, 498] on div "S2 play_arrow pause 12:55 + Add competency keyboard_arrow_right Yeah , that's a…" at bounding box center [767, 514] width 573 height 56
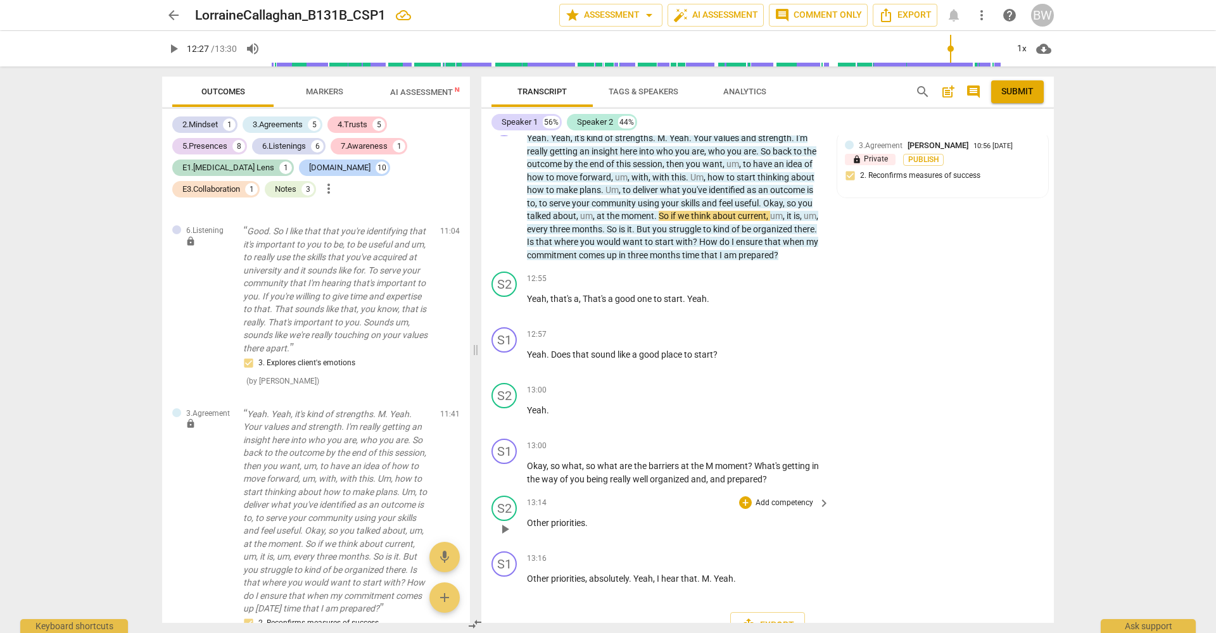
scroll to position [0, 0]
click at [785, 329] on p "Add competency" at bounding box center [784, 334] width 60 height 11
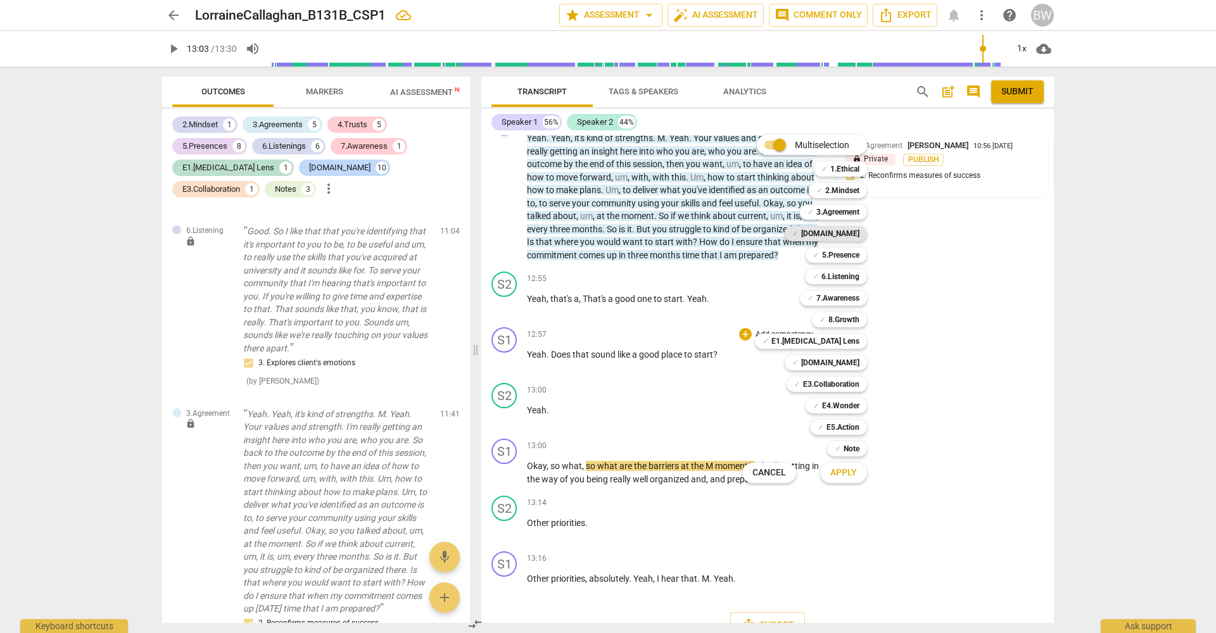
click at [856, 234] on b "[DOMAIN_NAME]" at bounding box center [830, 233] width 58 height 15
click at [852, 358] on b "[DOMAIN_NAME]" at bounding box center [830, 362] width 58 height 15
click at [851, 474] on span "Apply" at bounding box center [843, 473] width 27 height 13
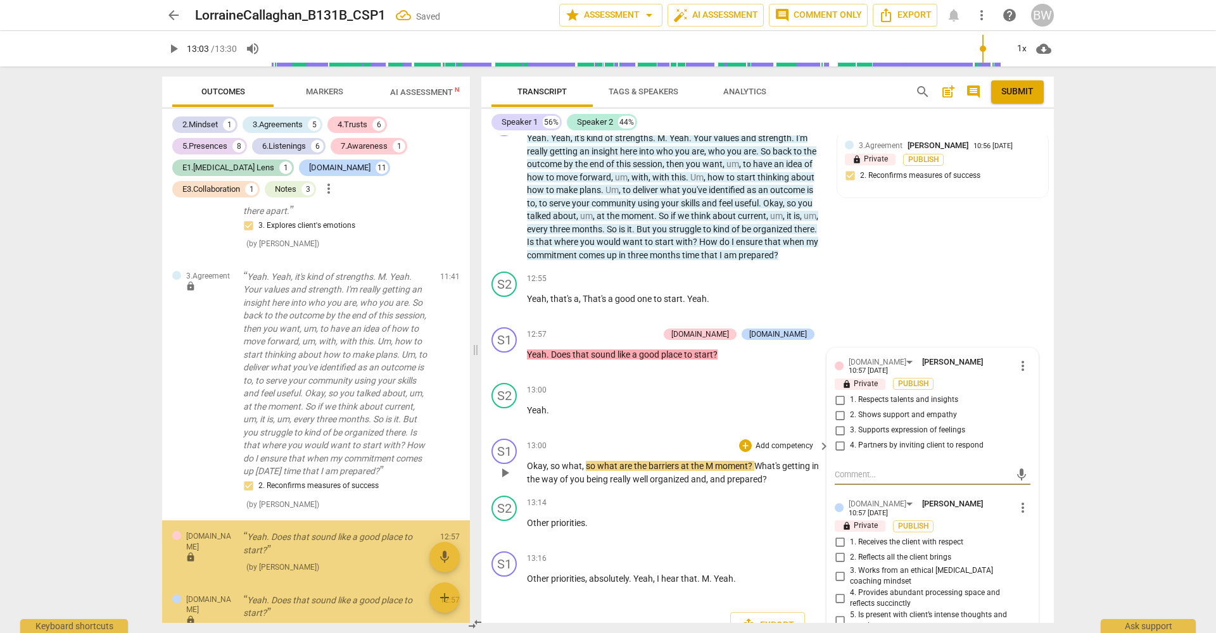
scroll to position [5742, 0]
click at [877, 440] on span "4. Partners by inviting client to respond" at bounding box center [917, 445] width 134 height 11
click at [850, 438] on input "4. Partners by inviting client to respond" at bounding box center [840, 445] width 20 height 15
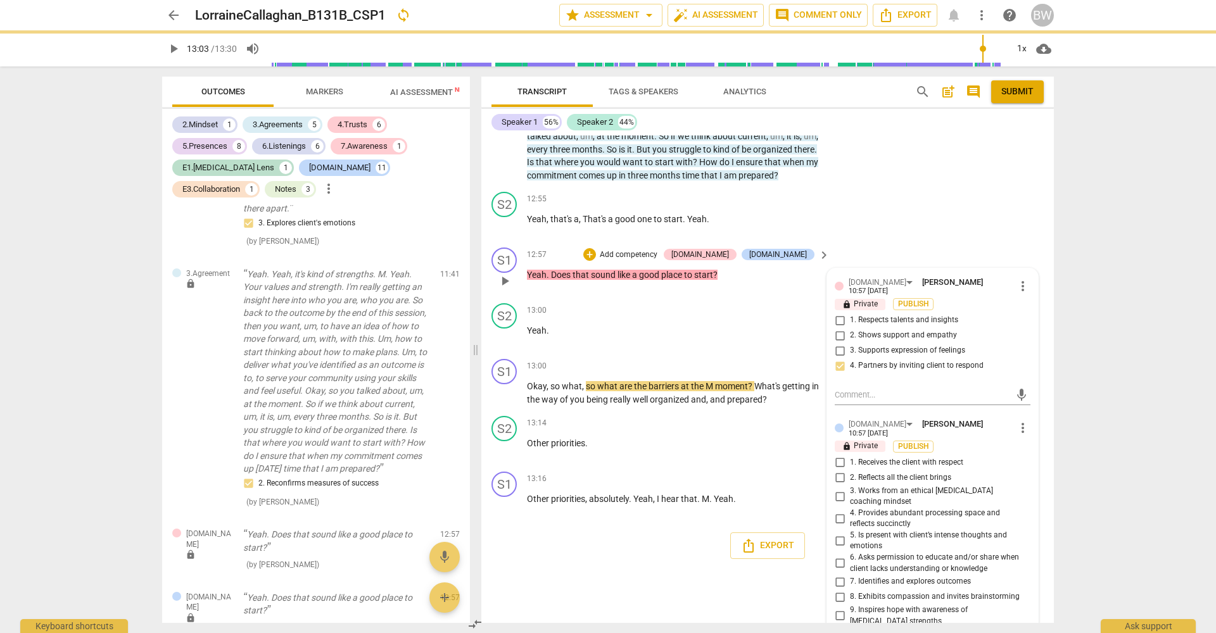
scroll to position [3900, 0]
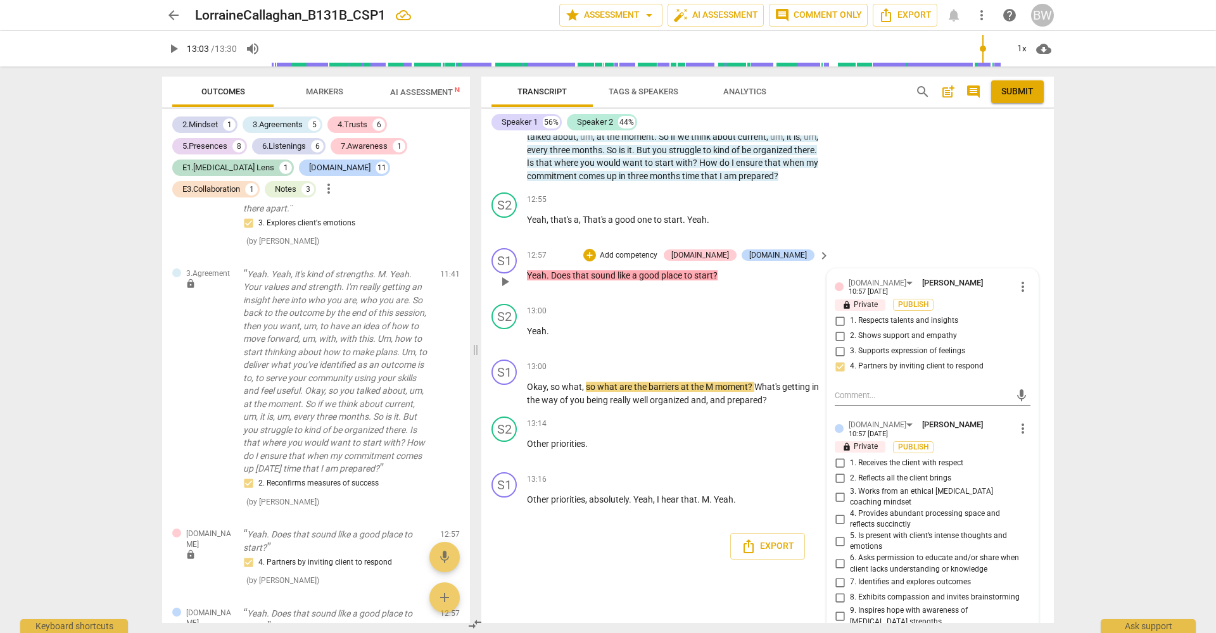
click at [916, 592] on span "8. Exhibits compassion and invites brainstorming" at bounding box center [935, 597] width 170 height 11
click at [850, 590] on input "8. Exhibits compassion and invites brainstorming" at bounding box center [840, 597] width 20 height 15
click at [840, 609] on input "9. Inspires hope with awareness of [MEDICAL_DATA] strengths" at bounding box center [840, 616] width 20 height 15
click at [792, 578] on div "S1 play_arrow pause 00:03 + Add competency 2.Mindset [DOMAIN_NAME] [DOMAIN_NAME…" at bounding box center [767, 380] width 573 height 488
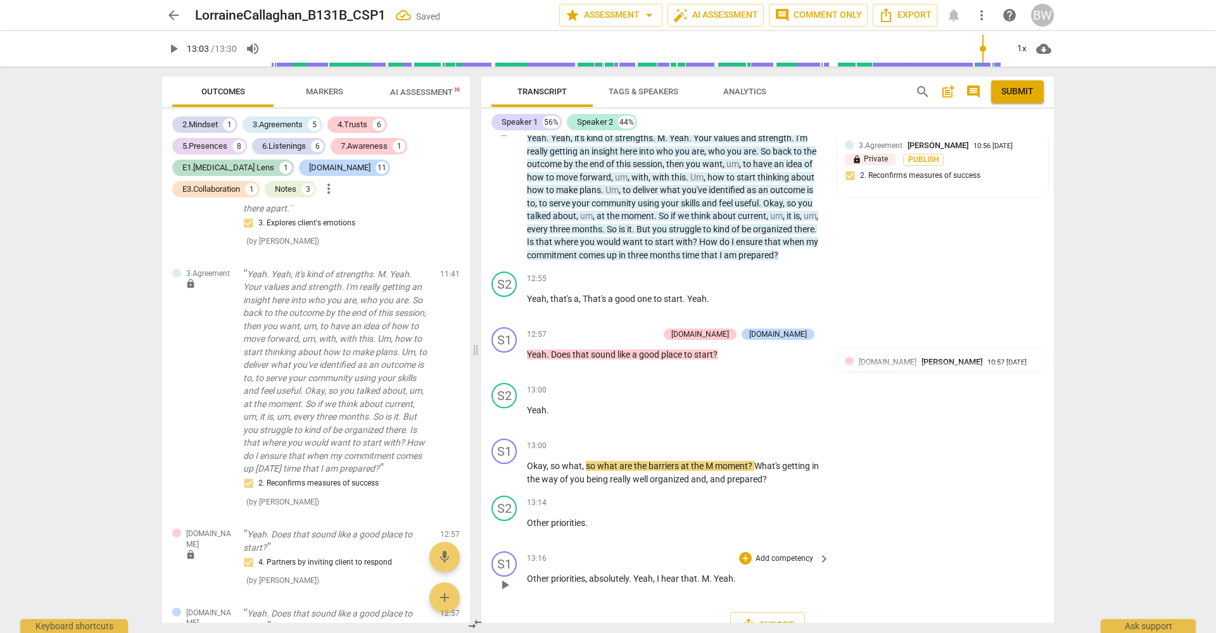
scroll to position [0, 0]
click at [788, 441] on p "Add competency" at bounding box center [784, 446] width 60 height 11
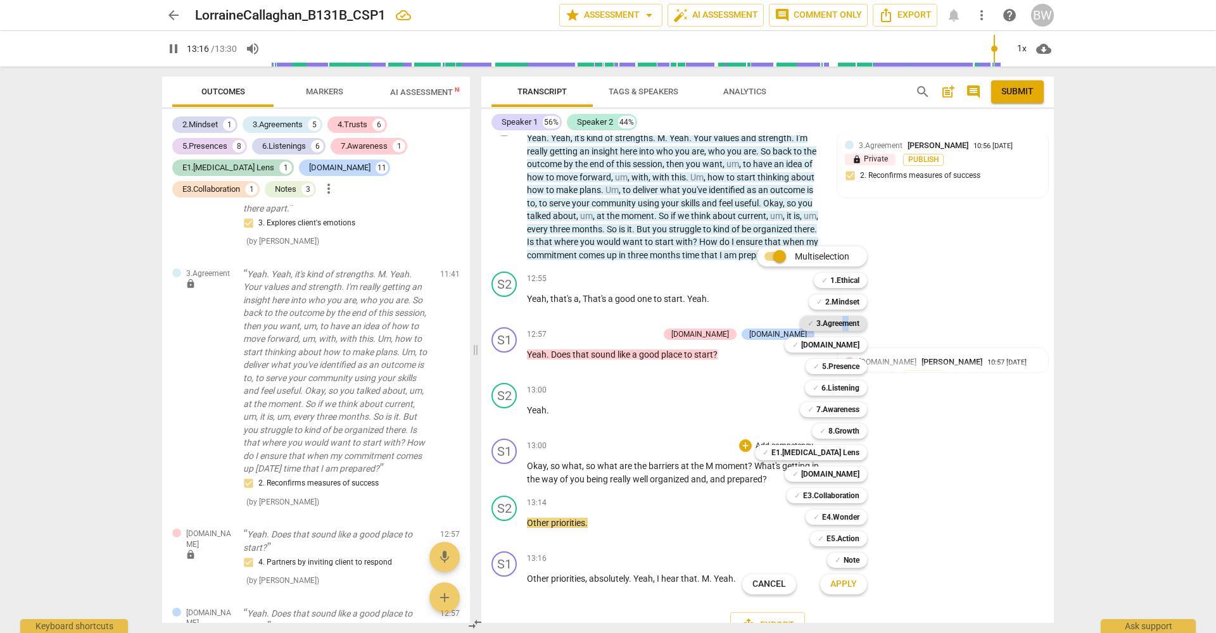
click at [844, 323] on b "3.Agreement" at bounding box center [837, 323] width 43 height 15
click at [843, 587] on span "Apply" at bounding box center [843, 584] width 27 height 13
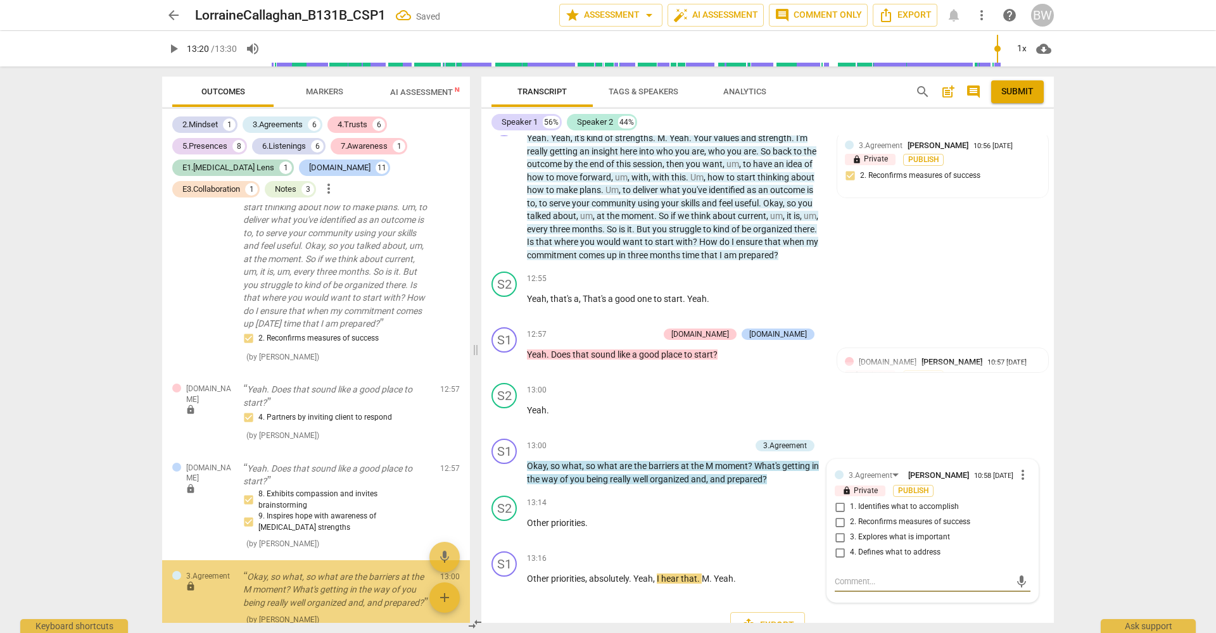
scroll to position [5889, 0]
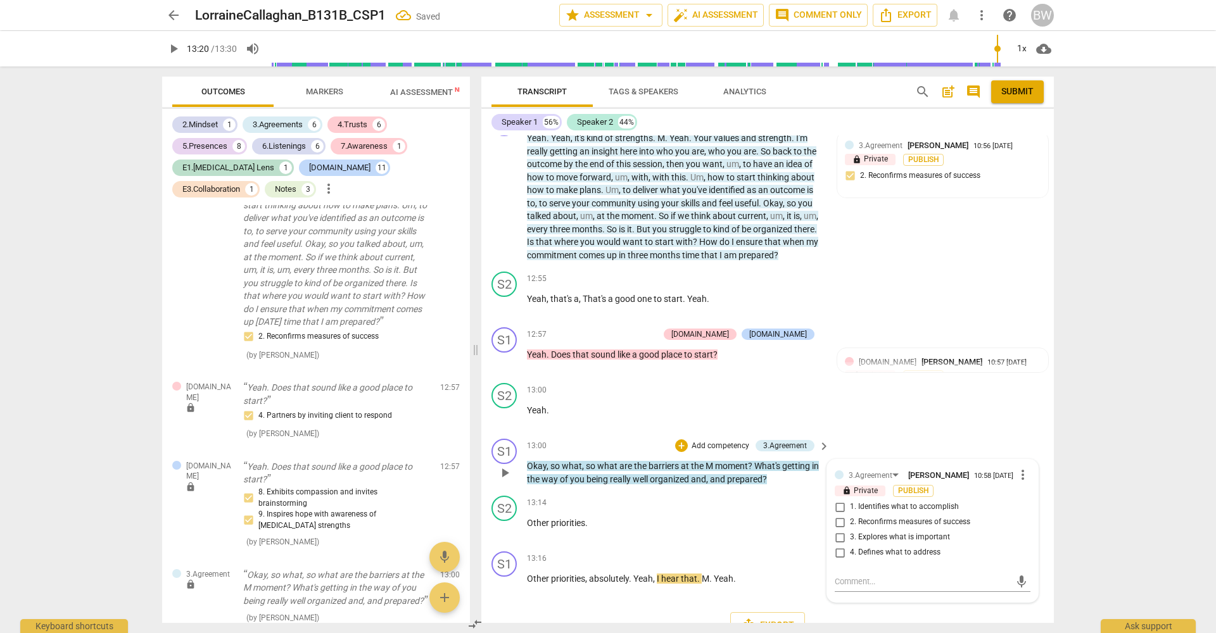
click at [867, 547] on span "4. Defines what to address" at bounding box center [895, 552] width 91 height 11
click at [850, 545] on input "4. Defines what to address" at bounding box center [840, 552] width 20 height 15
click at [1041, 547] on div "S1 play_arrow pause 13:16 + Add competency keyboard_arrow_right Other prioritie…" at bounding box center [767, 575] width 573 height 56
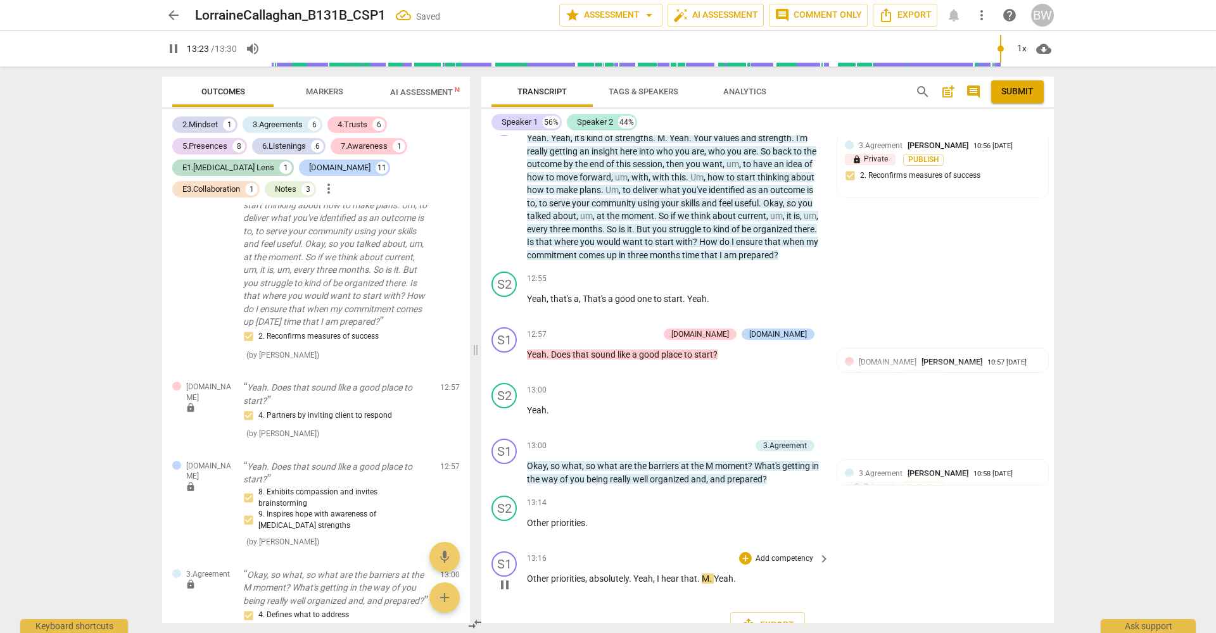
click at [792, 554] on p "Add competency" at bounding box center [784, 559] width 60 height 11
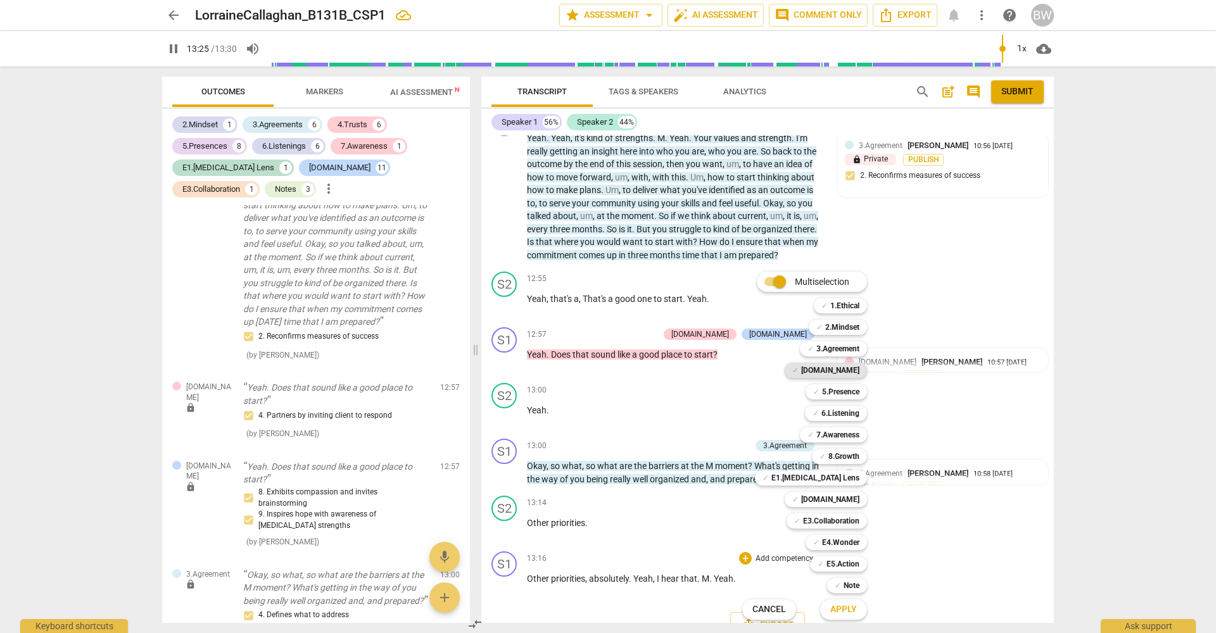
click at [847, 374] on b "[DOMAIN_NAME]" at bounding box center [830, 370] width 58 height 15
click at [837, 611] on span "Apply" at bounding box center [843, 610] width 27 height 13
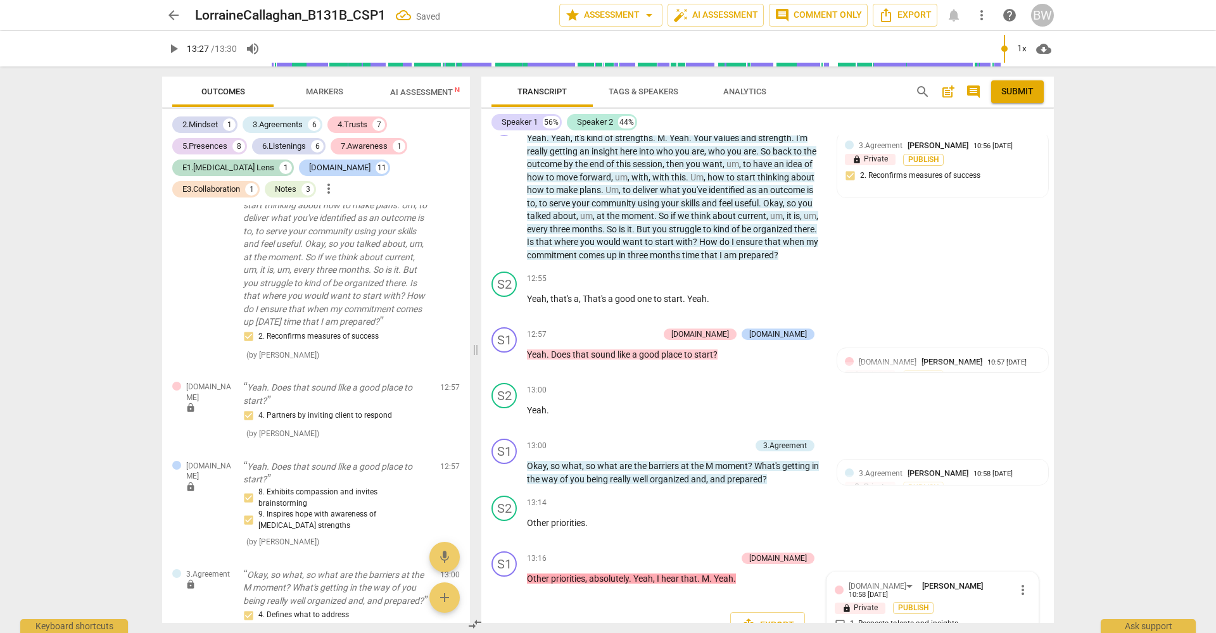
scroll to position [5966, 0]
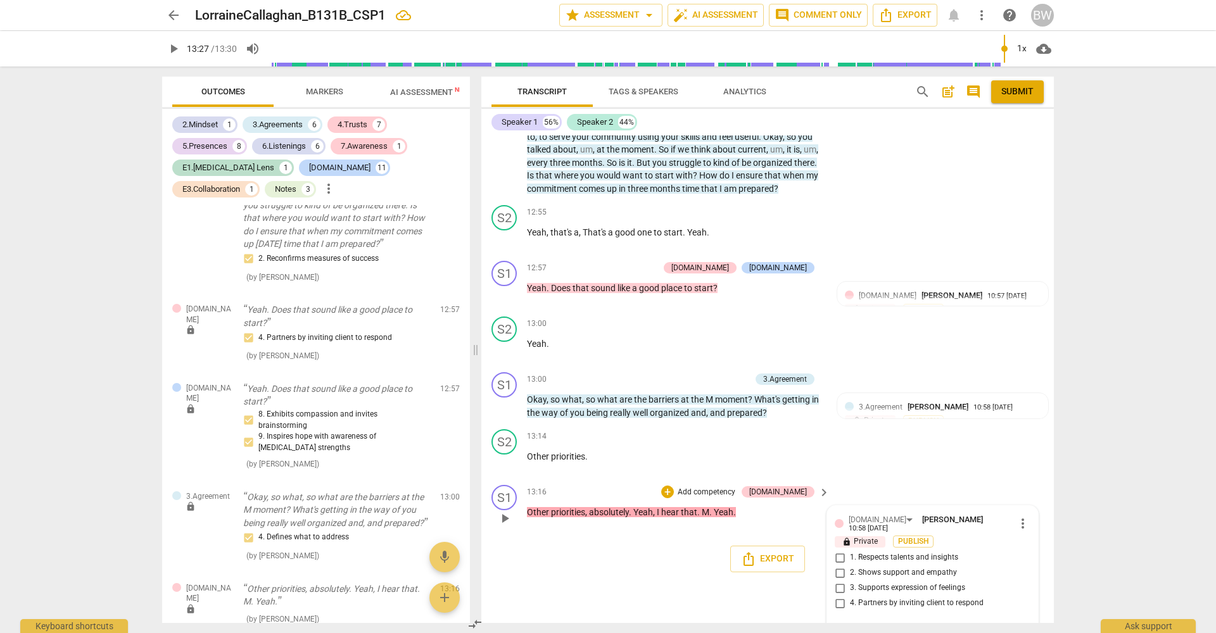
drag, startPoint x: 879, startPoint y: 528, endPoint x: 877, endPoint y: 538, distance: 11.1
click at [878, 552] on span "1. Respects talents and insights" at bounding box center [904, 557] width 108 height 11
click at [850, 550] on input "1. Respects talents and insights" at bounding box center [840, 557] width 20 height 15
click at [876, 566] on label "2. Shows support and empathy" at bounding box center [928, 573] width 196 height 15
click at [850, 566] on input "2. Shows support and empathy" at bounding box center [840, 573] width 20 height 15
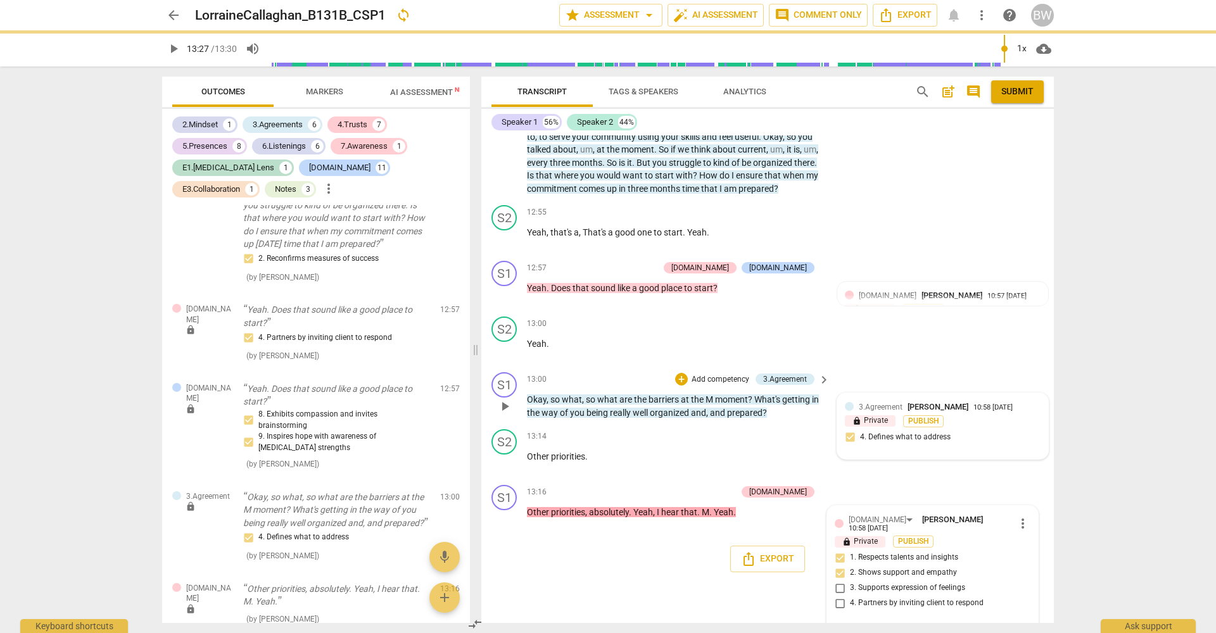
click at [912, 480] on div "S1 play_arrow pause 13:16 + Add competency [DOMAIN_NAME] keyboard_arrow_right O…" at bounding box center [767, 508] width 573 height 56
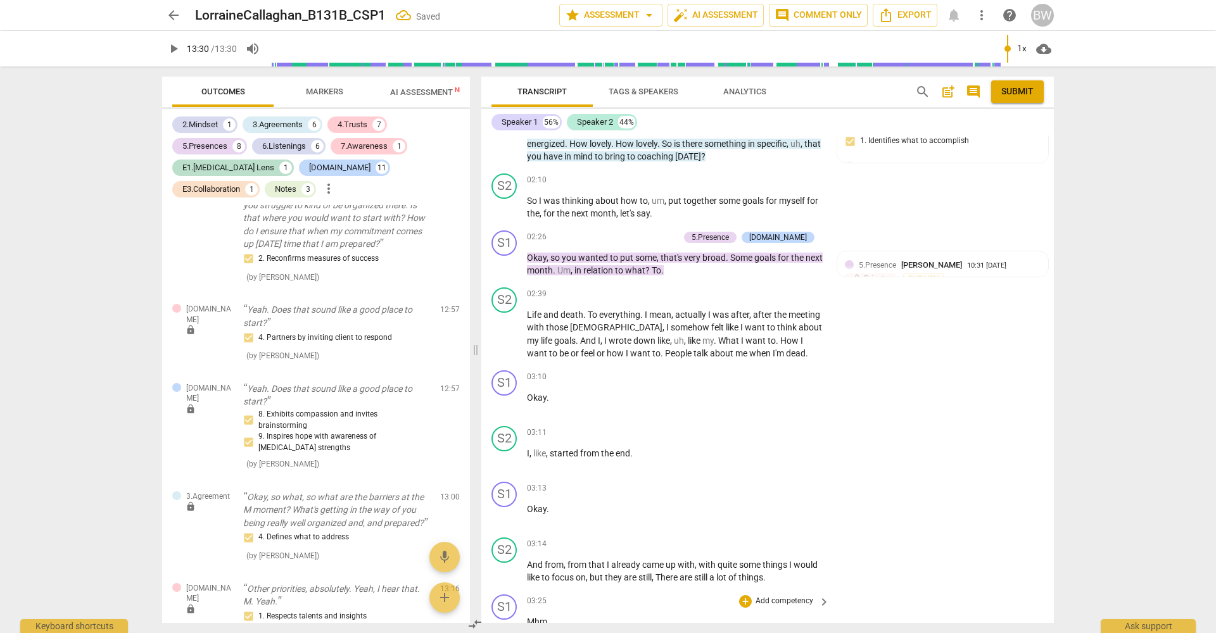
scroll to position [749, 0]
